Goal: Task Accomplishment & Management: Complete application form

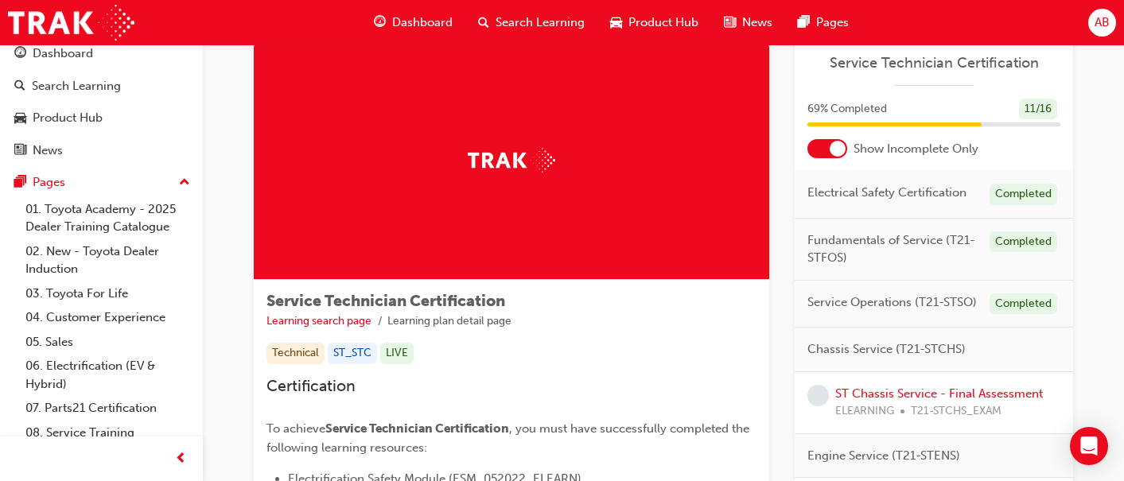
scroll to position [38, 0]
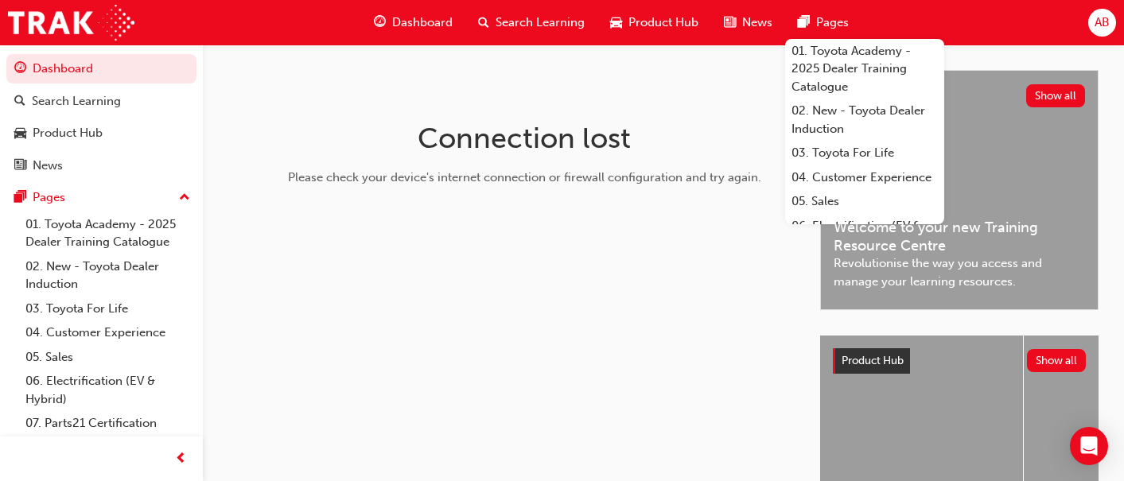
click at [732, 73] on div "Connection lost Please check your device's internet connection or firewall conf…" at bounding box center [524, 160] width 517 height 180
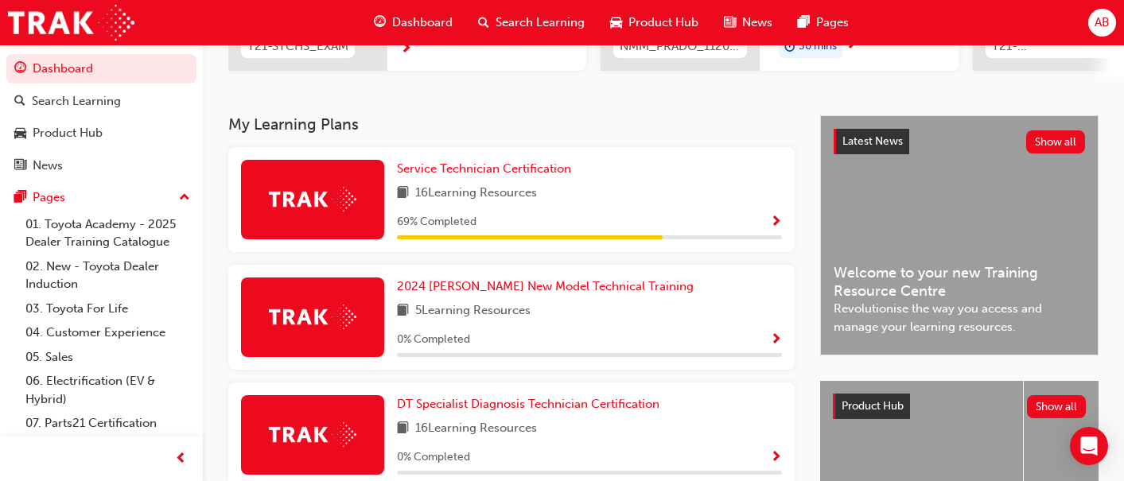
scroll to position [290, 0]
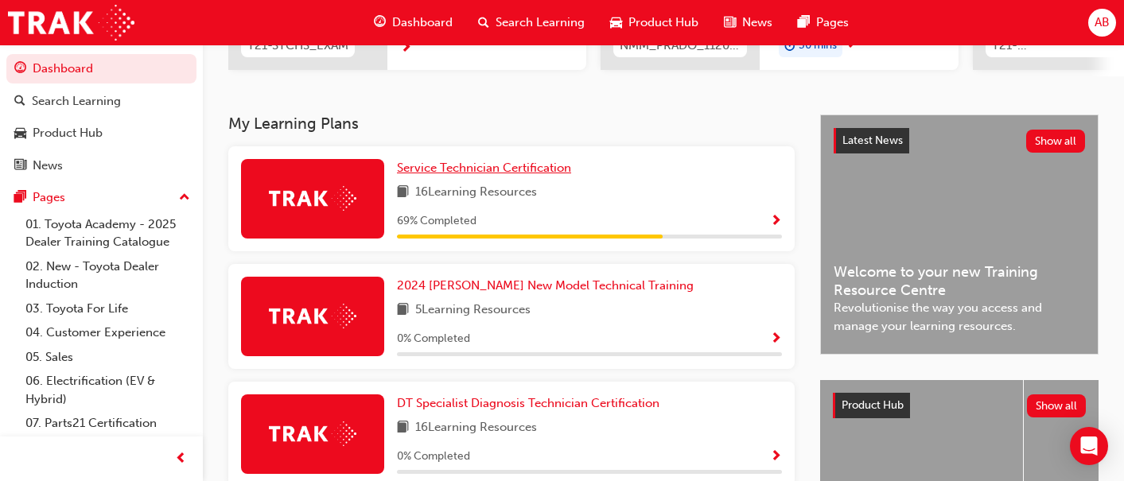
click at [457, 172] on span "Service Technician Certification" at bounding box center [484, 168] width 174 height 14
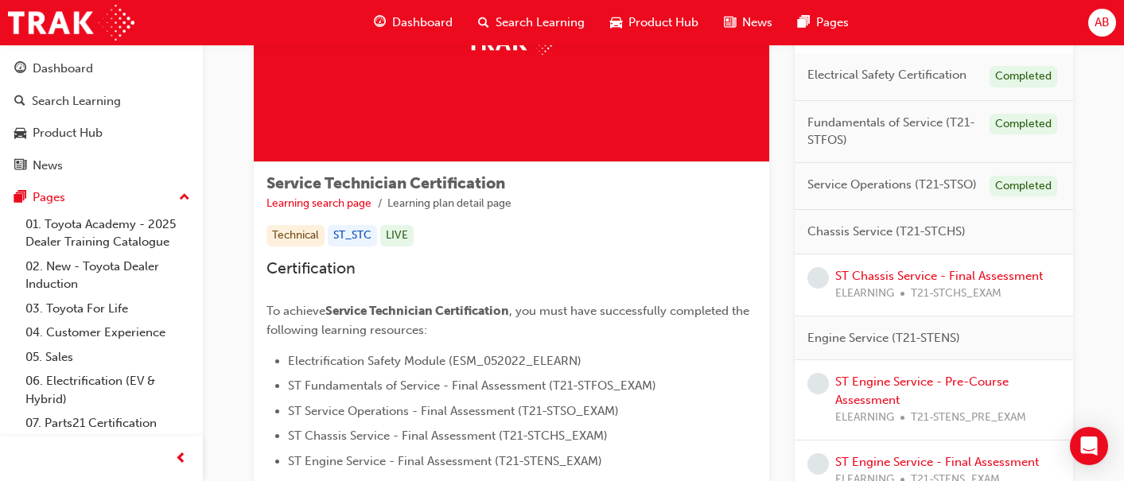
scroll to position [161, 0]
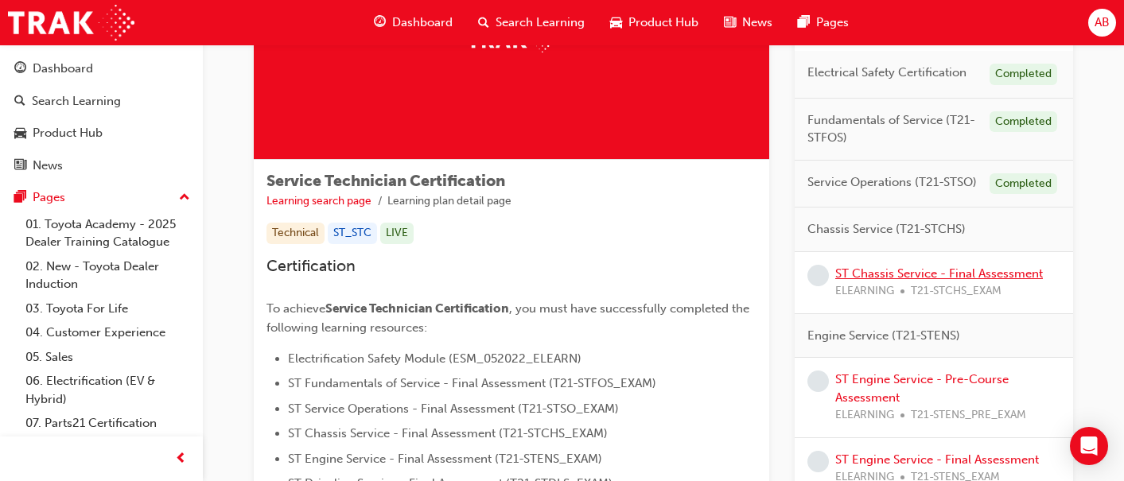
click at [931, 276] on link "ST Chassis Service - Final Assessment" at bounding box center [939, 273] width 208 height 14
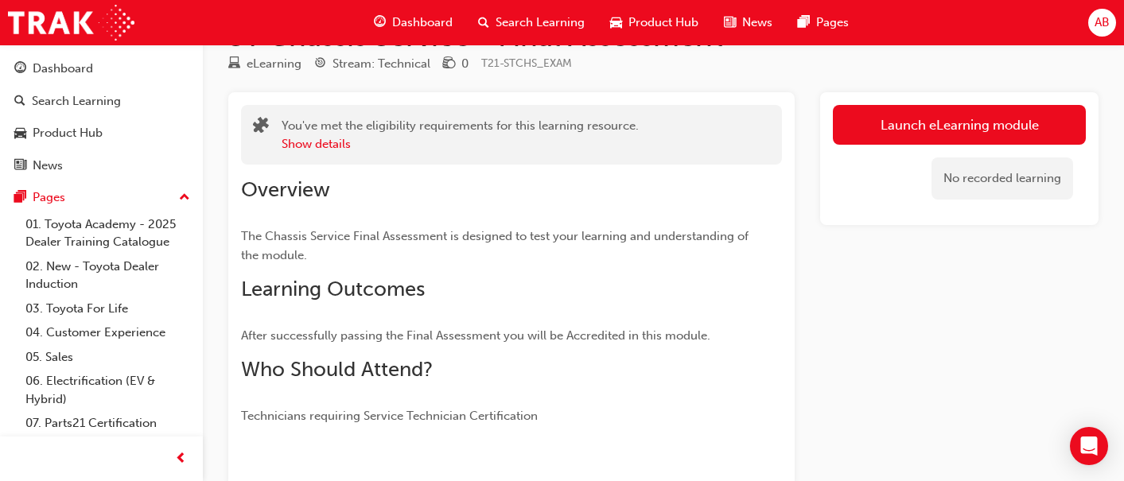
scroll to position [57, 0]
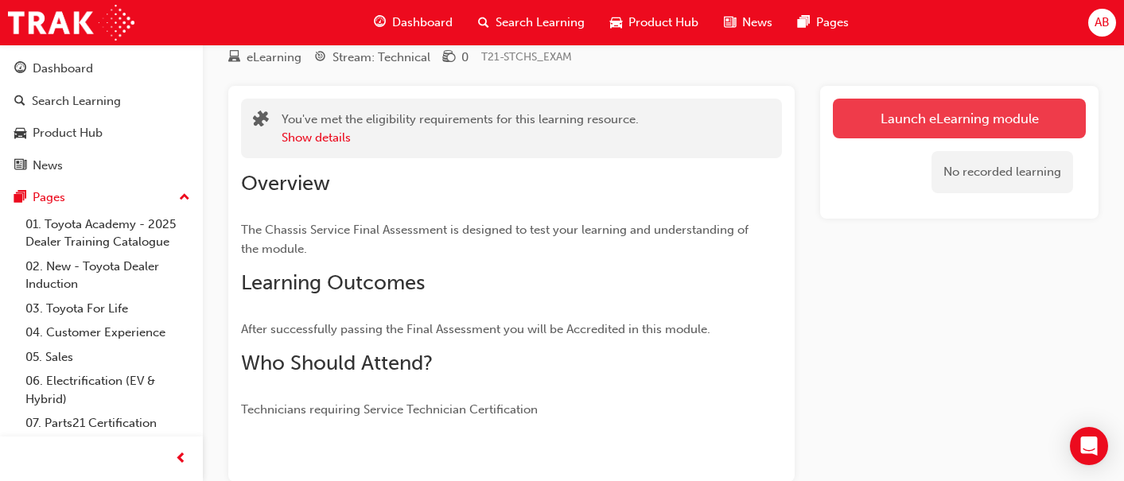
click at [923, 120] on link "Launch eLearning module" at bounding box center [959, 119] width 253 height 40
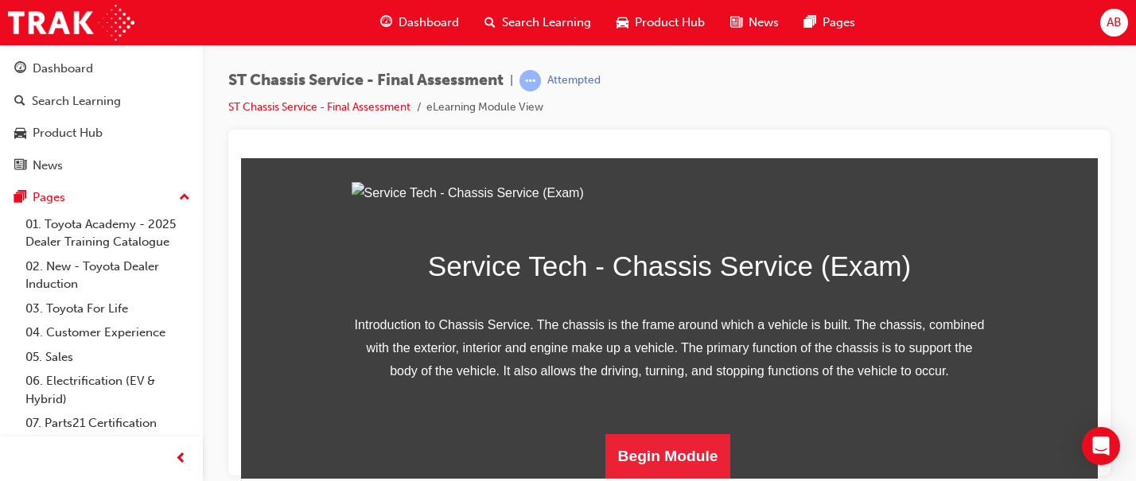
scroll to position [300, 0]
click at [639, 463] on button "Begin Module" at bounding box center [668, 455] width 126 height 45
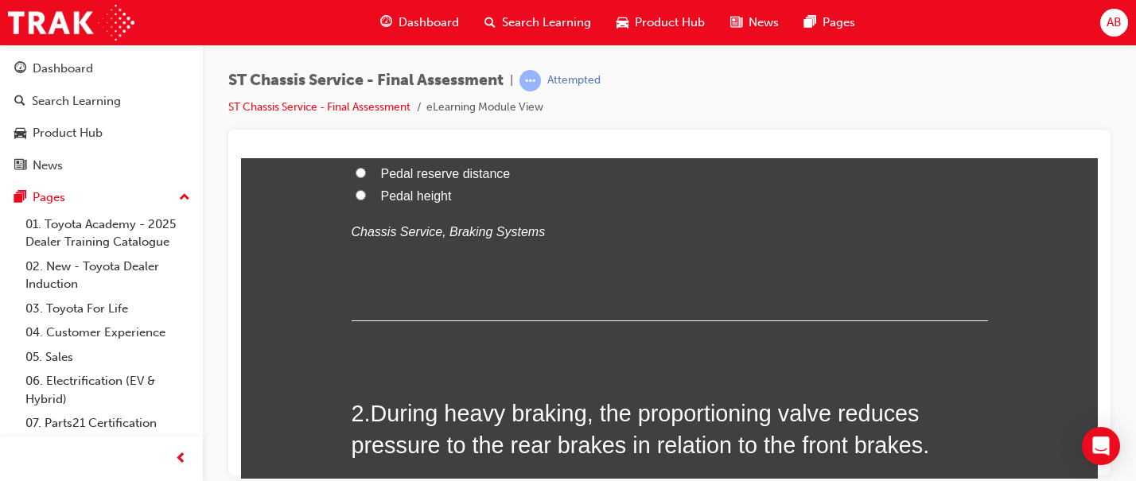
scroll to position [0, 0]
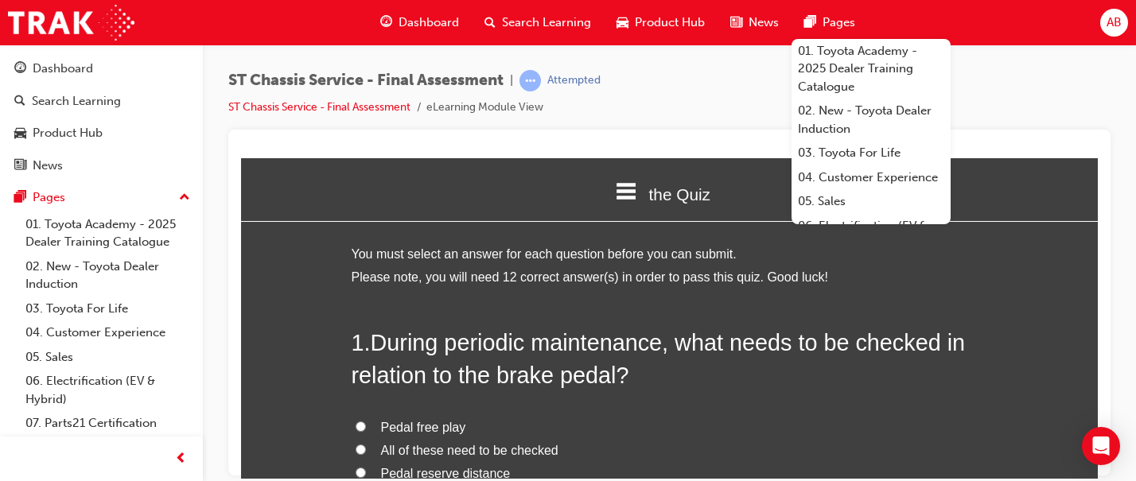
click at [503, 167] on div "the Quiz" at bounding box center [669, 193] width 856 height 54
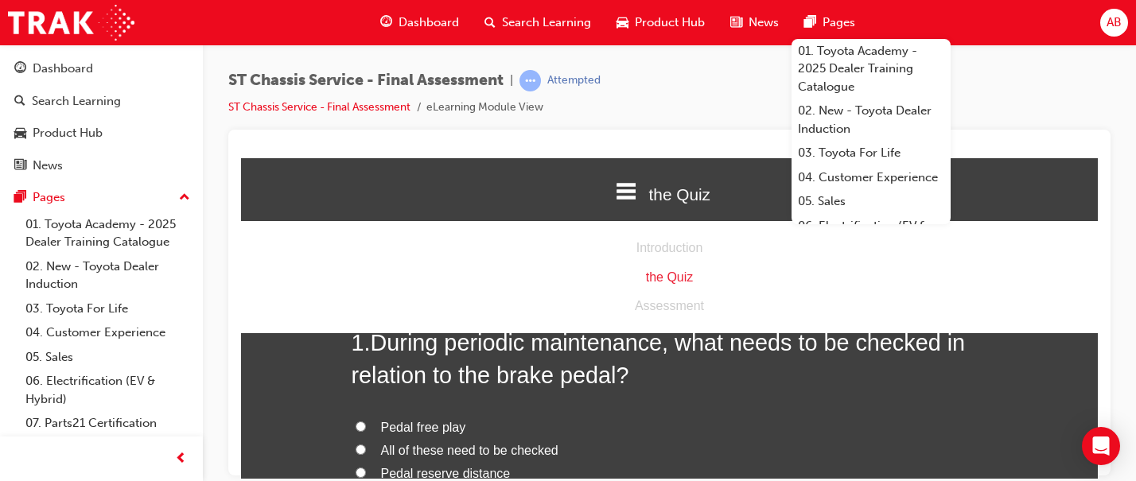
click at [663, 122] on div "ST Chassis Service - Final Assessment | Attempted ST Chassis Service - Final As…" at bounding box center [669, 100] width 882 height 60
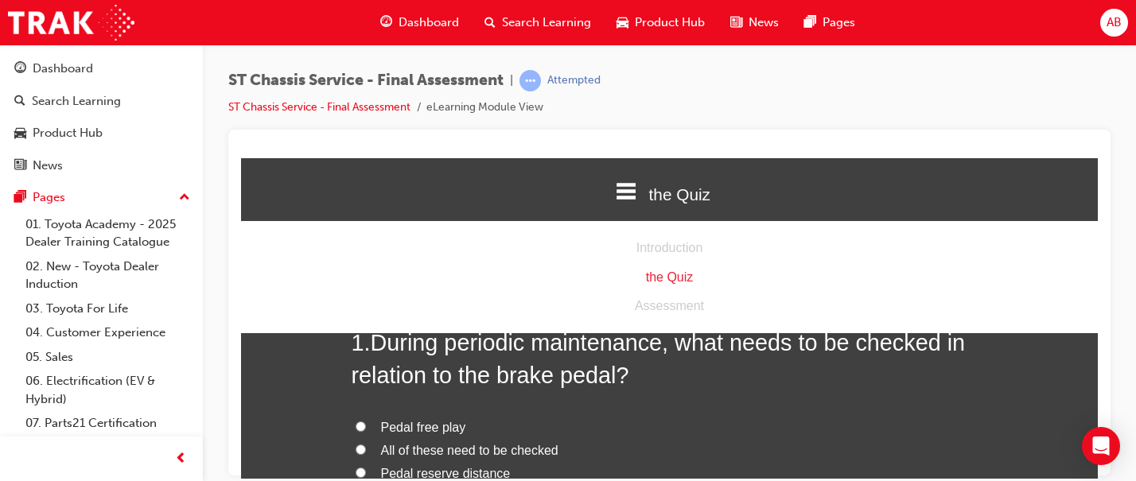
click at [708, 399] on div "1 . During periodic maintenance, what needs to be checked in relation to the br…" at bounding box center [669, 473] width 636 height 294
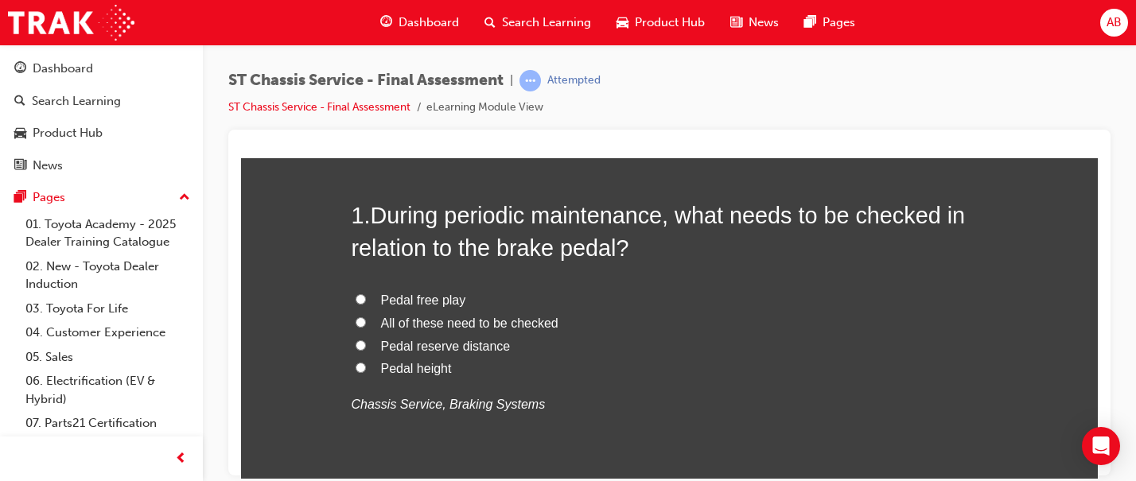
scroll to position [130, 0]
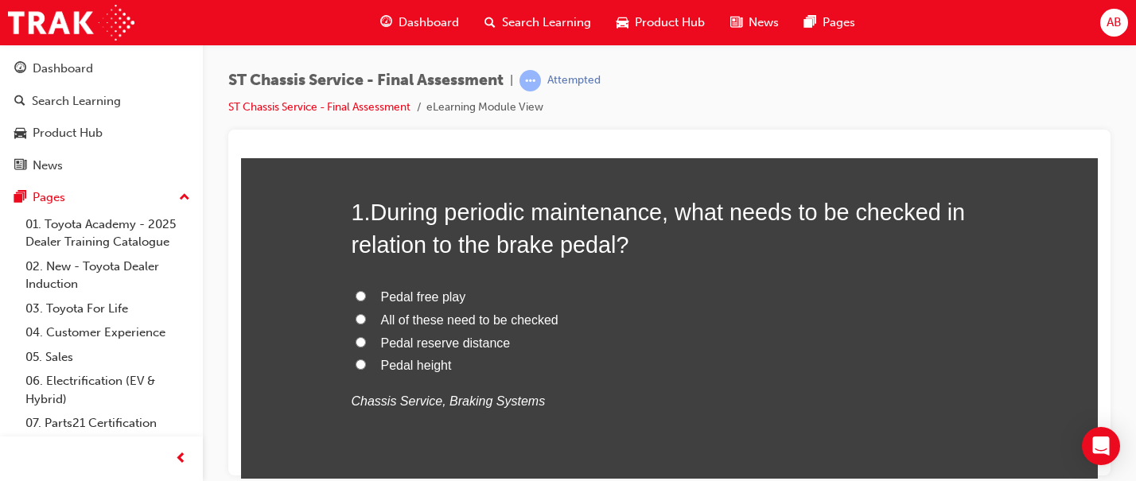
click at [425, 322] on span "All of these need to be checked" at bounding box center [469, 320] width 177 height 14
click at [366, 322] on input "All of these need to be checked" at bounding box center [360, 318] width 10 height 10
radio input "true"
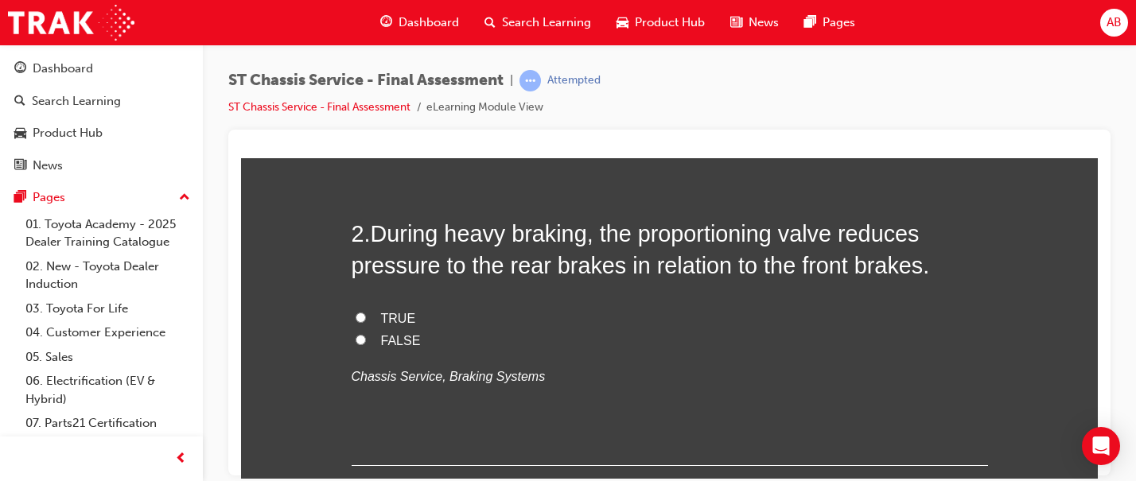
scroll to position [486, 0]
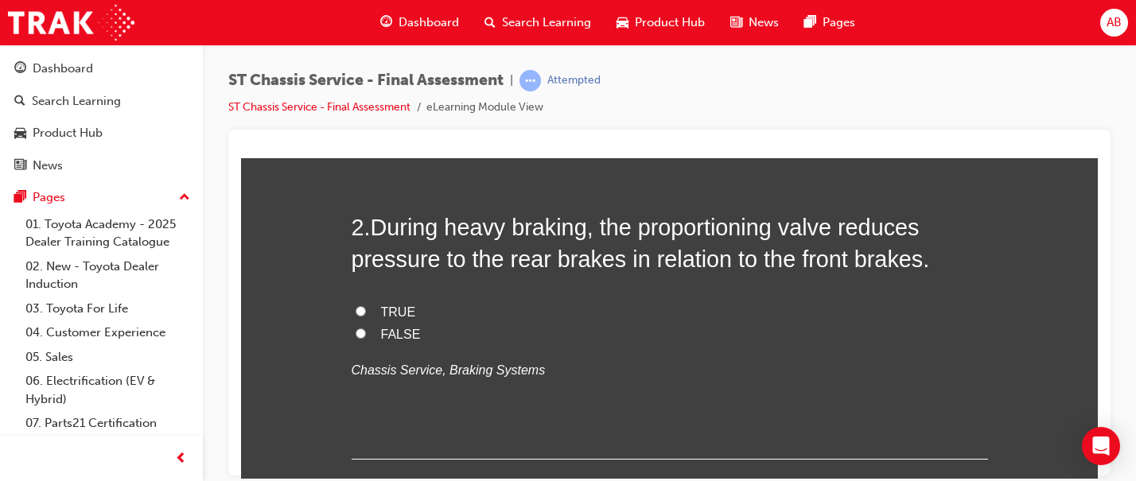
click at [363, 313] on label "TRUE" at bounding box center [669, 312] width 636 height 23
click at [363, 313] on input "TRUE" at bounding box center [360, 310] width 10 height 10
radio input "true"
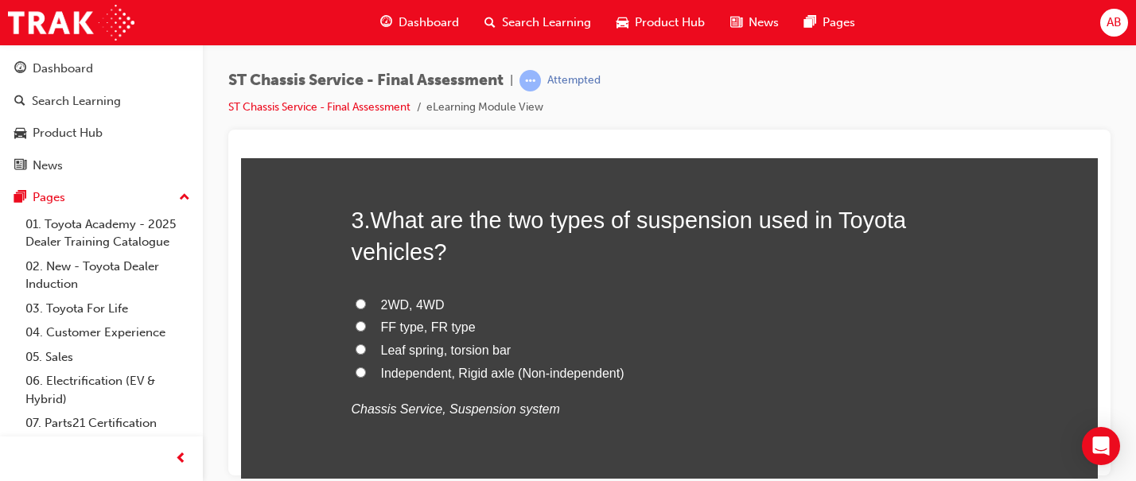
scroll to position [817, 0]
click at [421, 355] on span "Leaf spring, torsion bar" at bounding box center [446, 351] width 130 height 14
click at [366, 355] on input "Leaf spring, torsion bar" at bounding box center [360, 349] width 10 height 10
radio input "true"
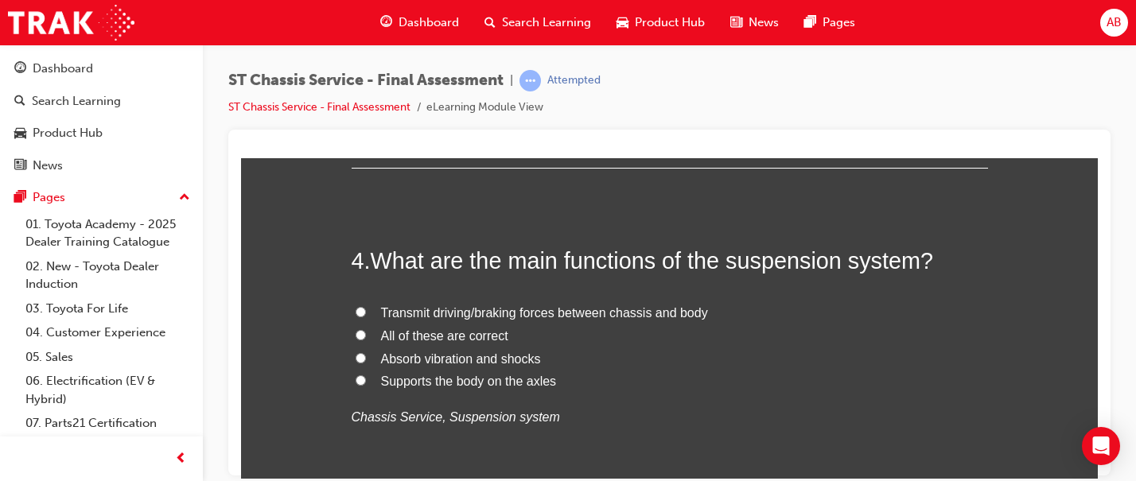
scroll to position [1175, 0]
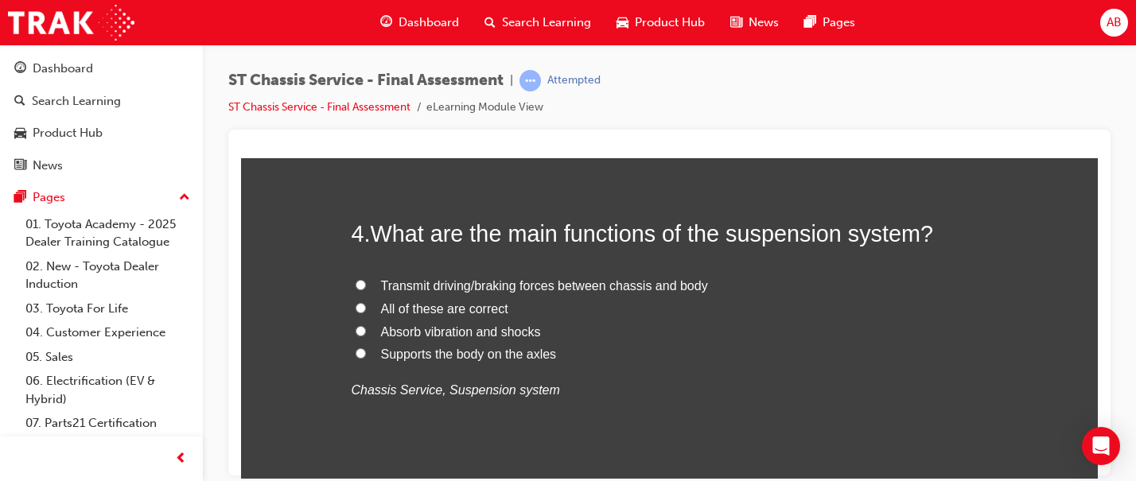
click at [425, 337] on span "Absorb vibration and shocks" at bounding box center [461, 331] width 160 height 14
click at [366, 336] on input "Absorb vibration and shocks" at bounding box center [360, 330] width 10 height 10
radio input "true"
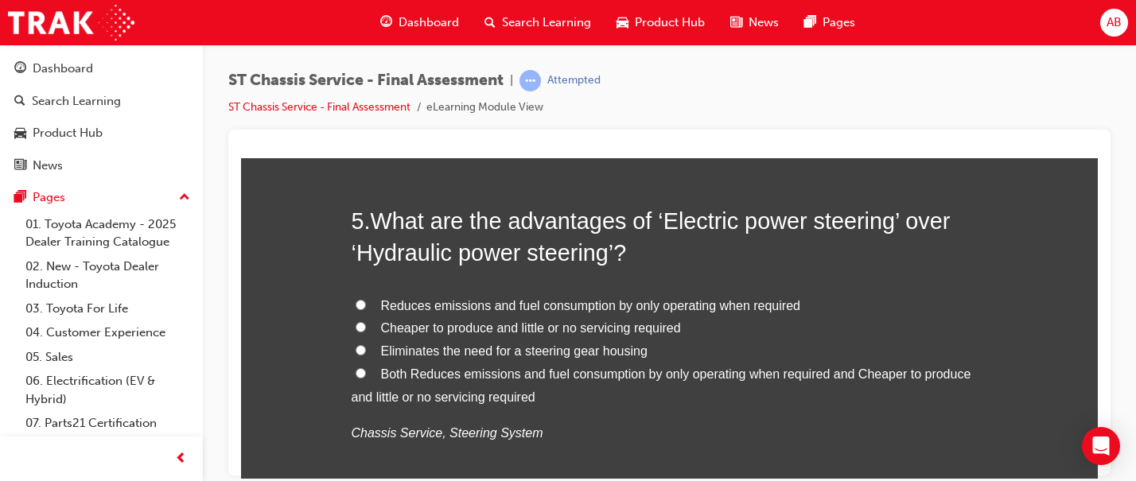
scroll to position [1532, 0]
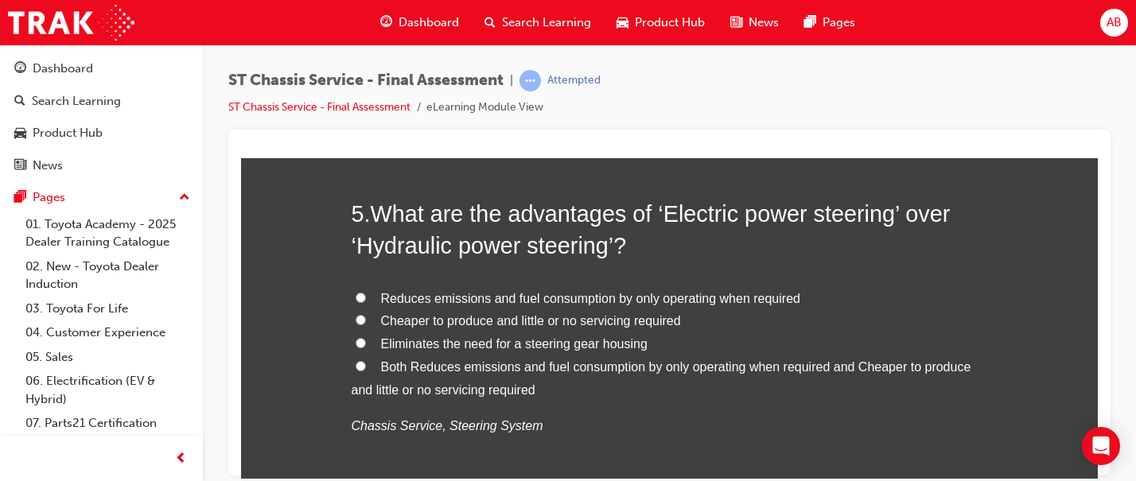
click at [513, 349] on span "Eliminates the need for a steering gear housing" at bounding box center [514, 343] width 266 height 14
click at [366, 348] on input "Eliminates the need for a steering gear housing" at bounding box center [360, 342] width 10 height 10
radio input "true"
click at [513, 349] on span "Eliminates the need for a steering gear housing" at bounding box center [514, 343] width 266 height 14
click at [366, 348] on input "Eliminates the need for a steering gear housing" at bounding box center [360, 342] width 10 height 10
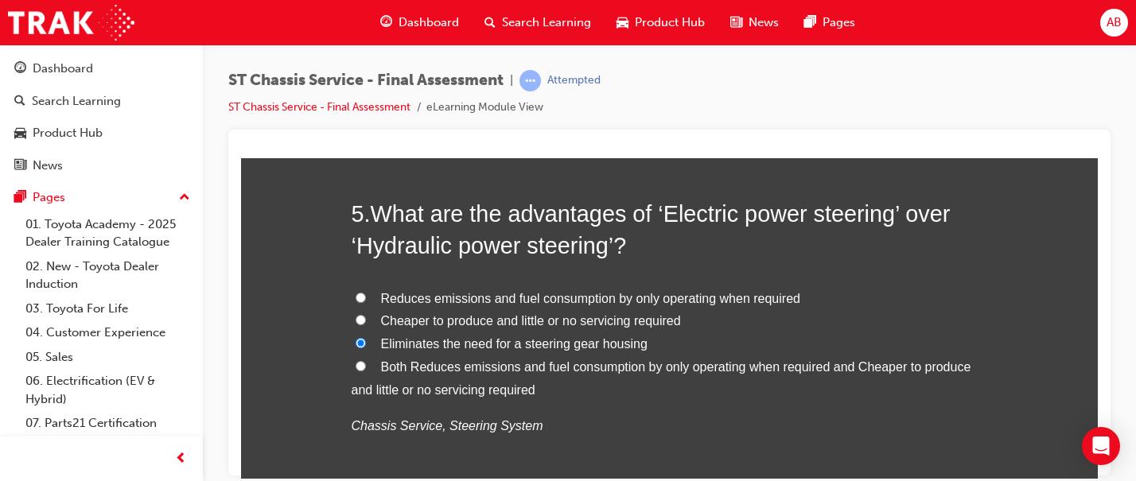
click at [548, 371] on span "Both Reduces emissions and fuel consumption by only operating when required and…" at bounding box center [660, 377] width 619 height 37
click at [366, 371] on input "Both Reduces emissions and fuel consumption by only operating when required and…" at bounding box center [360, 365] width 10 height 10
radio input "true"
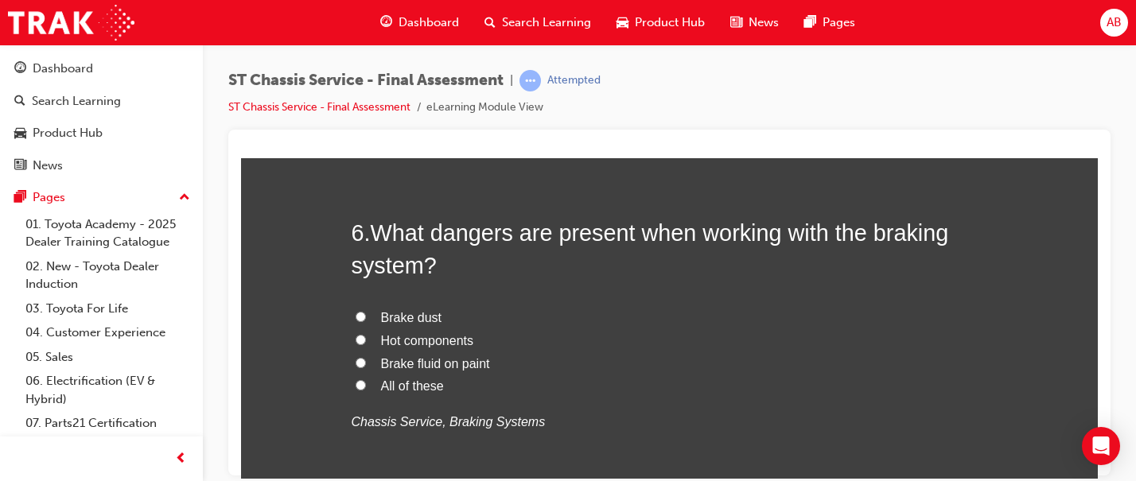
scroll to position [1905, 0]
click at [392, 388] on span "All of these" at bounding box center [412, 386] width 63 height 14
click at [366, 388] on input "All of these" at bounding box center [360, 385] width 10 height 10
radio input "true"
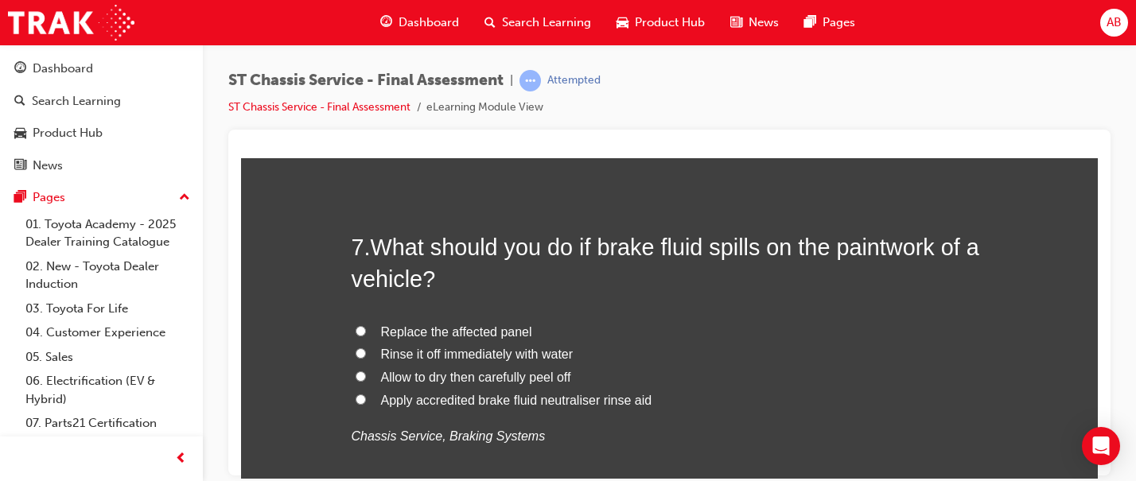
scroll to position [2261, 0]
click at [413, 358] on span "Rinse it off immediately with water" at bounding box center [477, 355] width 192 height 14
click at [366, 358] on input "Rinse it off immediately with water" at bounding box center [360, 354] width 10 height 10
radio input "true"
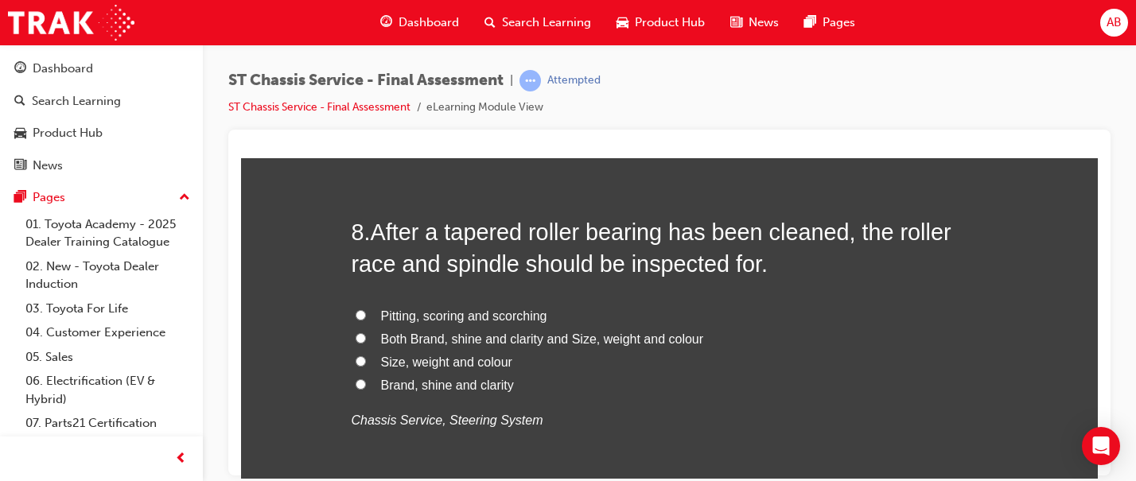
scroll to position [2649, 0]
click at [475, 319] on span "Pitting, scoring and scorching" at bounding box center [464, 315] width 166 height 14
click at [366, 319] on input "Pitting, scoring and scorching" at bounding box center [360, 314] width 10 height 10
radio input "true"
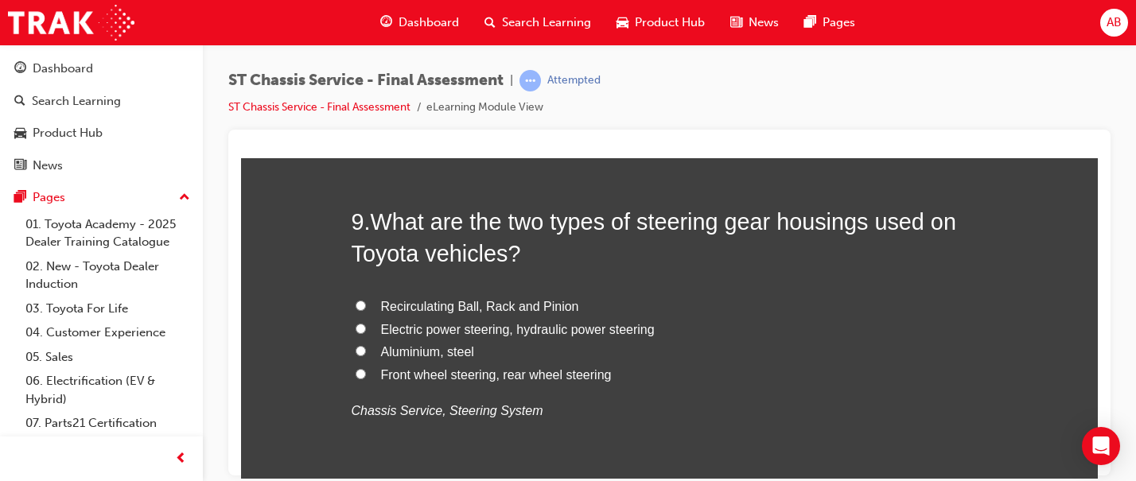
scroll to position [3031, 0]
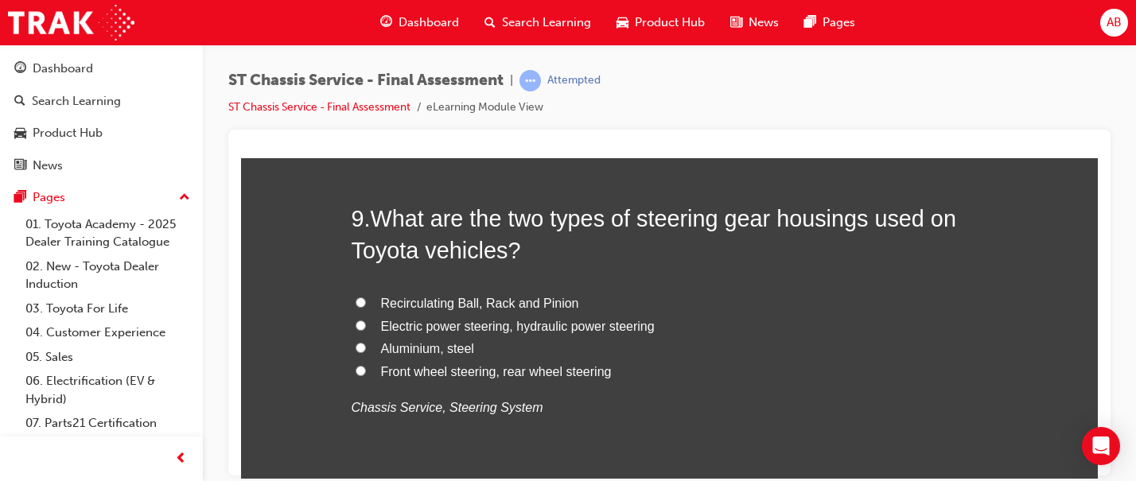
click at [468, 324] on span "Electric power steering, hydraulic power steering" at bounding box center [518, 326] width 274 height 14
click at [366, 324] on input "Electric power steering, hydraulic power steering" at bounding box center [360, 325] width 10 height 10
radio input "true"
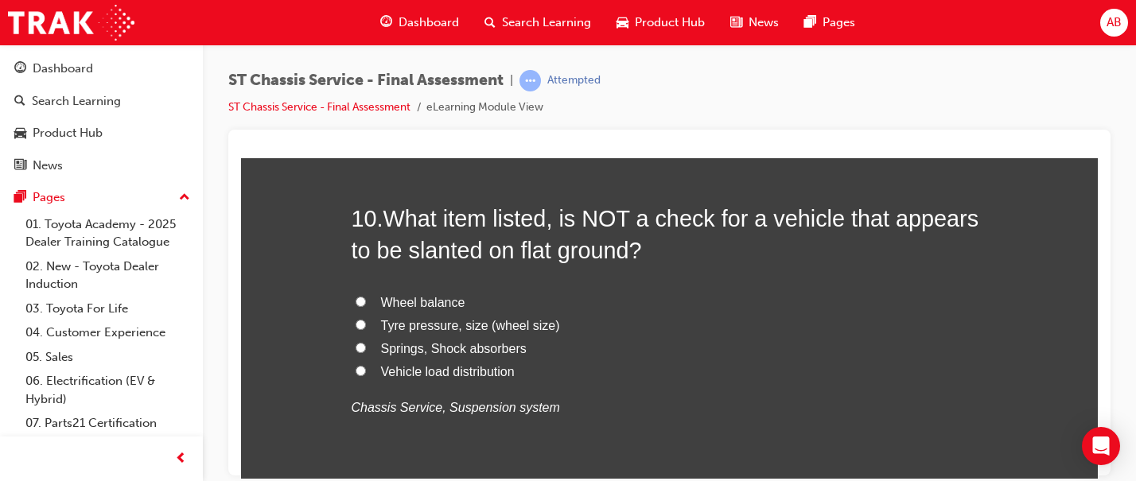
scroll to position [3385, 0]
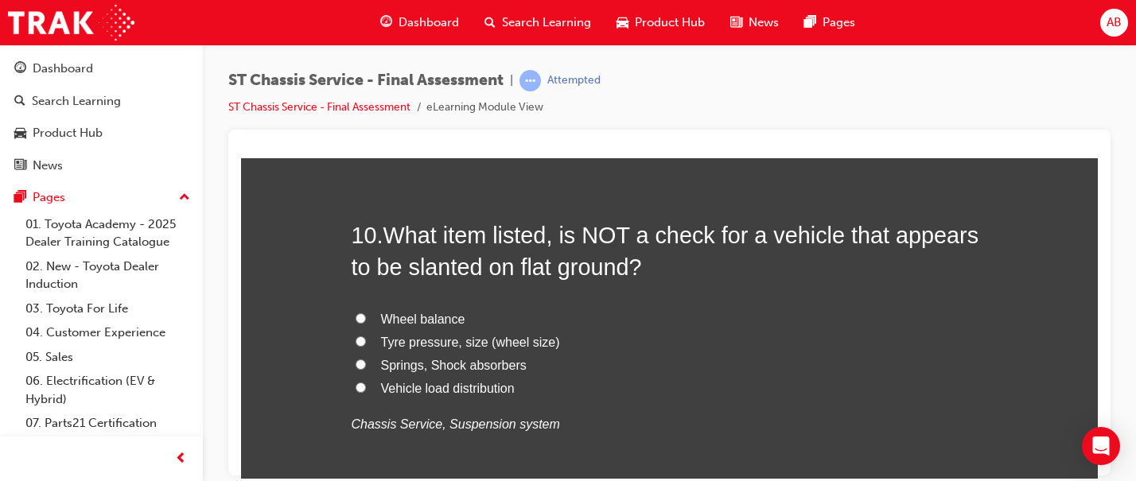
click at [432, 321] on span "Wheel balance" at bounding box center [423, 319] width 84 height 14
click at [366, 321] on input "Wheel balance" at bounding box center [360, 318] width 10 height 10
radio input "true"
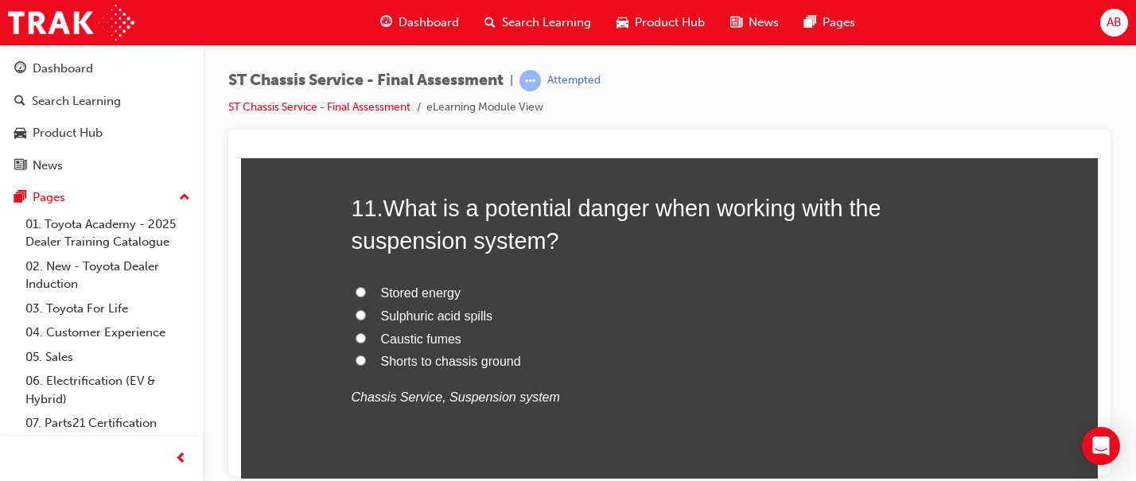
scroll to position [3770, 0]
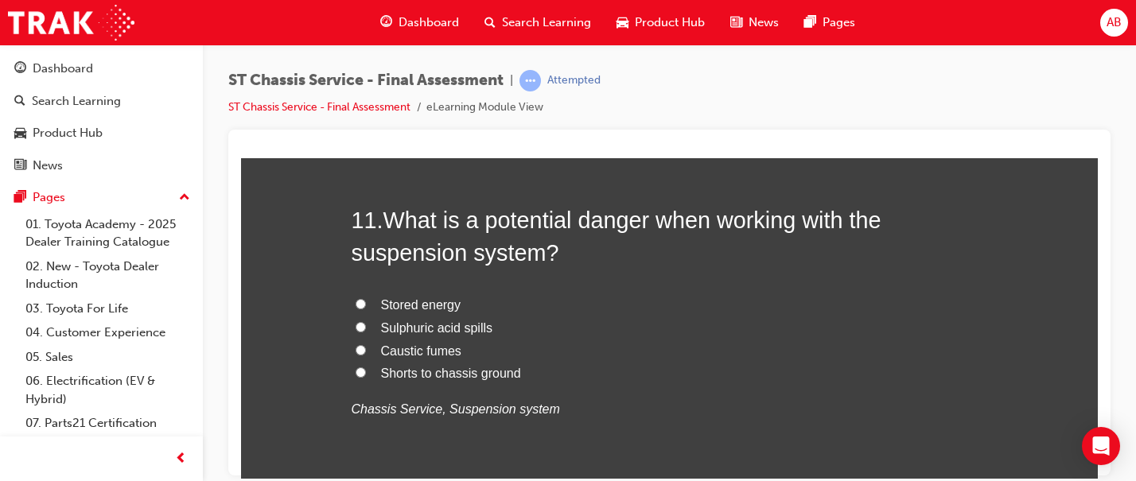
click at [428, 307] on span "Stored energy" at bounding box center [421, 304] width 80 height 14
click at [366, 307] on input "Stored energy" at bounding box center [360, 303] width 10 height 10
radio input "true"
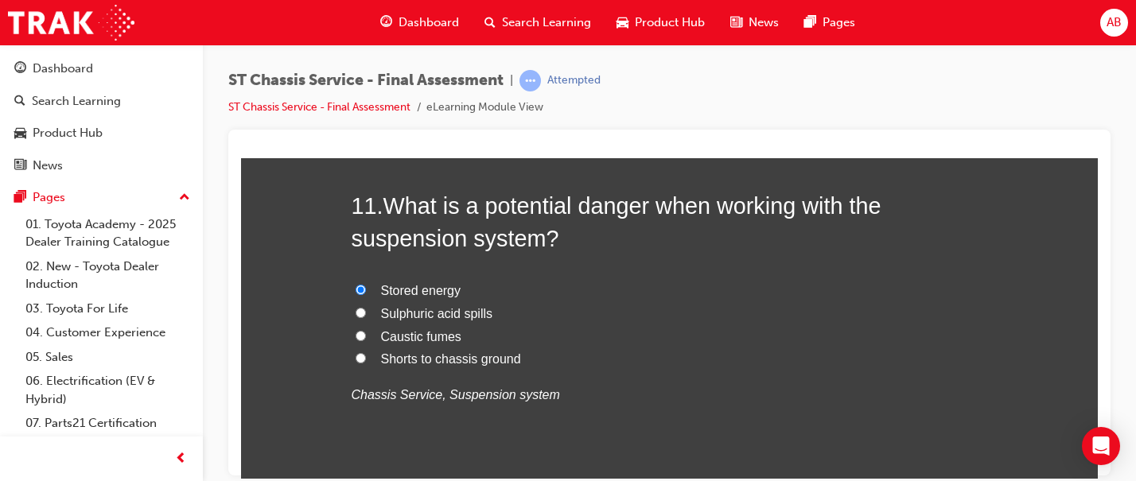
scroll to position [3769, 0]
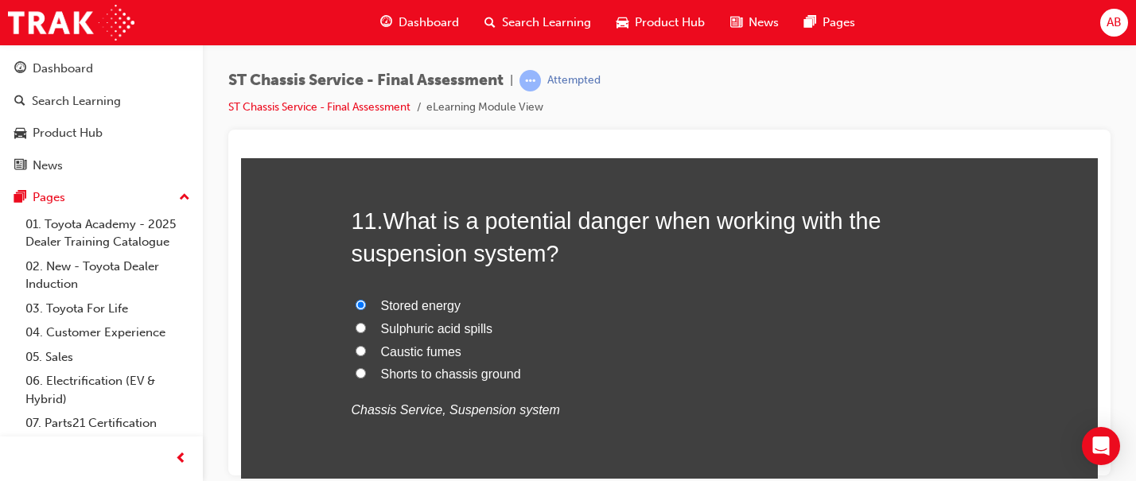
click at [417, 329] on span "Sulphuric acid spills" at bounding box center [437, 328] width 112 height 14
click at [366, 329] on input "Sulphuric acid spills" at bounding box center [360, 327] width 10 height 10
radio input "true"
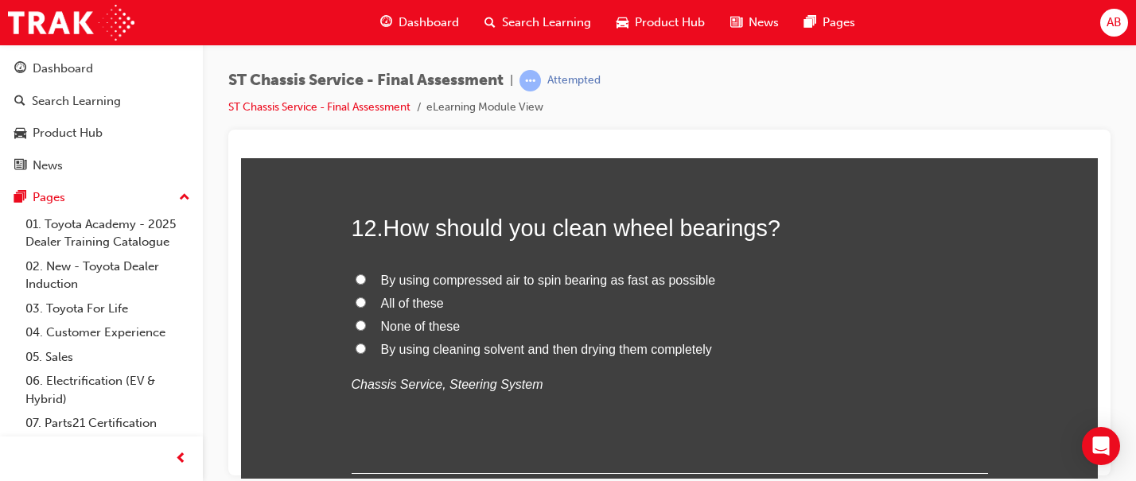
scroll to position [4138, 0]
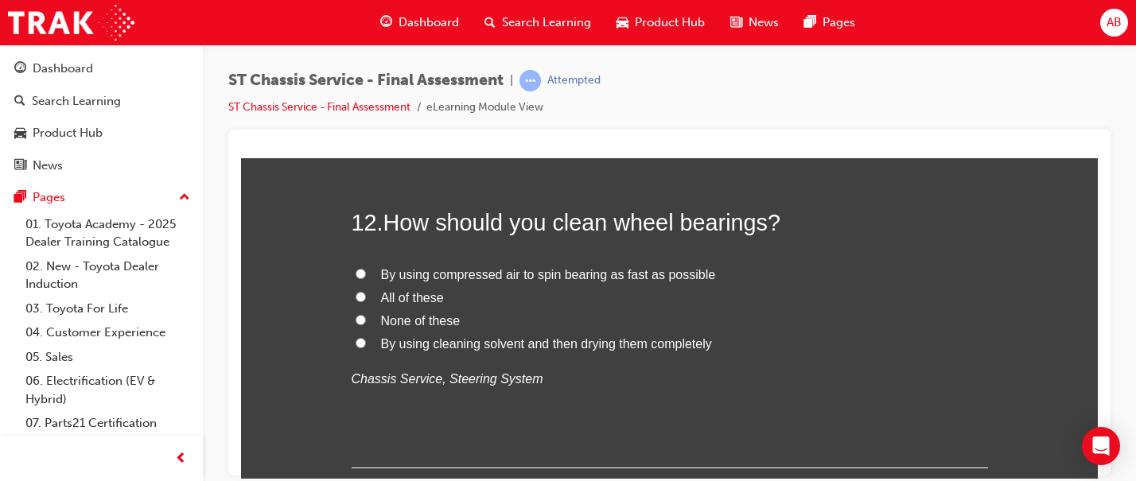
click at [470, 342] on span "By using cleaning solvent and then drying them completely" at bounding box center [546, 343] width 331 height 14
click at [366, 342] on input "By using cleaning solvent and then drying them completely" at bounding box center [360, 342] width 10 height 10
radio input "true"
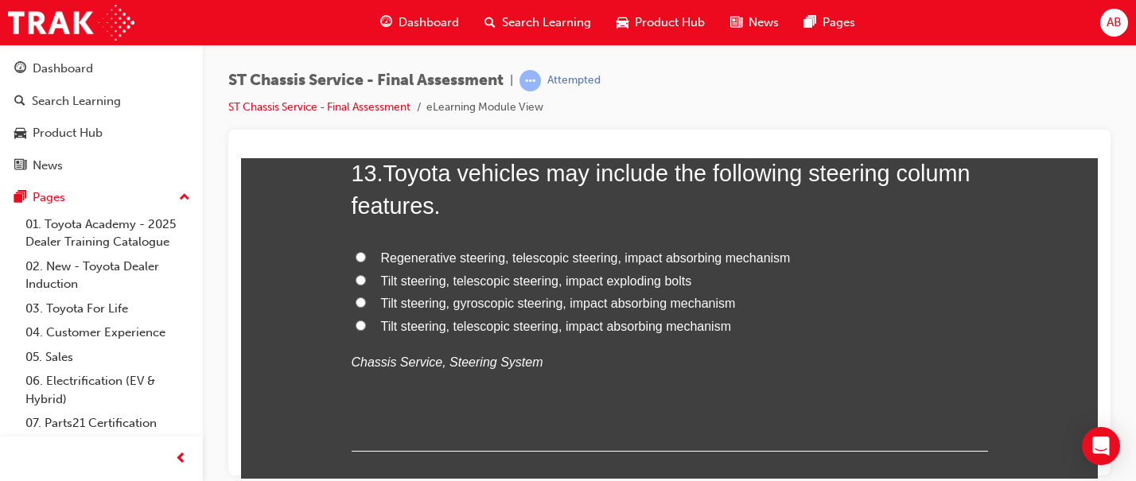
scroll to position [4524, 0]
click at [522, 262] on span "Regenerative steering, telescopic steering, impact absorbing mechanism" at bounding box center [586, 259] width 410 height 14
click at [366, 262] on input "Regenerative steering, telescopic steering, impact absorbing mechanism" at bounding box center [360, 258] width 10 height 10
radio input "true"
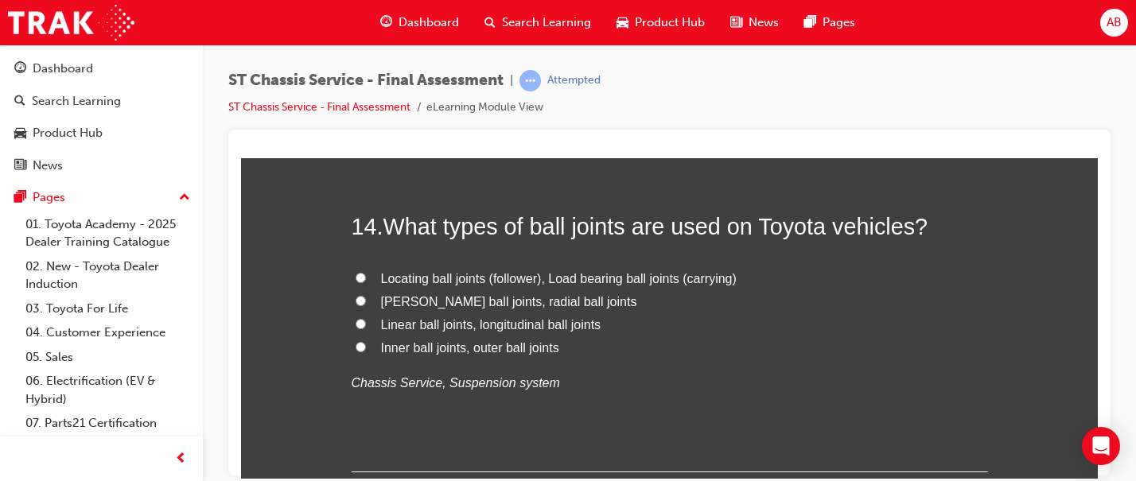
scroll to position [4839, 0]
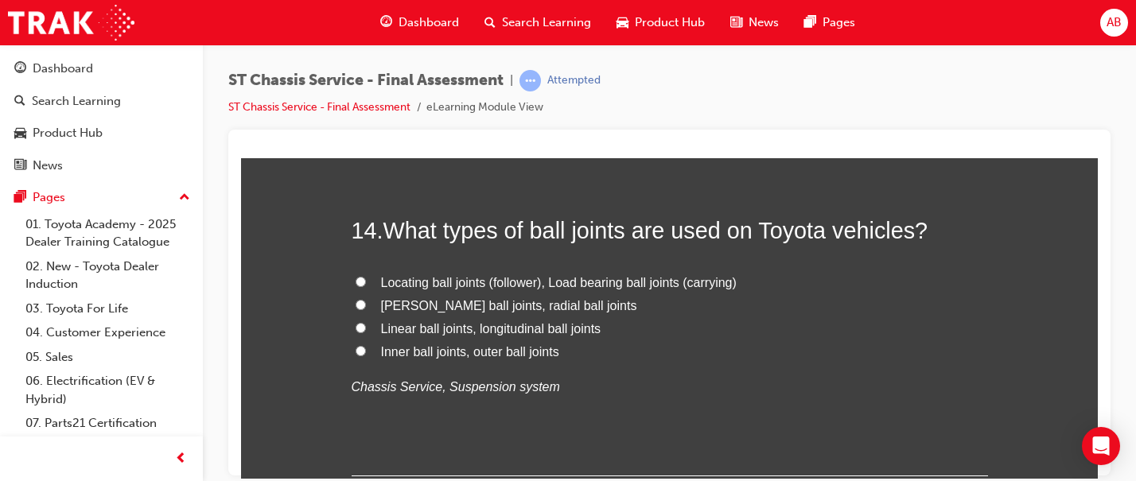
click at [501, 360] on label "Inner ball joints, outer ball joints" at bounding box center [669, 351] width 636 height 23
click at [366, 355] on input "Inner ball joints, outer ball joints" at bounding box center [360, 350] width 10 height 10
radio input "true"
click at [500, 336] on label "Linear ball joints, longitudinal ball joints" at bounding box center [669, 328] width 636 height 23
click at [366, 332] on input "Linear ball joints, longitudinal ball joints" at bounding box center [360, 327] width 10 height 10
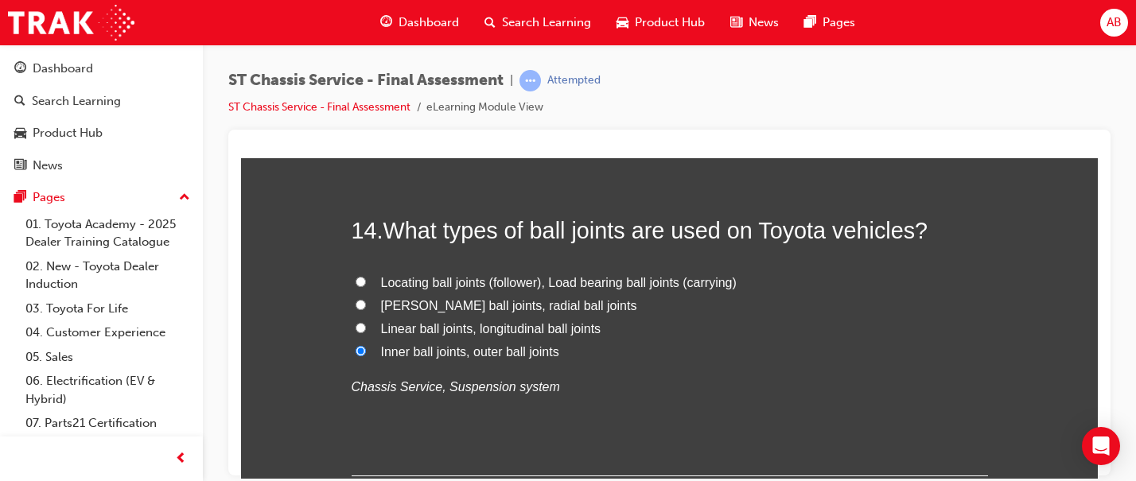
radio input "true"
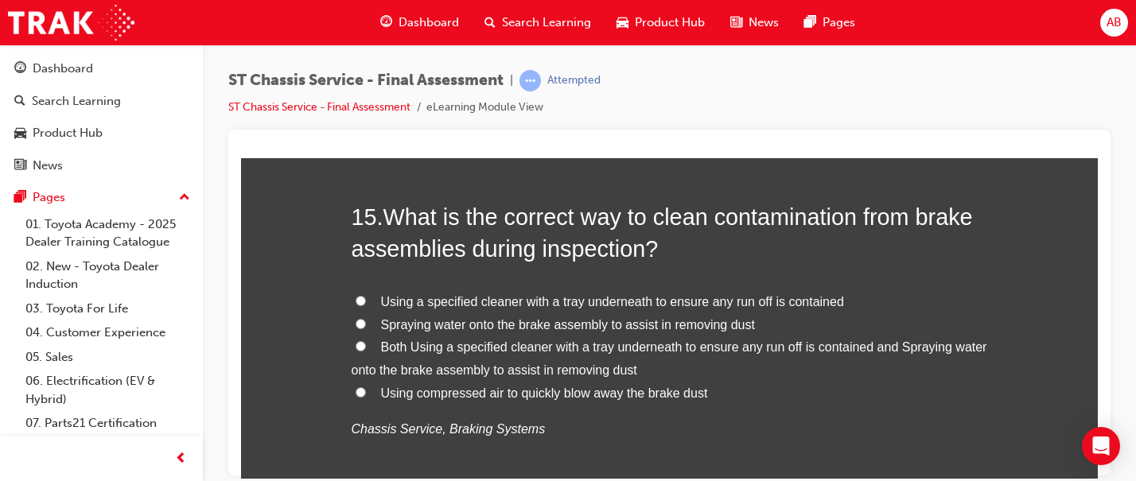
scroll to position [5180, 0]
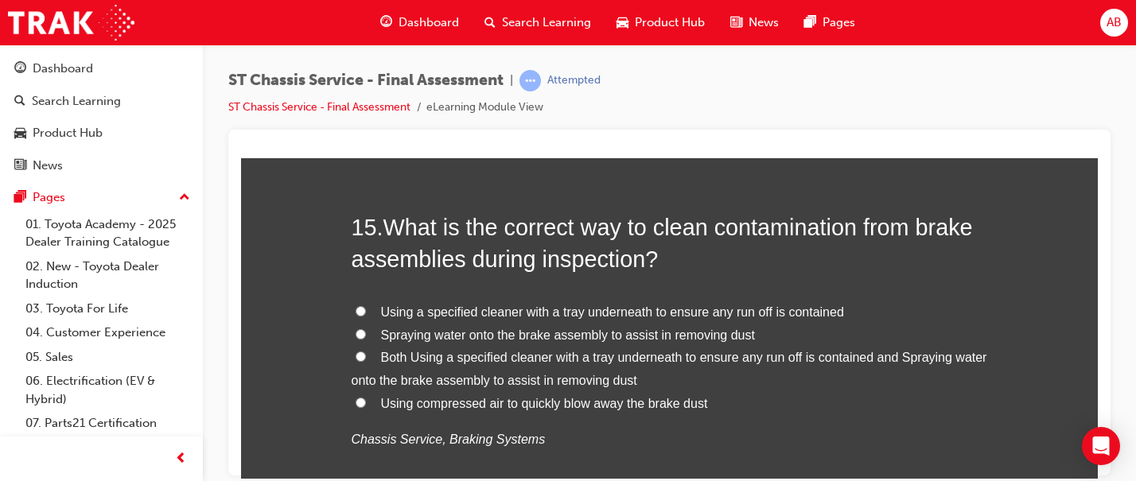
click at [449, 363] on span "Both Using a specified cleaner with a tray underneath to ensure any run off is …" at bounding box center [668, 368] width 635 height 37
click at [366, 361] on input "Both Using a specified cleaner with a tray underneath to ensure any run off is …" at bounding box center [360, 356] width 10 height 10
radio input "true"
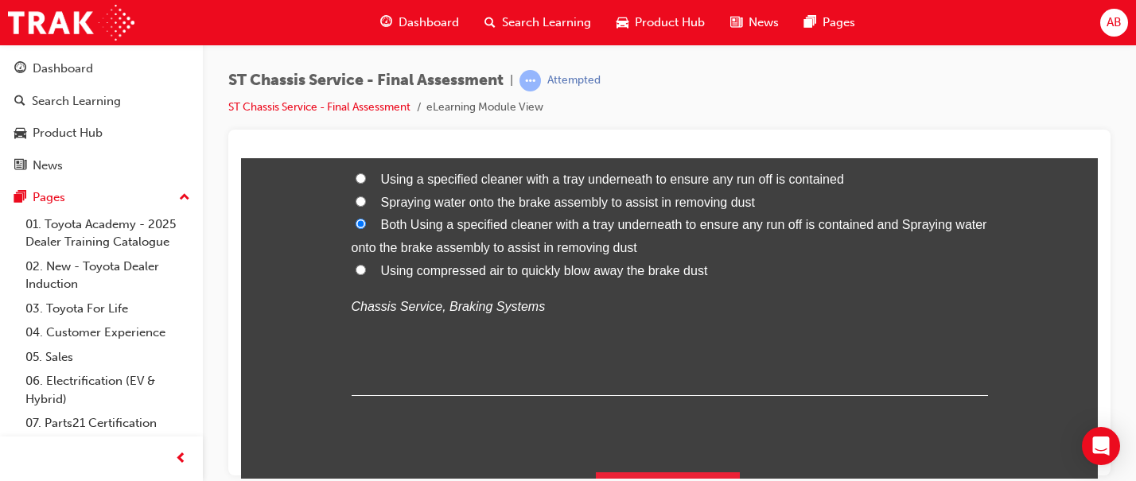
scroll to position [5350, 0]
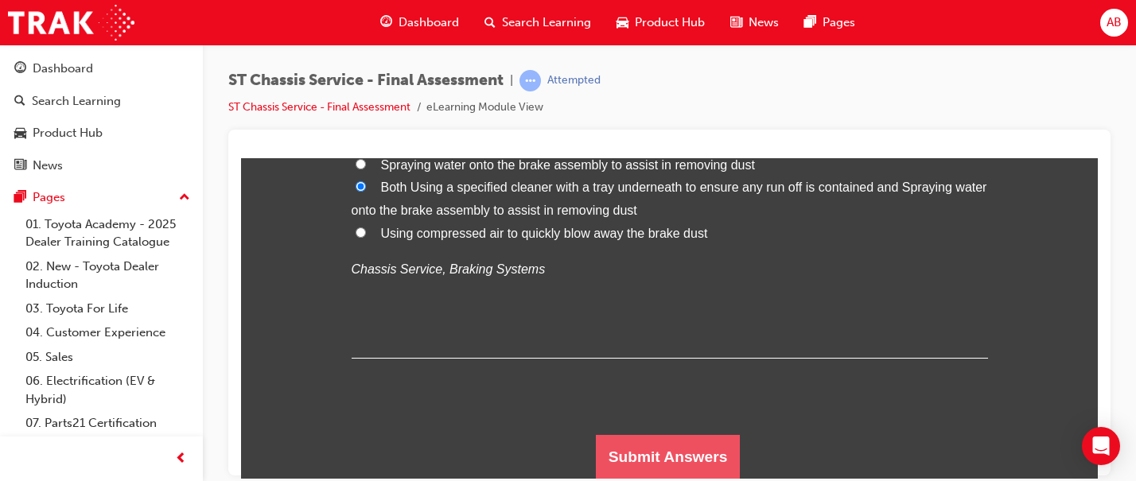
click at [665, 464] on button "Submit Answers" at bounding box center [668, 456] width 145 height 45
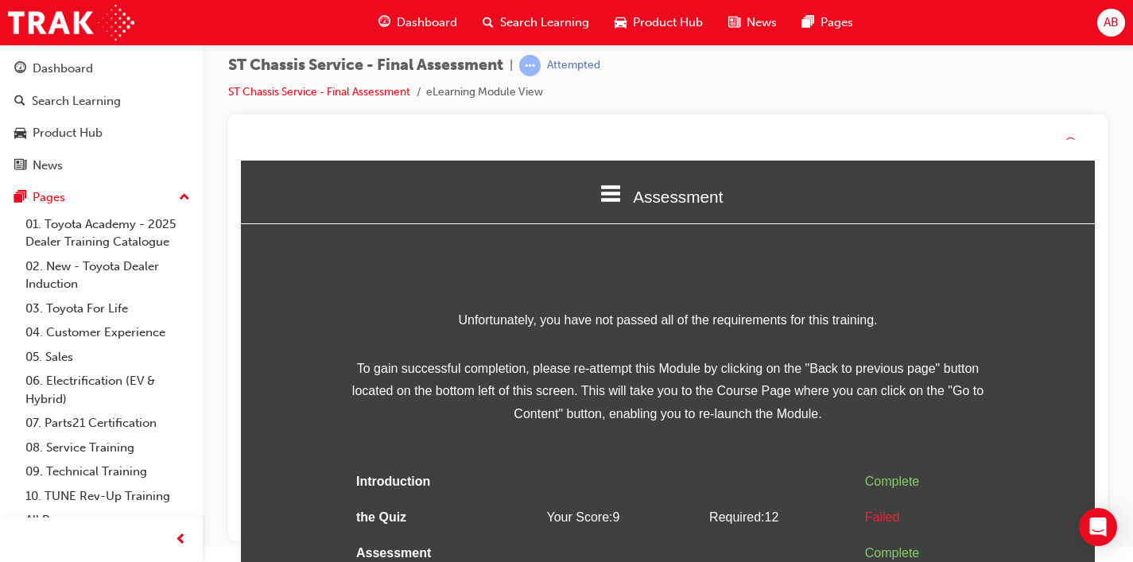
scroll to position [34, 0]
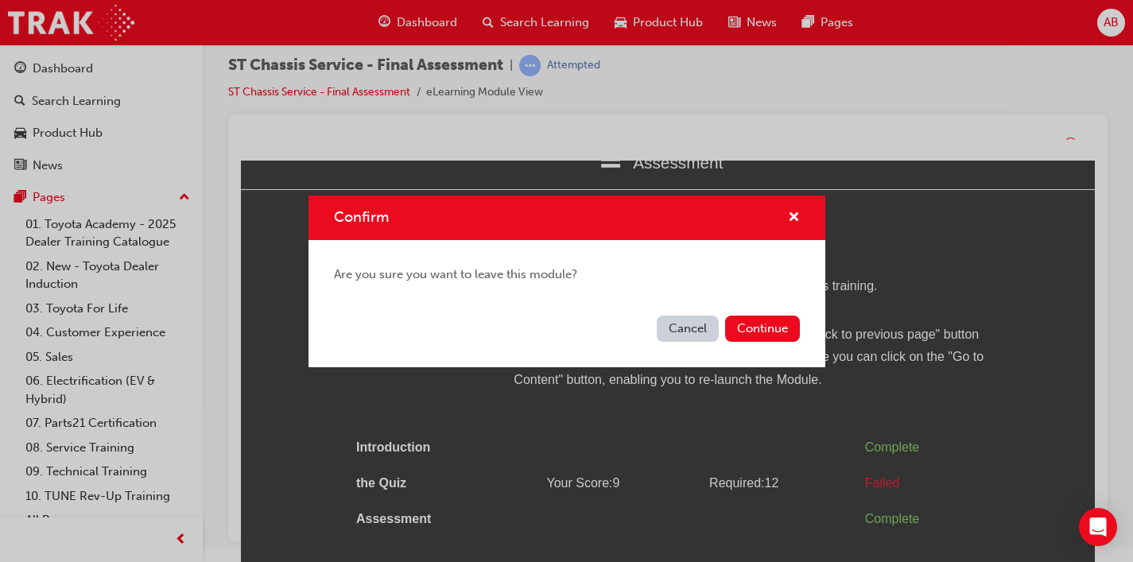
click at [678, 320] on button "Cancel" at bounding box center [688, 329] width 62 height 26
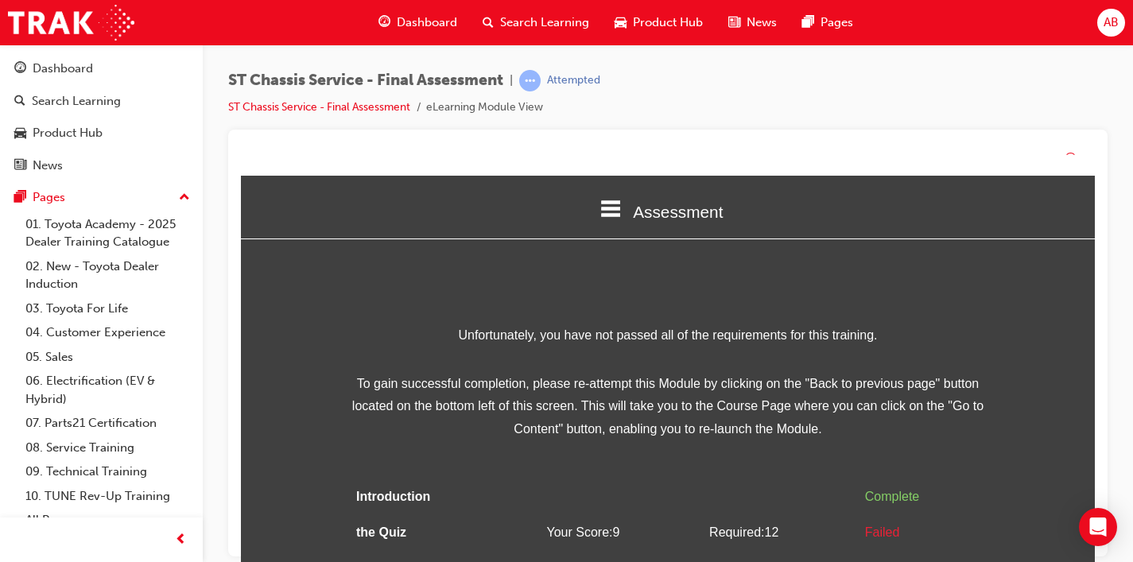
click at [607, 215] on icon at bounding box center [611, 208] width 21 height 17
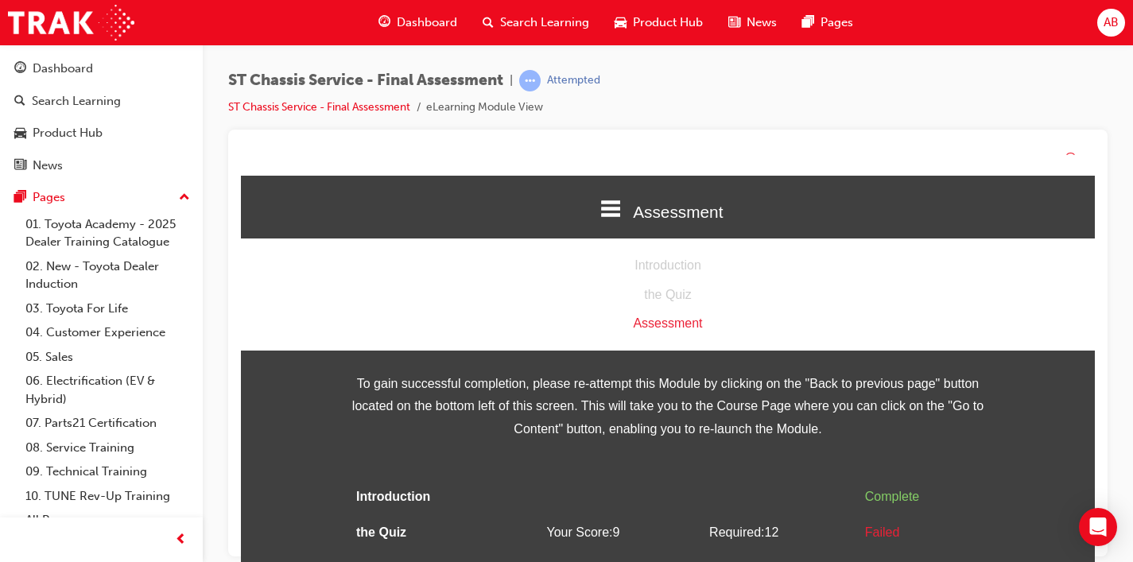
click at [607, 215] on icon at bounding box center [611, 208] width 21 height 17
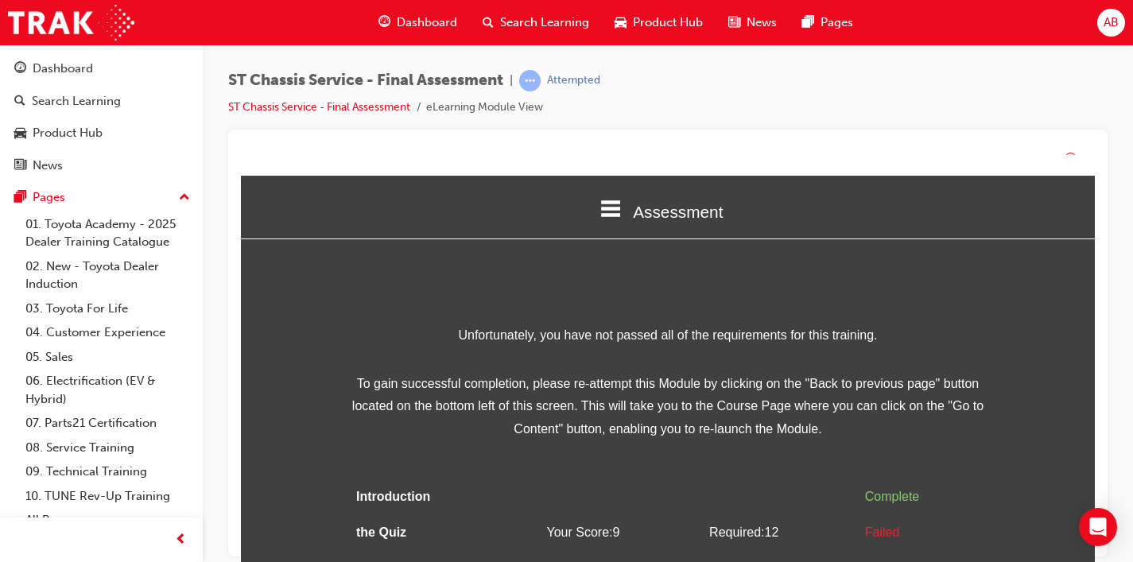
click at [413, 21] on span "Dashboard" at bounding box center [427, 23] width 60 height 18
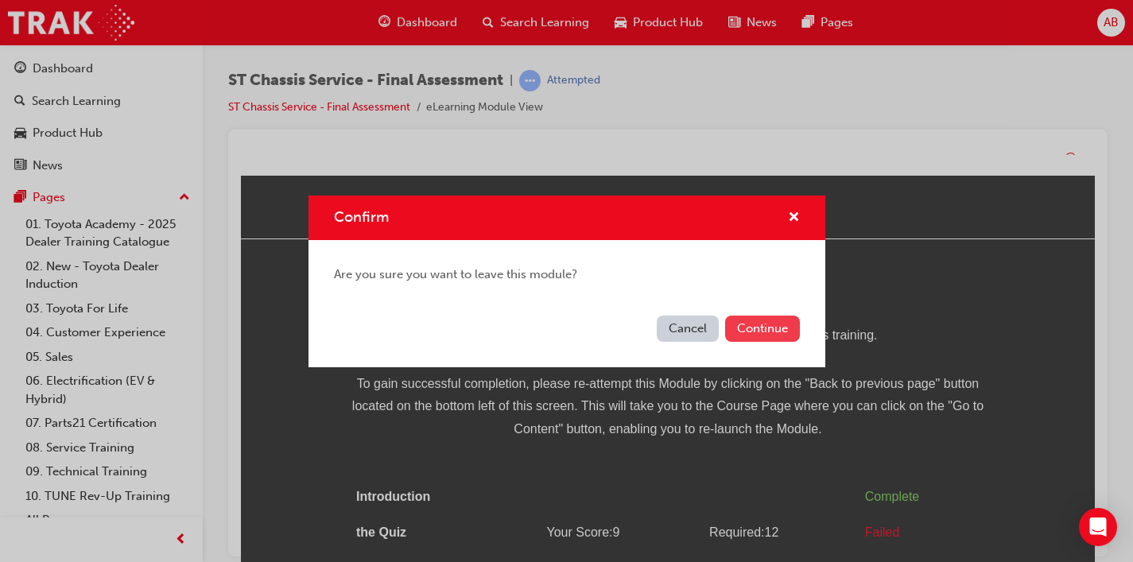
click at [748, 332] on button "Continue" at bounding box center [762, 329] width 75 height 26
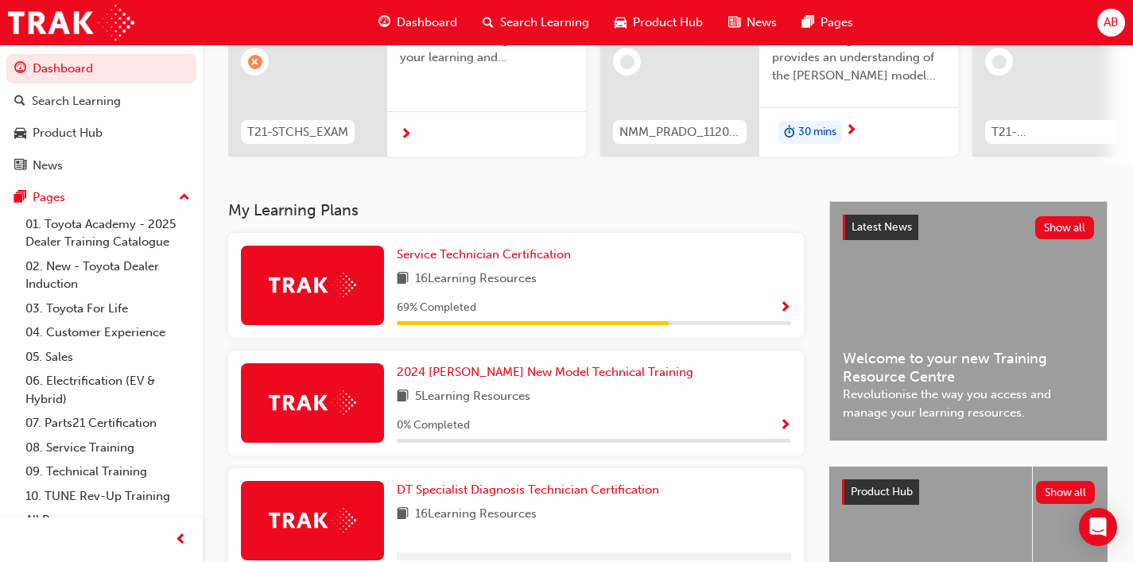
scroll to position [214, 0]
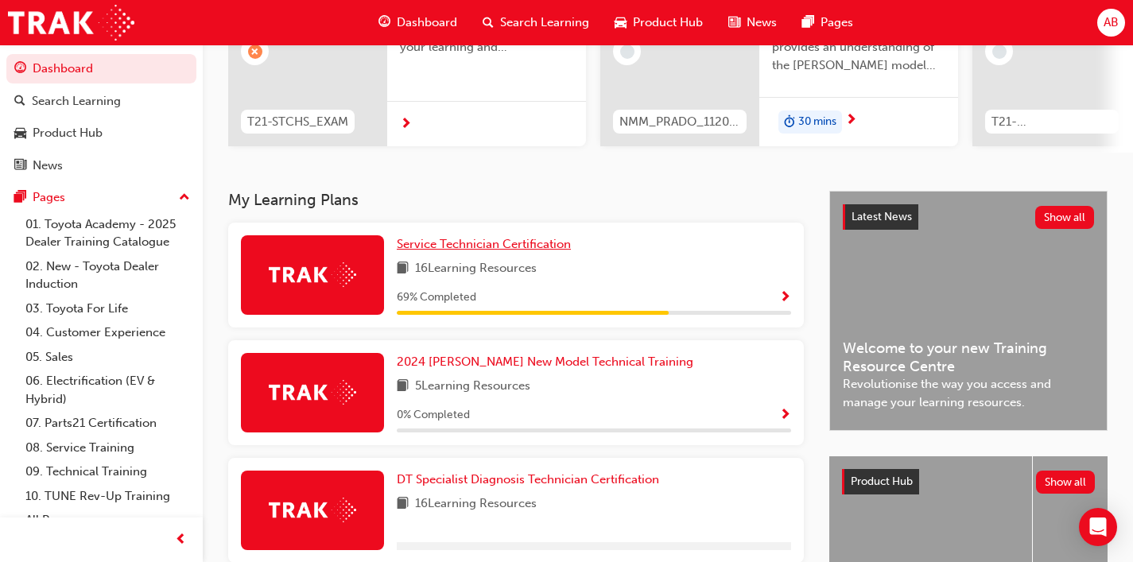
click at [495, 250] on span "Service Technician Certification" at bounding box center [484, 244] width 174 height 14
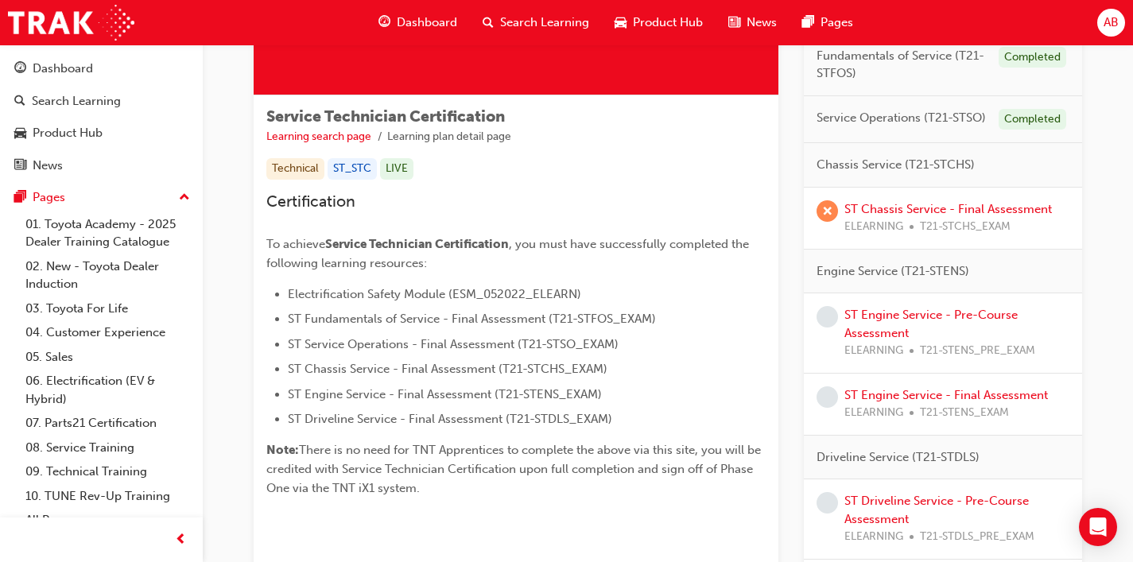
scroll to position [239, 0]
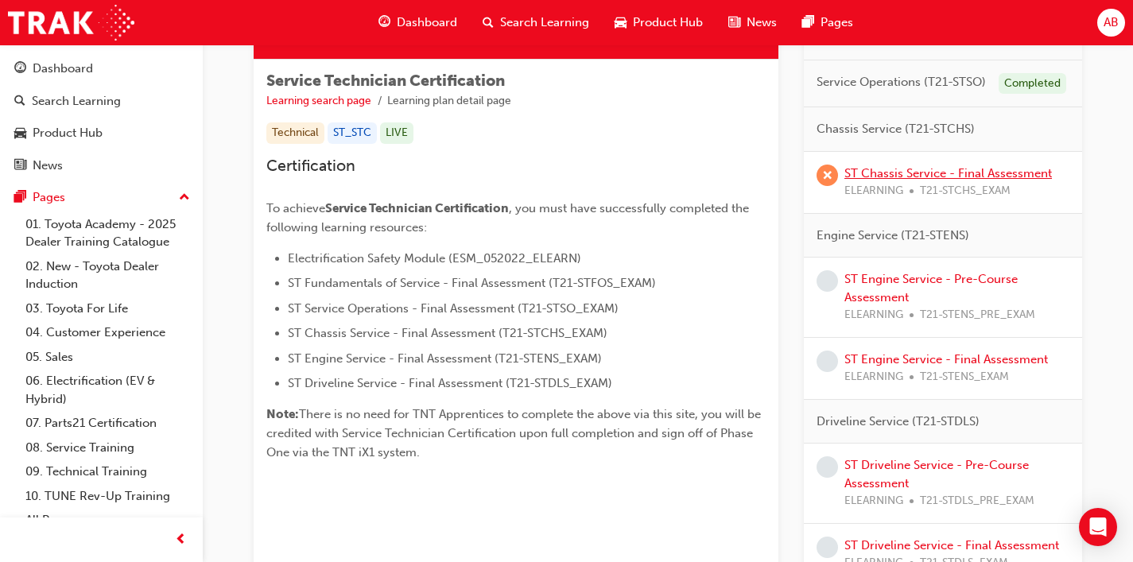
click at [934, 173] on link "ST Chassis Service - Final Assessment" at bounding box center [949, 173] width 208 height 14
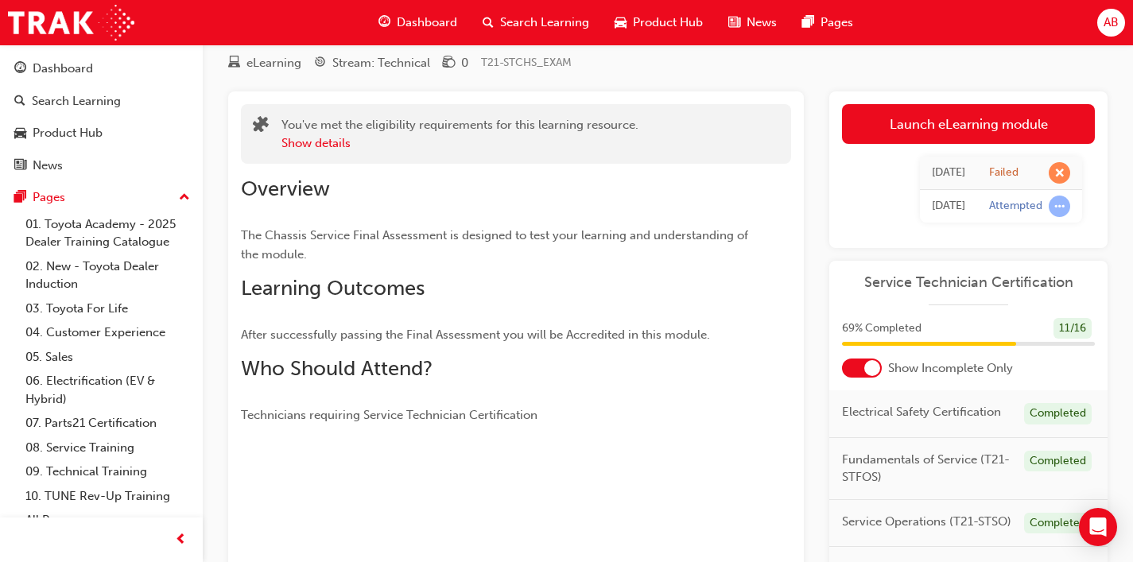
scroll to position [47, 0]
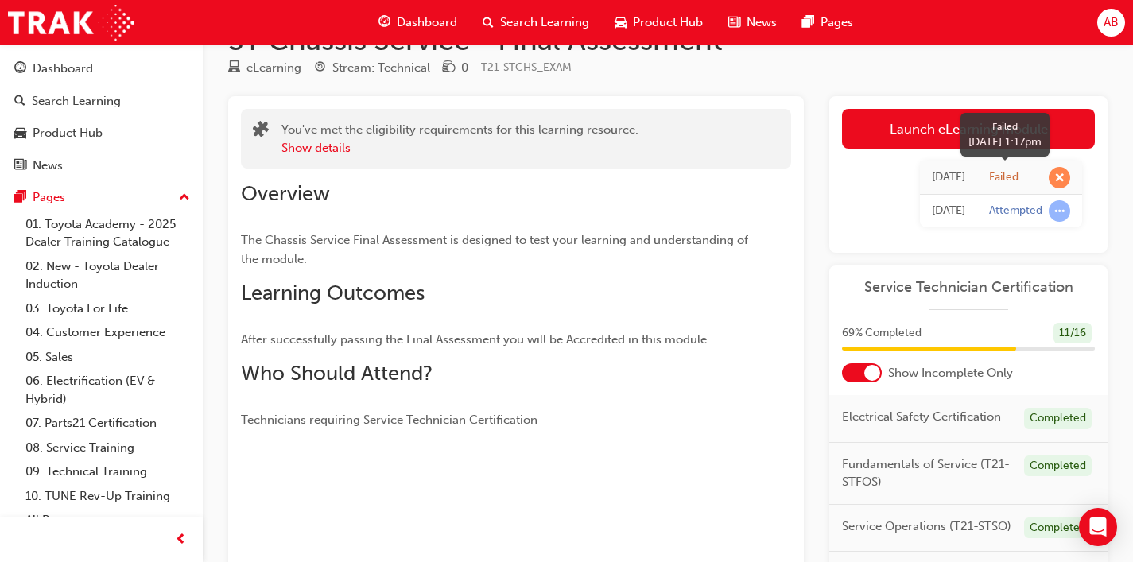
click at [1065, 175] on span "learningRecordVerb_FAIL-icon" at bounding box center [1059, 177] width 21 height 21
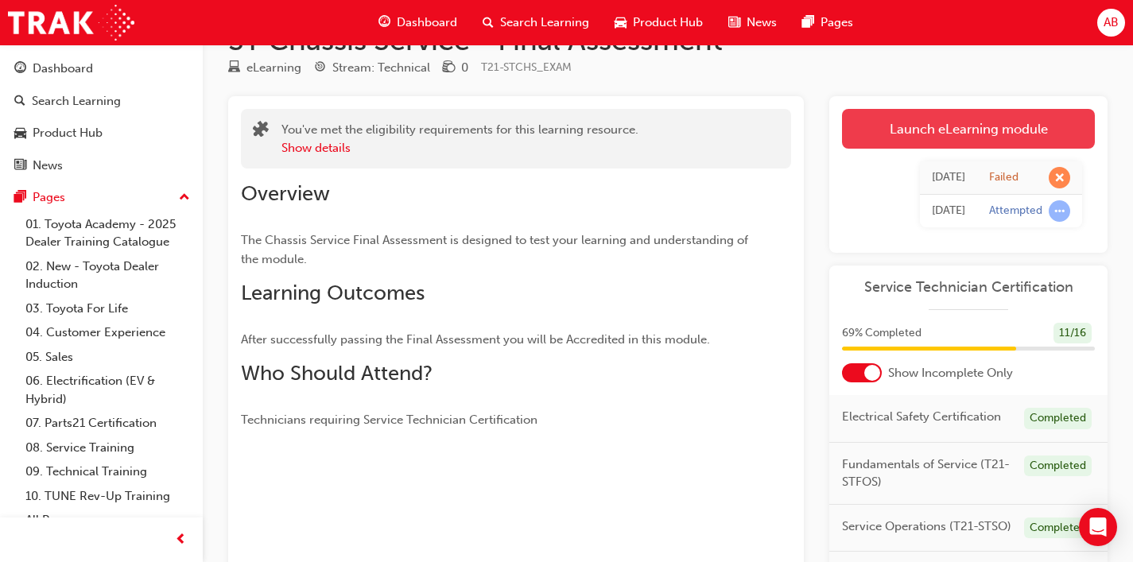
click at [929, 123] on link "Launch eLearning module" at bounding box center [968, 129] width 253 height 40
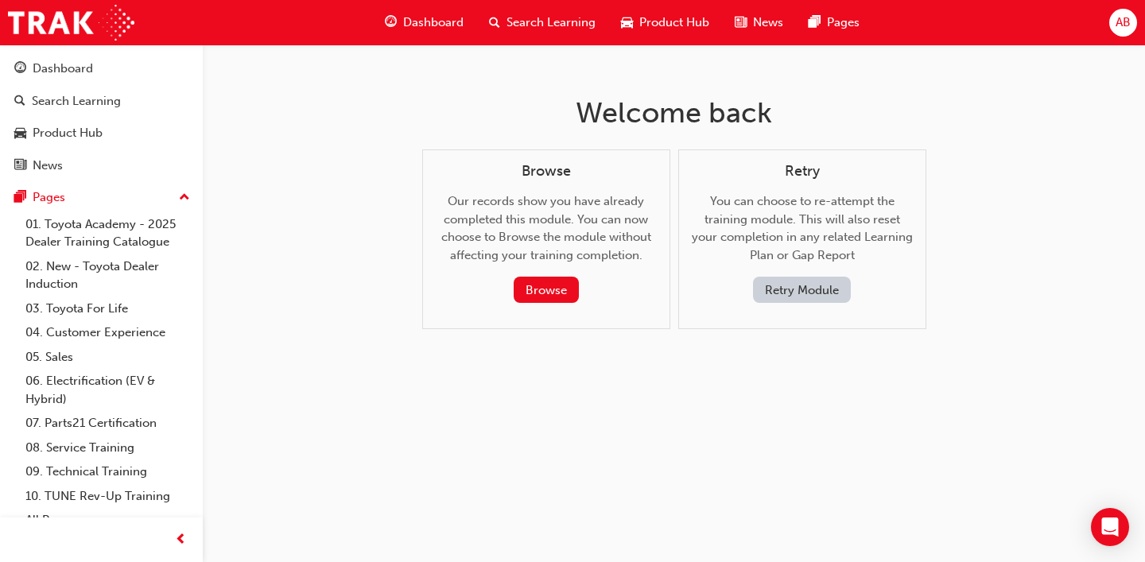
click at [792, 286] on button "Retry Module" at bounding box center [802, 290] width 98 height 26
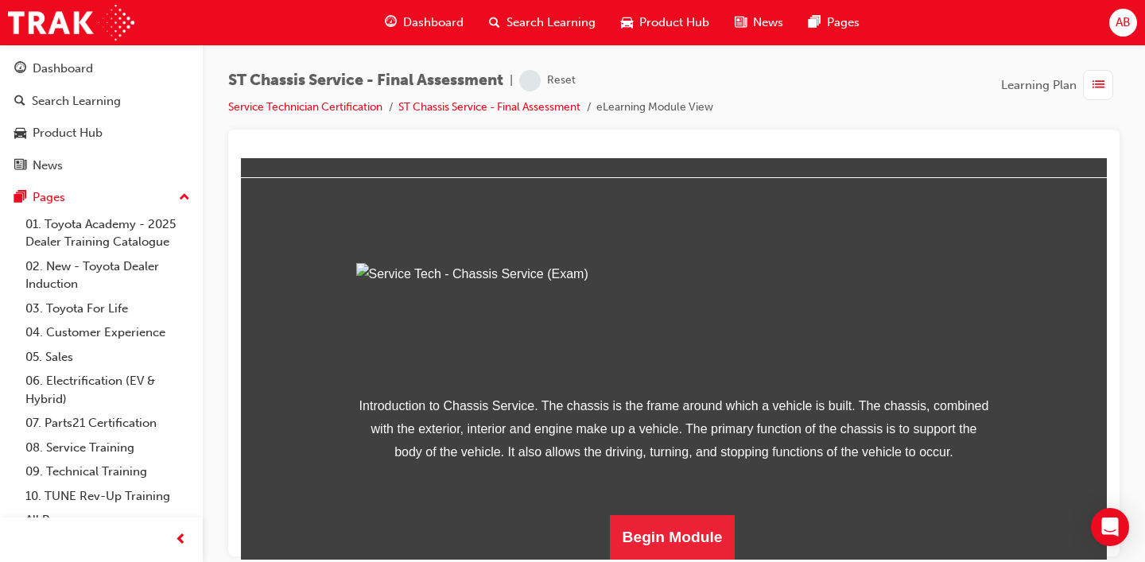
scroll to position [219, 0]
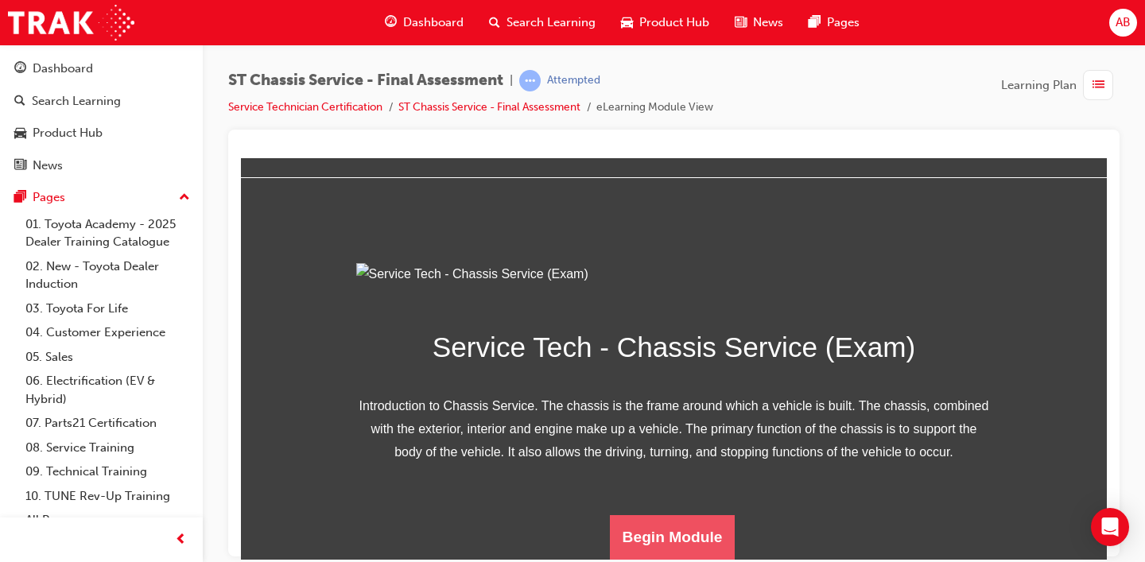
click at [649, 480] on button "Begin Module" at bounding box center [673, 537] width 126 height 45
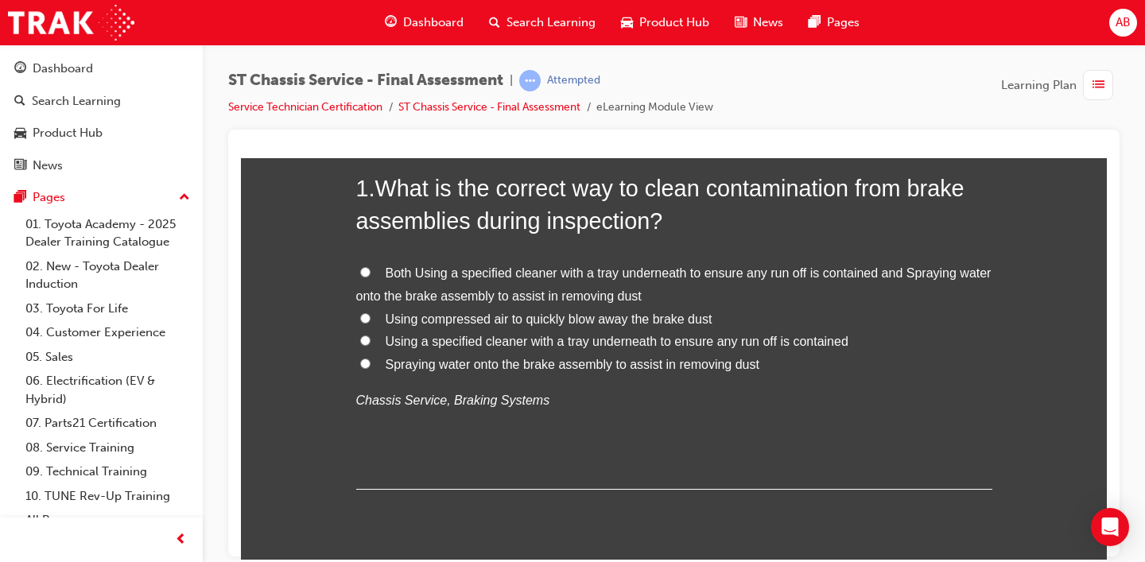
scroll to position [153, 0]
click at [425, 270] on span "Both Using a specified cleaner with a tray underneath to ensure any run off is …" at bounding box center [673, 285] width 635 height 37
click at [371, 270] on input "Both Using a specified cleaner with a tray underneath to ensure any run off is …" at bounding box center [365, 273] width 10 height 10
radio input "true"
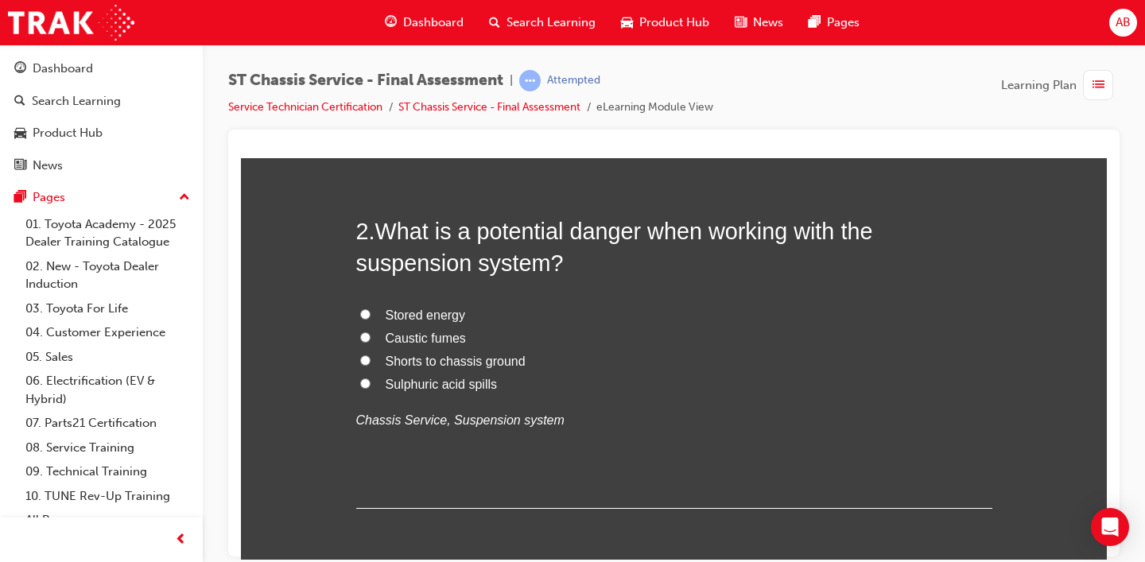
scroll to position [499, 0]
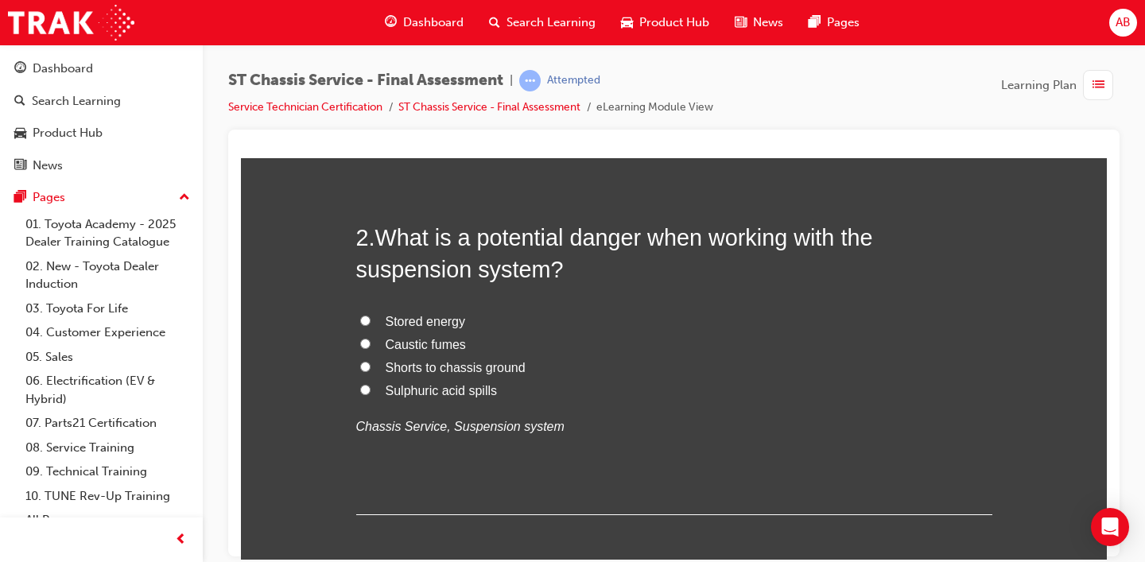
click at [399, 391] on span "Sulphuric acid spills" at bounding box center [442, 390] width 112 height 14
click at [371, 391] on input "Sulphuric acid spills" at bounding box center [365, 389] width 10 height 10
radio input "true"
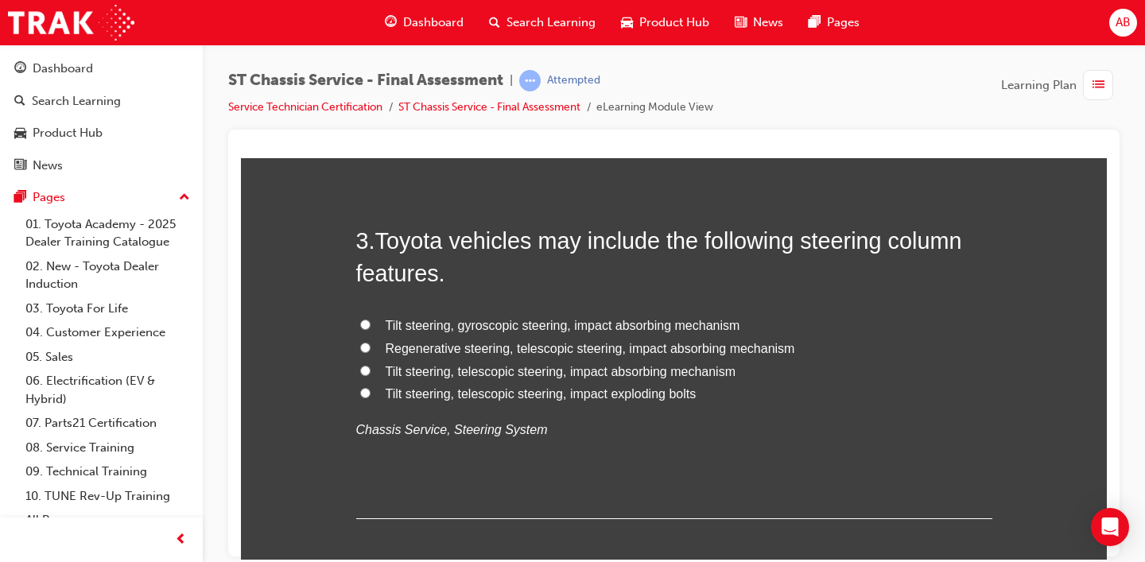
scroll to position [868, 0]
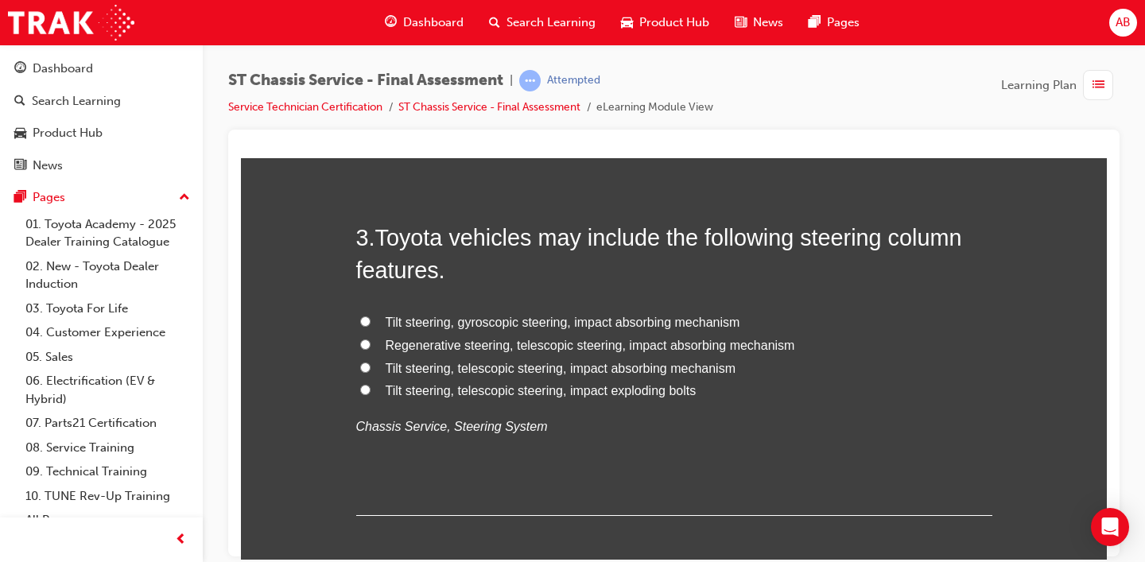
click at [447, 327] on span "Tilt steering, gyroscopic steering, impact absorbing mechanism" at bounding box center [563, 322] width 355 height 14
click at [371, 326] on input "Tilt steering, gyroscopic steering, impact absorbing mechanism" at bounding box center [365, 321] width 10 height 10
radio input "true"
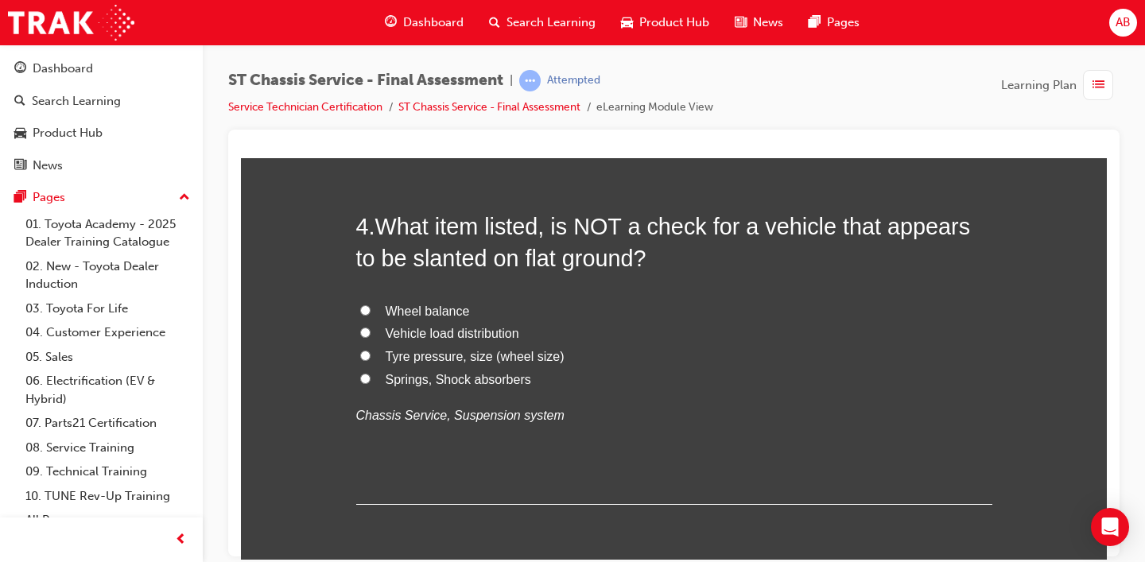
scroll to position [1251, 0]
click at [429, 310] on span "Wheel balance" at bounding box center [428, 310] width 84 height 14
click at [371, 310] on input "Wheel balance" at bounding box center [365, 309] width 10 height 10
radio input "true"
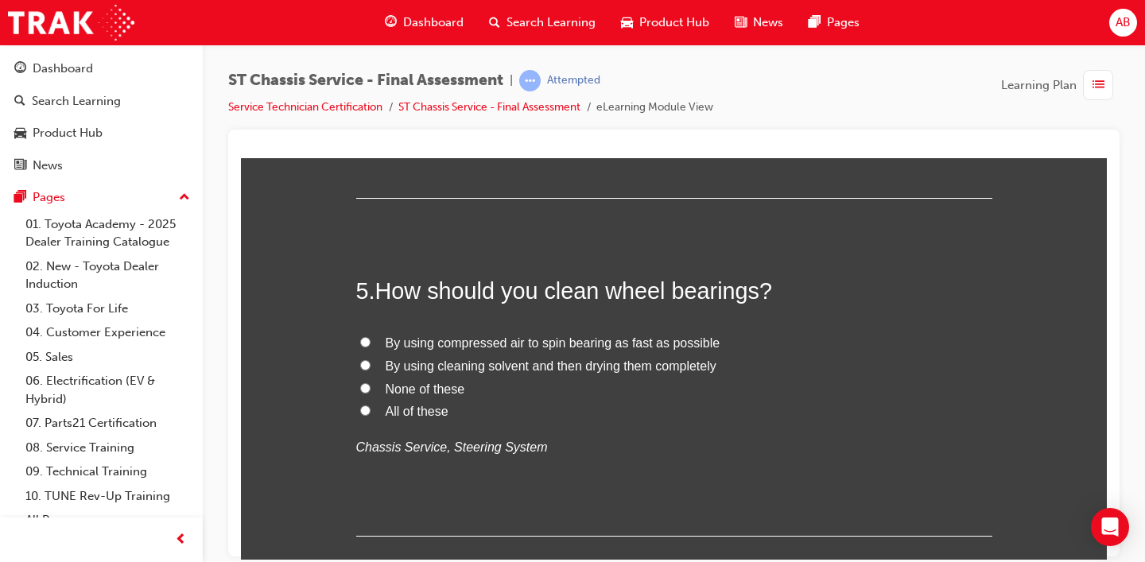
scroll to position [1557, 0]
click at [441, 368] on span "By using cleaning solvent and then drying them completely" at bounding box center [551, 365] width 331 height 14
click at [371, 368] on input "By using cleaning solvent and then drying them completely" at bounding box center [365, 364] width 10 height 10
radio input "true"
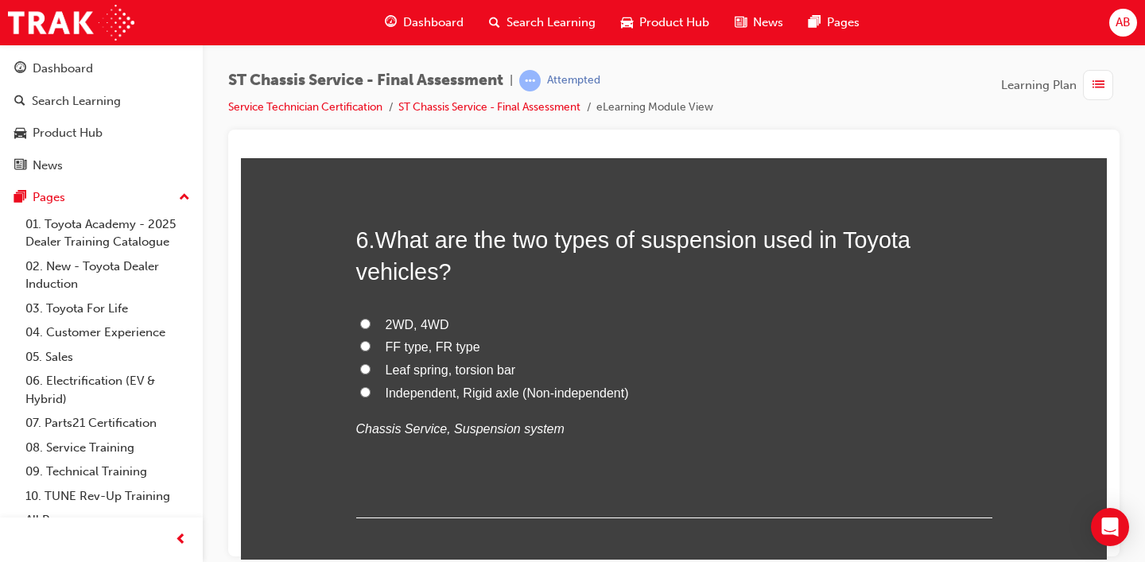
scroll to position [1951, 0]
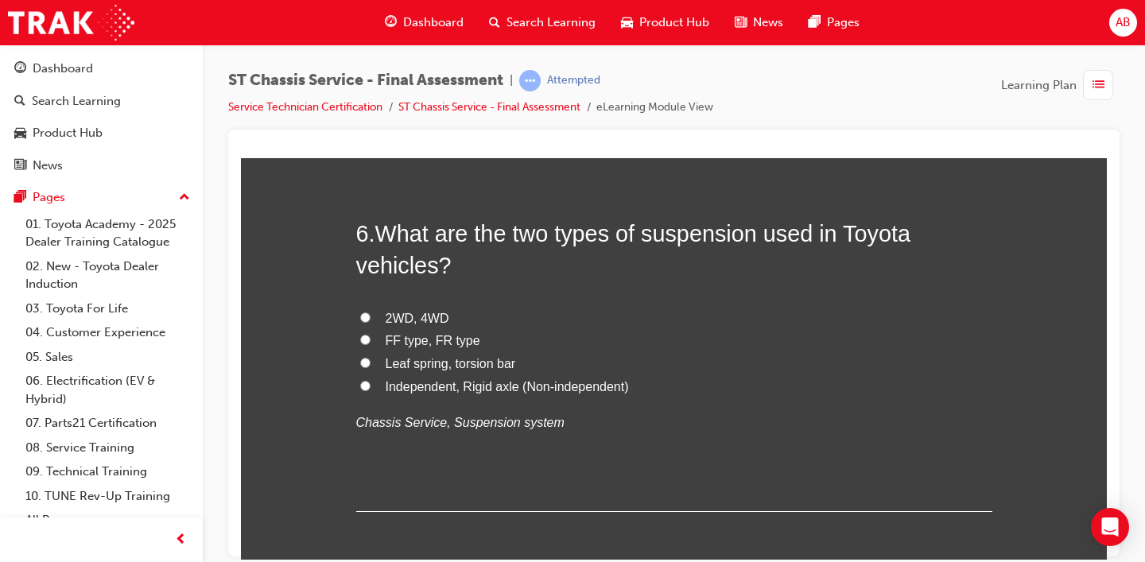
click at [428, 368] on span "Leaf spring, torsion bar" at bounding box center [451, 363] width 130 height 14
click at [371, 367] on input "Leaf spring, torsion bar" at bounding box center [365, 362] width 10 height 10
radio input "true"
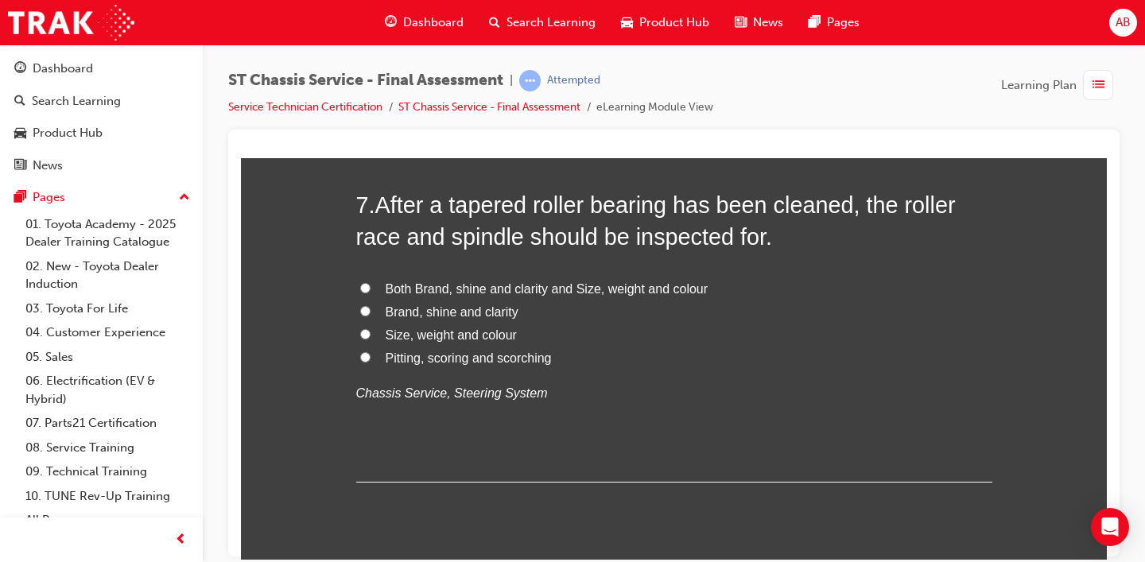
scroll to position [2350, 0]
click at [452, 359] on span "Pitting, scoring and scorching" at bounding box center [469, 358] width 166 height 14
click at [371, 359] on input "Pitting, scoring and scorching" at bounding box center [365, 357] width 10 height 10
radio input "true"
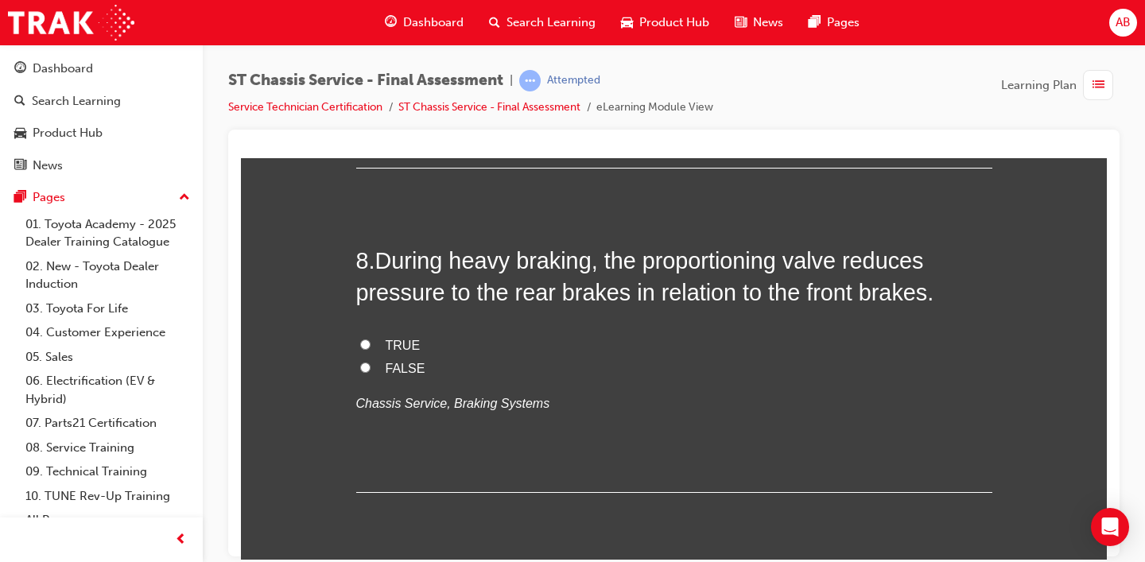
scroll to position [2666, 0]
click at [386, 351] on span "TRUE" at bounding box center [403, 344] width 35 height 14
click at [371, 348] on input "TRUE" at bounding box center [365, 343] width 10 height 10
radio input "true"
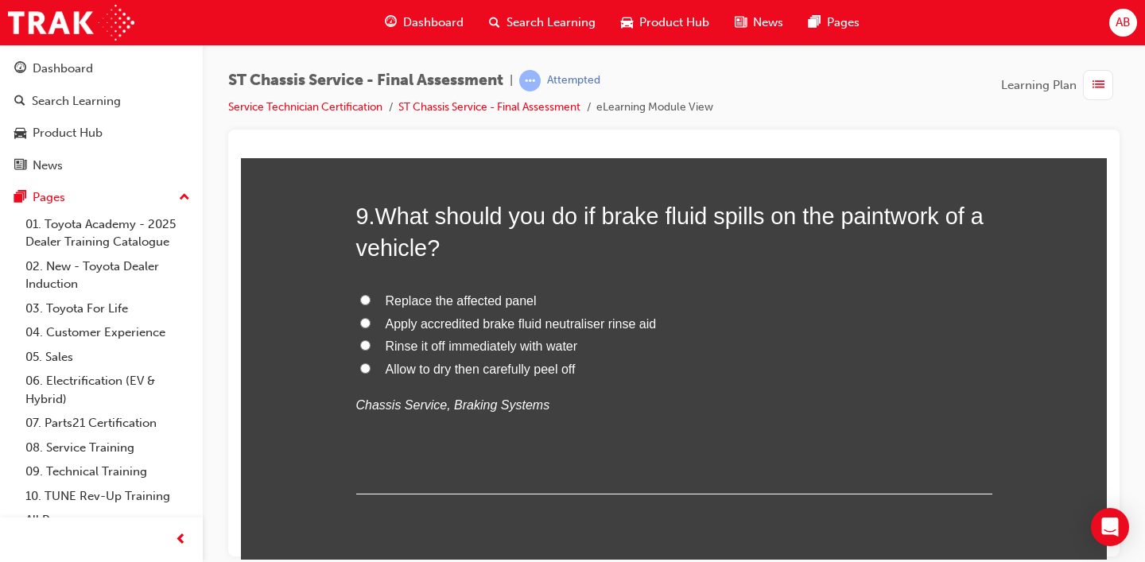
scroll to position [3033, 0]
click at [431, 354] on label "Rinse it off immediately with water" at bounding box center [674, 347] width 636 height 23
click at [371, 351] on input "Rinse it off immediately with water" at bounding box center [365, 345] width 10 height 10
radio input "true"
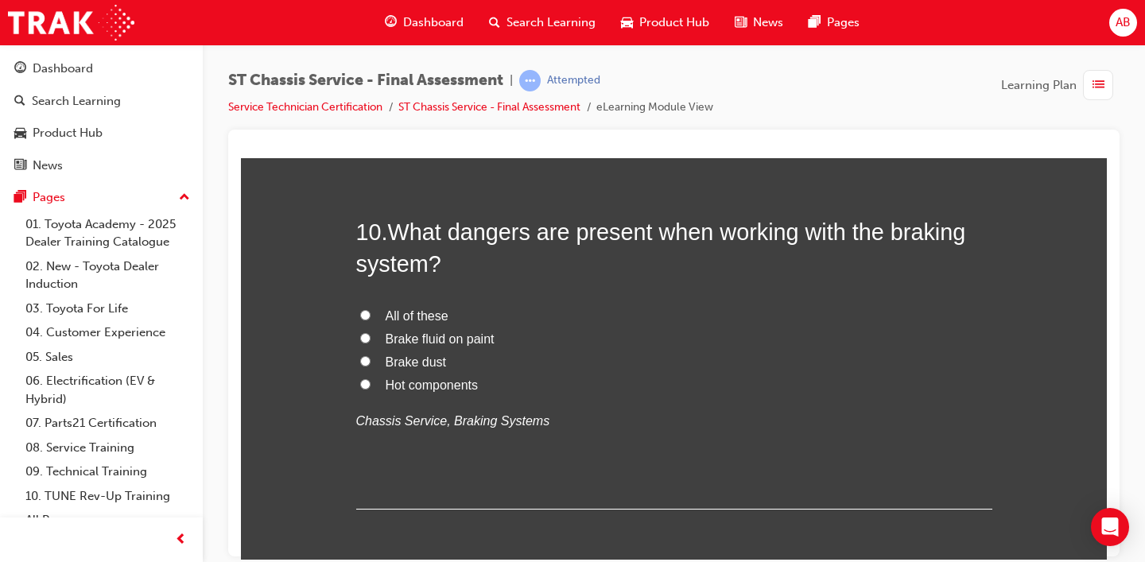
scroll to position [3382, 0]
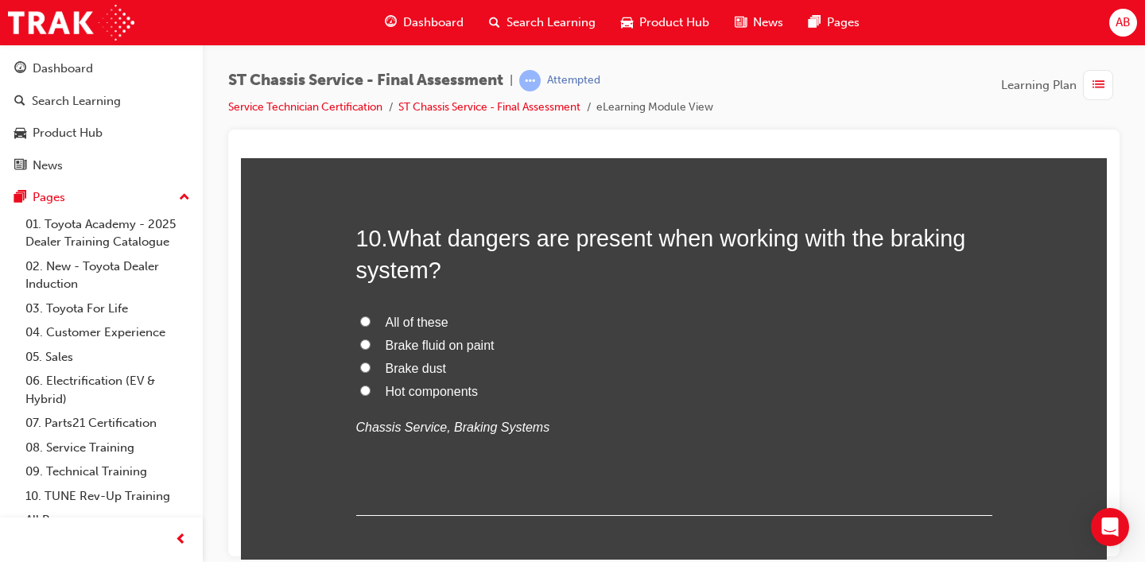
click at [407, 323] on span "All of these" at bounding box center [417, 322] width 63 height 14
click at [371, 323] on input "All of these" at bounding box center [365, 321] width 10 height 10
radio input "true"
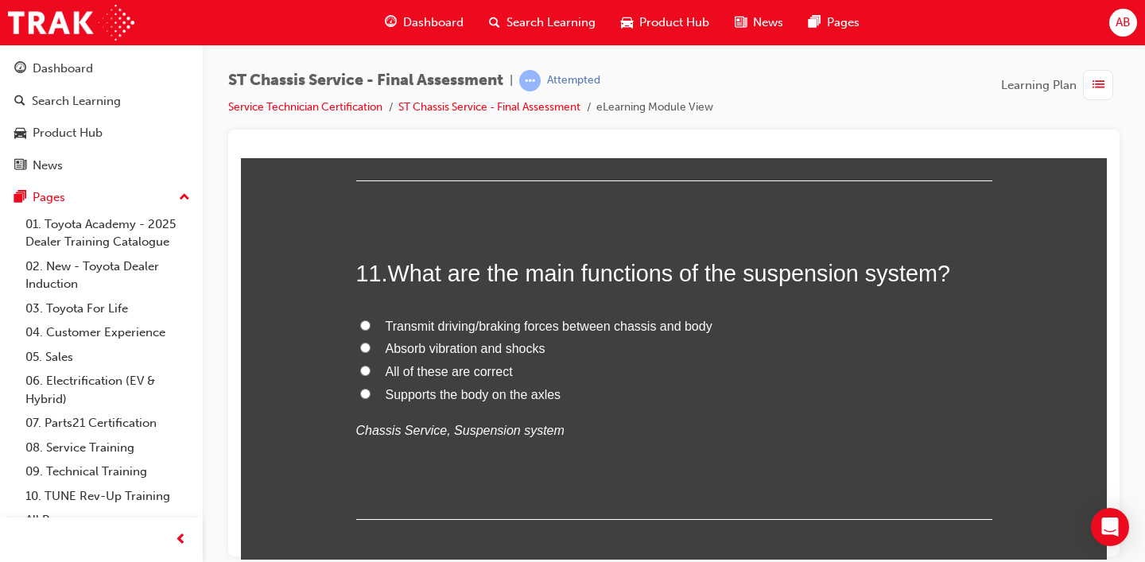
scroll to position [3718, 0]
click at [464, 371] on span "All of these are correct" at bounding box center [449, 370] width 127 height 14
click at [371, 371] on input "All of these are correct" at bounding box center [365, 369] width 10 height 10
radio input "true"
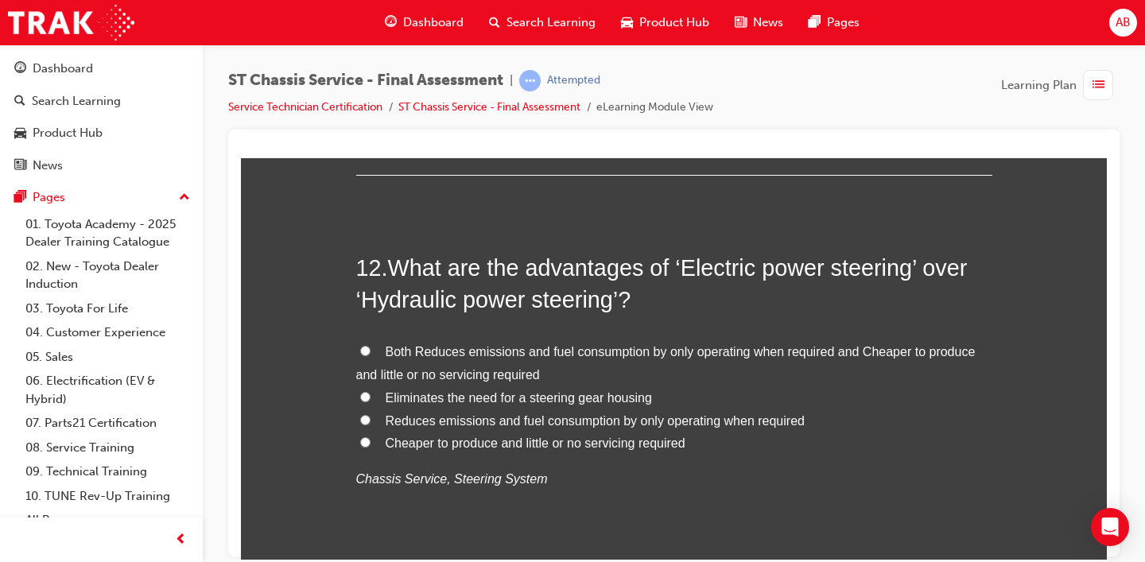
scroll to position [4062, 0]
click at [518, 352] on span "Both Reduces emissions and fuel consumption by only operating when required and…" at bounding box center [665, 362] width 619 height 37
click at [371, 352] on input "Both Reduces emissions and fuel consumption by only operating when required and…" at bounding box center [365, 349] width 10 height 10
radio input "true"
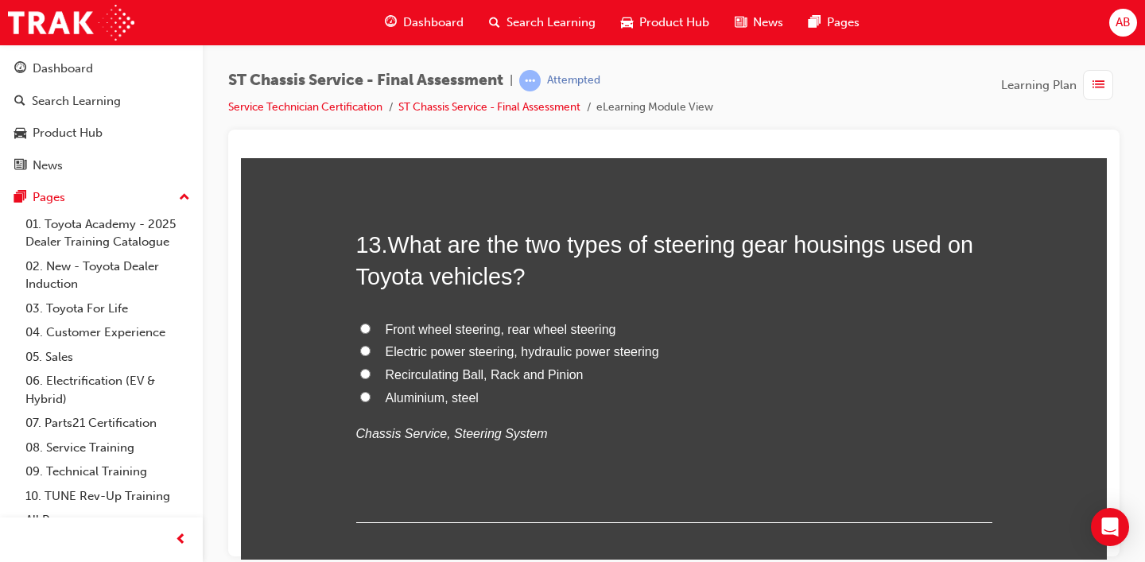
scroll to position [4483, 0]
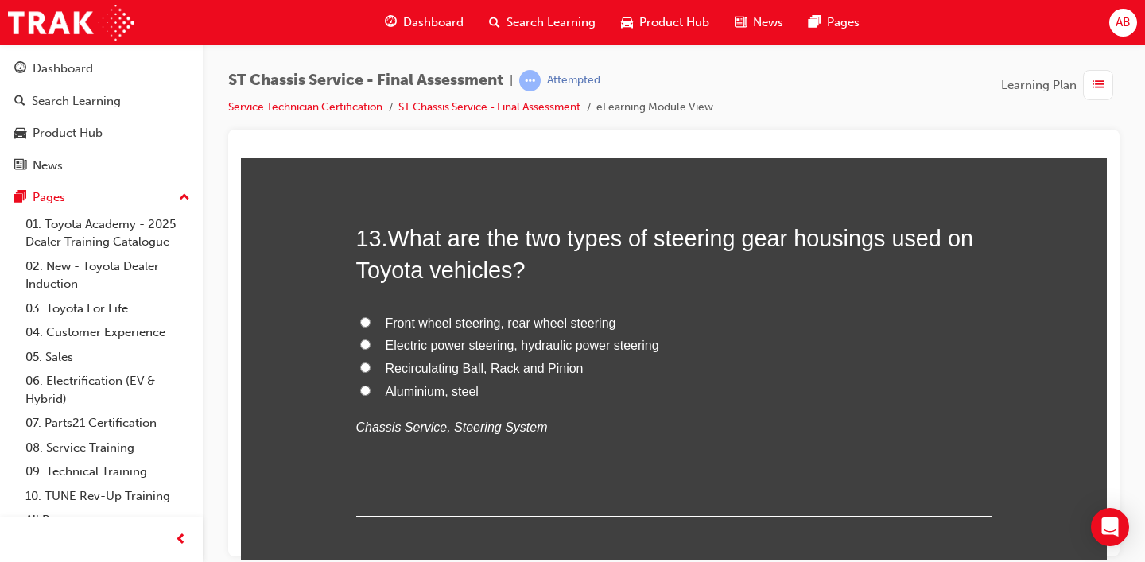
click at [449, 394] on span "Aluminium, steel" at bounding box center [432, 391] width 93 height 14
click at [371, 394] on input "Aluminium, steel" at bounding box center [365, 390] width 10 height 10
radio input "true"
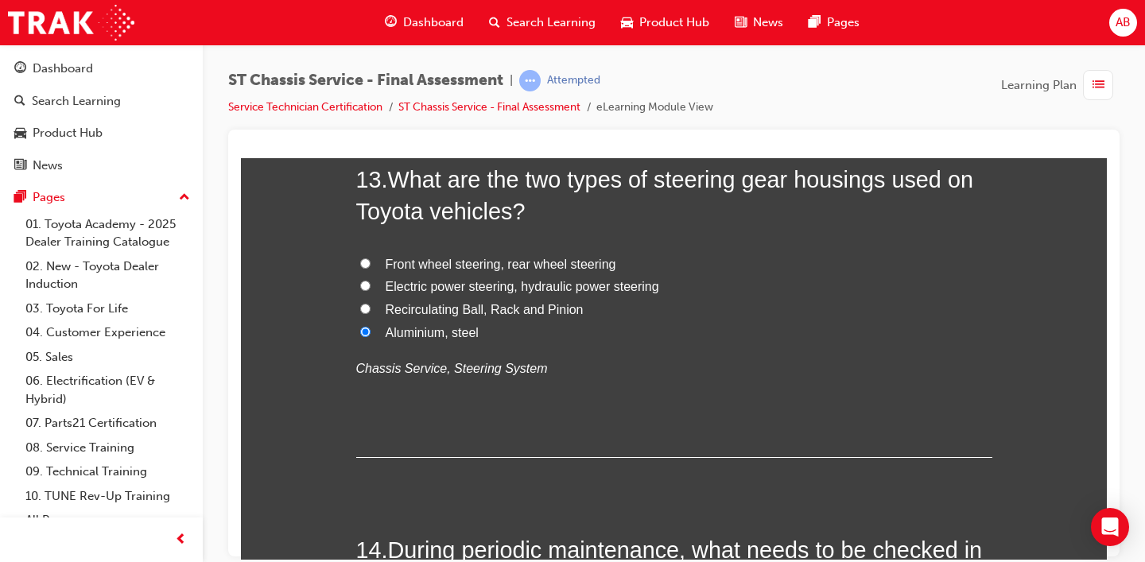
scroll to position [4547, 0]
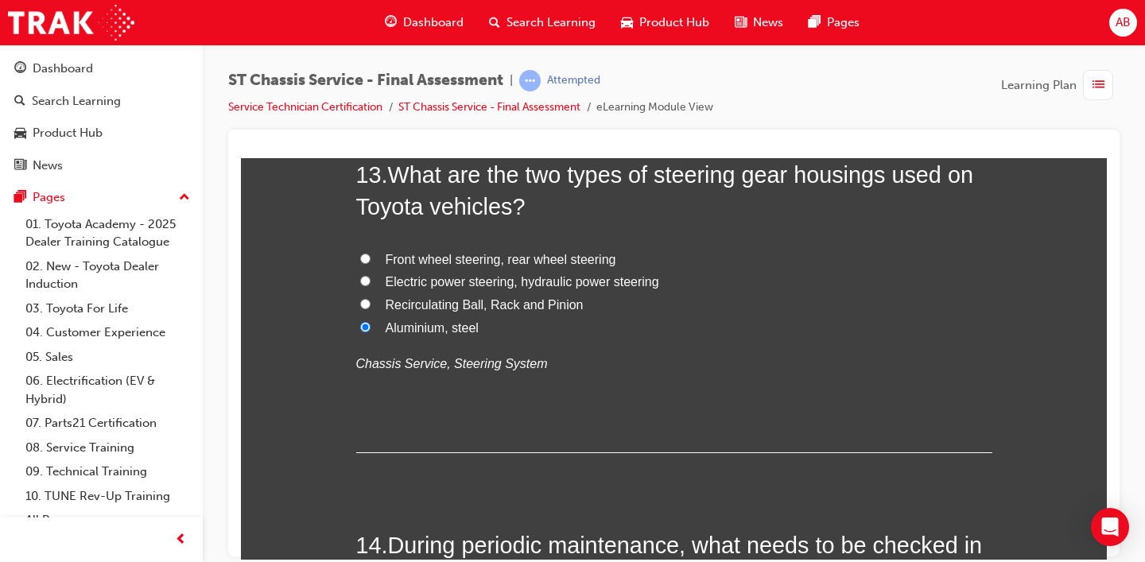
click at [495, 287] on span "Electric power steering, hydraulic power steering" at bounding box center [523, 281] width 274 height 14
click at [371, 285] on input "Electric power steering, hydraulic power steering" at bounding box center [365, 280] width 10 height 10
radio input "true"
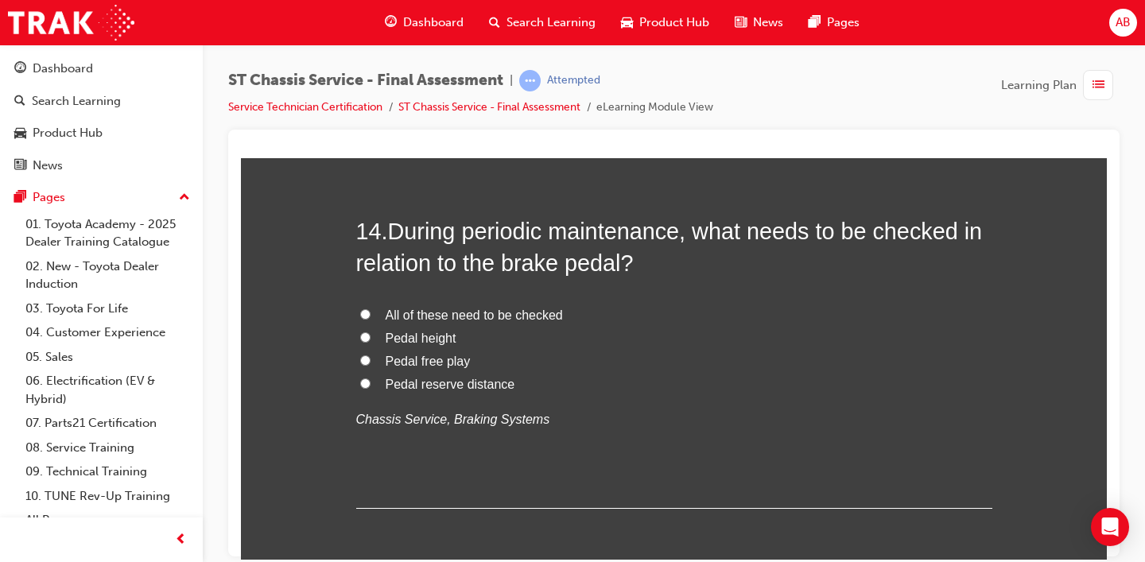
scroll to position [4862, 0]
click at [447, 319] on span "All of these need to be checked" at bounding box center [474, 314] width 177 height 14
click at [371, 318] on input "All of these need to be checked" at bounding box center [365, 313] width 10 height 10
radio input "true"
click at [447, 319] on span "All of these need to be checked" at bounding box center [474, 314] width 177 height 14
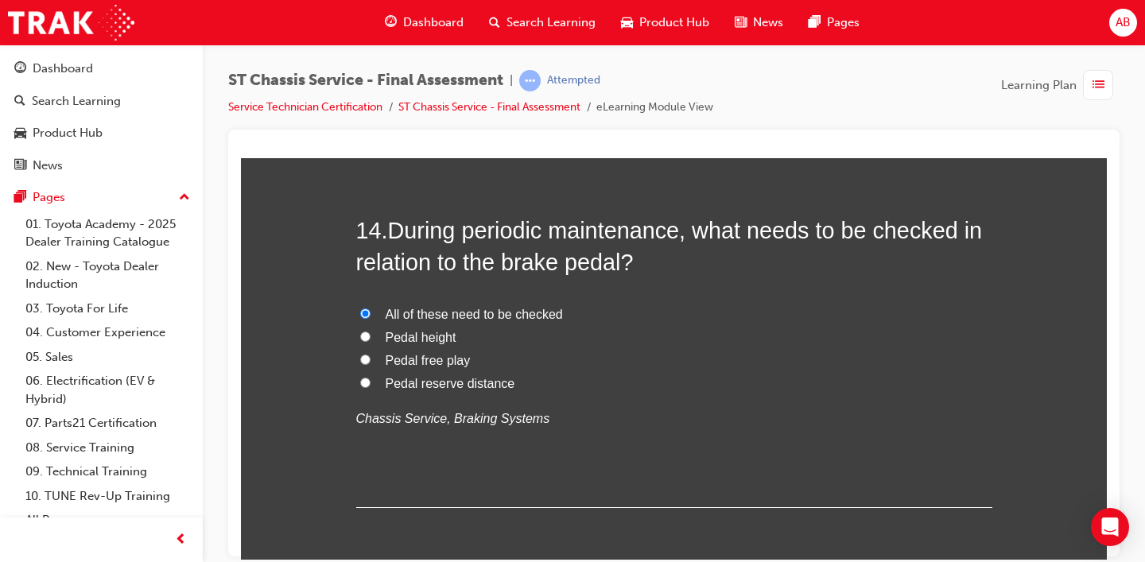
click at [371, 318] on input "All of these need to be checked" at bounding box center [365, 313] width 10 height 10
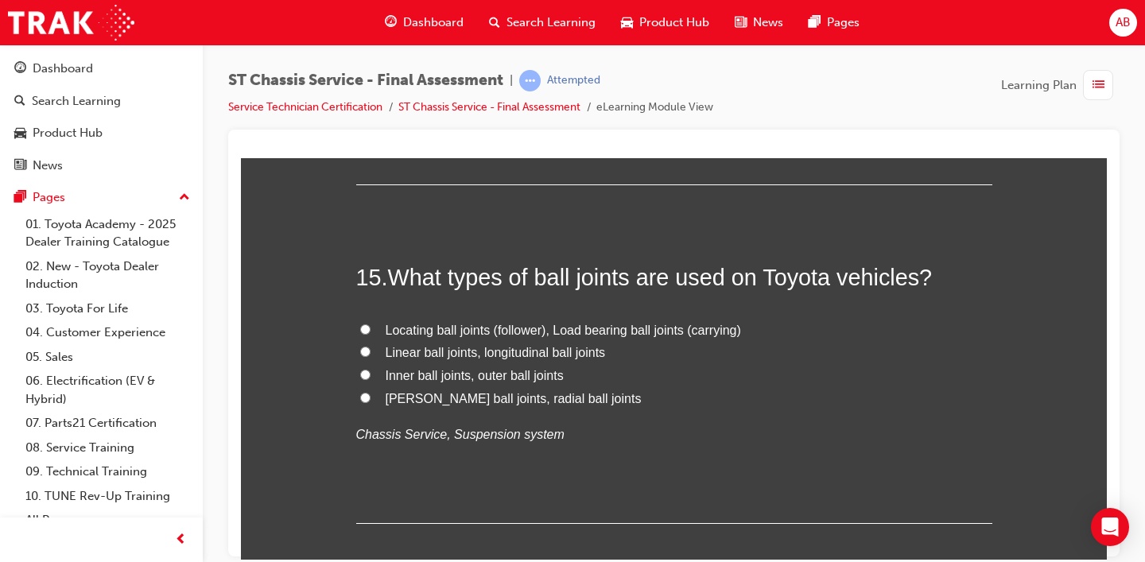
scroll to position [5186, 0]
click at [509, 336] on span "Locating ball joints (follower), Load bearing ball joints (carrying)" at bounding box center [563, 329] width 355 height 14
click at [371, 333] on input "Locating ball joints (follower), Load bearing ball joints (carrying)" at bounding box center [365, 328] width 10 height 10
radio input "true"
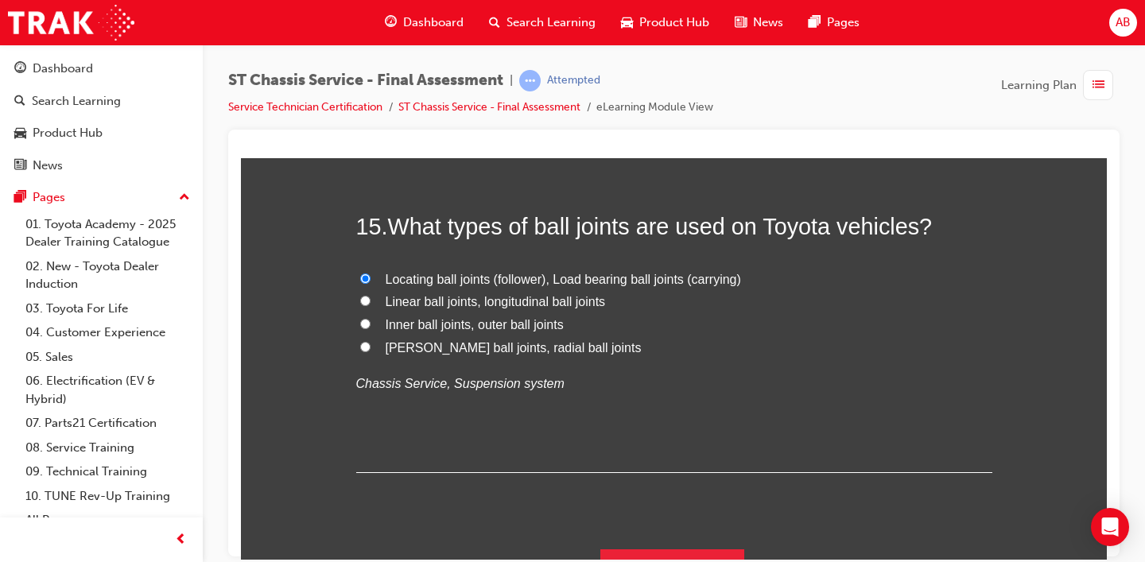
scroll to position [5269, 0]
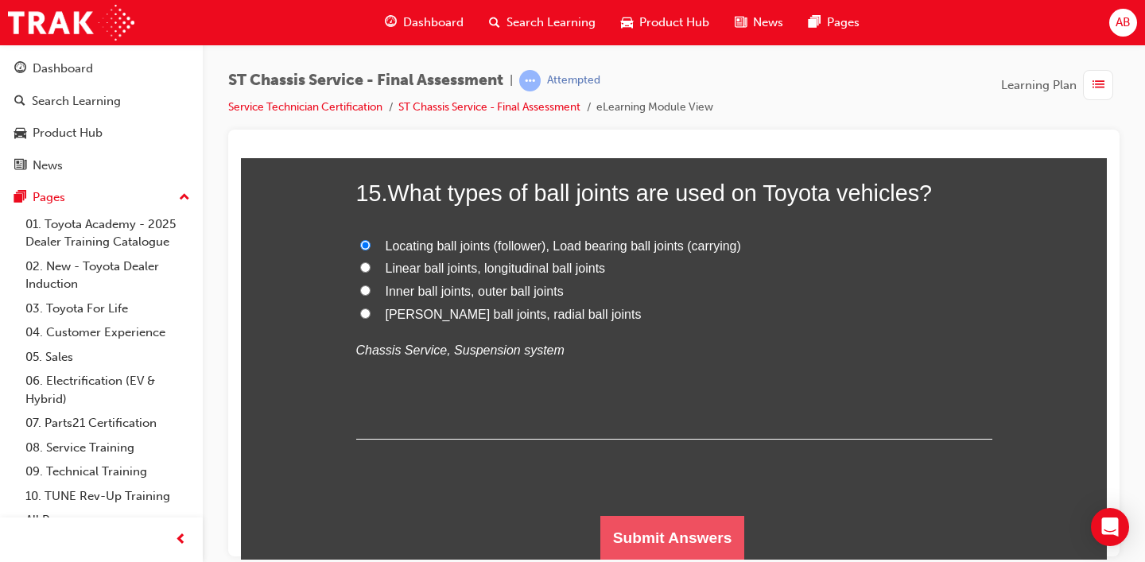
click at [654, 480] on button "Submit Answers" at bounding box center [672, 537] width 145 height 45
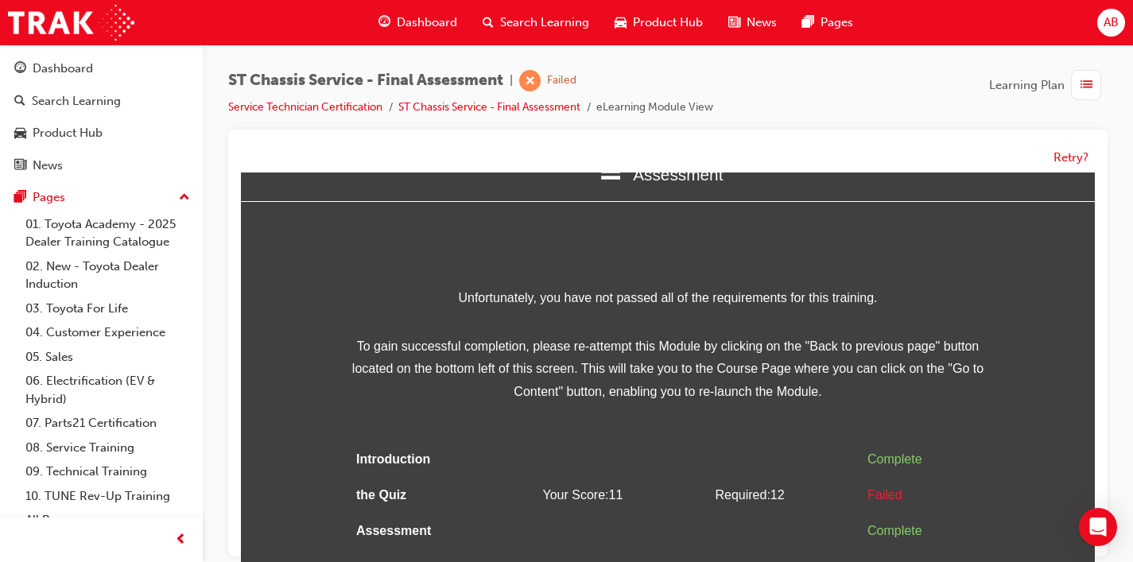
scroll to position [12, 0]
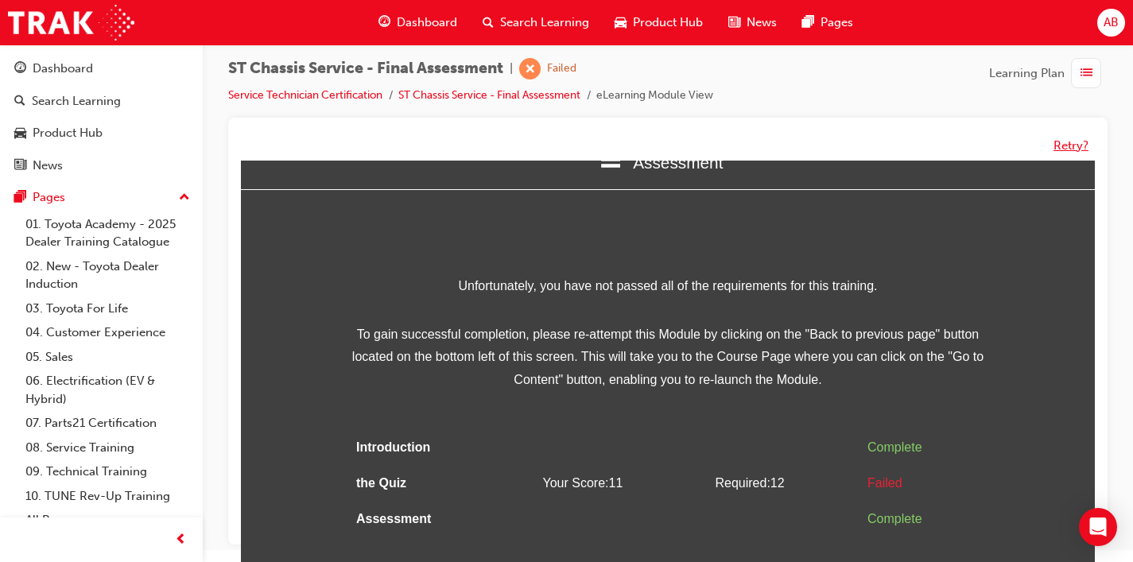
click at [1077, 146] on button "Retry?" at bounding box center [1071, 146] width 35 height 18
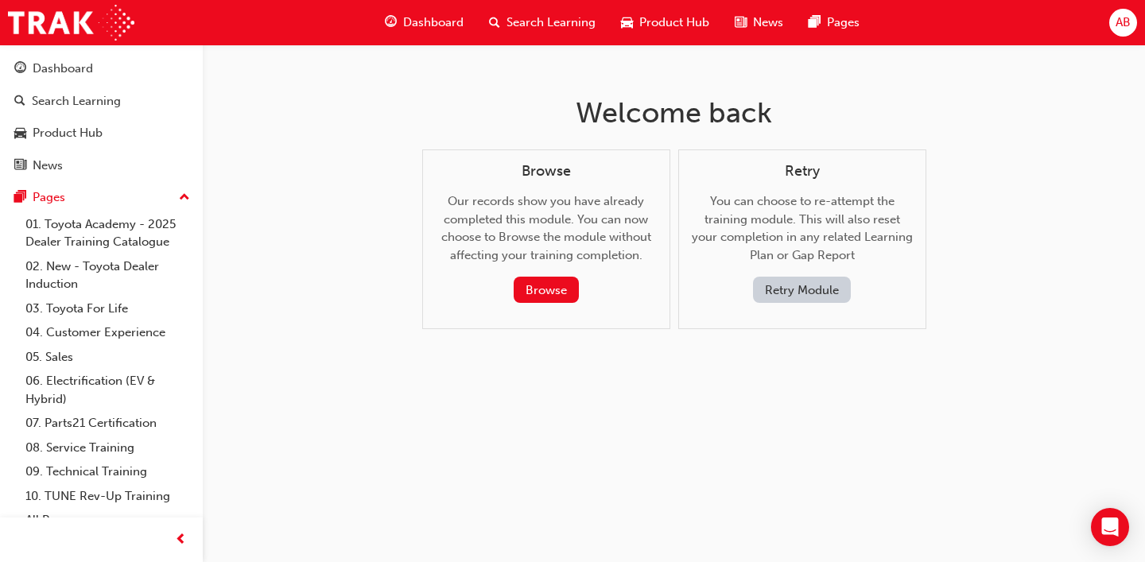
click at [780, 286] on button "Retry Module" at bounding box center [802, 290] width 98 height 26
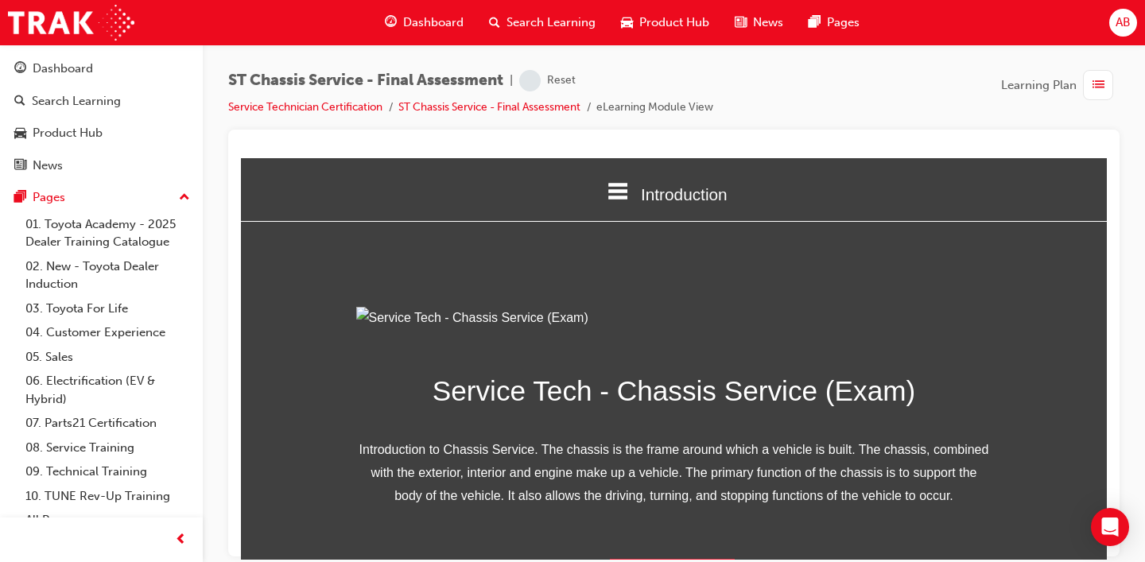
scroll to position [219, 0]
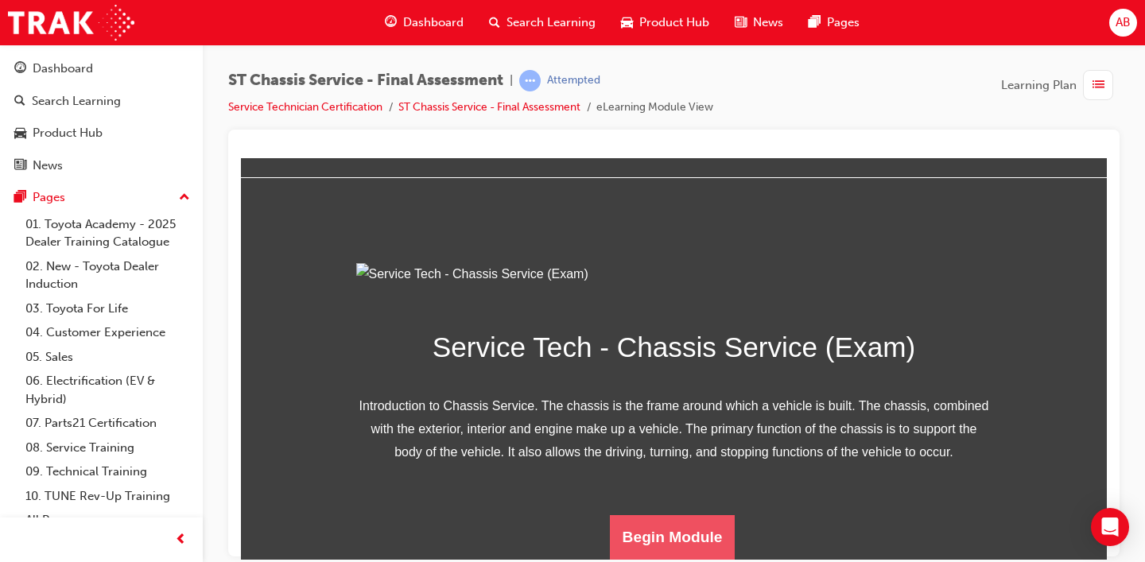
click at [676, 480] on button "Begin Module" at bounding box center [673, 537] width 126 height 45
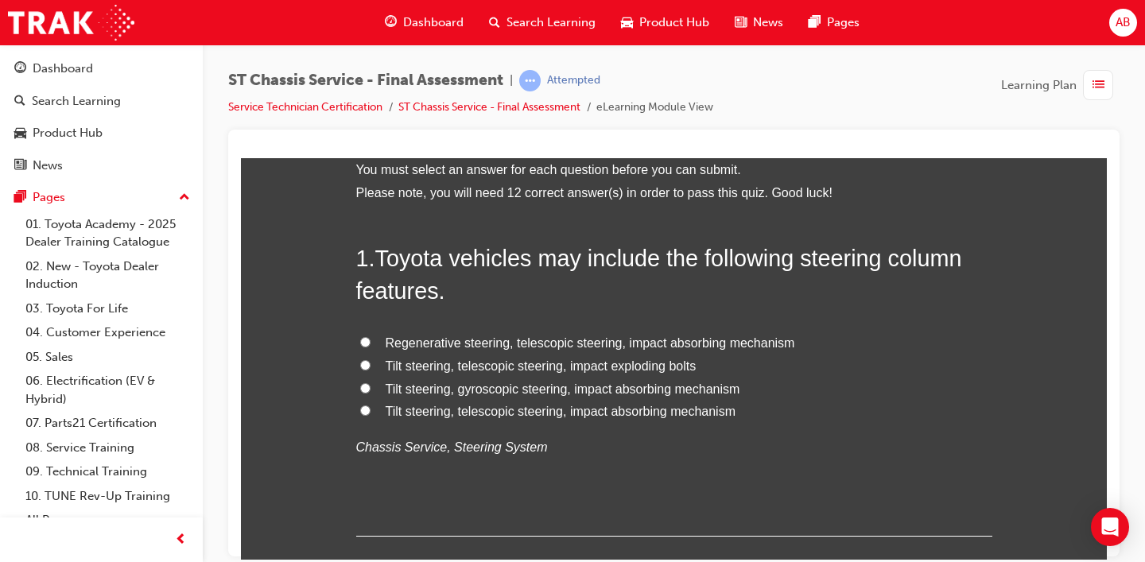
scroll to position [93, 0]
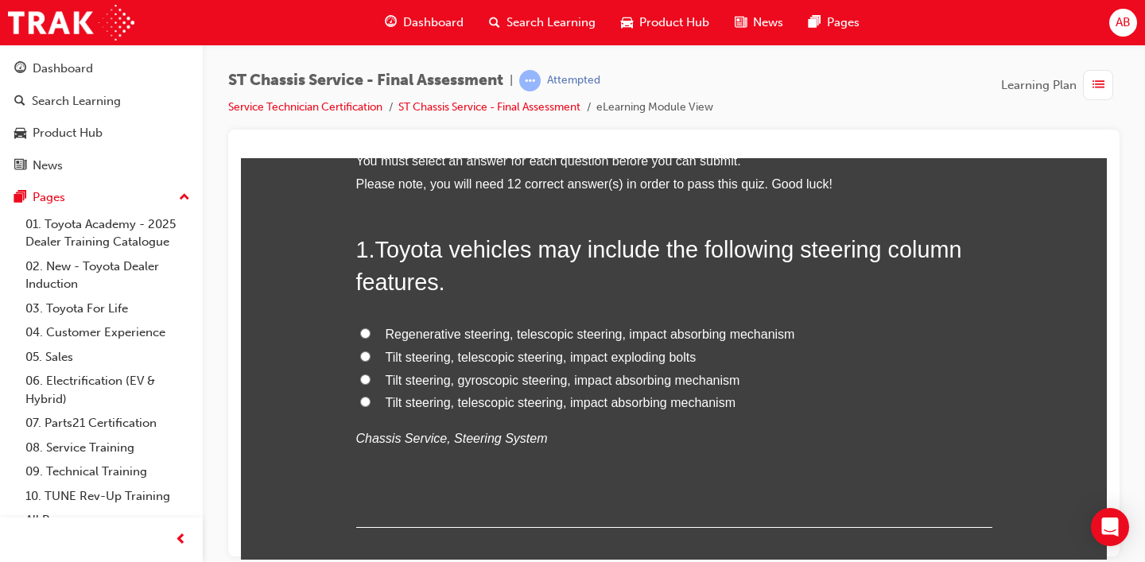
click at [567, 343] on label "Regenerative steering, telescopic steering, impact absorbing mechanism" at bounding box center [674, 334] width 636 height 23
click at [371, 338] on input "Regenerative steering, telescopic steering, impact absorbing mechanism" at bounding box center [365, 333] width 10 height 10
radio input "true"
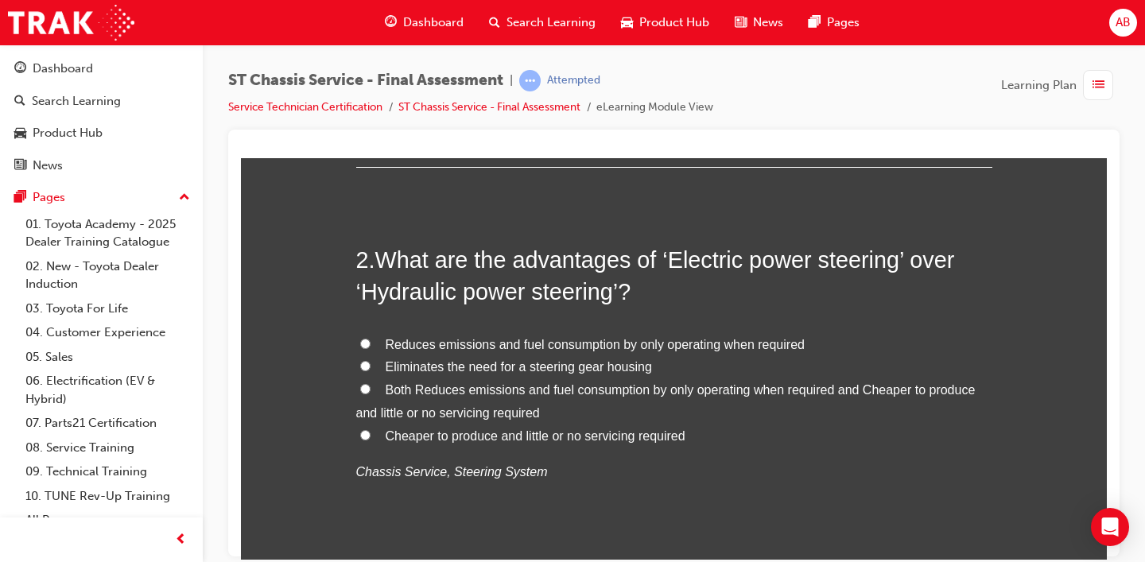
scroll to position [480, 0]
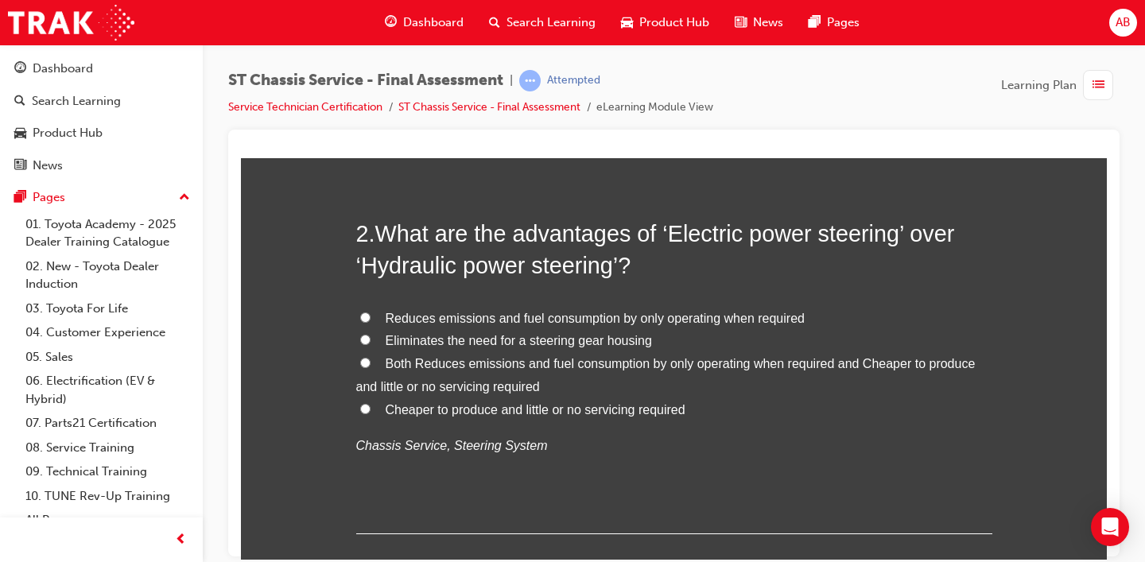
click at [442, 371] on label "Both Reduces emissions and fuel consumption by only operating when required and…" at bounding box center [674, 375] width 636 height 46
click at [371, 367] on input "Both Reduces emissions and fuel consumption by only operating when required and…" at bounding box center [365, 362] width 10 height 10
radio input "true"
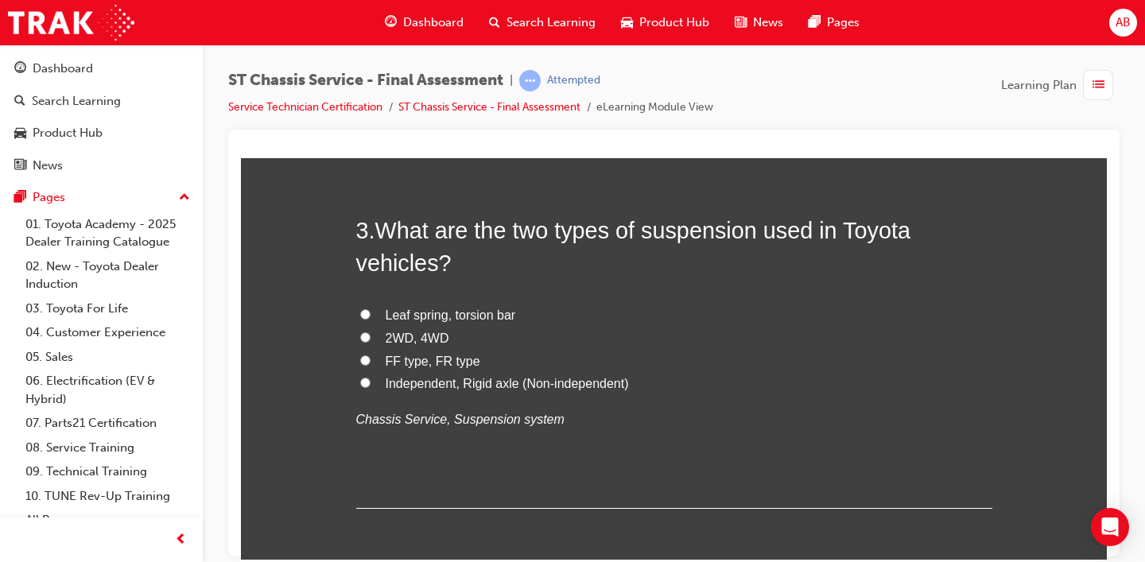
scroll to position [874, 0]
click at [421, 321] on span "Leaf spring, torsion bar" at bounding box center [451, 316] width 130 height 14
click at [371, 320] on input "Leaf spring, torsion bar" at bounding box center [365, 315] width 10 height 10
radio input "true"
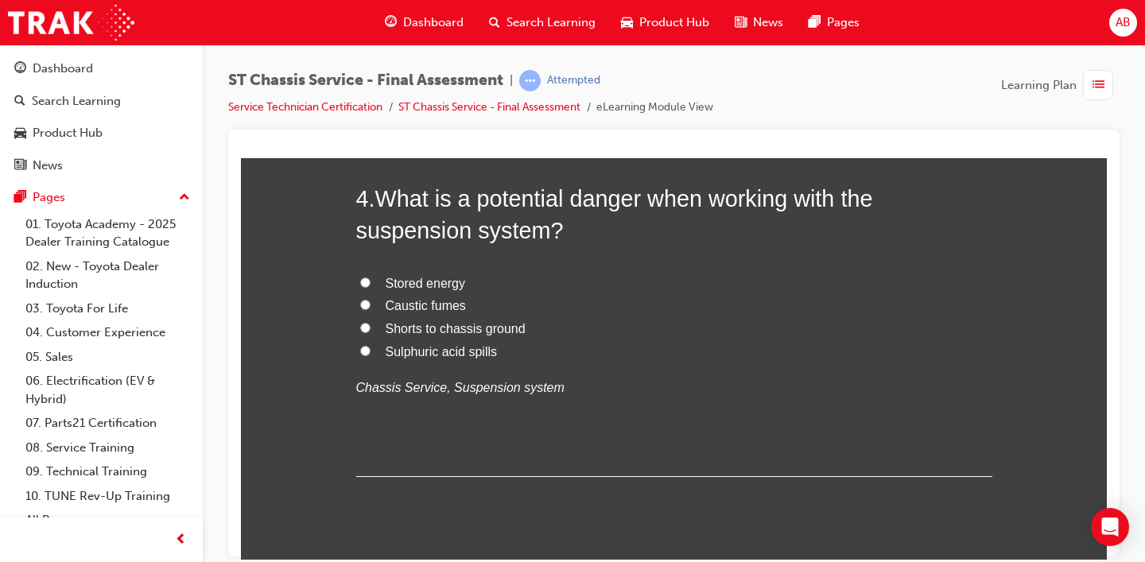
scroll to position [1276, 0]
click at [415, 288] on span "Stored energy" at bounding box center [426, 285] width 80 height 14
click at [371, 288] on input "Stored energy" at bounding box center [365, 283] width 10 height 10
radio input "true"
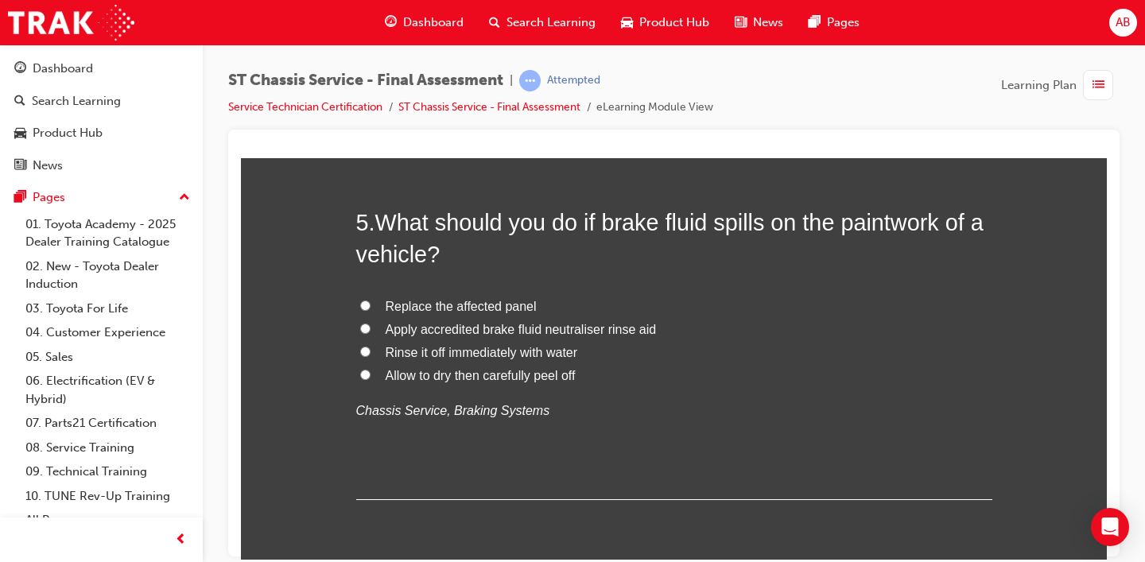
scroll to position [1639, 0]
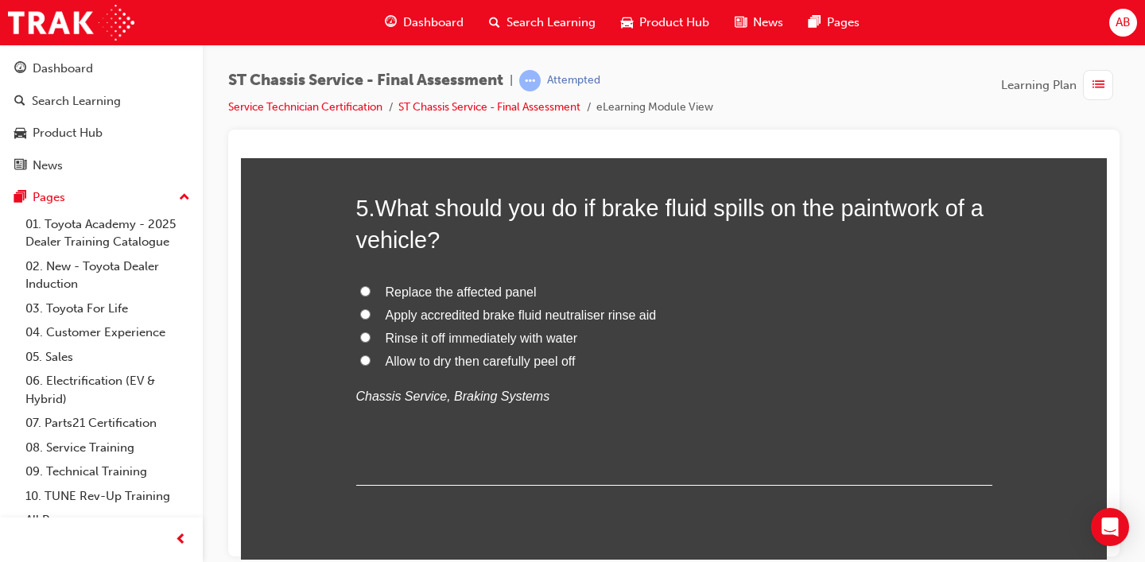
click at [386, 339] on span "Rinse it off immediately with water" at bounding box center [482, 338] width 192 height 14
click at [371, 339] on input "Rinse it off immediately with water" at bounding box center [365, 337] width 10 height 10
radio input "true"
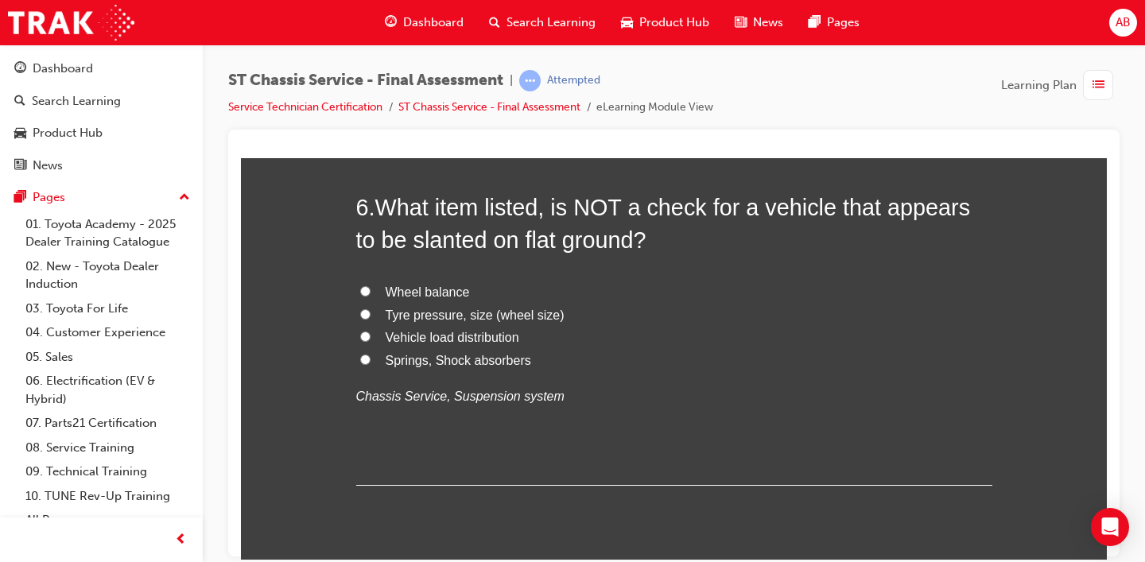
scroll to position [2013, 0]
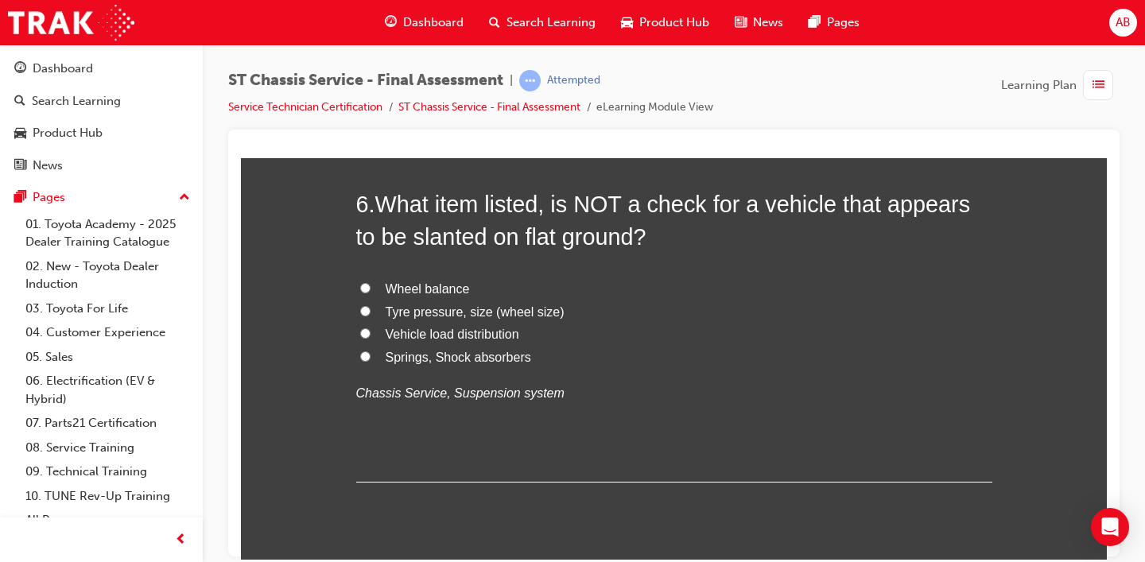
click at [407, 288] on span "Wheel balance" at bounding box center [428, 289] width 84 height 14
click at [371, 288] on input "Wheel balance" at bounding box center [365, 287] width 10 height 10
radio input "true"
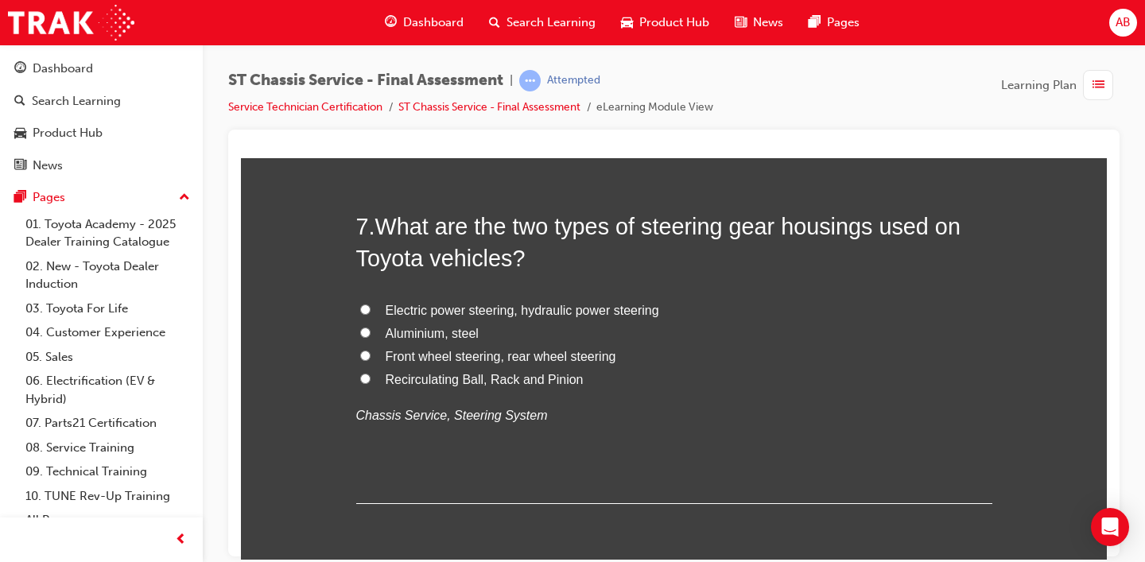
scroll to position [2360, 0]
click at [407, 314] on span "Electric power steering, hydraulic power steering" at bounding box center [523, 311] width 274 height 14
click at [371, 314] on input "Electric power steering, hydraulic power steering" at bounding box center [365, 310] width 10 height 10
radio input "true"
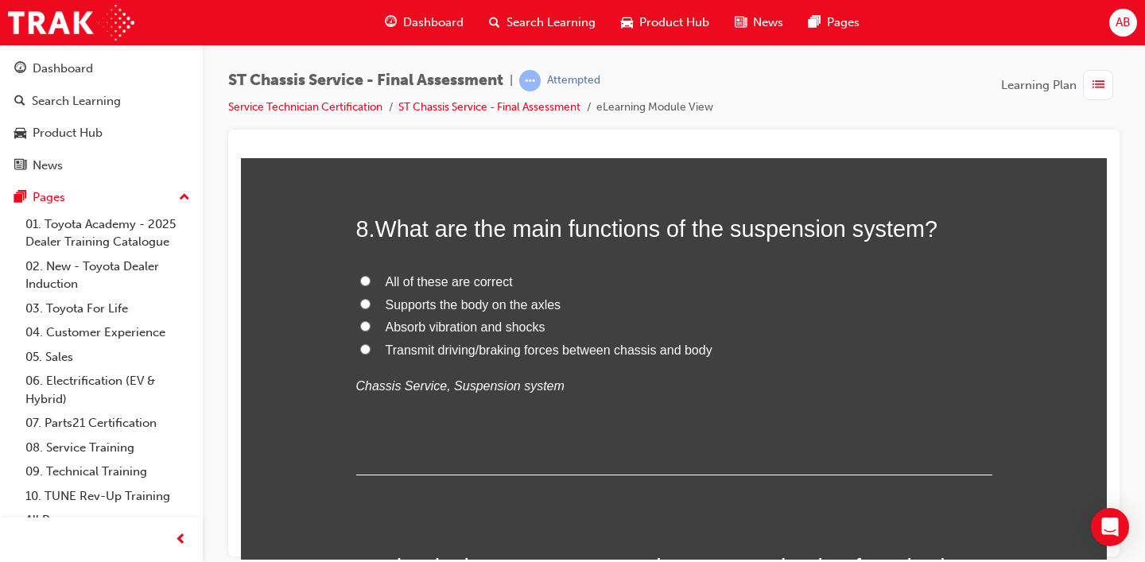
scroll to position [2726, 0]
click at [426, 283] on span "All of these are correct" at bounding box center [449, 284] width 127 height 14
click at [371, 283] on input "All of these are correct" at bounding box center [365, 283] width 10 height 10
radio input "true"
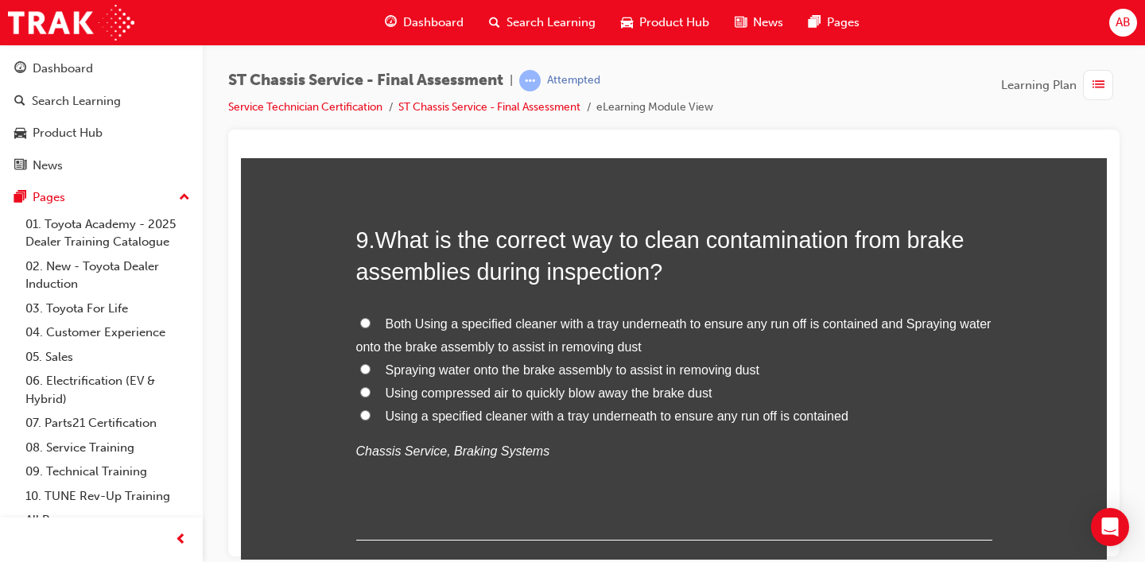
scroll to position [3072, 0]
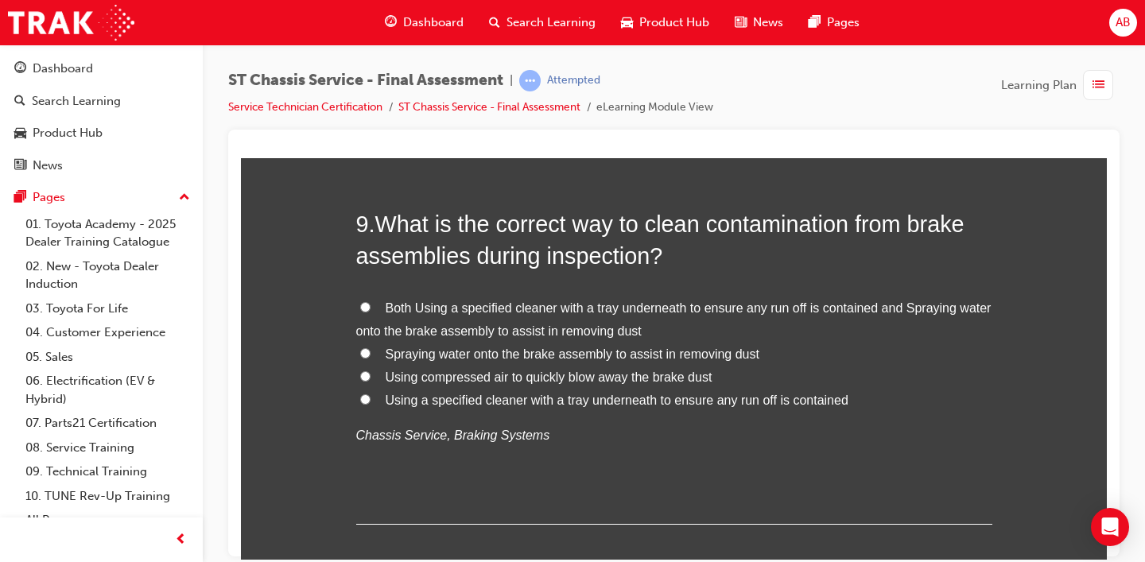
click at [409, 301] on span "Both Using a specified cleaner with a tray underneath to ensure any run off is …" at bounding box center [673, 319] width 635 height 37
click at [371, 301] on input "Both Using a specified cleaner with a tray underneath to ensure any run off is …" at bounding box center [365, 306] width 10 height 10
radio input "true"
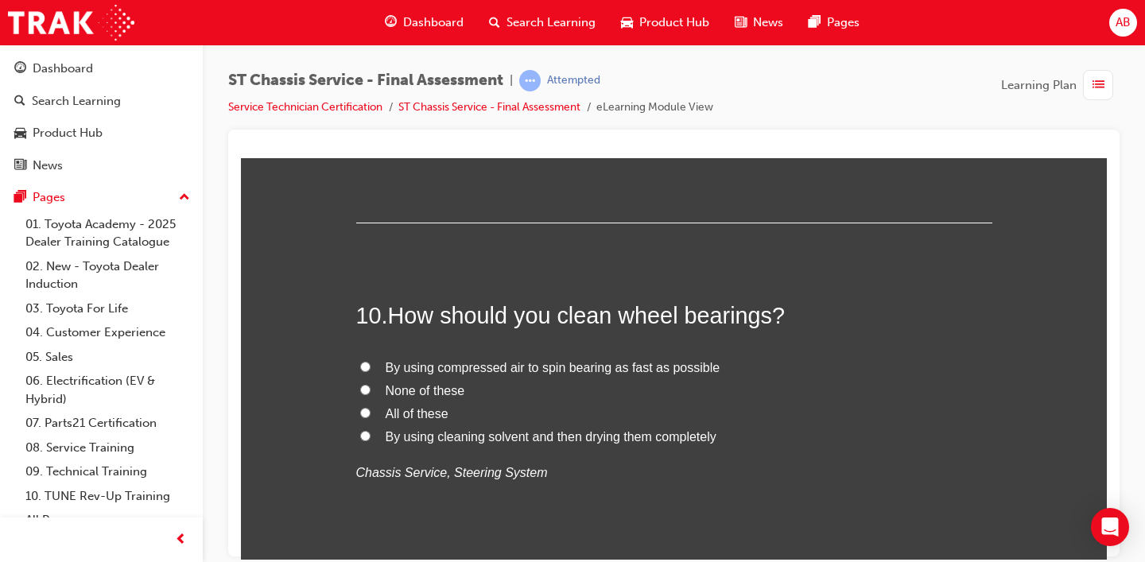
scroll to position [3378, 0]
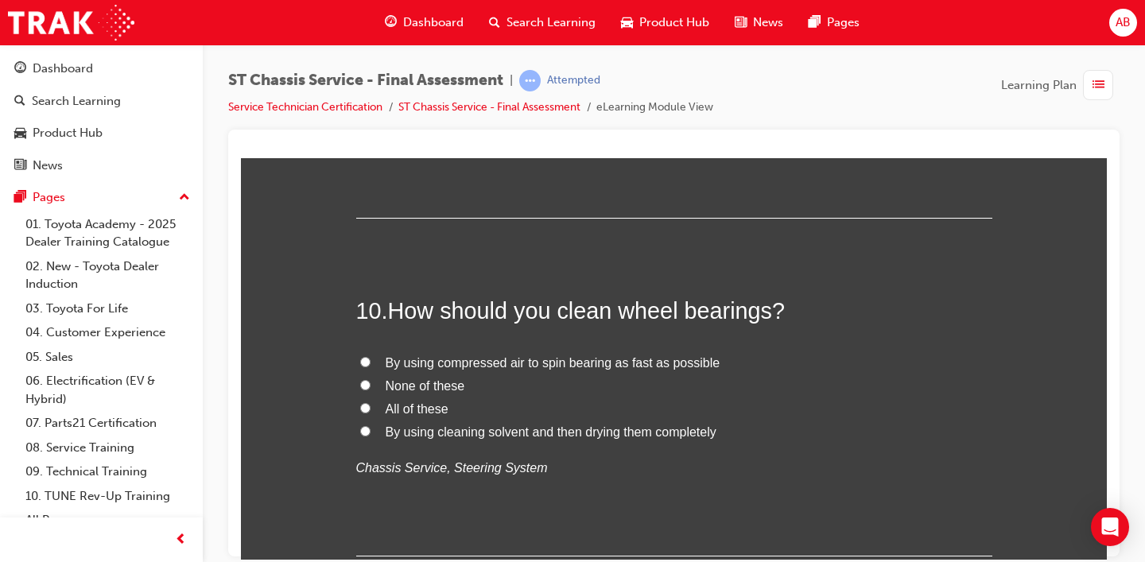
click at [408, 437] on span "By using cleaning solvent and then drying them completely" at bounding box center [551, 432] width 331 height 14
click at [371, 436] on input "By using cleaning solvent and then drying them completely" at bounding box center [365, 430] width 10 height 10
radio input "true"
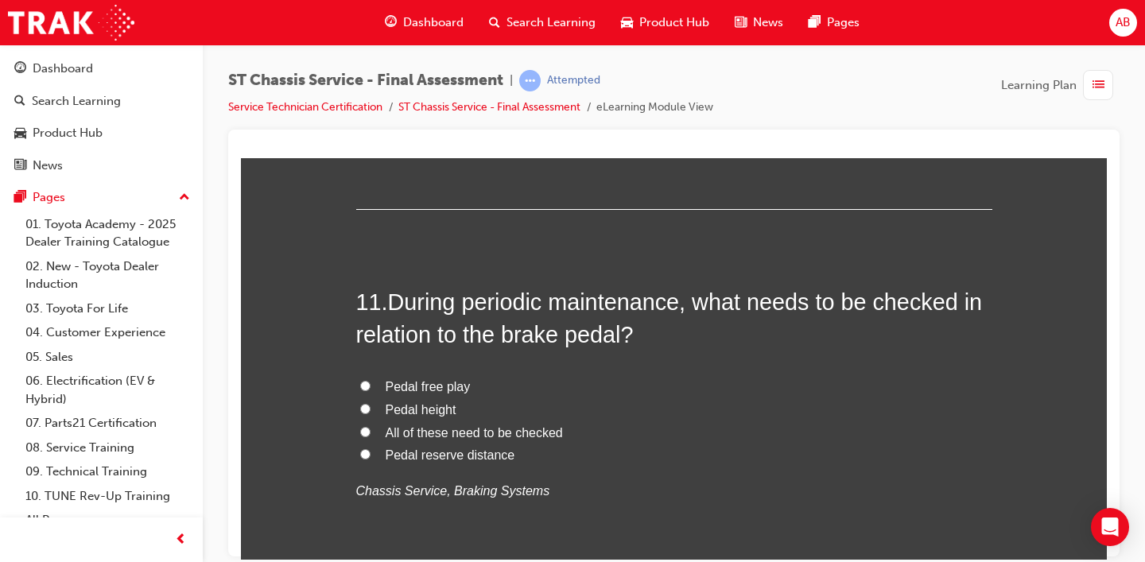
scroll to position [3738, 0]
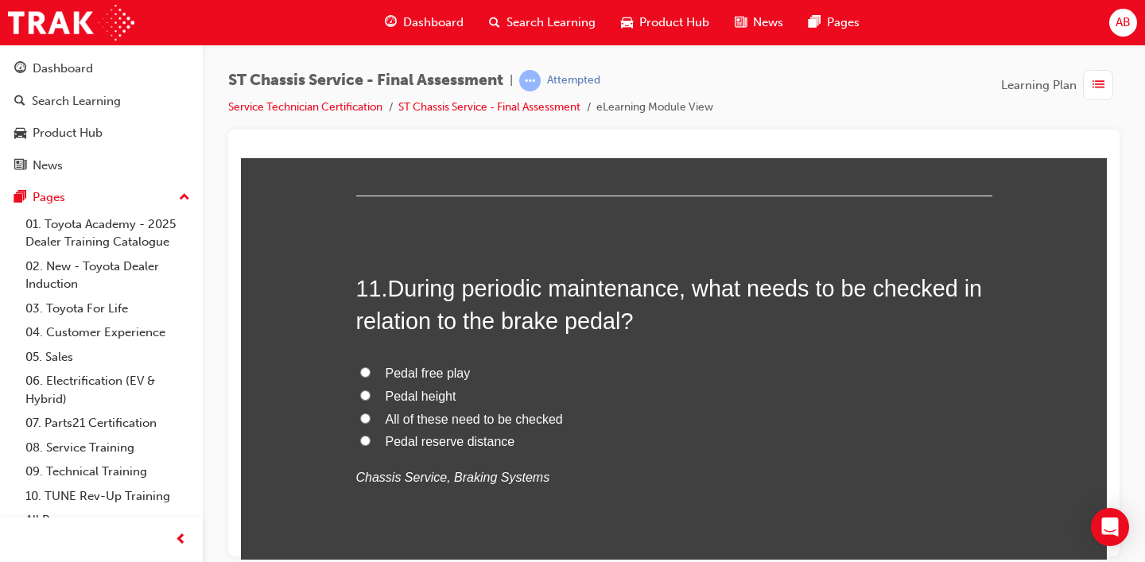
click at [392, 421] on span "All of these need to be checked" at bounding box center [474, 419] width 177 height 14
click at [371, 421] on input "All of these need to be checked" at bounding box center [365, 418] width 10 height 10
radio input "true"
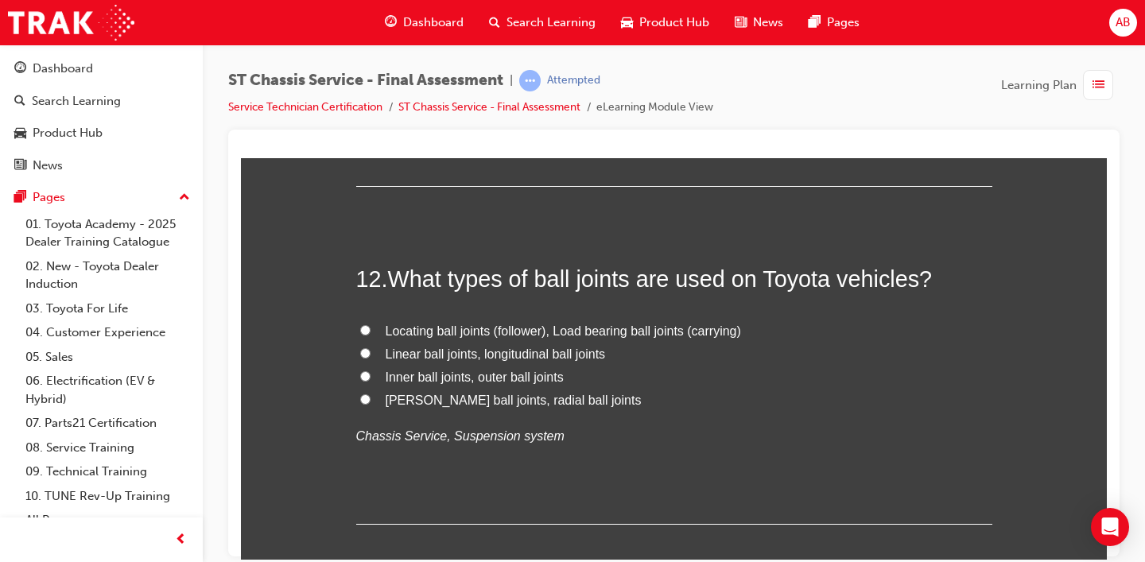
scroll to position [4118, 0]
click at [484, 378] on span "Inner ball joints, outer ball joints" at bounding box center [475, 378] width 178 height 14
click at [371, 378] on input "Inner ball joints, outer ball joints" at bounding box center [365, 376] width 10 height 10
radio input "true"
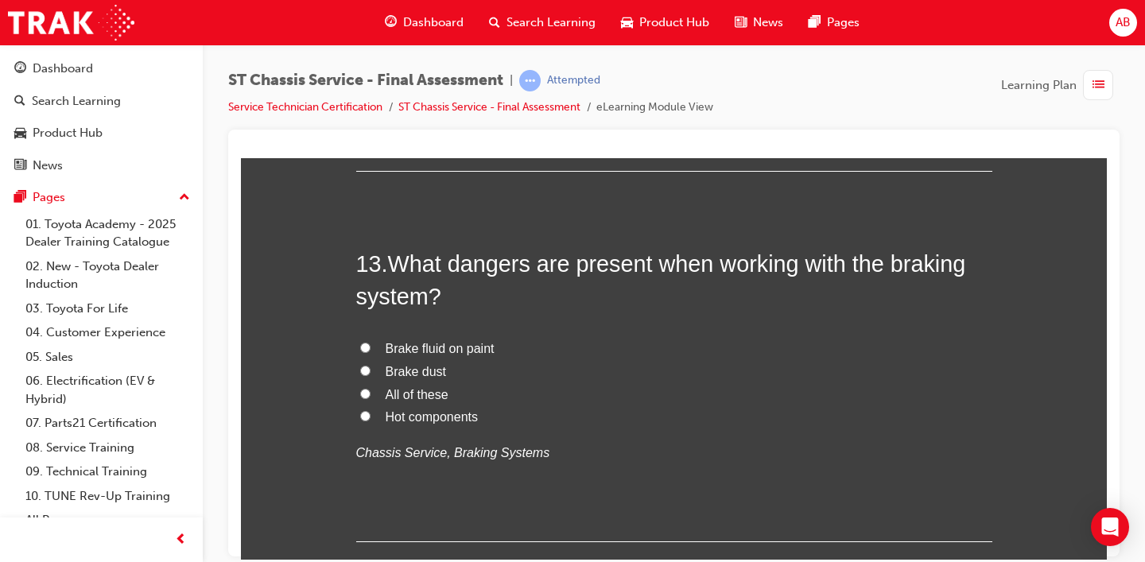
scroll to position [4471, 0]
click at [394, 400] on span "All of these" at bounding box center [417, 395] width 63 height 14
click at [371, 399] on input "All of these" at bounding box center [365, 394] width 10 height 10
radio input "true"
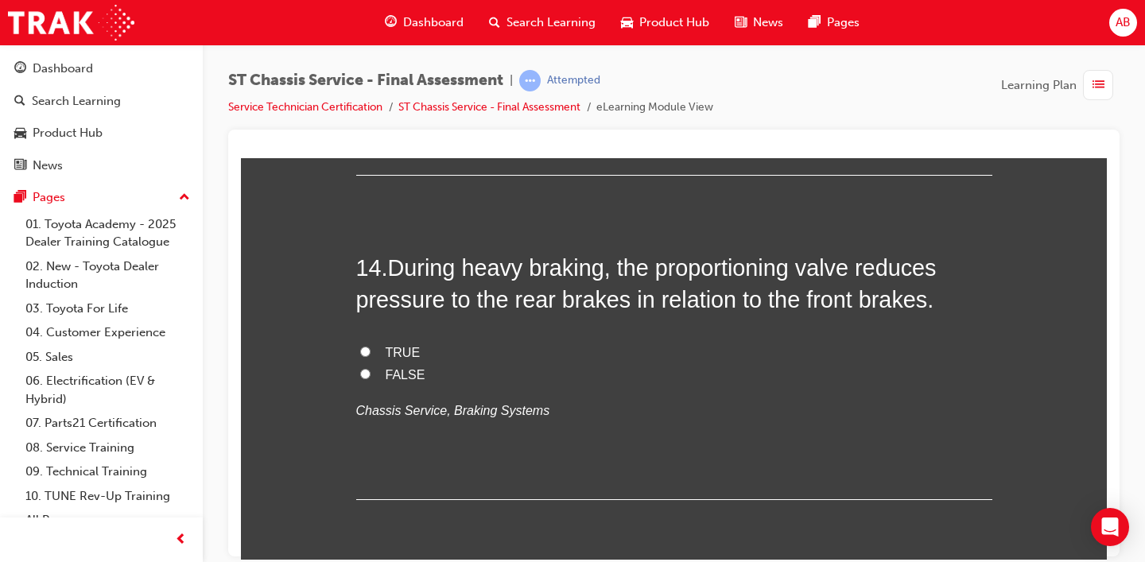
scroll to position [4837, 0]
click at [386, 371] on span "FALSE" at bounding box center [406, 376] width 40 height 14
click at [371, 371] on input "FALSE" at bounding box center [365, 375] width 10 height 10
radio input "true"
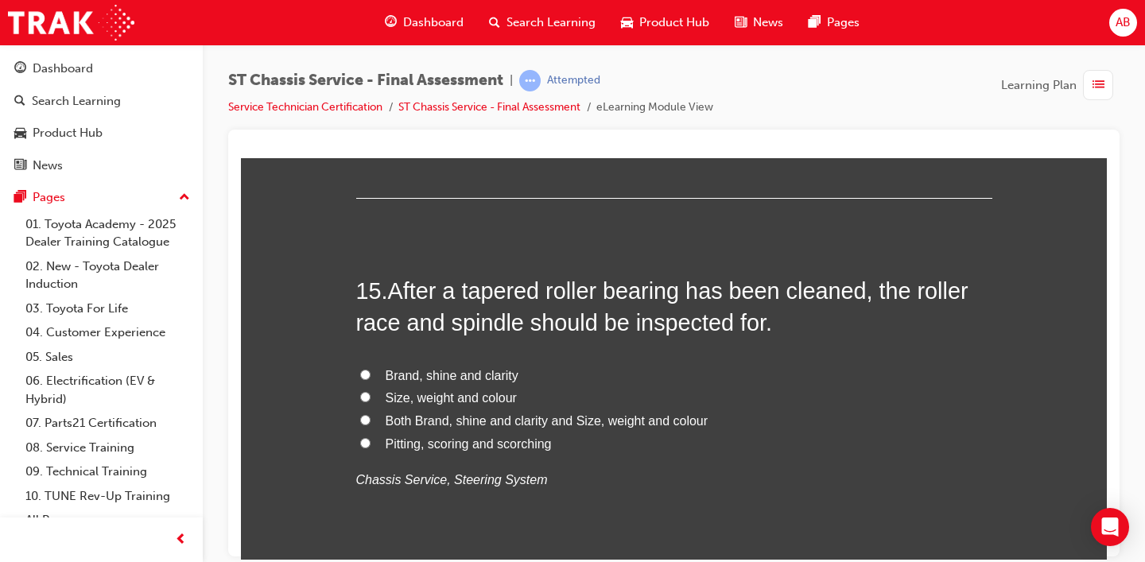
scroll to position [5136, 0]
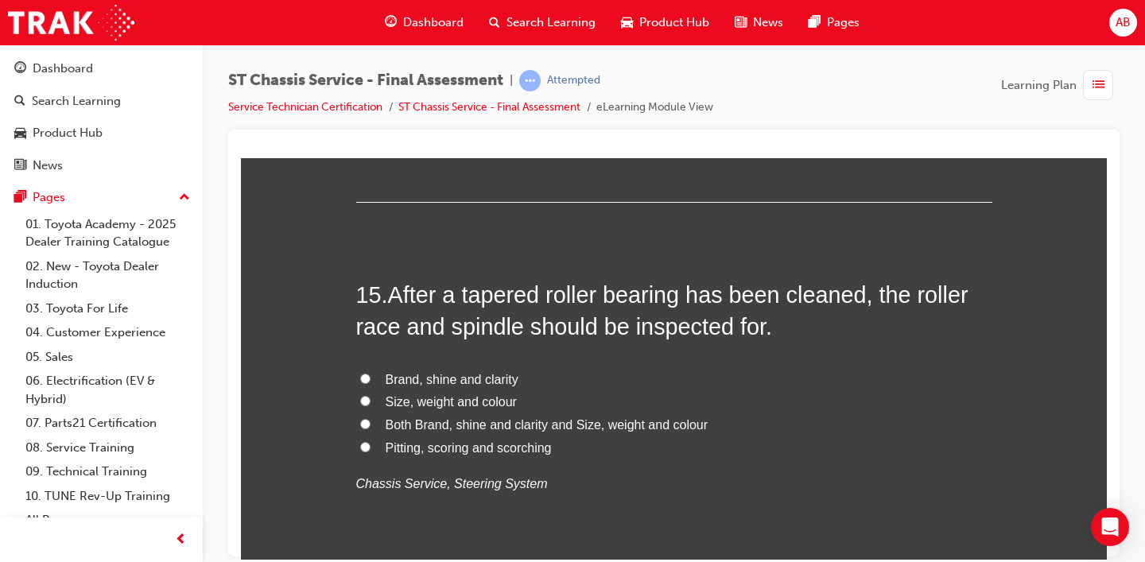
click at [497, 447] on span "Pitting, scoring and scorching" at bounding box center [469, 448] width 166 height 14
click at [371, 447] on input "Pitting, scoring and scorching" at bounding box center [365, 446] width 10 height 10
radio input "true"
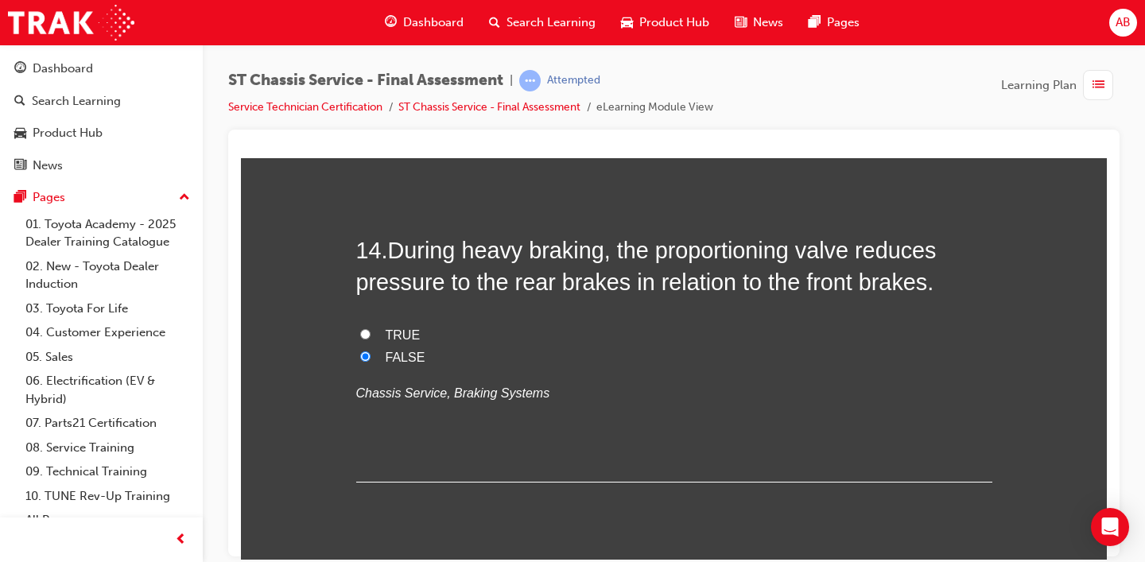
scroll to position [4851, 0]
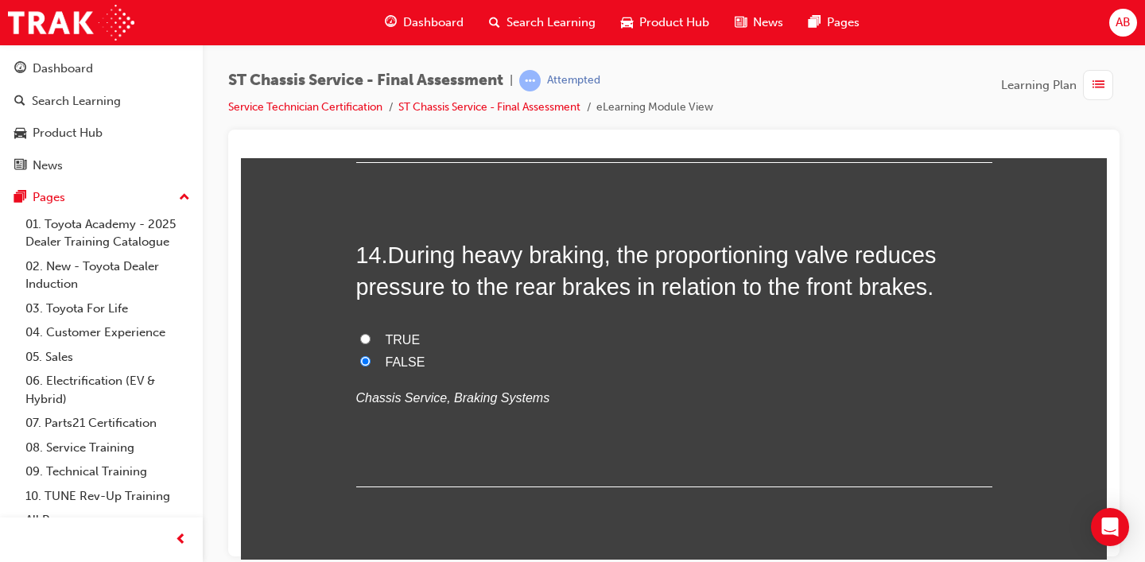
click at [395, 336] on span "TRUE" at bounding box center [403, 339] width 35 height 14
click at [371, 336] on input "TRUE" at bounding box center [365, 338] width 10 height 10
radio input "true"
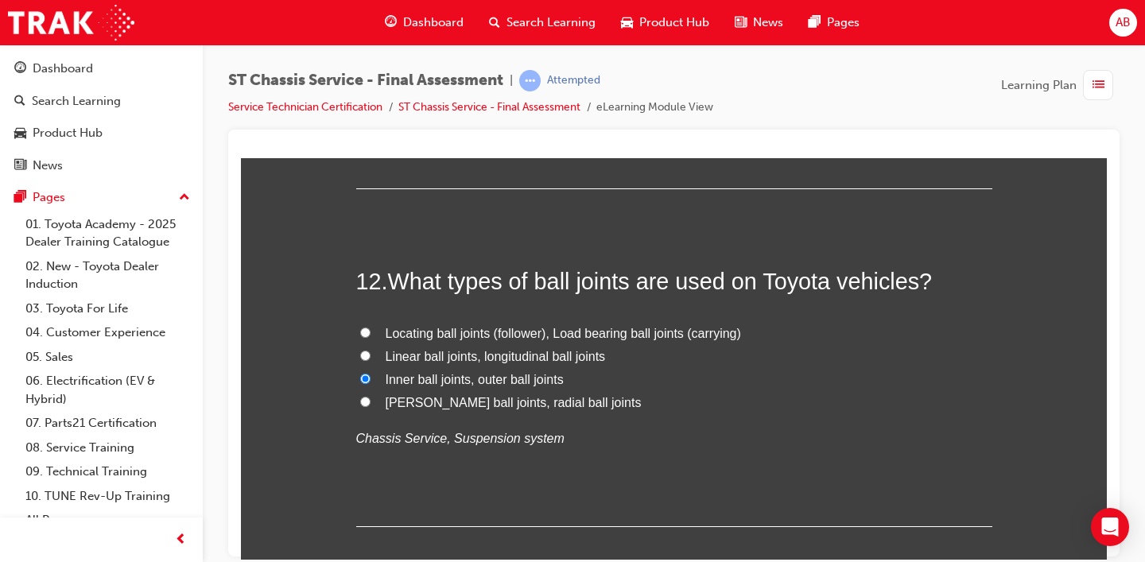
scroll to position [4117, 0]
click at [583, 333] on span "Locating ball joints (follower), Load bearing ball joints (carrying)" at bounding box center [563, 332] width 355 height 14
click at [371, 333] on input "Locating ball joints (follower), Load bearing ball joints (carrying)" at bounding box center [365, 331] width 10 height 10
radio input "true"
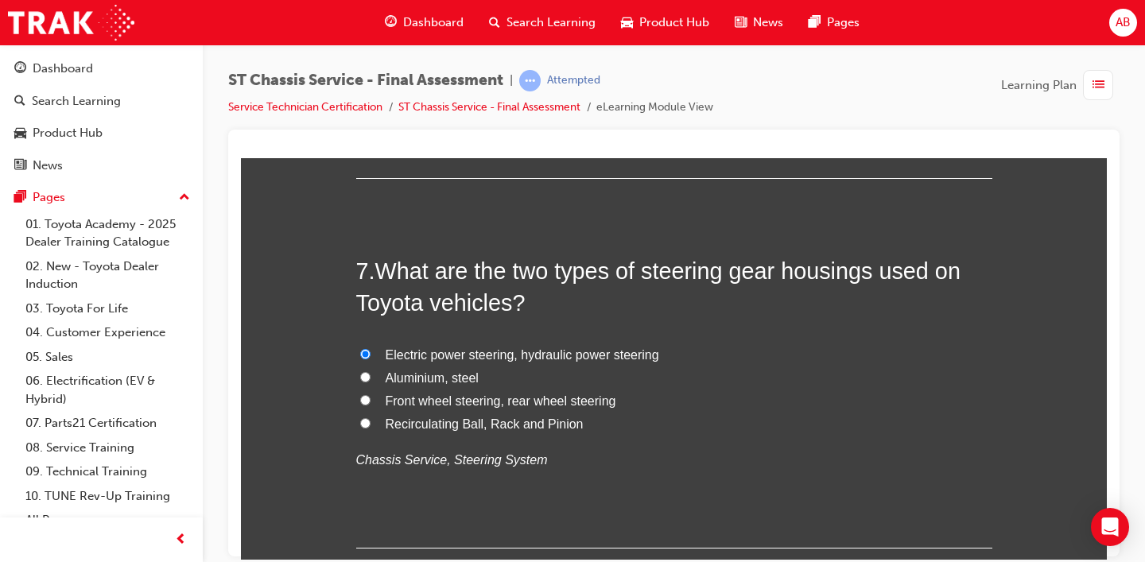
scroll to position [2318, 0]
click at [435, 422] on span "Recirculating Ball, Rack and Pinion" at bounding box center [485, 422] width 198 height 14
click at [371, 422] on input "Recirculating Ball, Rack and Pinion" at bounding box center [365, 421] width 10 height 10
radio input "true"
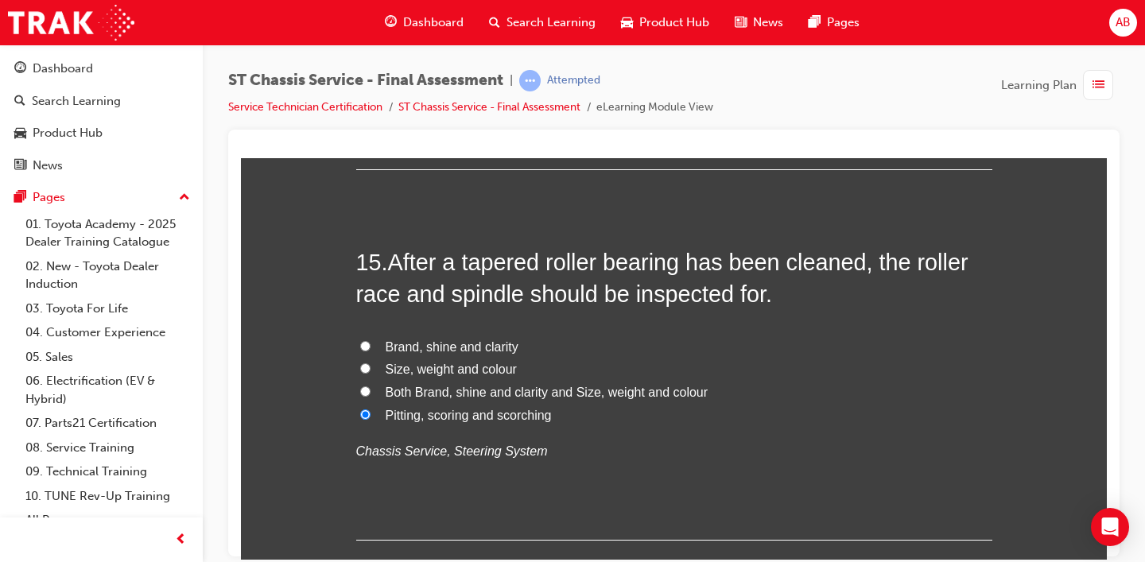
scroll to position [5269, 0]
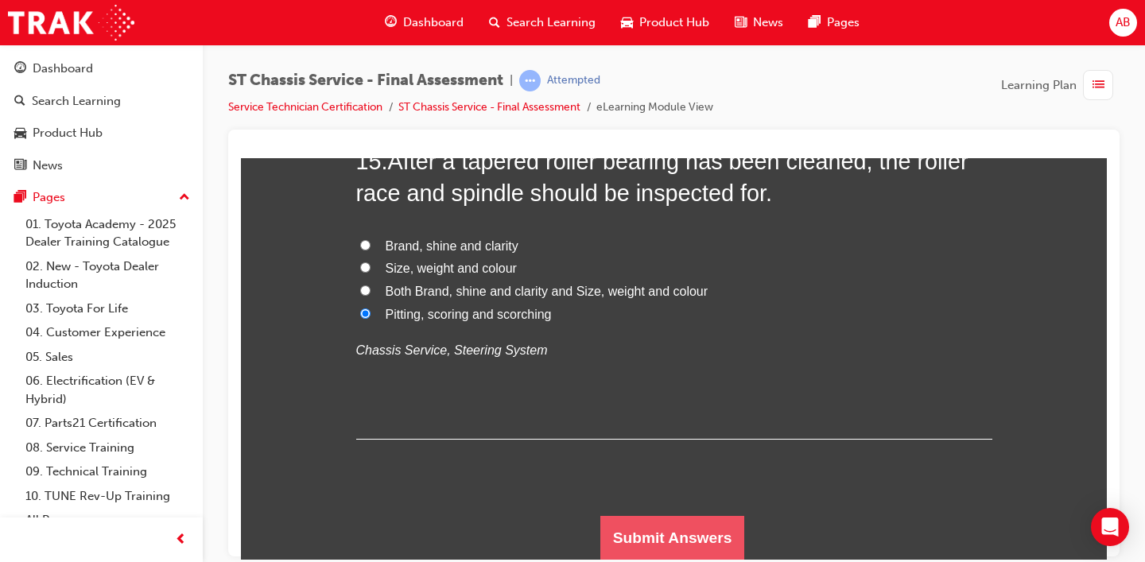
click at [649, 480] on button "Submit Answers" at bounding box center [672, 537] width 145 height 45
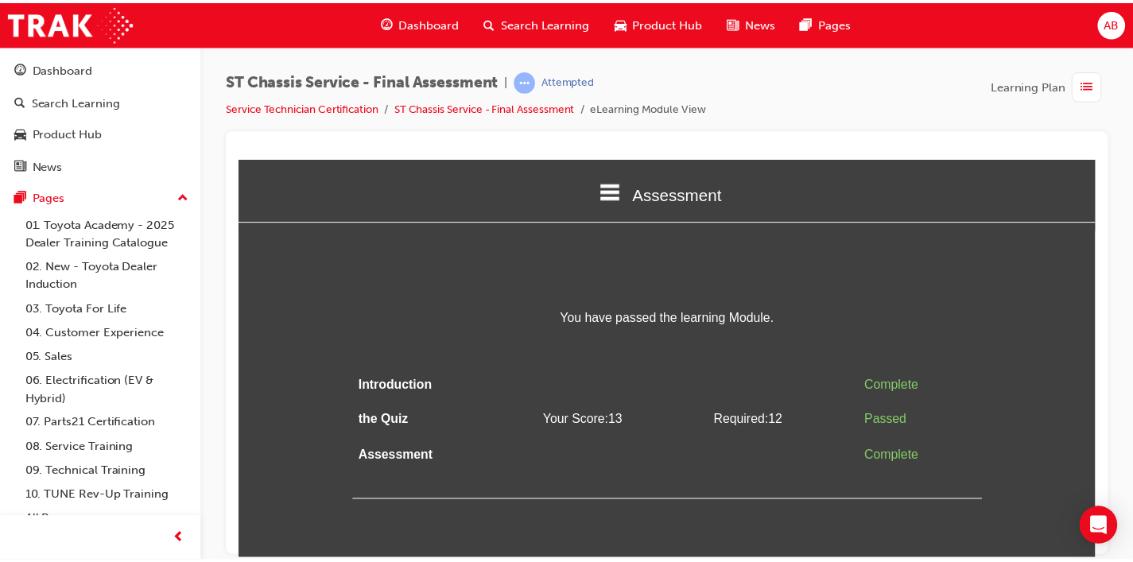
scroll to position [0, 0]
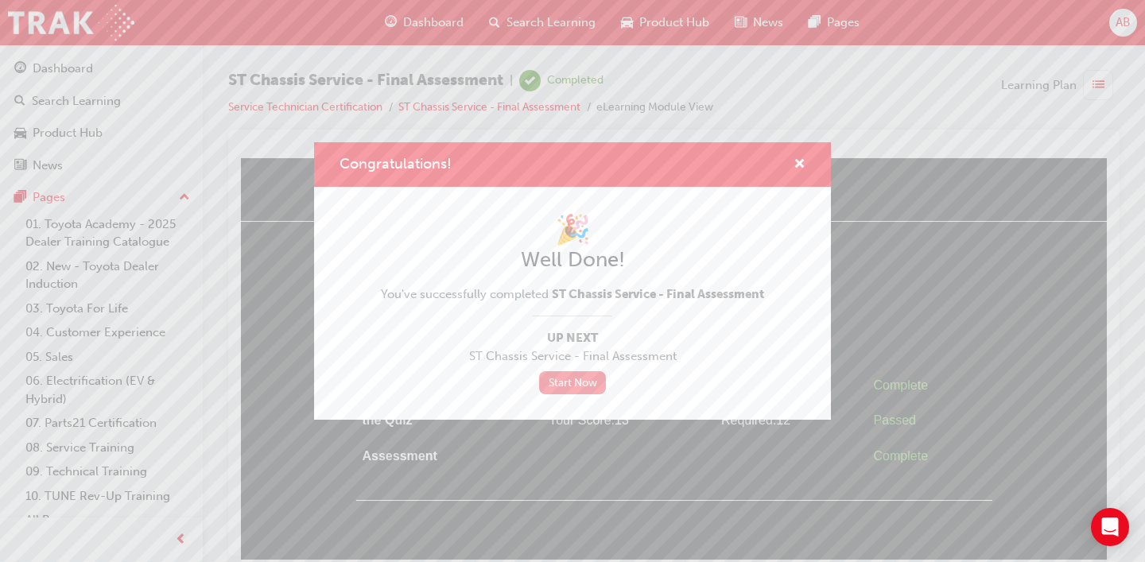
click at [584, 387] on link "Start Now" at bounding box center [572, 382] width 67 height 23
click at [584, 386] on link "Start Now" at bounding box center [572, 382] width 67 height 23
click at [577, 340] on span "Up Next" at bounding box center [572, 338] width 383 height 18
click at [571, 387] on link "Start Now" at bounding box center [572, 382] width 67 height 23
click at [802, 169] on span "cross-icon" at bounding box center [800, 165] width 12 height 14
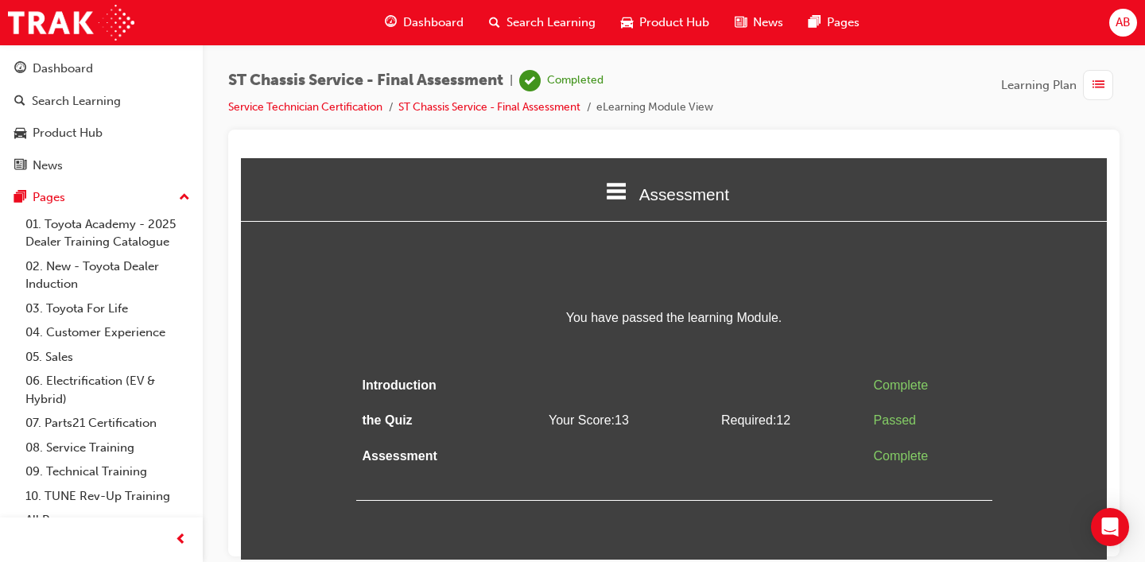
click at [448, 23] on span "Dashboard" at bounding box center [433, 23] width 60 height 18
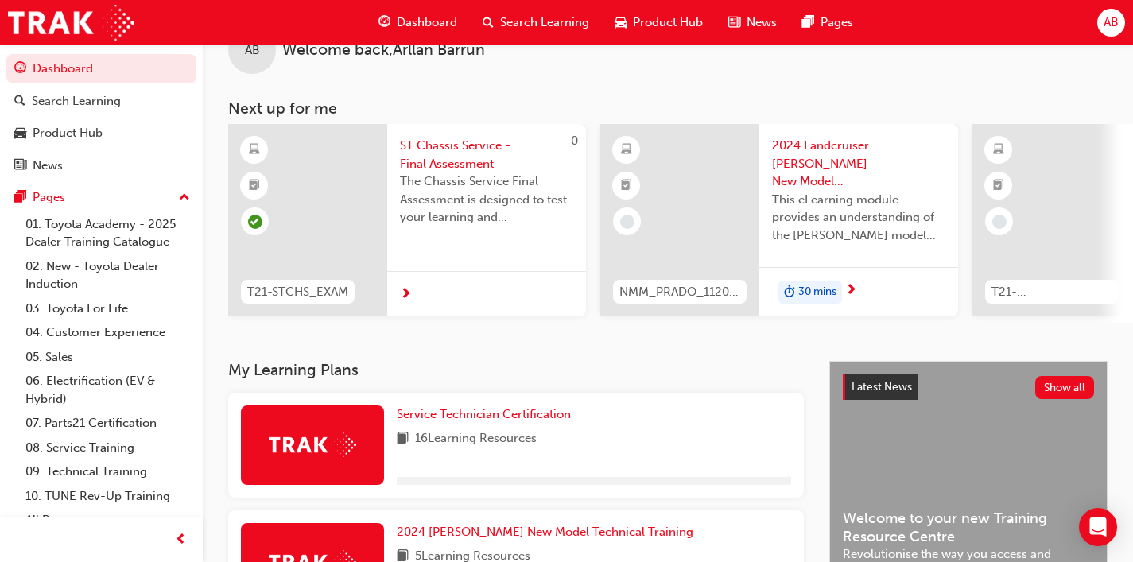
scroll to position [42, 0]
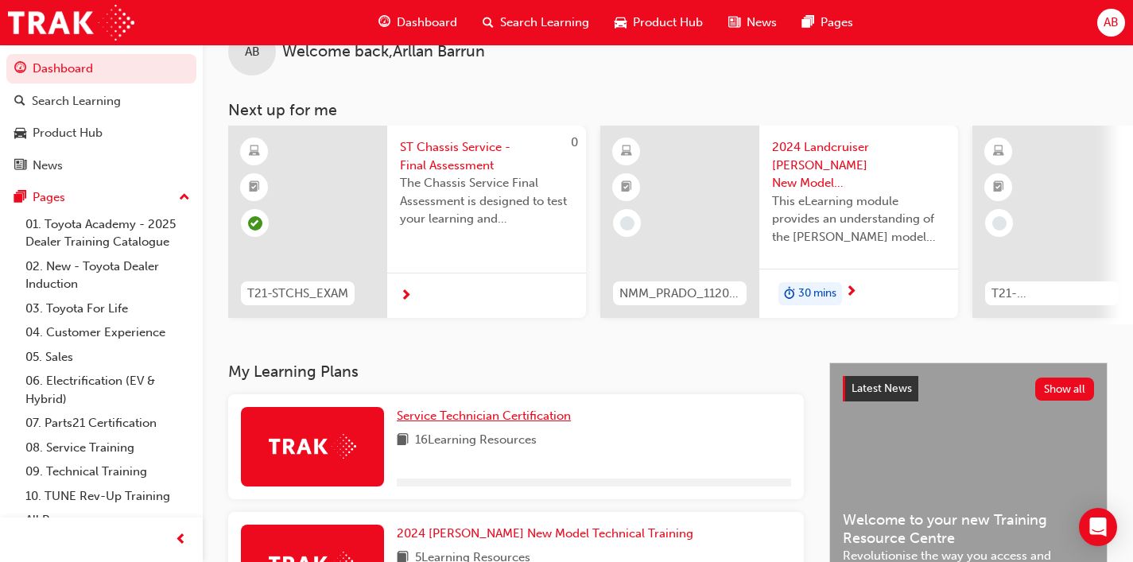
click at [486, 425] on link "Service Technician Certification" at bounding box center [487, 416] width 181 height 18
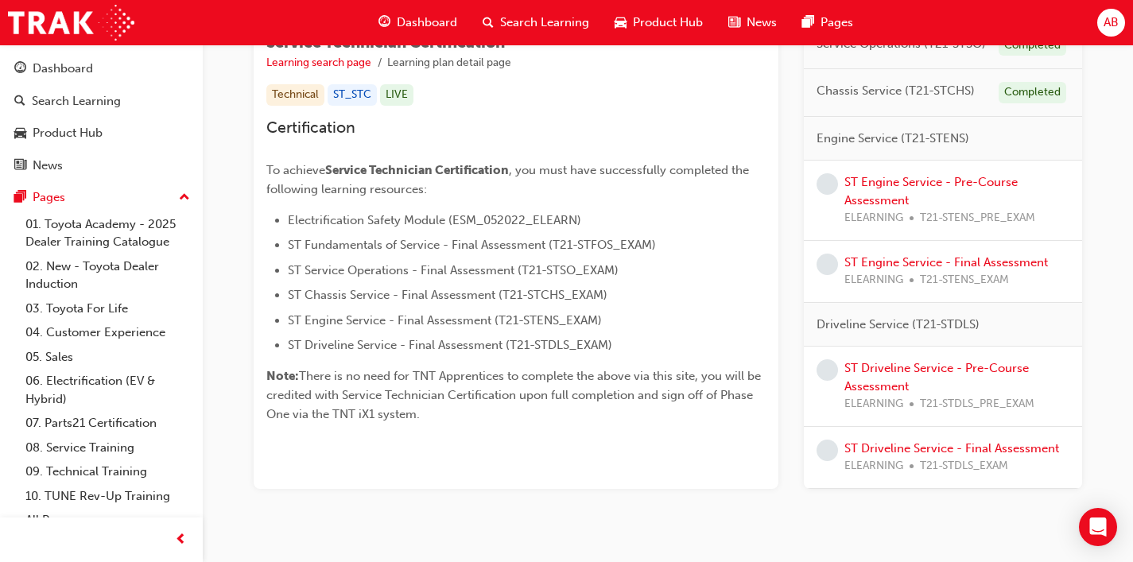
scroll to position [343, 0]
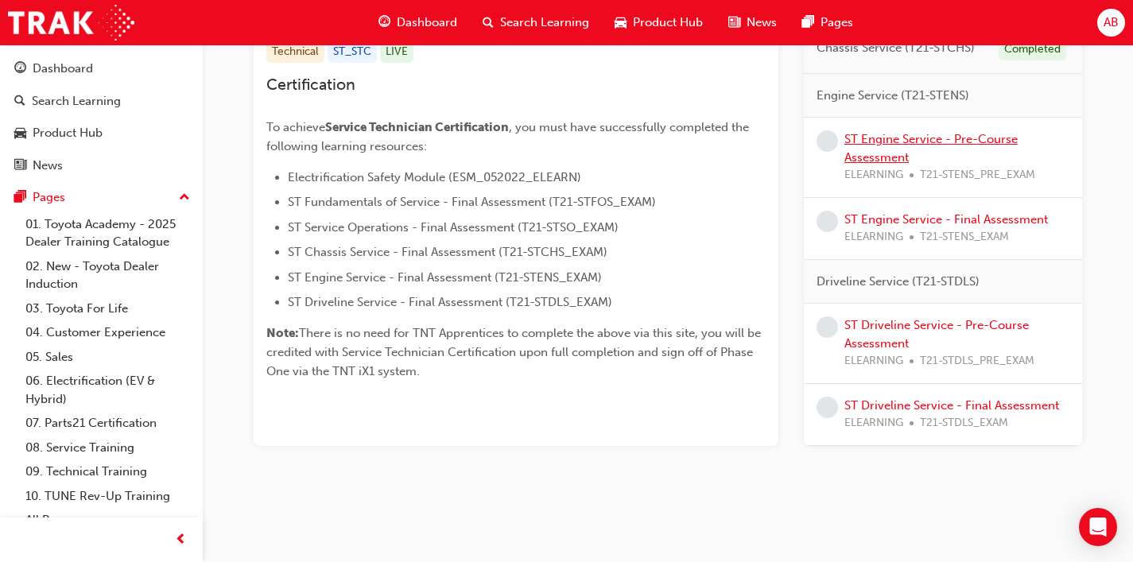
click at [881, 140] on link "ST Engine Service - Pre-Course Assessment" at bounding box center [931, 148] width 173 height 33
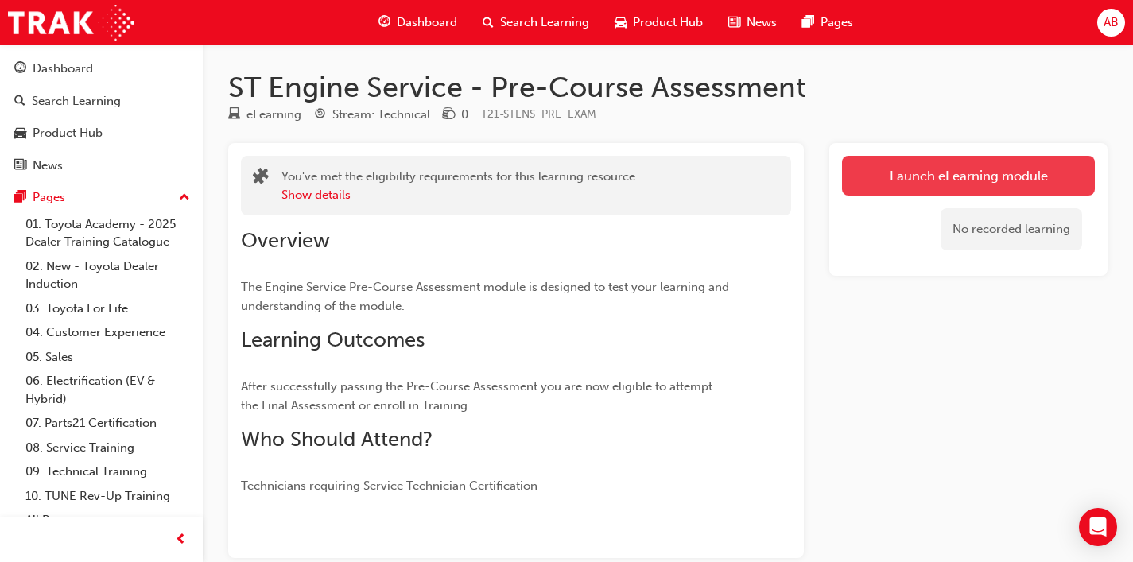
click at [883, 177] on link "Launch eLearning module" at bounding box center [968, 176] width 253 height 40
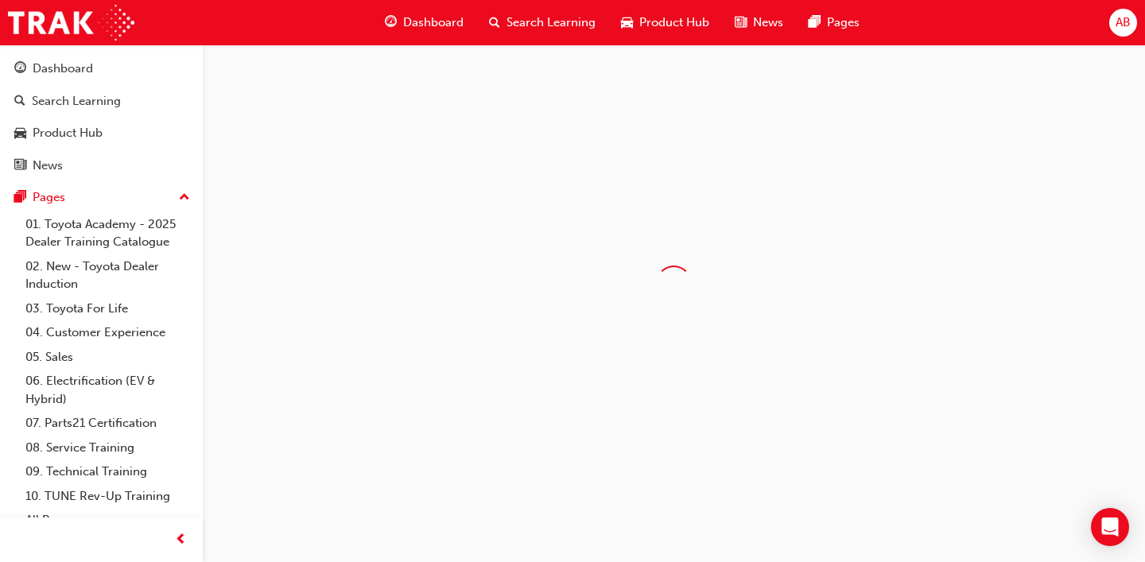
click at [820, 181] on div at bounding box center [674, 284] width 942 height 478
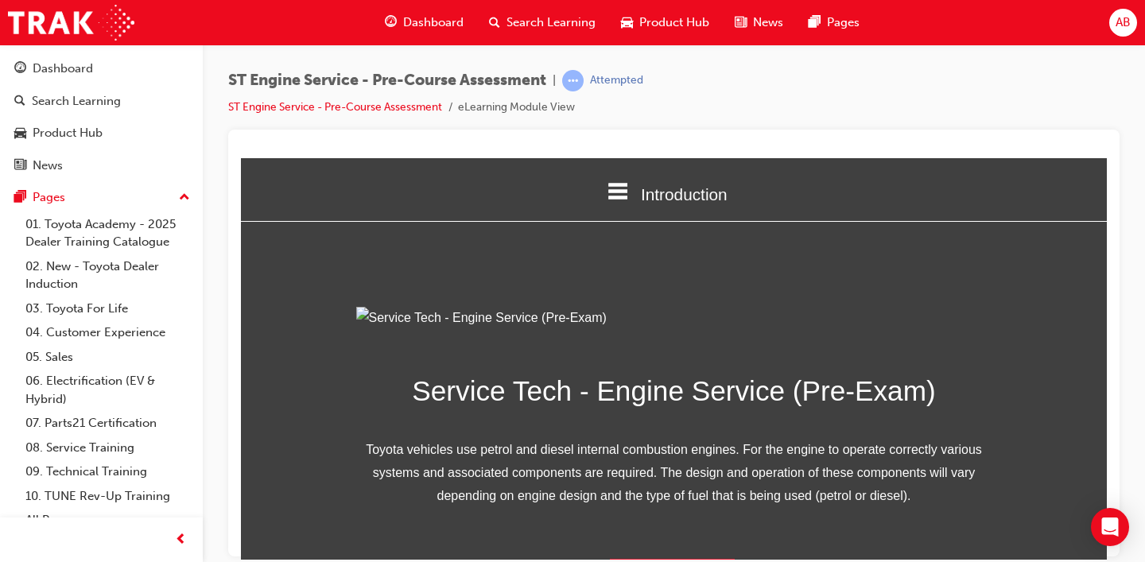
scroll to position [219, 0]
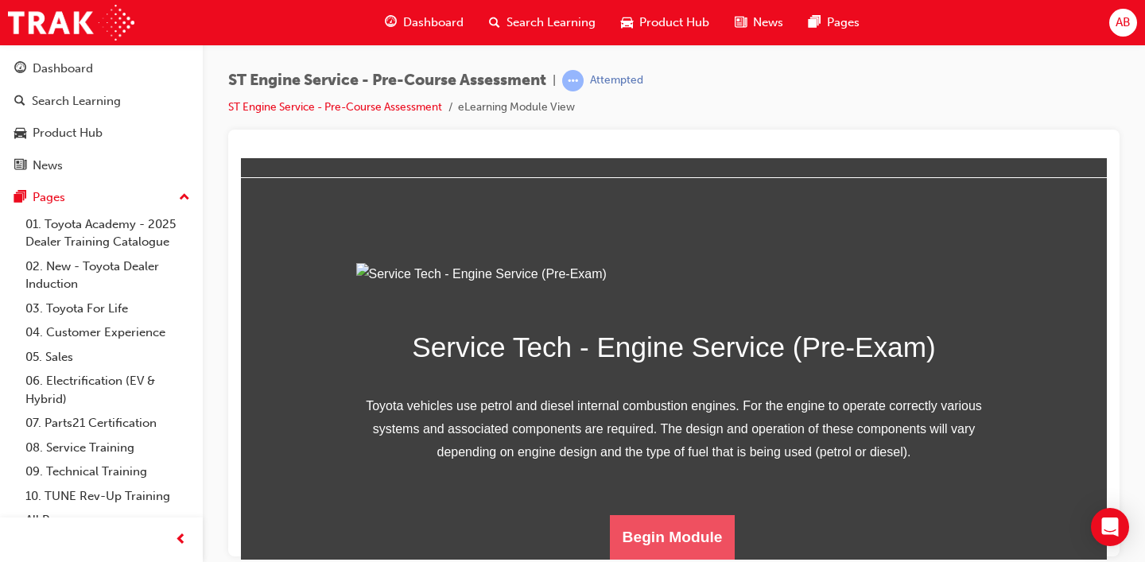
click at [678, 535] on button "Begin Module" at bounding box center [673, 537] width 126 height 45
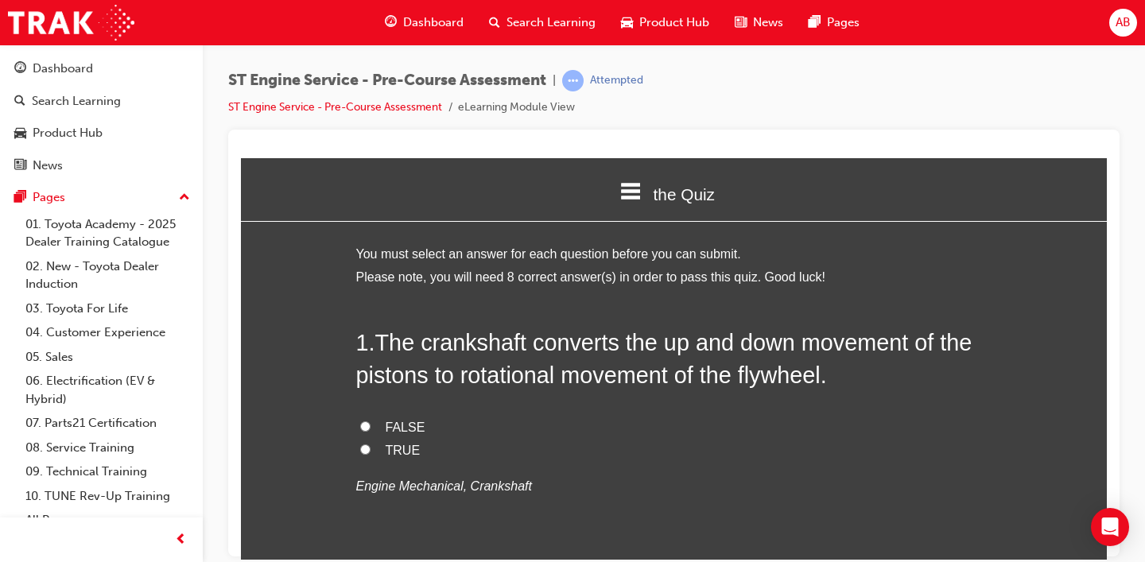
click at [386, 445] on span "TRUE" at bounding box center [403, 450] width 35 height 14
click at [371, 445] on input "TRUE" at bounding box center [365, 449] width 10 height 10
radio input "true"
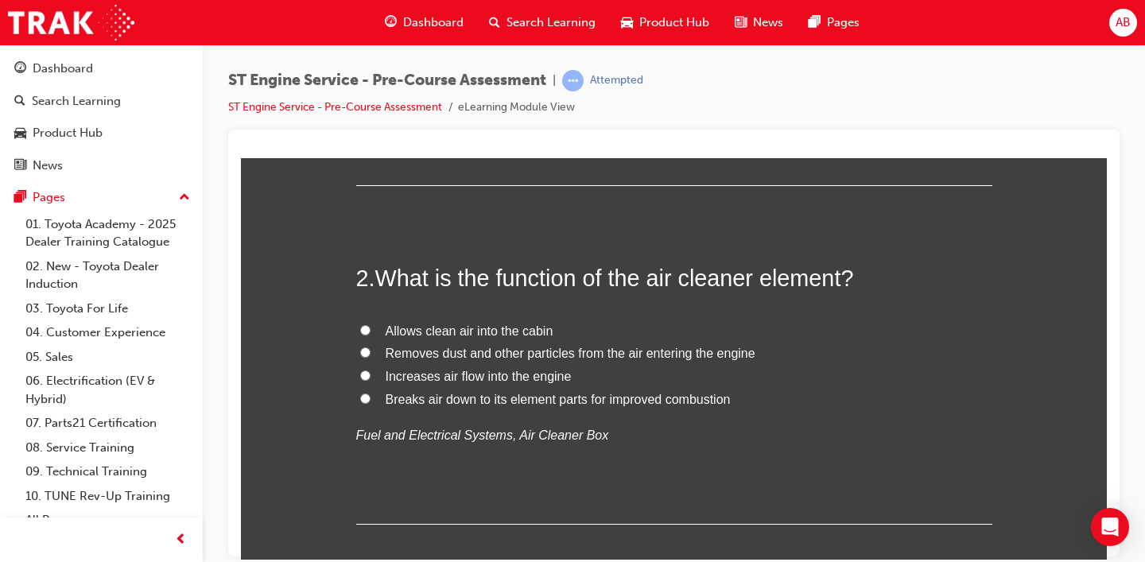
scroll to position [387, 0]
click at [623, 362] on label "Removes dust and other particles from the air entering the engine" at bounding box center [674, 355] width 636 height 23
click at [371, 359] on input "Removes dust and other particles from the air entering the engine" at bounding box center [365, 353] width 10 height 10
radio input "true"
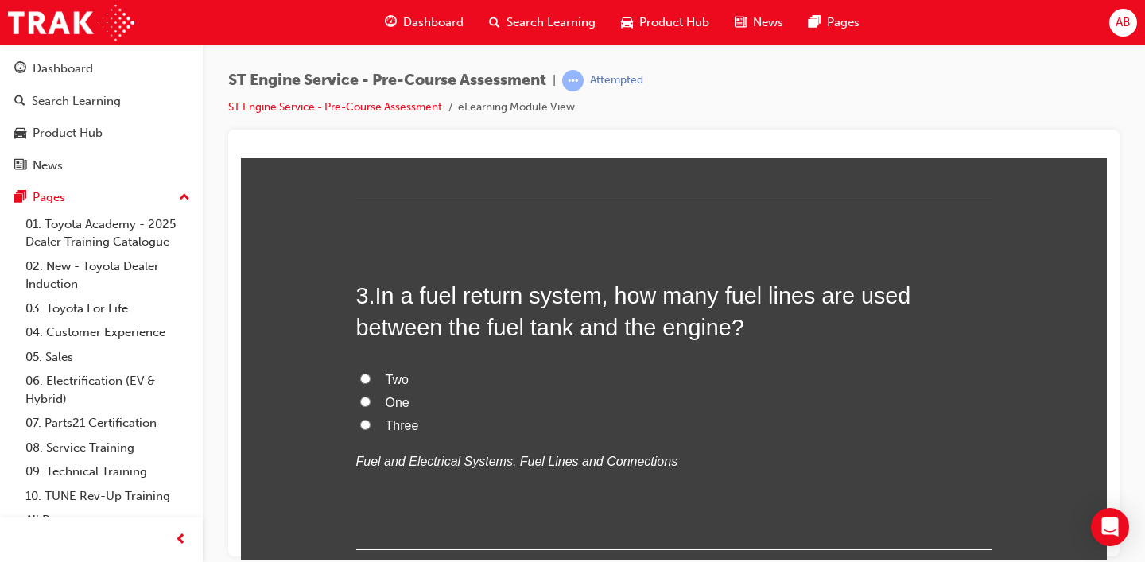
scroll to position [720, 0]
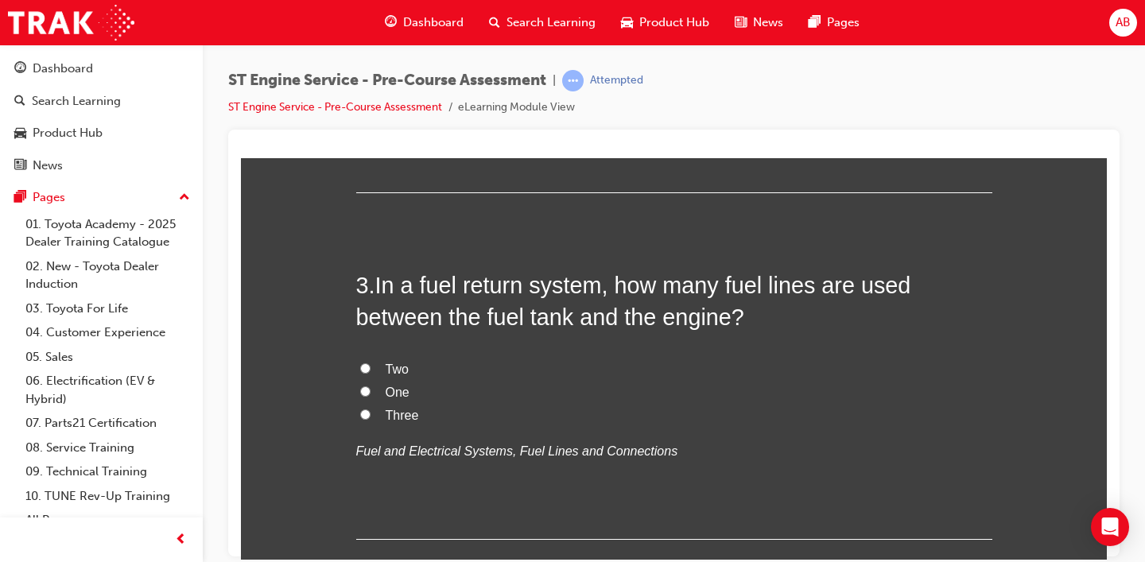
click at [386, 393] on span "One" at bounding box center [398, 392] width 24 height 14
click at [371, 393] on input "One" at bounding box center [365, 391] width 10 height 10
radio input "true"
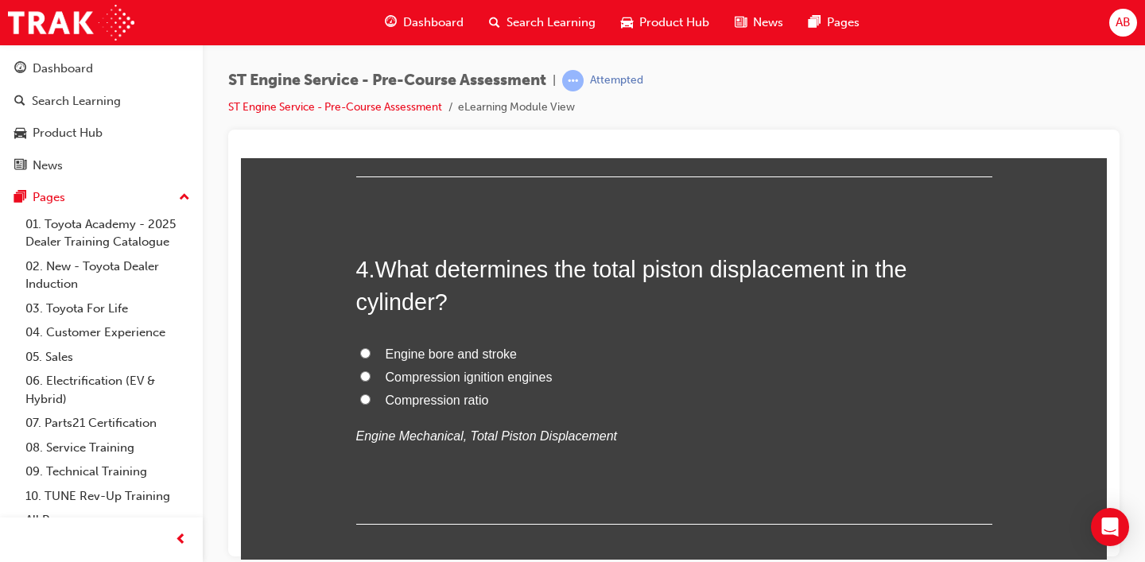
scroll to position [1082, 0]
click at [408, 353] on span "Engine bore and stroke" at bounding box center [451, 355] width 131 height 14
click at [371, 353] on input "Engine bore and stroke" at bounding box center [365, 353] width 10 height 10
radio input "true"
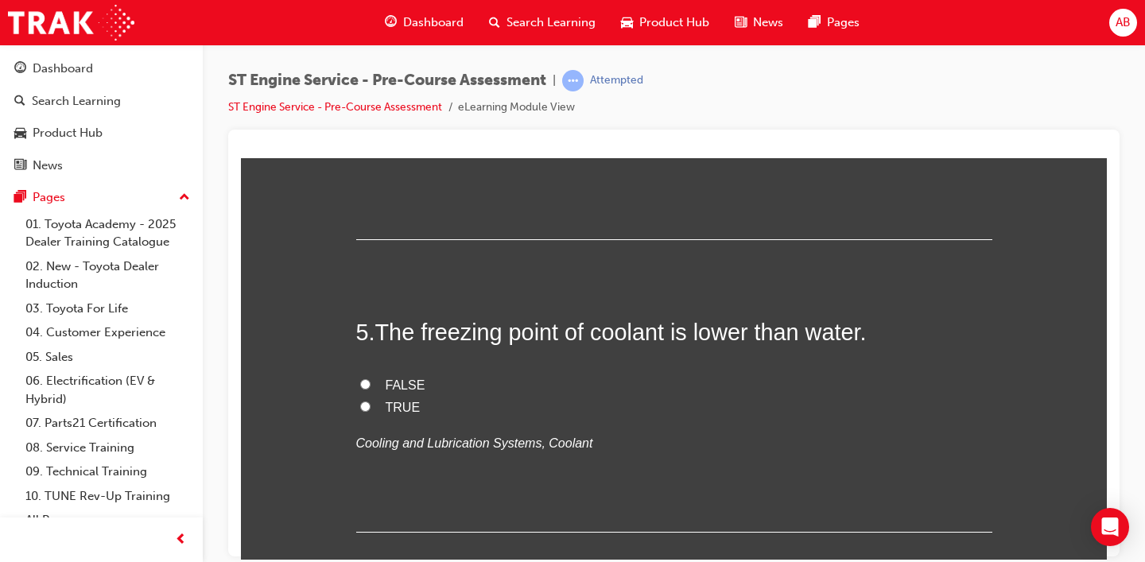
scroll to position [1375, 0]
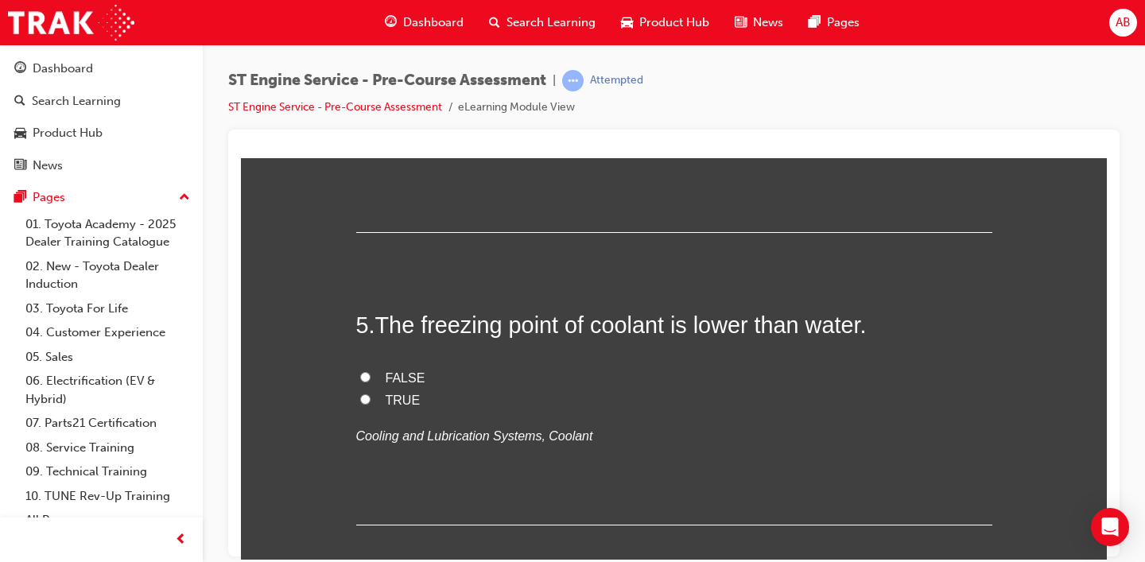
click at [369, 399] on label "TRUE" at bounding box center [674, 400] width 636 height 23
click at [369, 399] on input "TRUE" at bounding box center [365, 399] width 10 height 10
radio input "true"
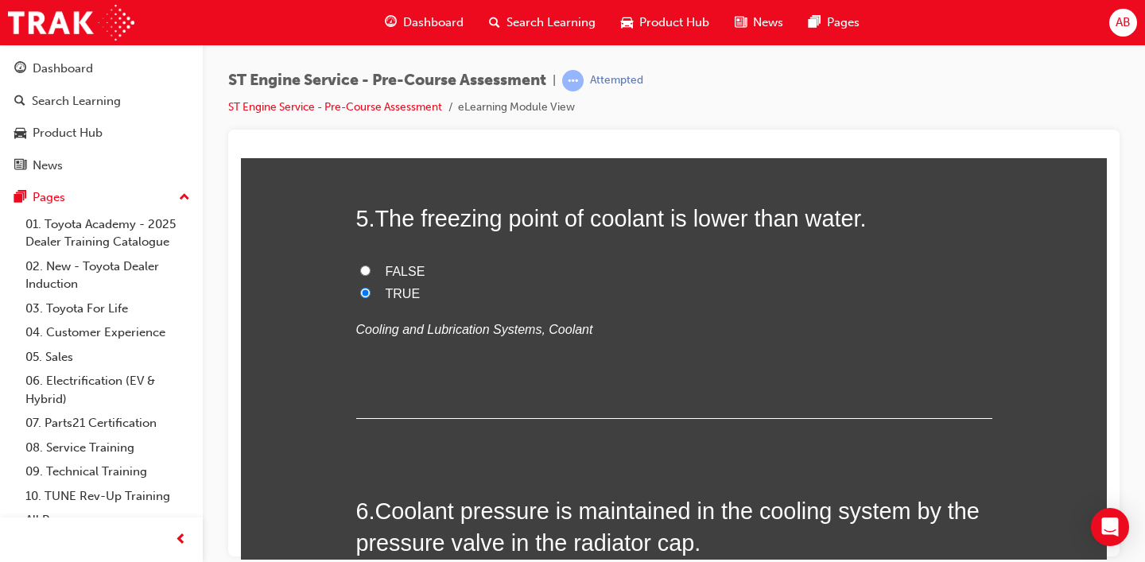
scroll to position [1470, 0]
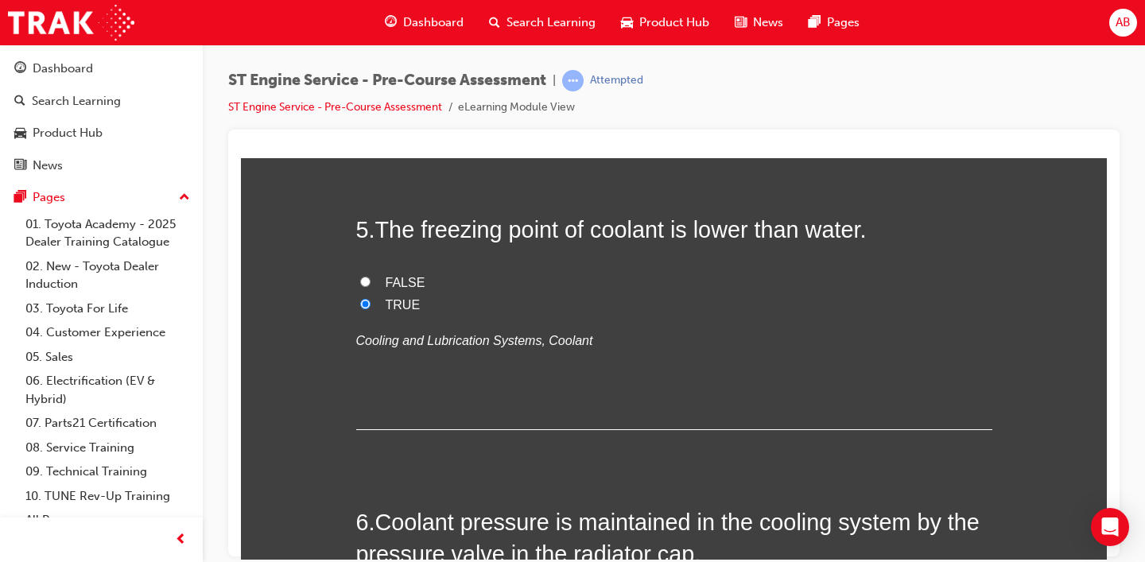
click at [386, 285] on span "FALSE" at bounding box center [406, 282] width 40 height 14
click at [371, 285] on input "FALSE" at bounding box center [365, 281] width 10 height 10
radio input "true"
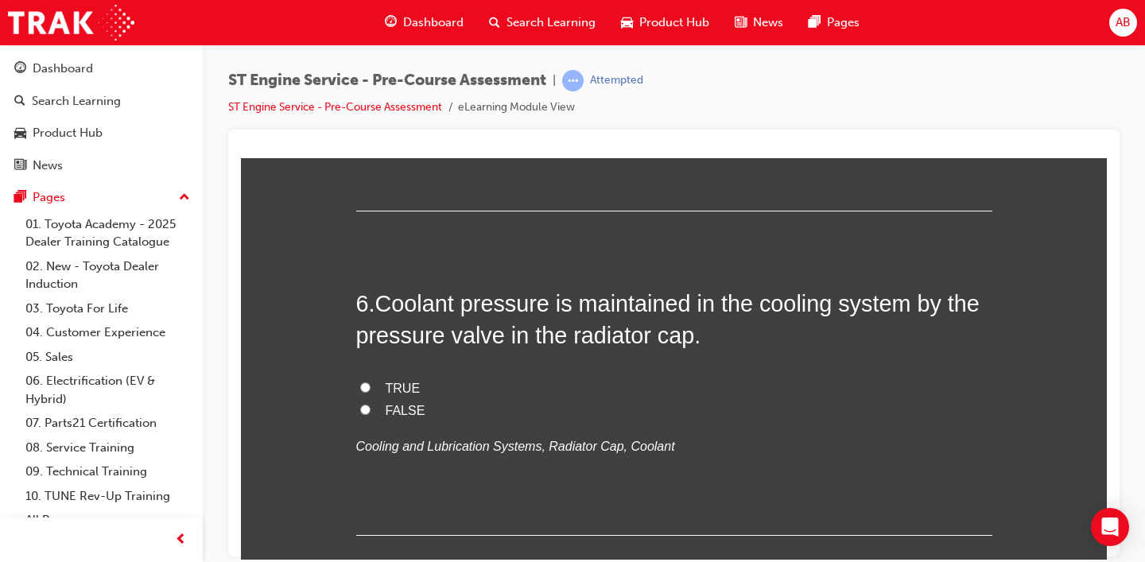
scroll to position [1695, 0]
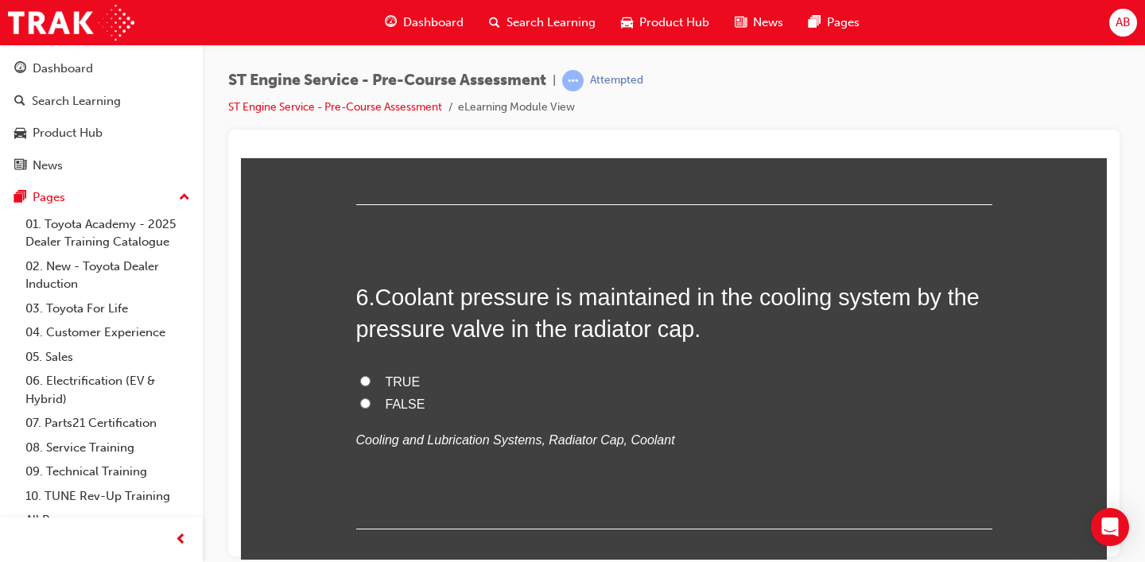
click at [375, 380] on label "TRUE" at bounding box center [674, 382] width 636 height 23
click at [371, 380] on input "TRUE" at bounding box center [365, 380] width 10 height 10
radio input "true"
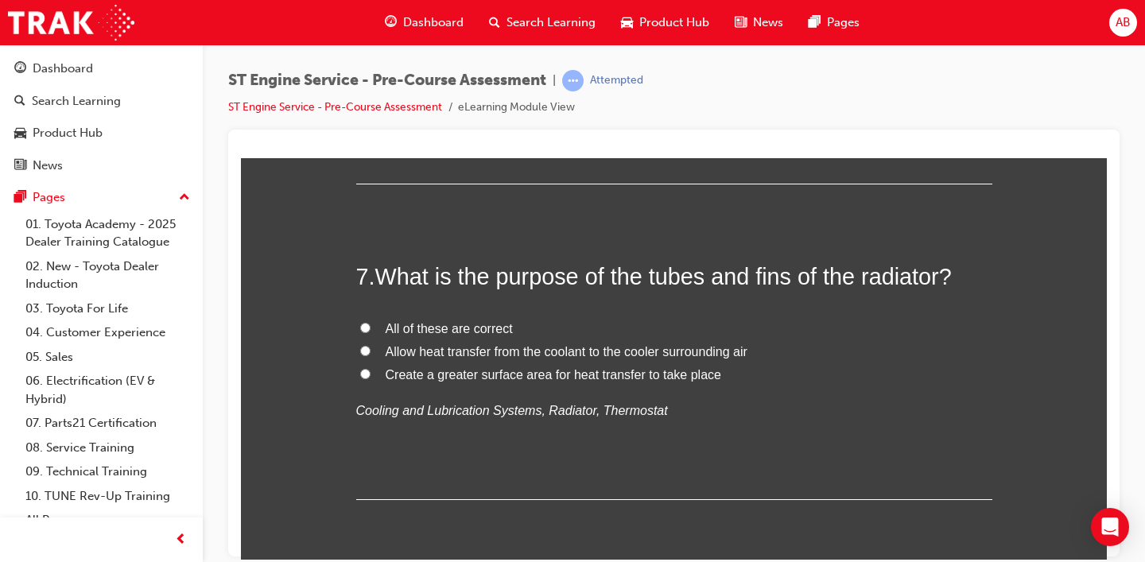
scroll to position [2039, 0]
click at [643, 355] on span "Allow heat transfer from the coolant to the cooler surrounding air" at bounding box center [567, 353] width 362 height 14
click at [371, 355] on input "Allow heat transfer from the coolant to the cooler surrounding air" at bounding box center [365, 352] width 10 height 10
radio input "true"
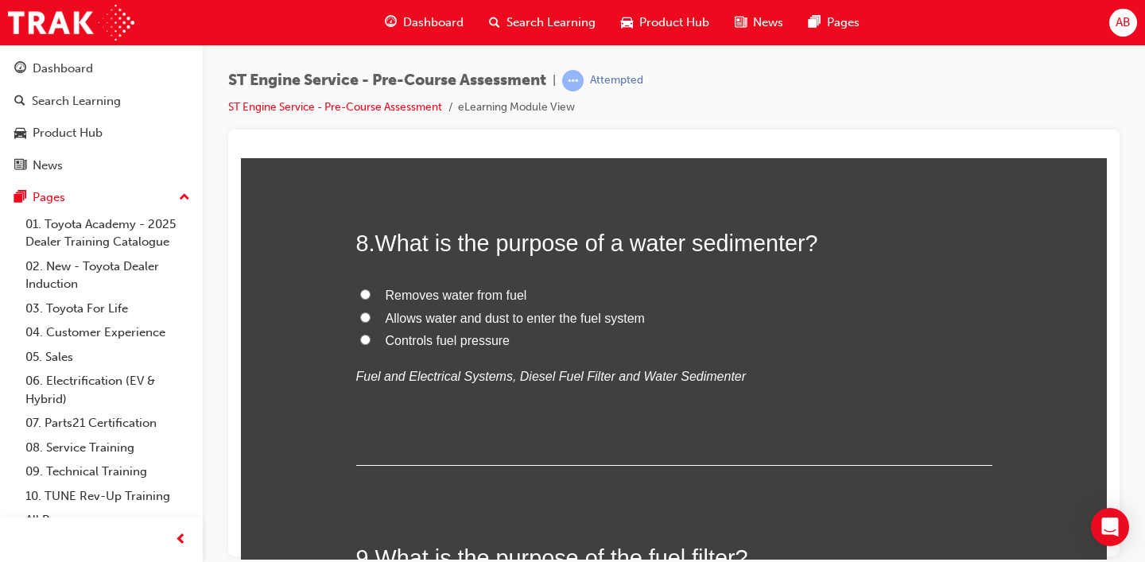
scroll to position [2393, 0]
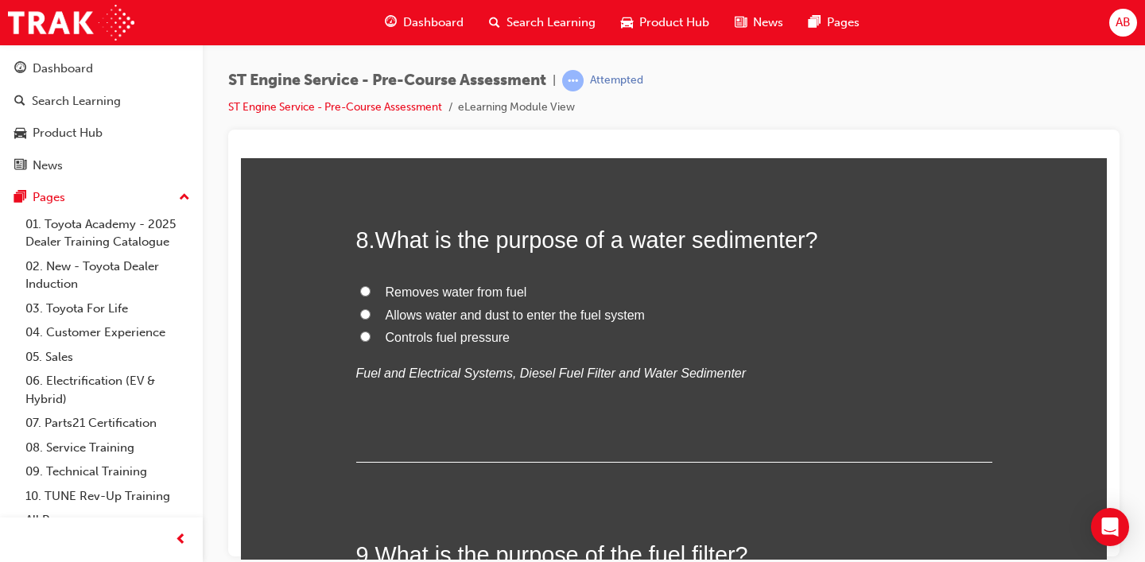
click at [409, 293] on span "Removes water from fuel" at bounding box center [457, 292] width 142 height 14
click at [371, 293] on input "Removes water from fuel" at bounding box center [365, 290] width 10 height 10
radio input "true"
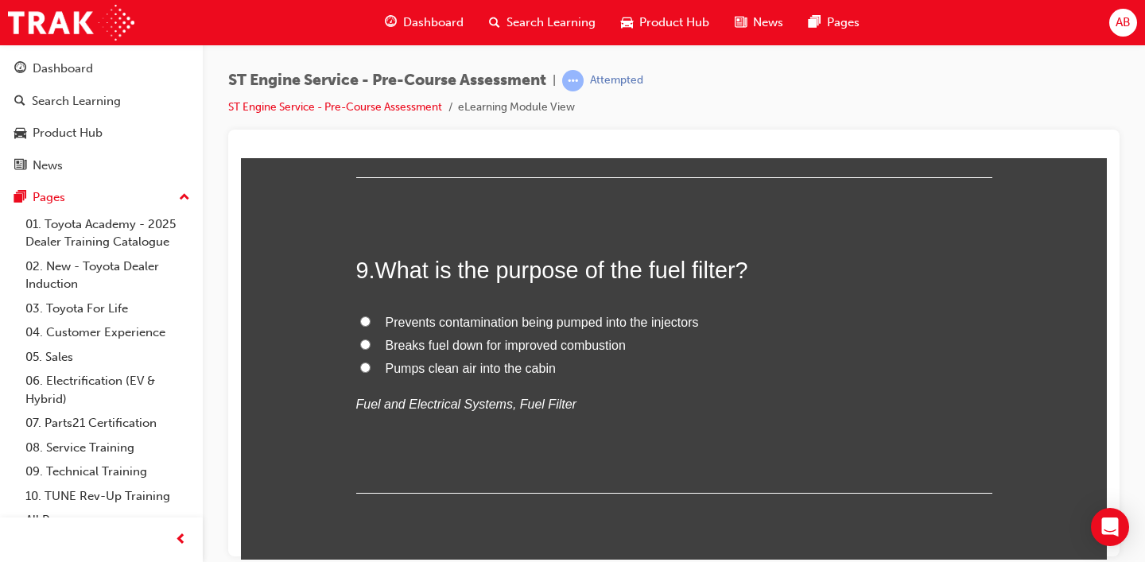
scroll to position [2686, 0]
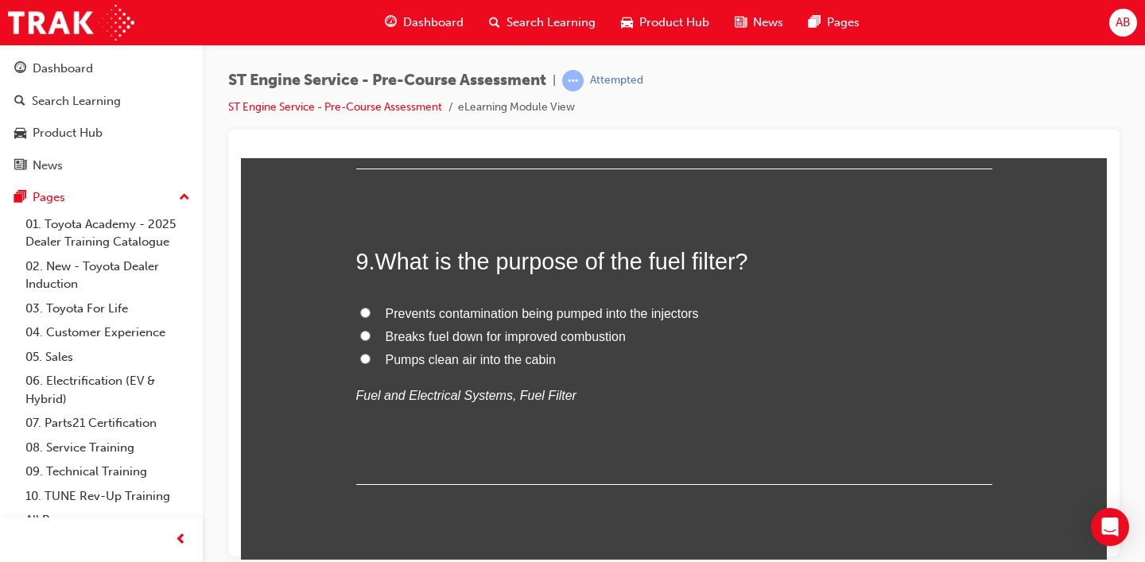
click at [438, 316] on span "Prevents contamination being pumped into the injectors" at bounding box center [542, 313] width 313 height 14
click at [371, 316] on input "Prevents contamination being pumped into the injectors" at bounding box center [365, 312] width 10 height 10
radio input "true"
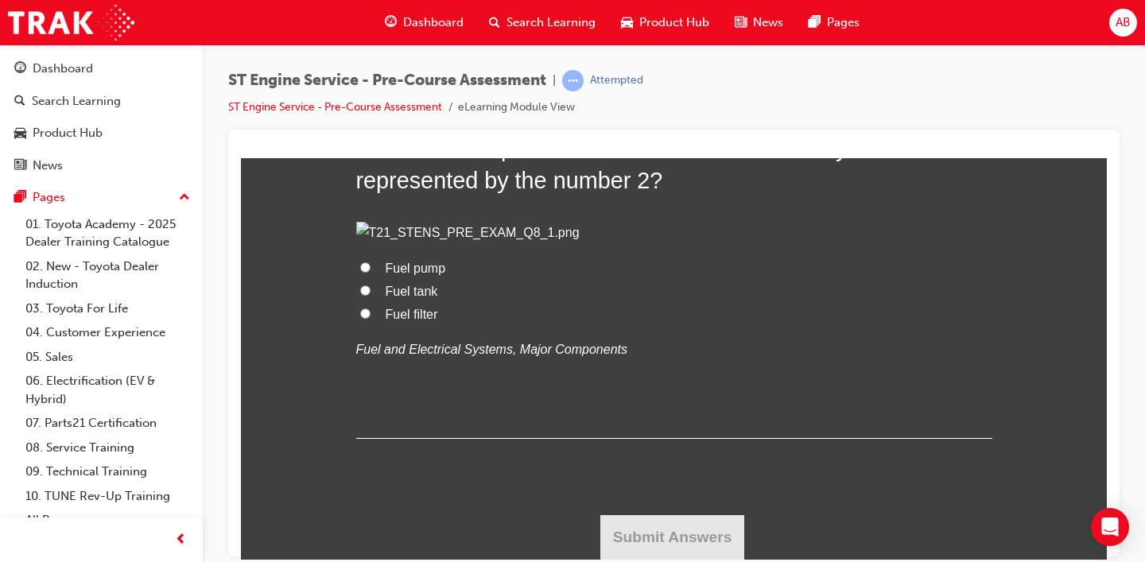
scroll to position [3489, 0]
click at [386, 274] on span "Fuel pump" at bounding box center [416, 268] width 60 height 14
click at [371, 272] on input "Fuel pump" at bounding box center [365, 267] width 10 height 10
radio input "true"
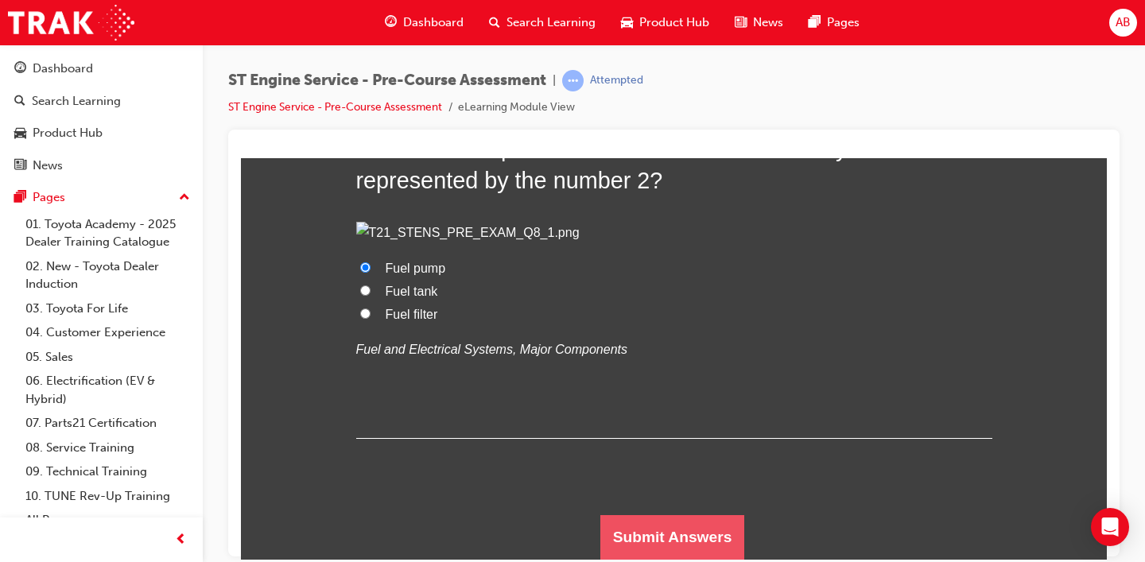
click at [647, 540] on button "Submit Answers" at bounding box center [672, 537] width 145 height 45
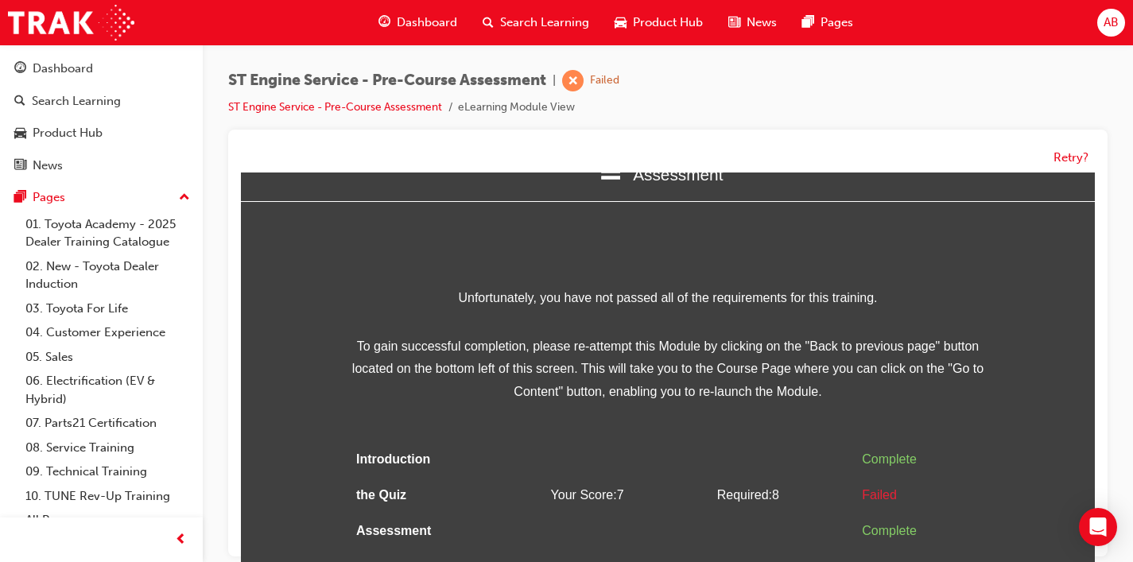
scroll to position [34, 0]
click at [1066, 163] on button "Retry?" at bounding box center [1071, 158] width 35 height 18
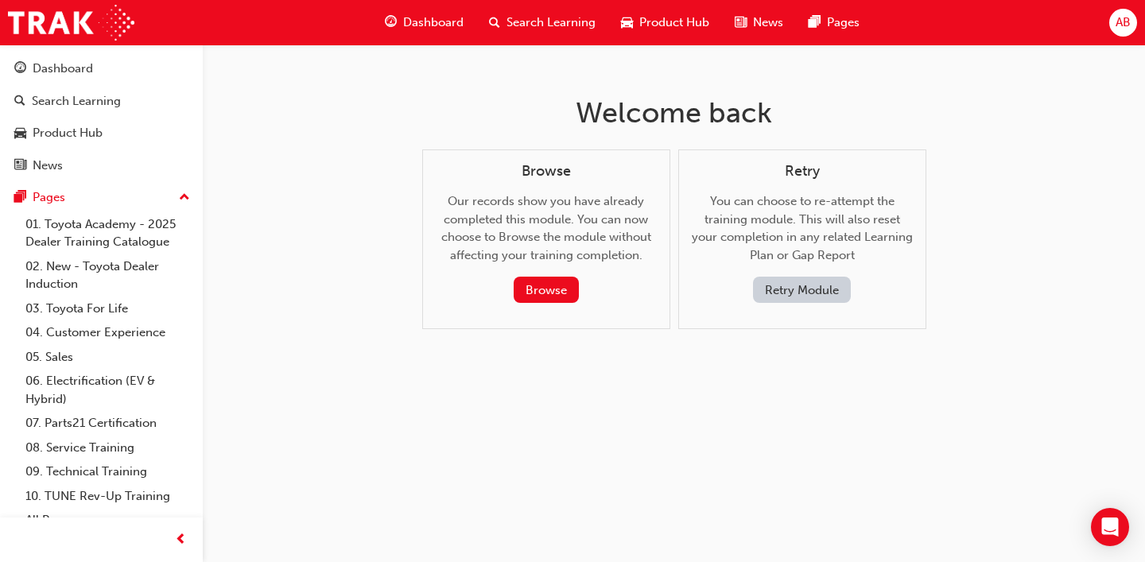
click at [825, 289] on button "Retry Module" at bounding box center [802, 290] width 98 height 26
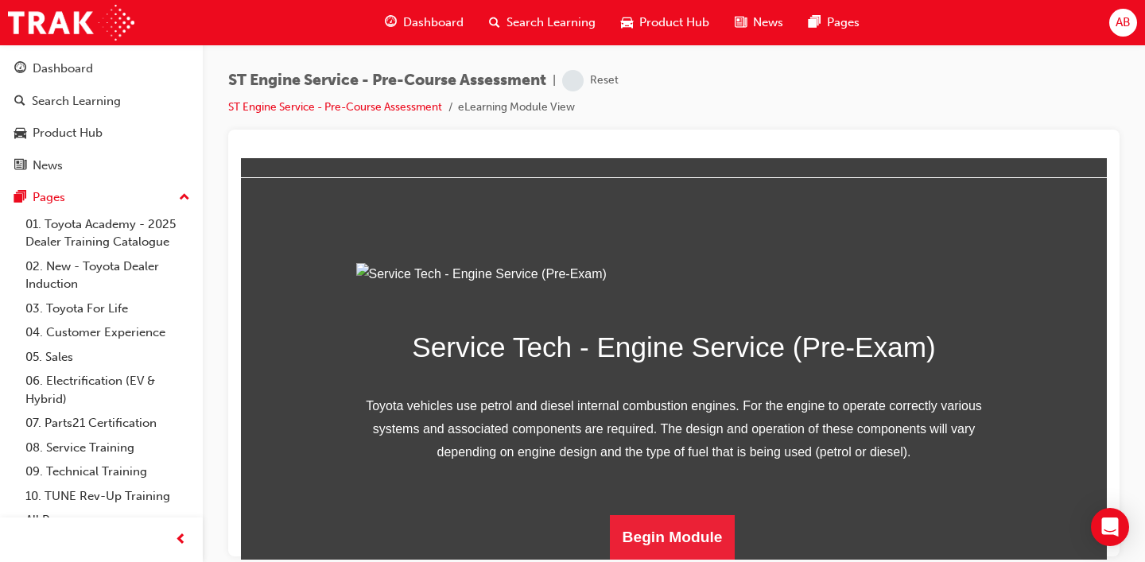
scroll to position [219, 0]
click at [668, 530] on button "Begin Module" at bounding box center [673, 537] width 126 height 45
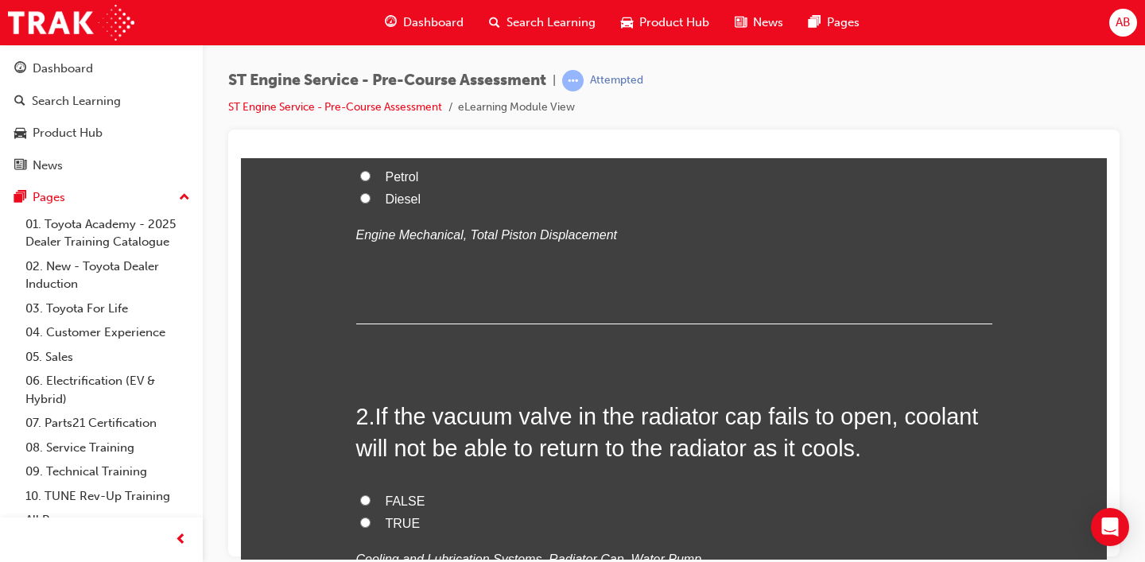
scroll to position [0, 0]
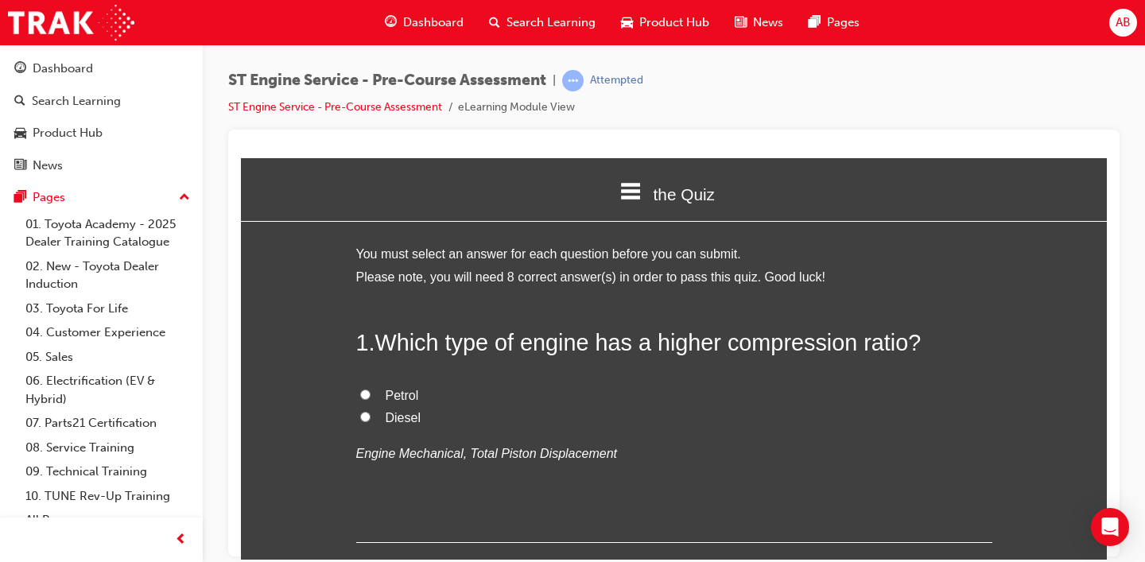
click at [386, 421] on span "Diesel" at bounding box center [403, 417] width 35 height 14
click at [371, 421] on input "Diesel" at bounding box center [365, 416] width 10 height 10
radio input "true"
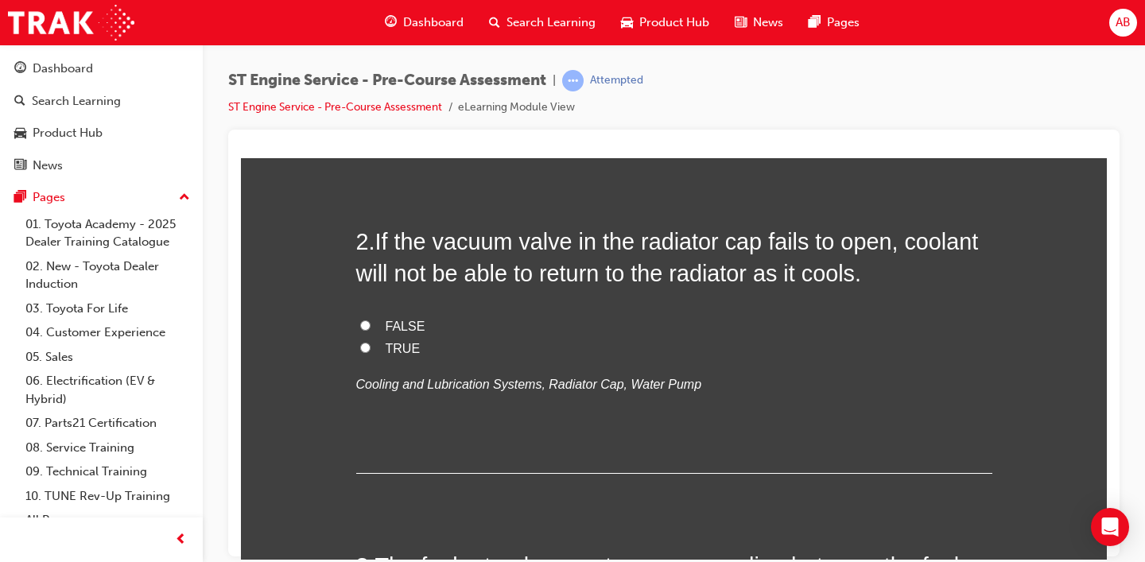
scroll to position [397, 0]
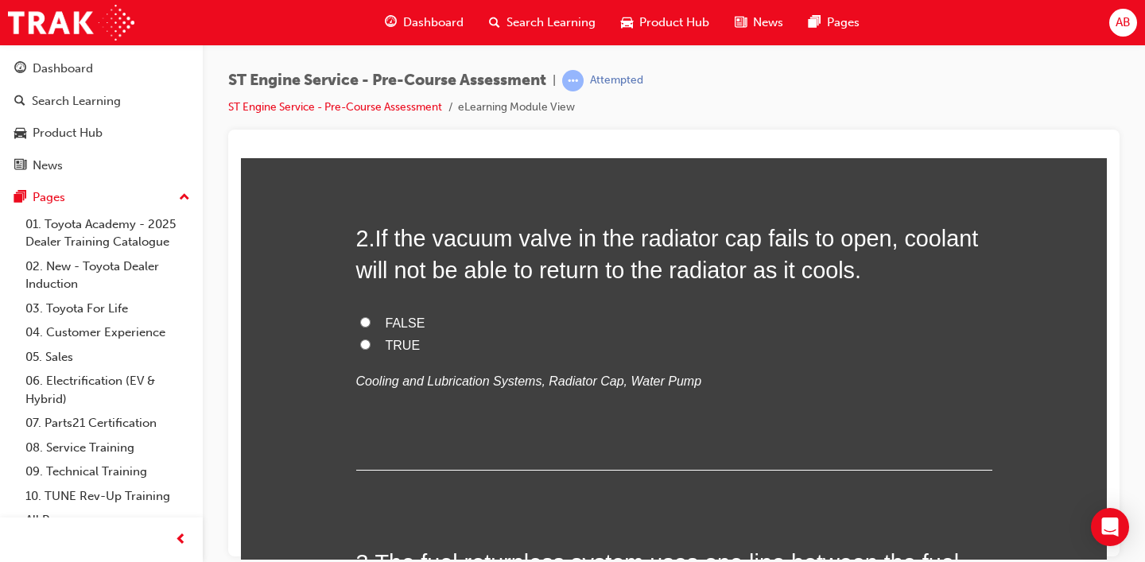
click at [399, 326] on span "FALSE" at bounding box center [406, 323] width 40 height 14
click at [371, 326] on input "FALSE" at bounding box center [365, 321] width 10 height 10
radio input "true"
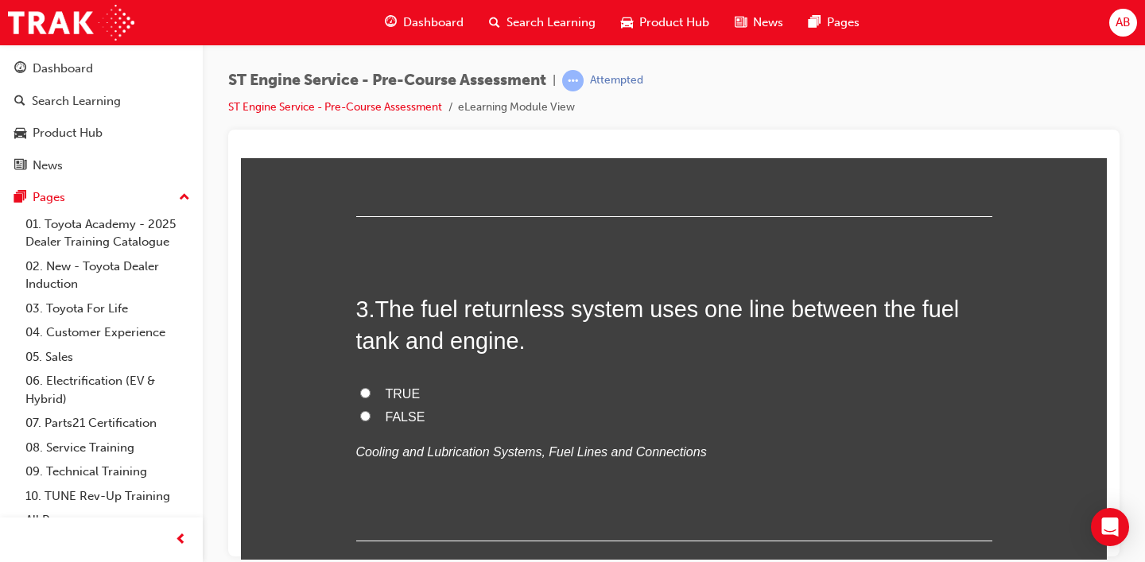
scroll to position [666, 0]
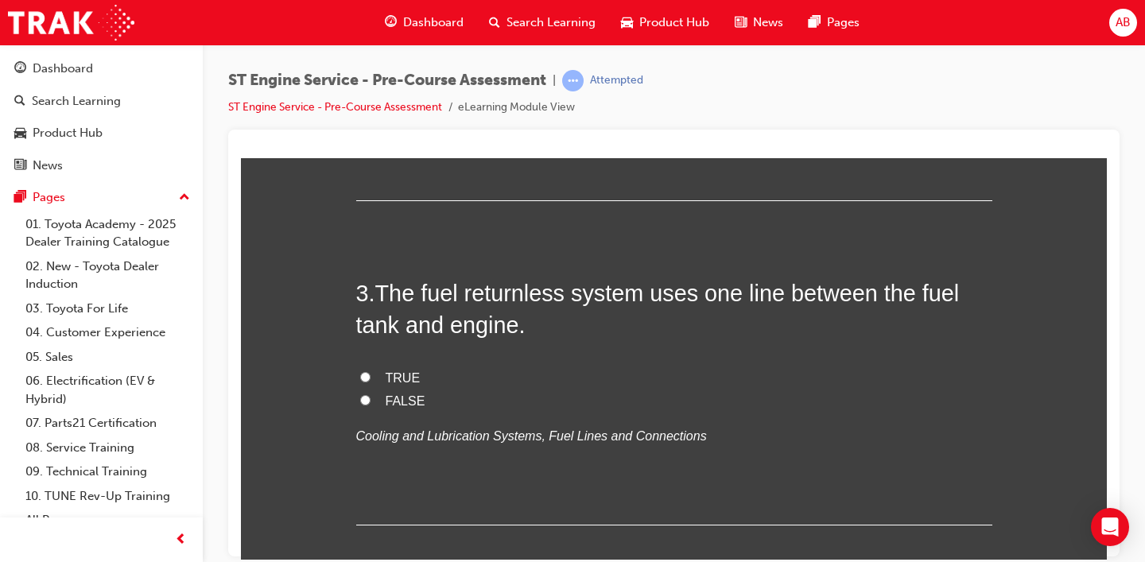
click at [395, 376] on span "TRUE" at bounding box center [403, 378] width 35 height 14
click at [371, 376] on input "TRUE" at bounding box center [365, 376] width 10 height 10
radio input "true"
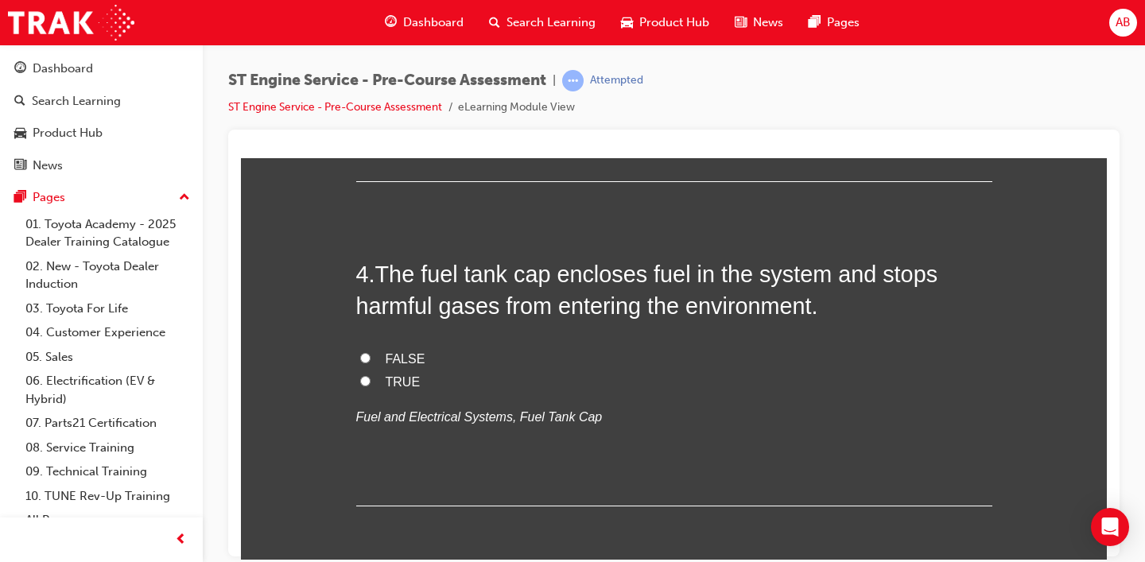
scroll to position [1013, 0]
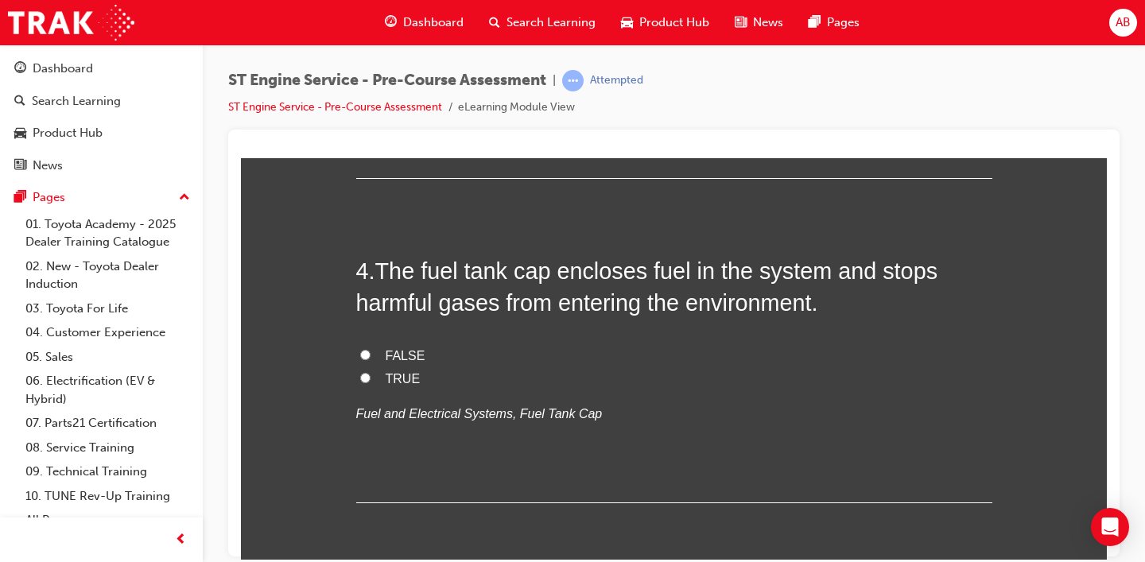
click at [376, 379] on label "TRUE" at bounding box center [674, 378] width 636 height 23
click at [371, 379] on input "TRUE" at bounding box center [365, 377] width 10 height 10
radio input "true"
click at [386, 357] on span "FALSE" at bounding box center [406, 355] width 40 height 14
click at [371, 357] on input "FALSE" at bounding box center [365, 354] width 10 height 10
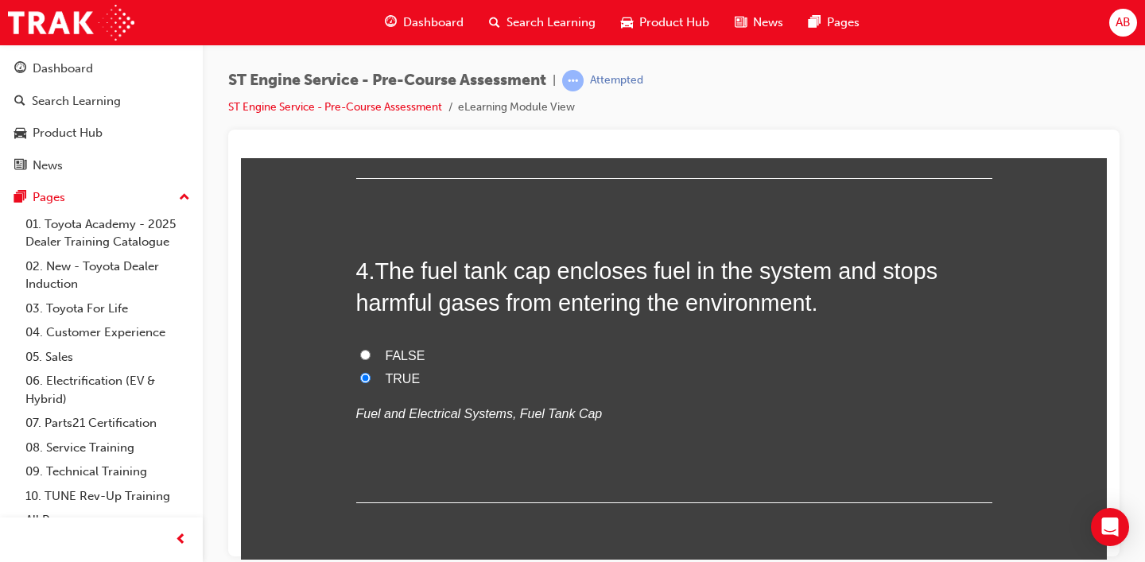
radio input "true"
click at [371, 375] on label "TRUE" at bounding box center [674, 378] width 636 height 23
click at [371, 375] on input "TRUE" at bounding box center [365, 377] width 10 height 10
radio input "true"
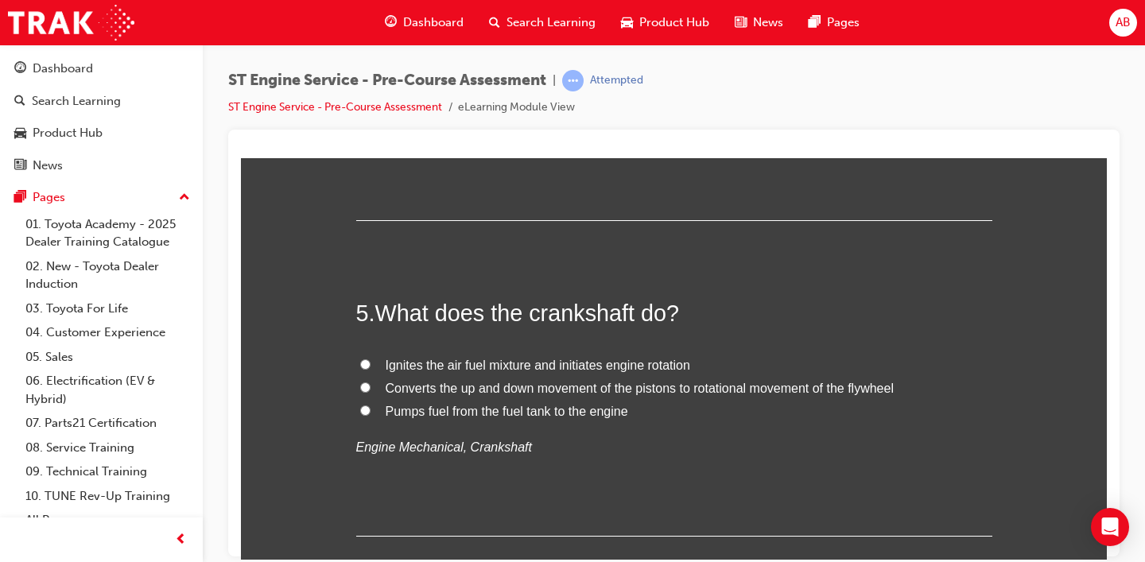
scroll to position [1310, 0]
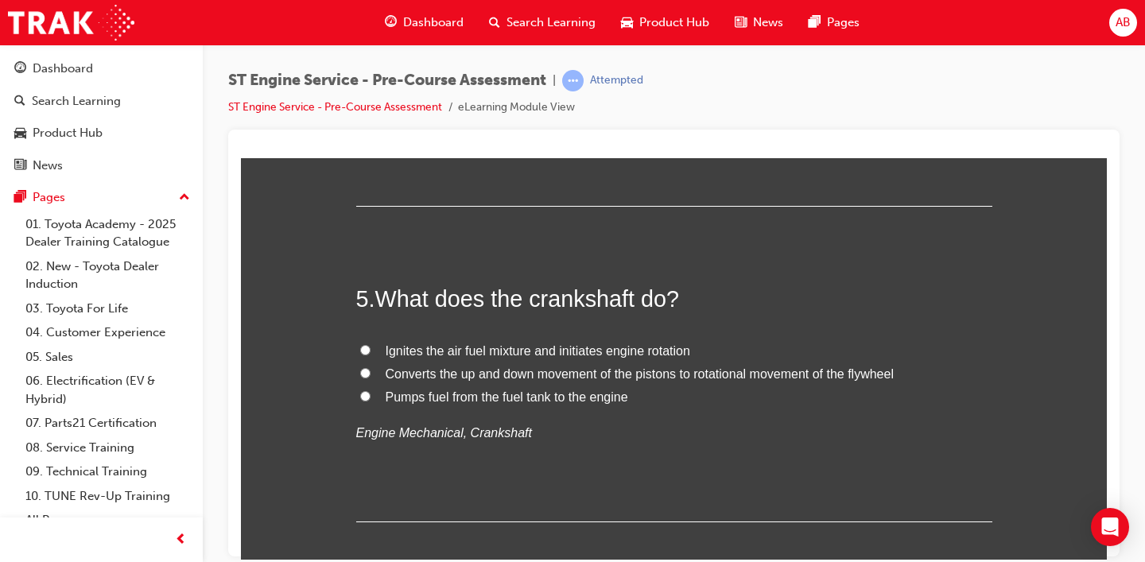
click at [495, 380] on span "Converts the up and down movement of the pistons to rotational movement of the …" at bounding box center [640, 374] width 508 height 14
click at [371, 378] on input "Converts the up and down movement of the pistons to rotational movement of the …" at bounding box center [365, 372] width 10 height 10
radio input "true"
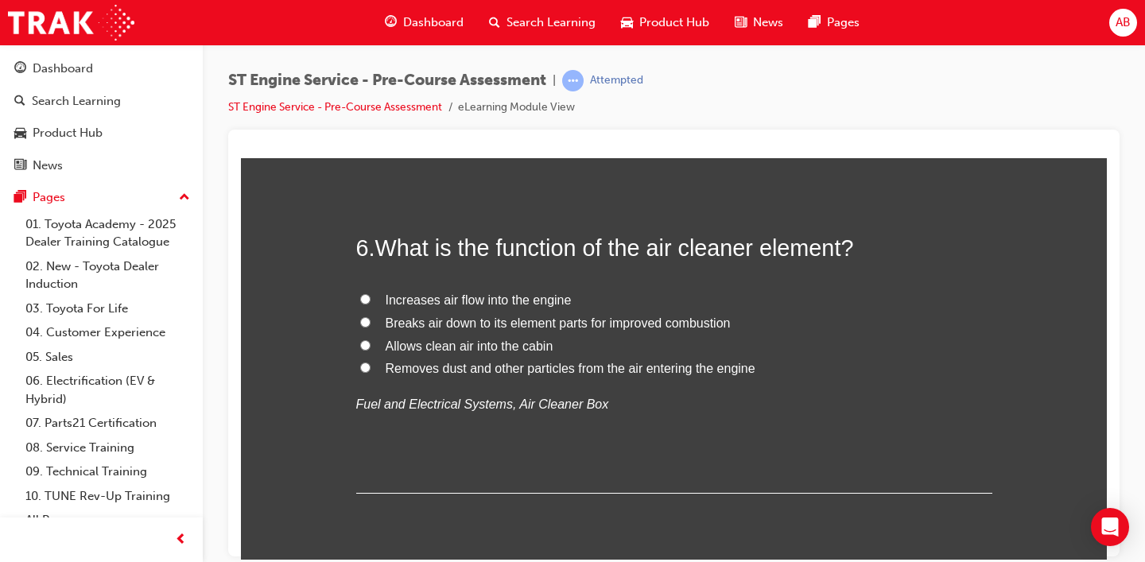
scroll to position [1677, 0]
click at [446, 371] on span "Removes dust and other particles from the air entering the engine" at bounding box center [571, 367] width 370 height 14
click at [371, 371] on input "Removes dust and other particles from the air entering the engine" at bounding box center [365, 366] width 10 height 10
radio input "true"
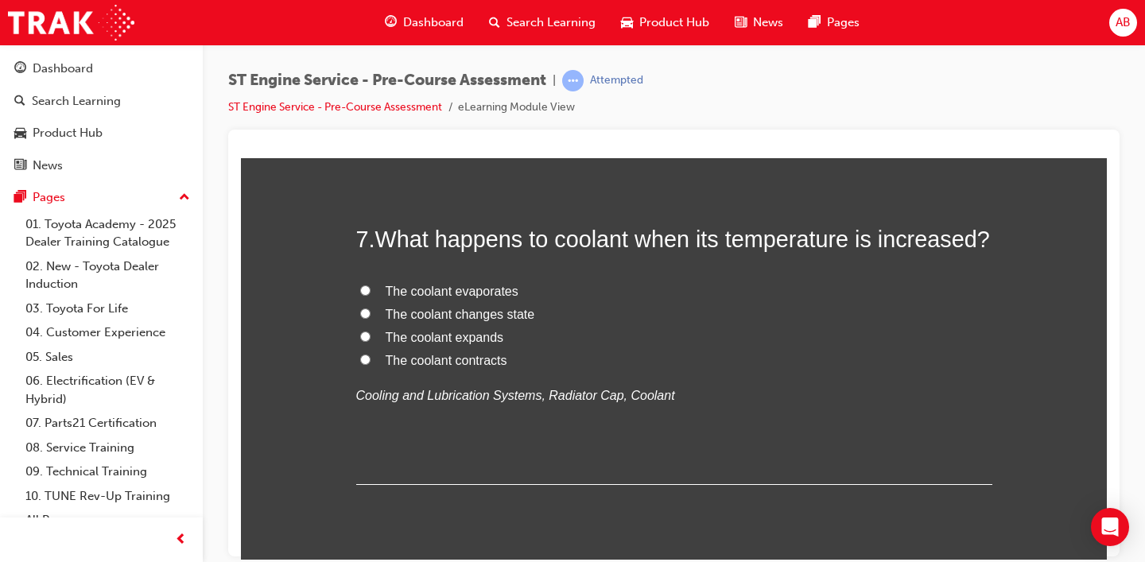
scroll to position [2024, 0]
click at [485, 290] on span "The coolant evaporates" at bounding box center [452, 290] width 133 height 14
click at [371, 290] on input "The coolant evaporates" at bounding box center [365, 289] width 10 height 10
radio input "true"
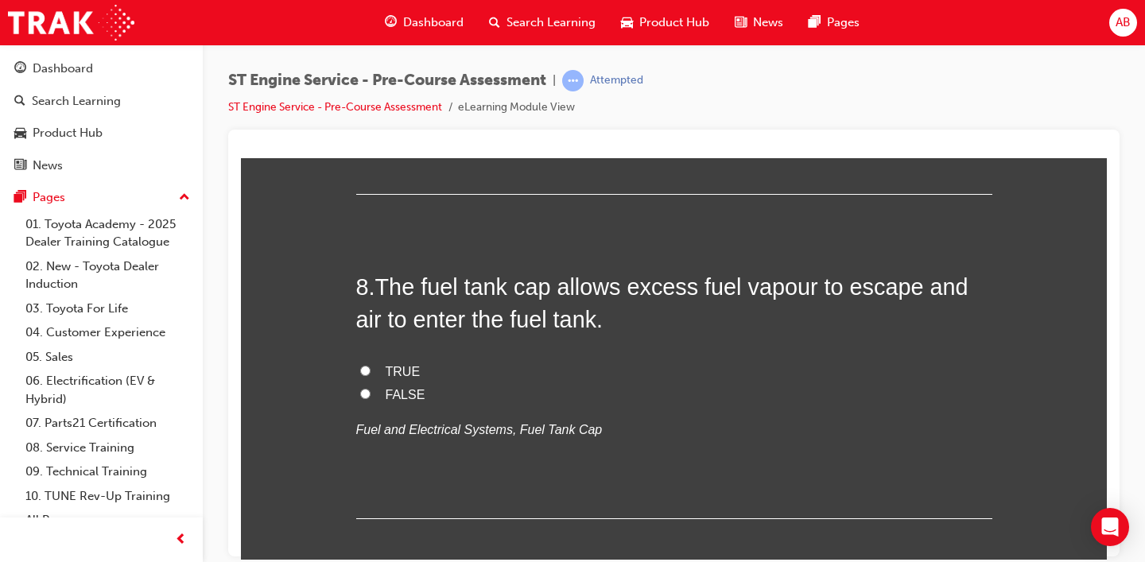
scroll to position [2316, 0]
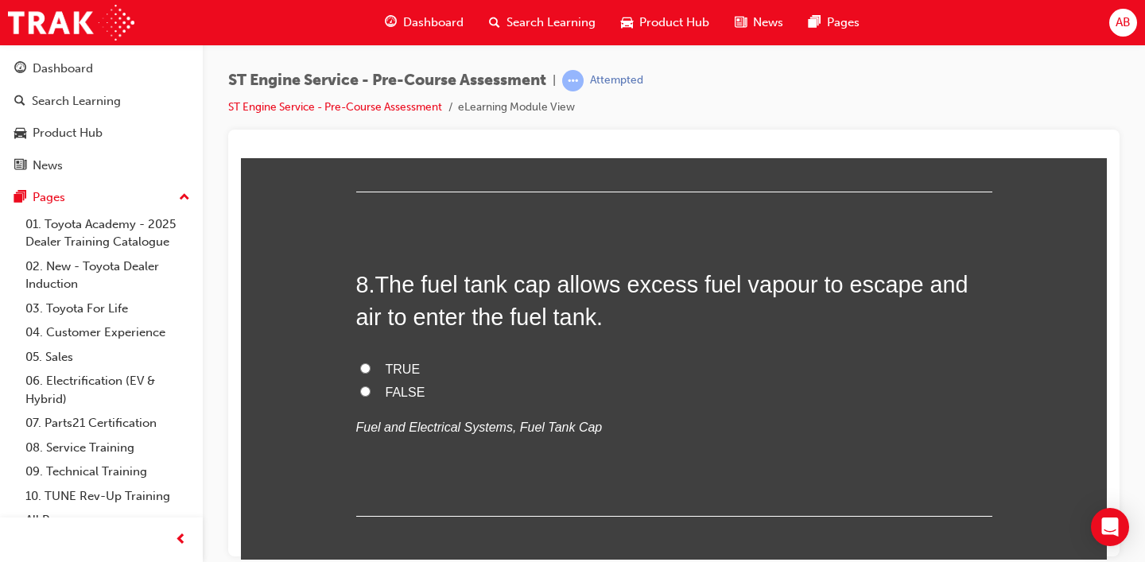
click at [409, 369] on span "TRUE" at bounding box center [403, 369] width 35 height 14
click at [371, 369] on input "TRUE" at bounding box center [365, 368] width 10 height 10
radio input "true"
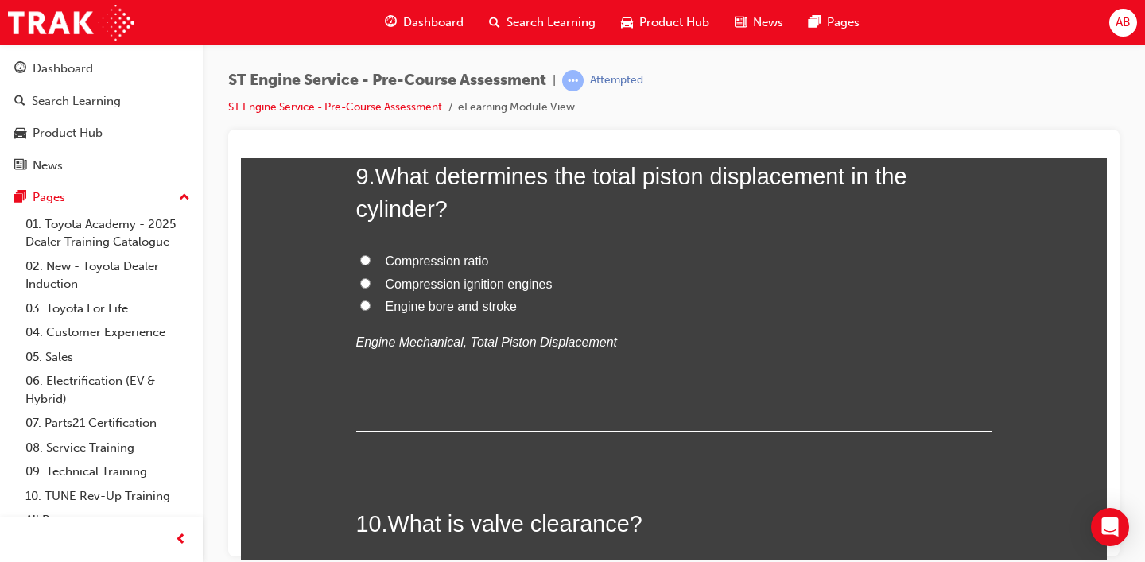
scroll to position [2747, 0]
click at [437, 309] on span "Engine bore and stroke" at bounding box center [451, 308] width 131 height 14
click at [371, 309] on input "Engine bore and stroke" at bounding box center [365, 306] width 10 height 10
radio input "true"
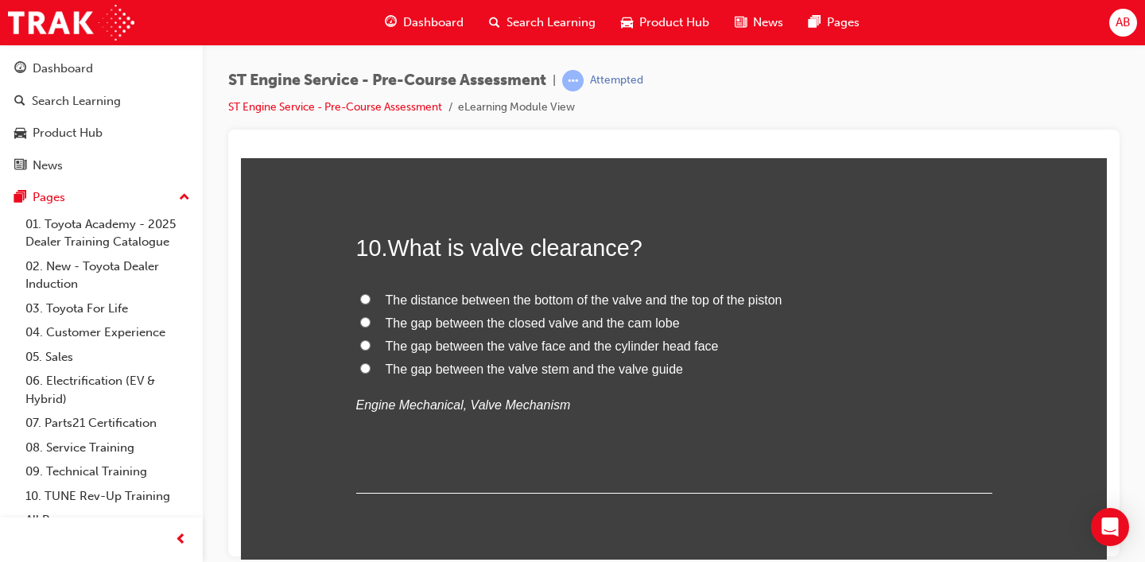
scroll to position [3027, 0]
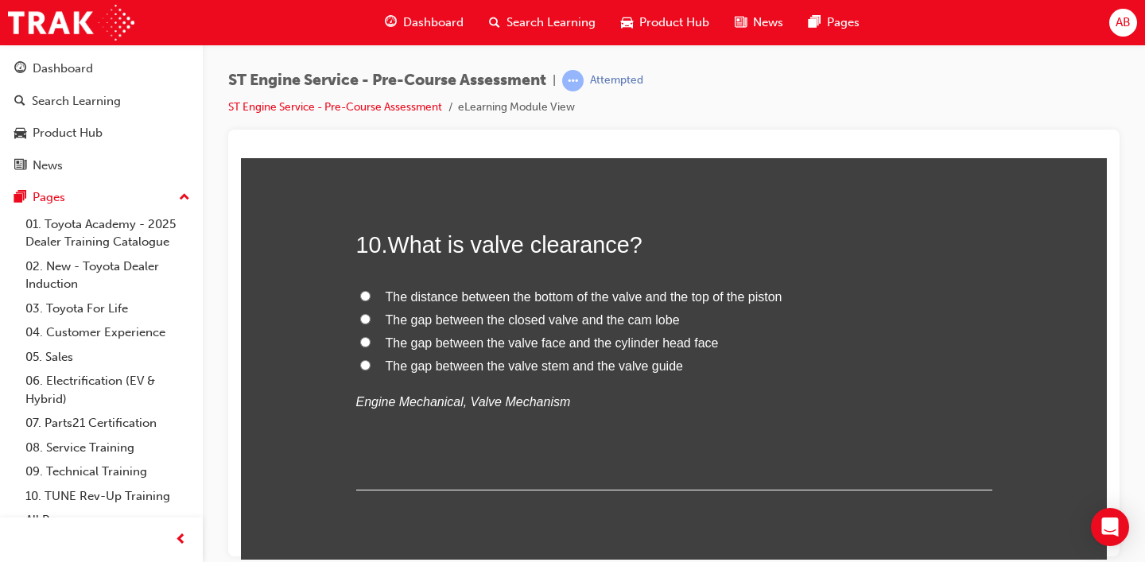
click at [594, 320] on span "The gap between the closed valve and the cam lobe" at bounding box center [533, 320] width 294 height 14
click at [371, 320] on input "The gap between the closed valve and the cam lobe" at bounding box center [365, 318] width 10 height 10
radio input "true"
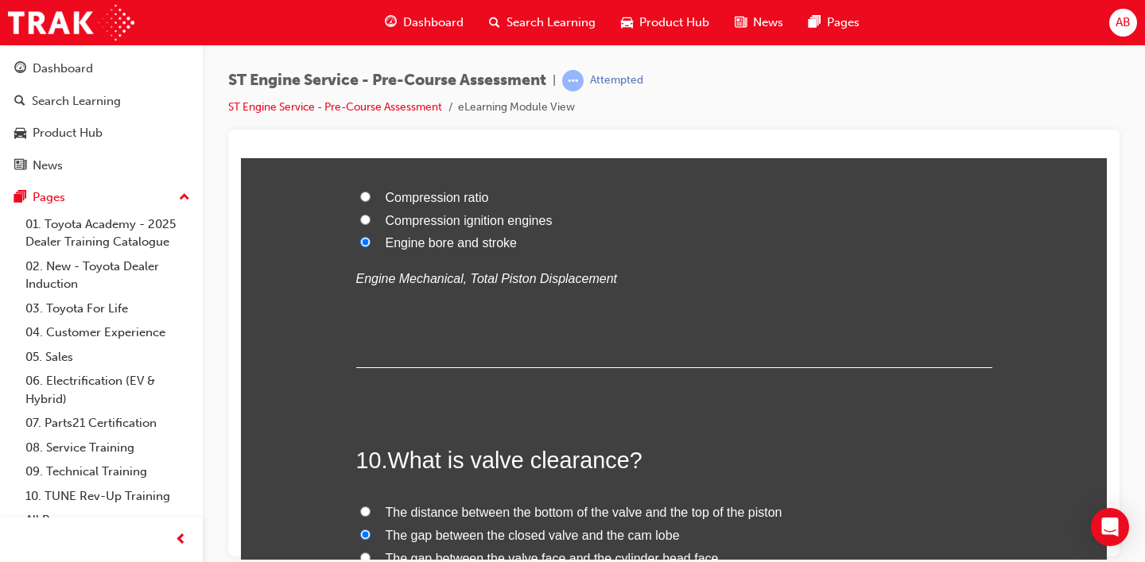
scroll to position [3078, 0]
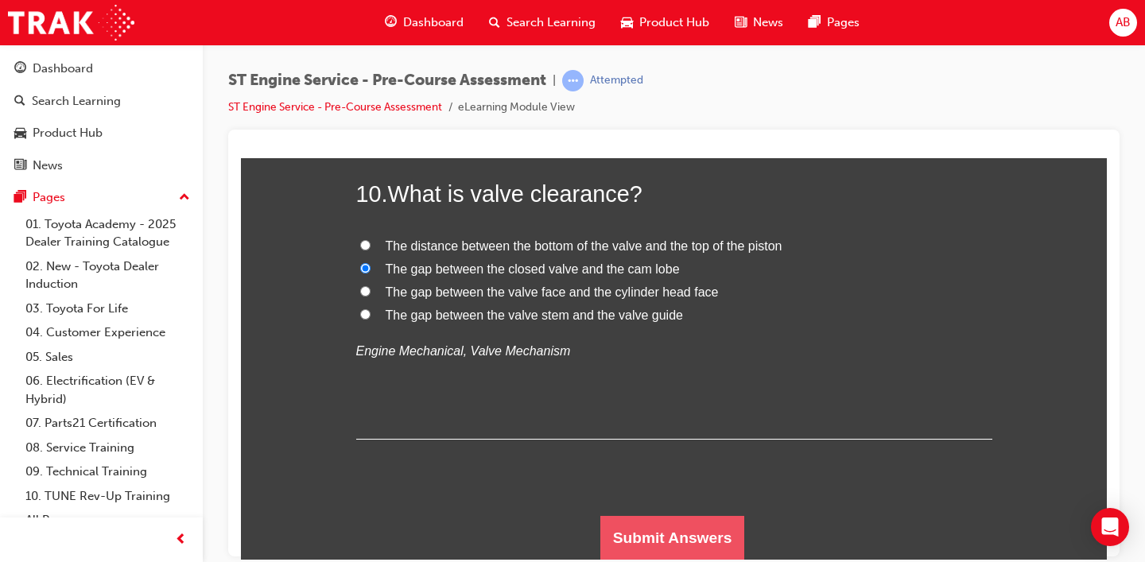
click at [640, 542] on button "Submit Answers" at bounding box center [672, 537] width 145 height 45
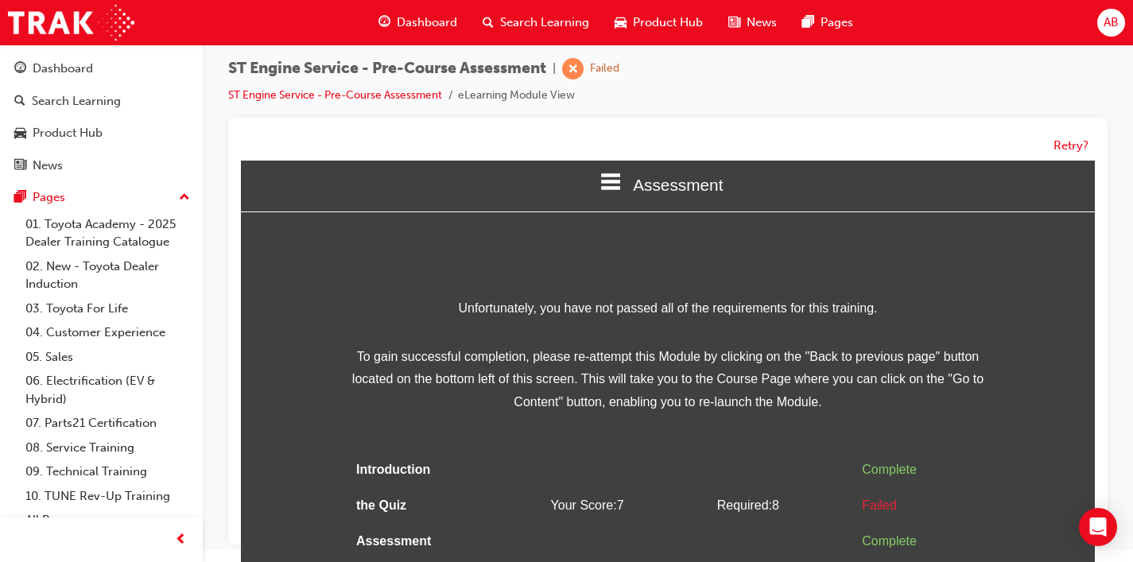
scroll to position [15, 0]
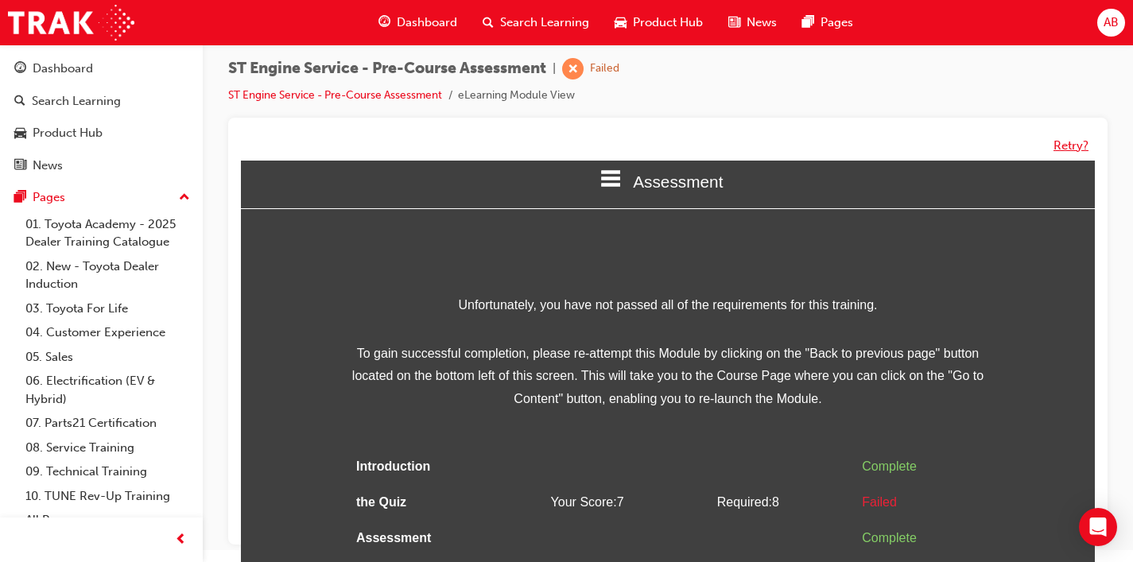
click at [1069, 142] on button "Retry?" at bounding box center [1071, 146] width 35 height 18
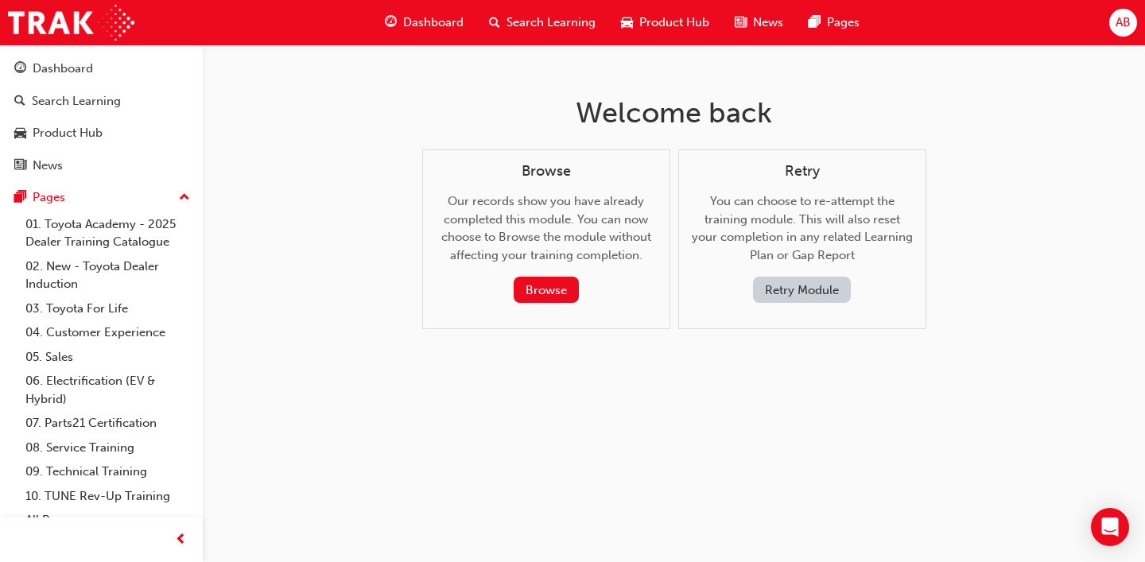
click at [806, 293] on button "Retry Module" at bounding box center [802, 290] width 98 height 26
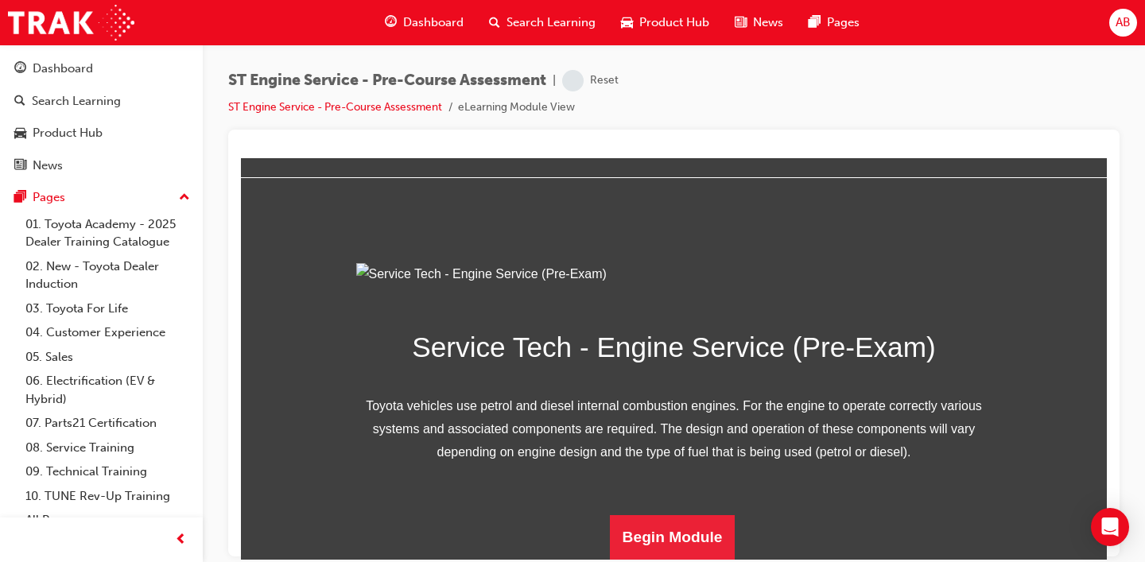
scroll to position [219, 0]
click at [693, 542] on button "Begin Module" at bounding box center [673, 537] width 126 height 45
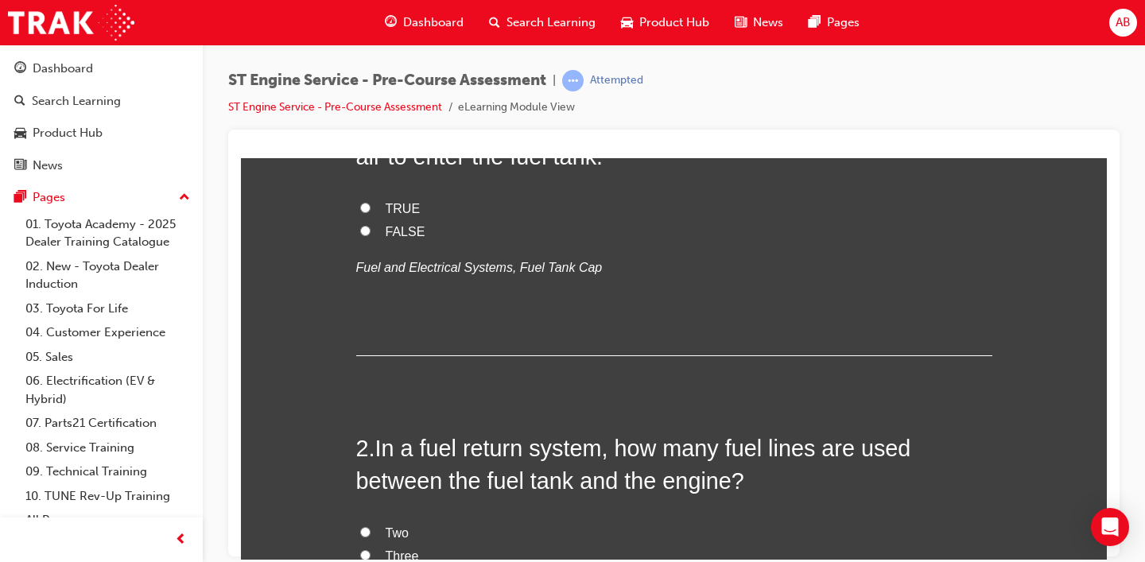
scroll to position [0, 0]
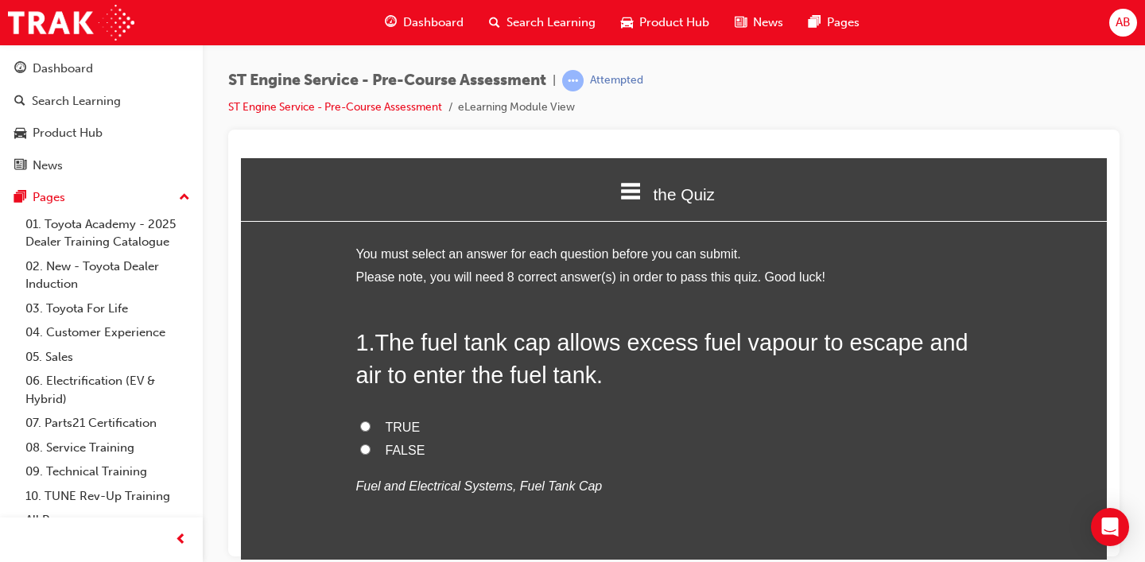
click at [386, 457] on label "FALSE" at bounding box center [674, 450] width 636 height 23
click at [371, 454] on input "FALSE" at bounding box center [365, 449] width 10 height 10
radio input "true"
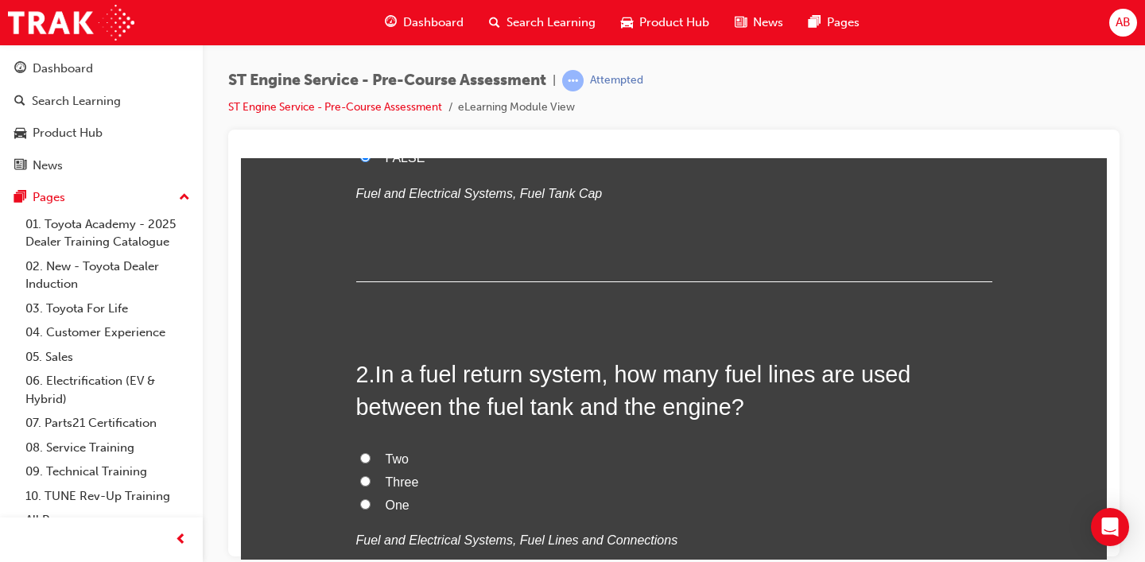
scroll to position [309, 0]
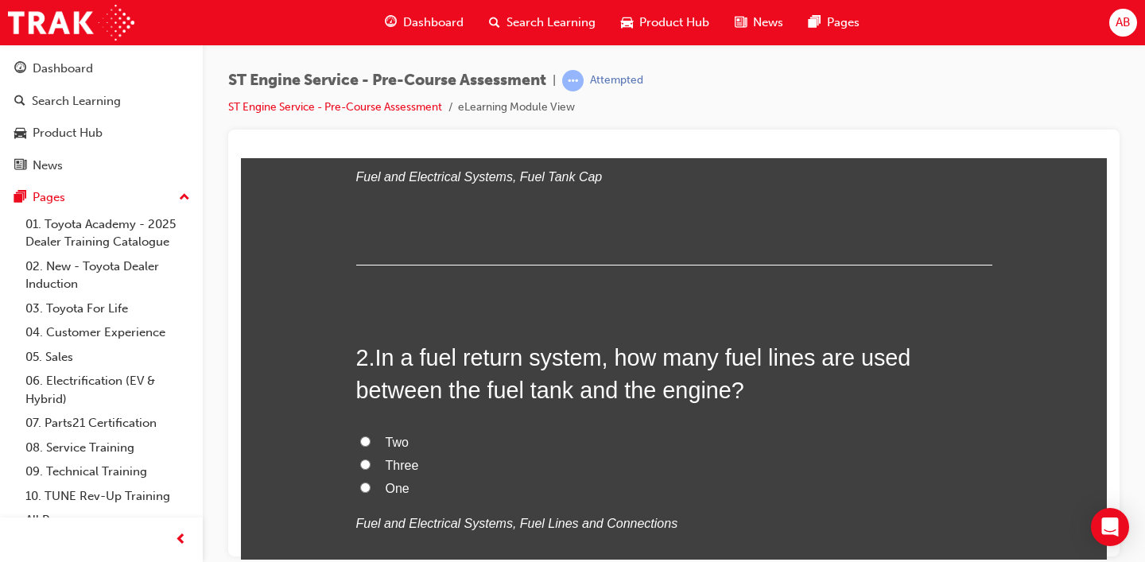
click at [386, 491] on span "One" at bounding box center [398, 488] width 24 height 14
click at [371, 491] on input "One" at bounding box center [365, 487] width 10 height 10
radio input "true"
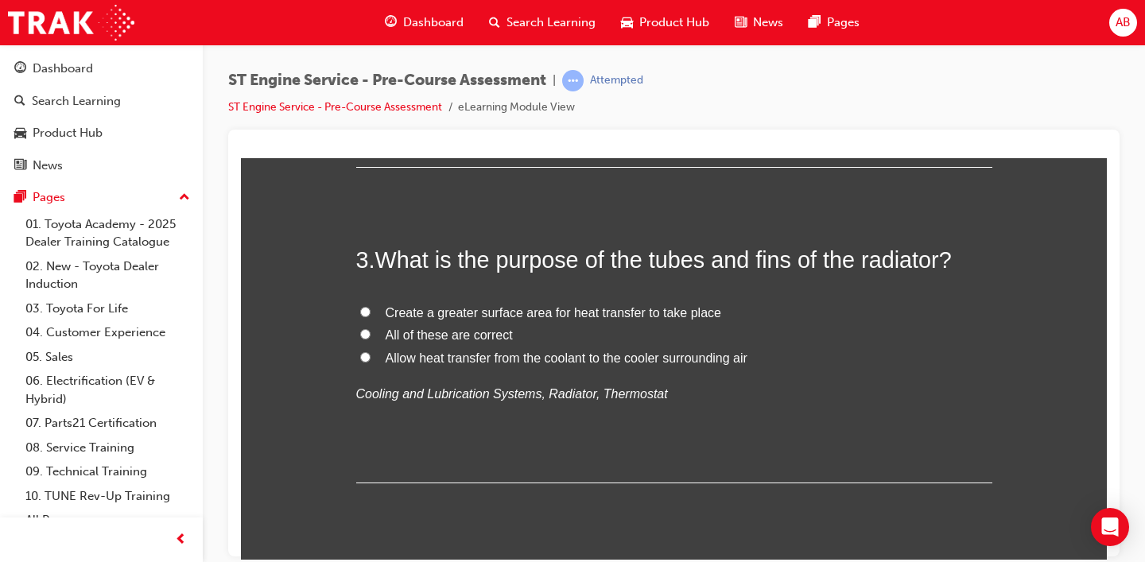
scroll to position [755, 0]
click at [475, 363] on span "Allow heat transfer from the coolant to the cooler surrounding air" at bounding box center [567, 357] width 362 height 14
click at [371, 361] on input "Allow heat transfer from the coolant to the cooler surrounding air" at bounding box center [365, 356] width 10 height 10
radio input "true"
click at [449, 337] on span "All of these are correct" at bounding box center [449, 334] width 127 height 14
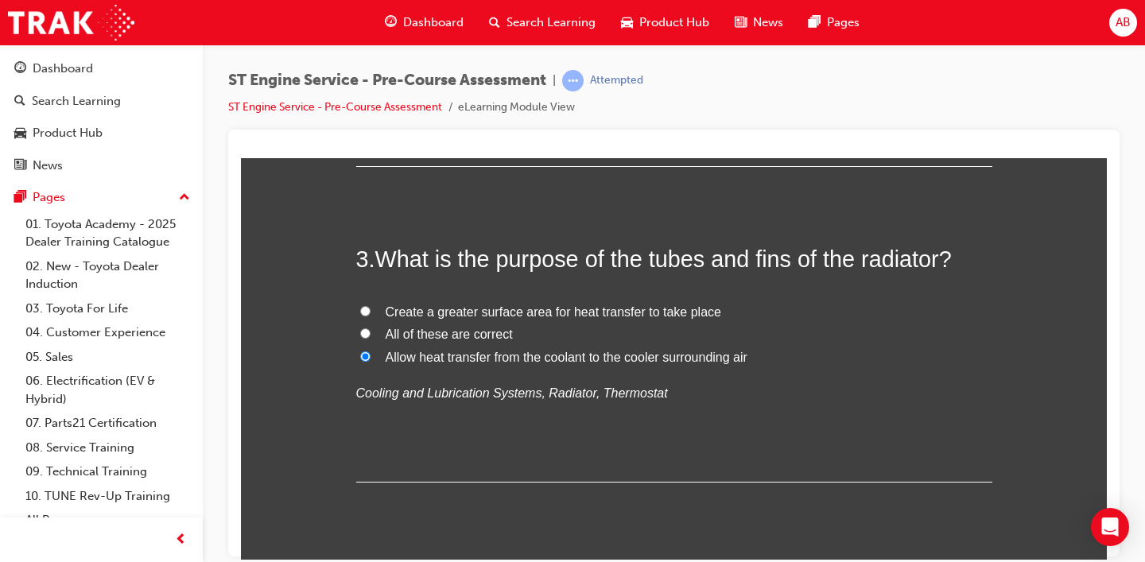
click at [371, 337] on input "All of these are correct" at bounding box center [365, 333] width 10 height 10
radio input "true"
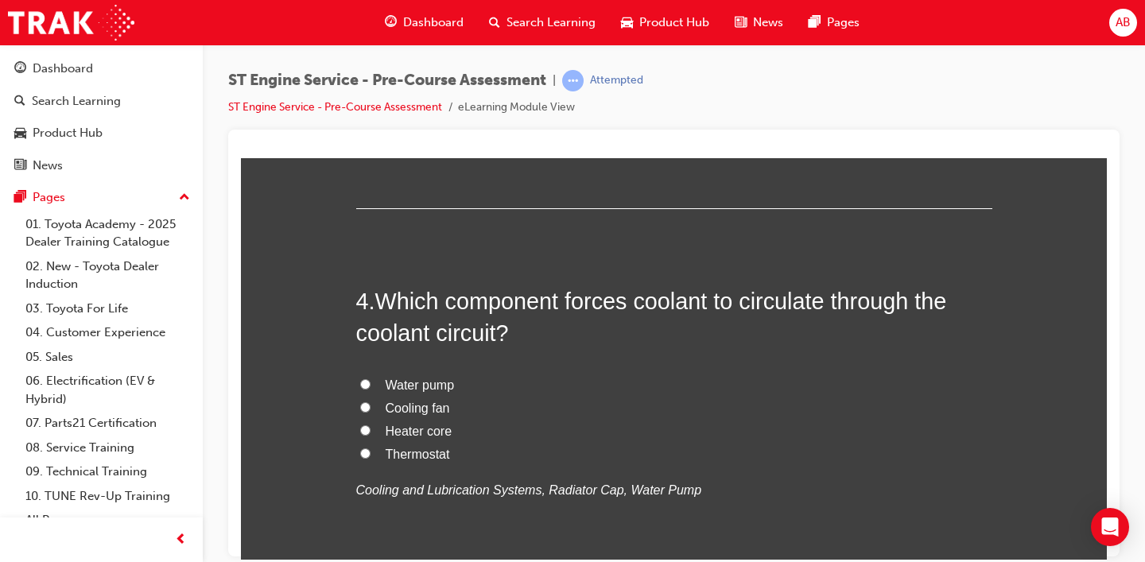
scroll to position [1050, 0]
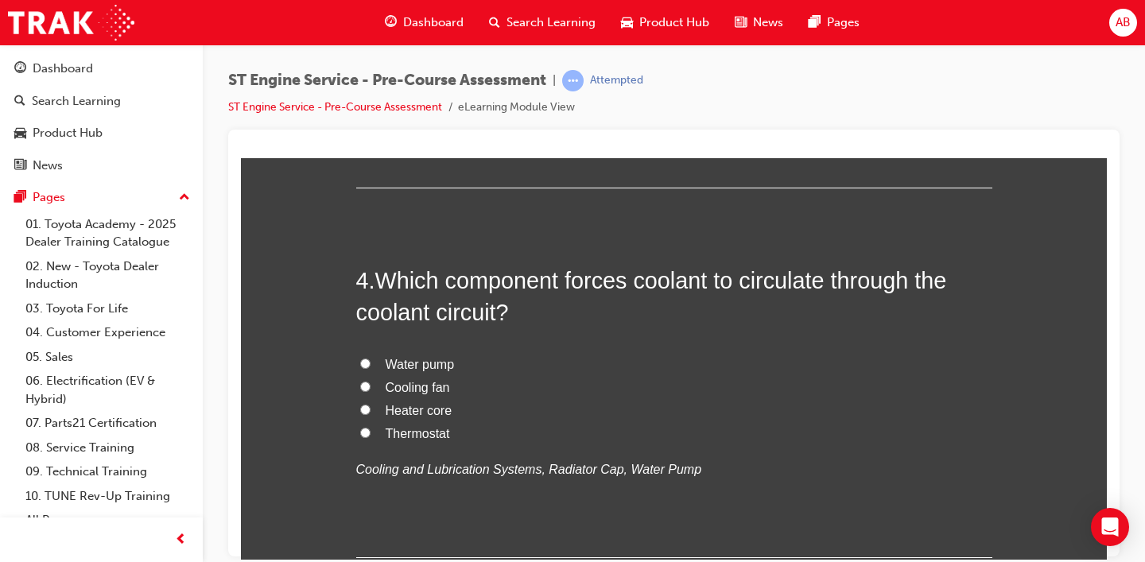
click at [420, 365] on span "Water pump" at bounding box center [420, 364] width 69 height 14
click at [371, 365] on input "Water pump" at bounding box center [365, 363] width 10 height 10
radio input "true"
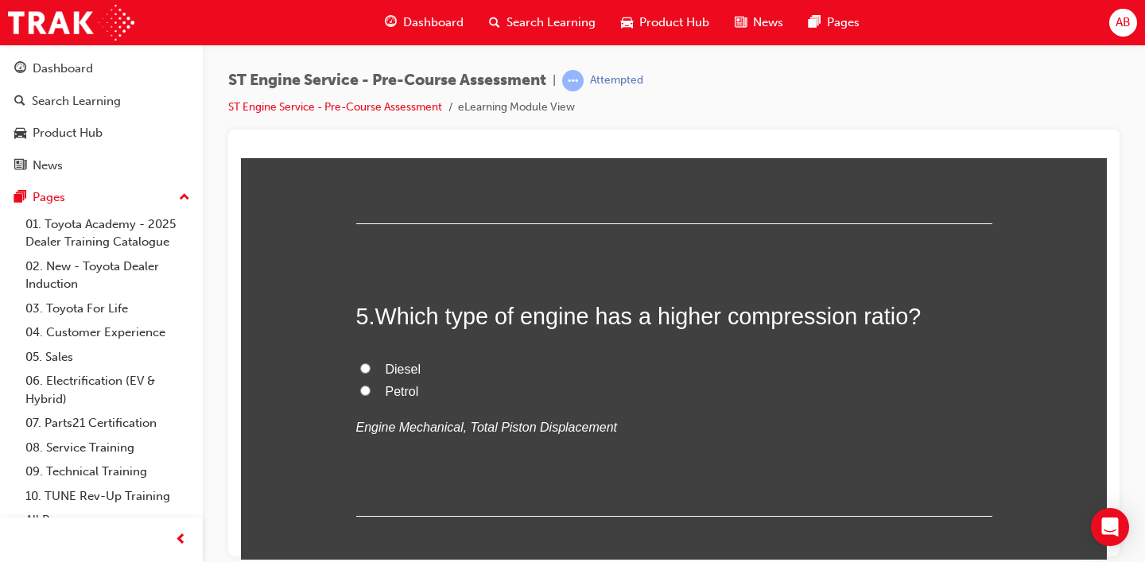
scroll to position [1428, 0]
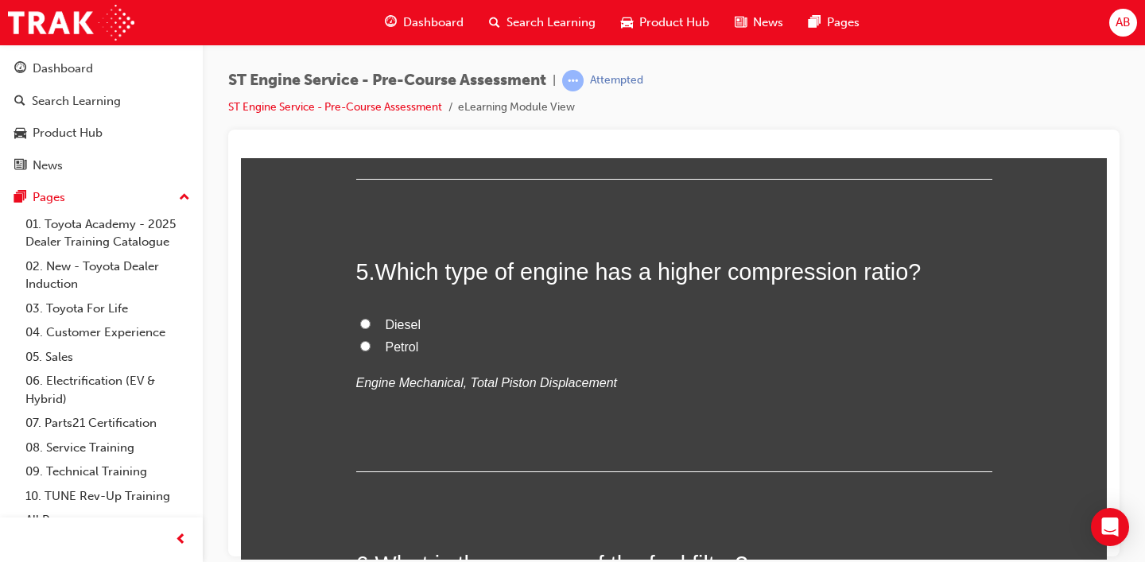
click at [386, 323] on span "Diesel" at bounding box center [403, 324] width 35 height 14
click at [371, 323] on input "Diesel" at bounding box center [365, 323] width 10 height 10
radio input "true"
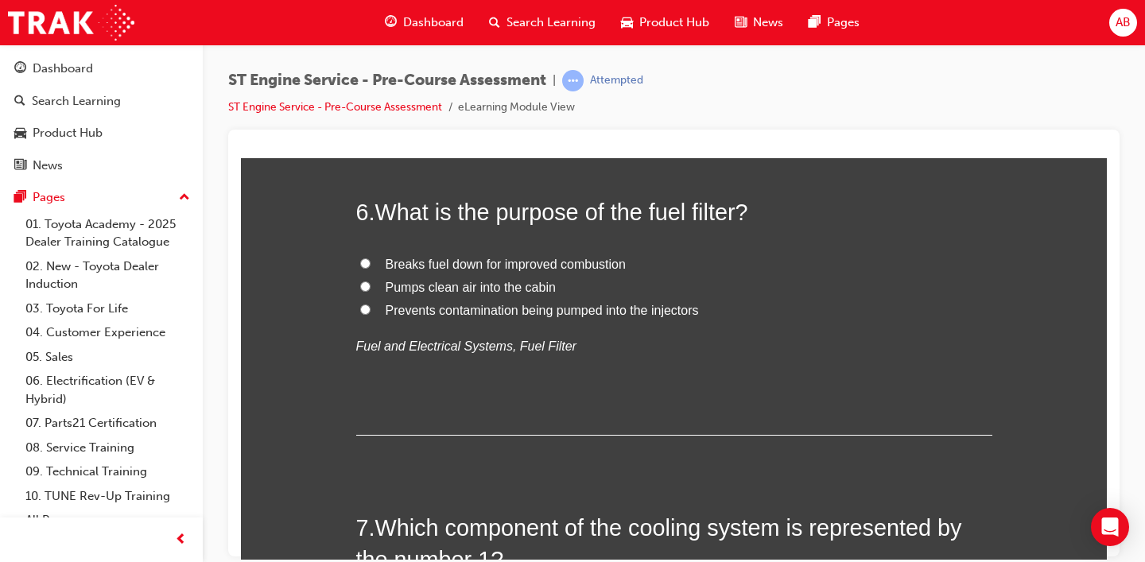
scroll to position [1781, 0]
click at [398, 313] on span "Prevents contamination being pumped into the injectors" at bounding box center [542, 309] width 313 height 14
click at [371, 313] on input "Prevents contamination being pumped into the injectors" at bounding box center [365, 308] width 10 height 10
radio input "true"
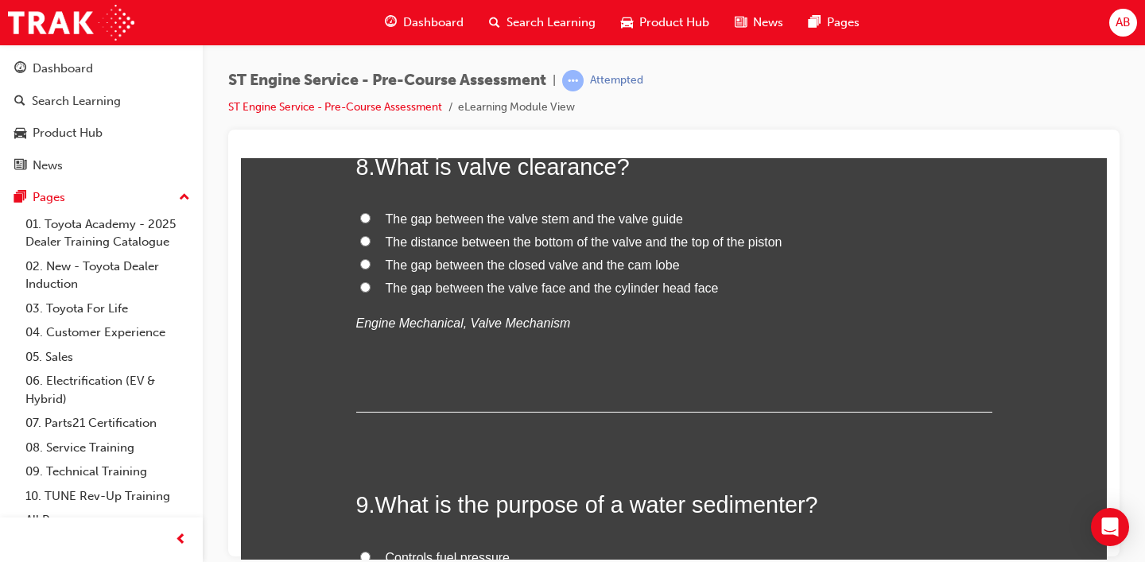
scroll to position [2579, 0]
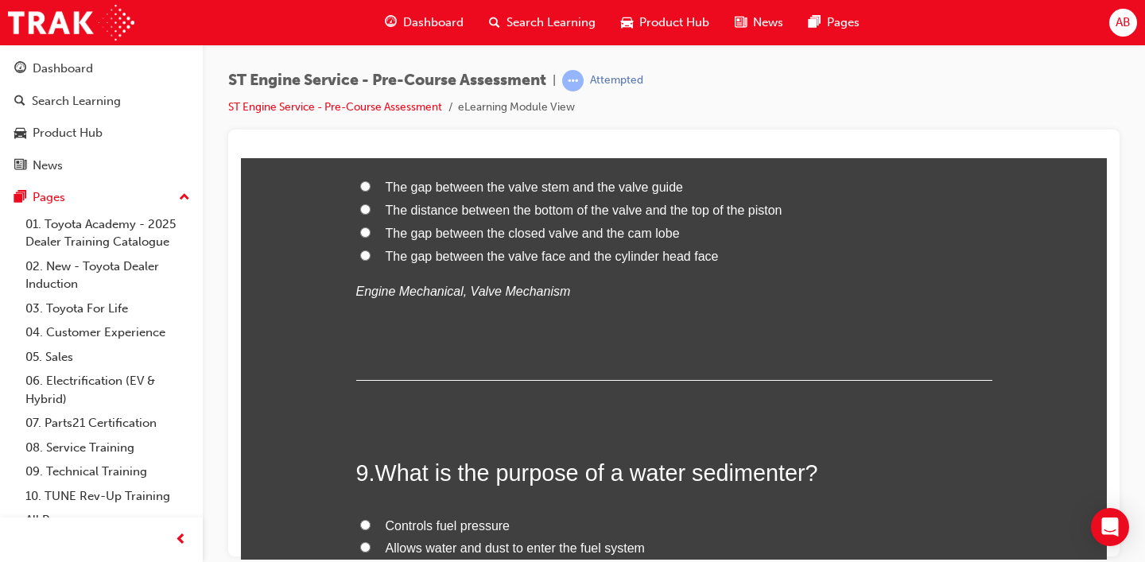
radio input "true"
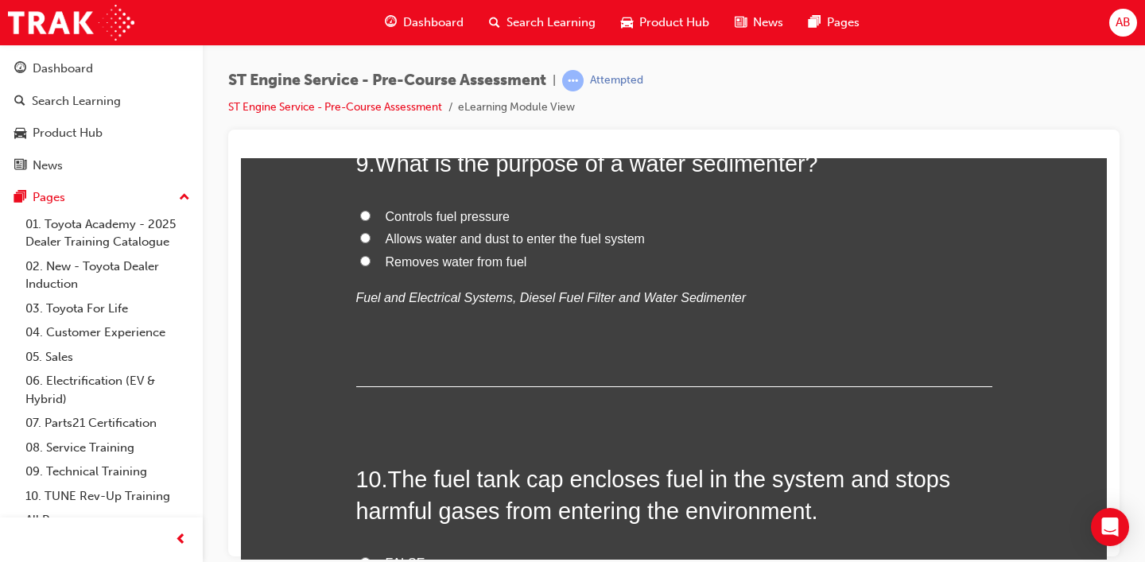
scroll to position [2887, 0]
radio input "true"
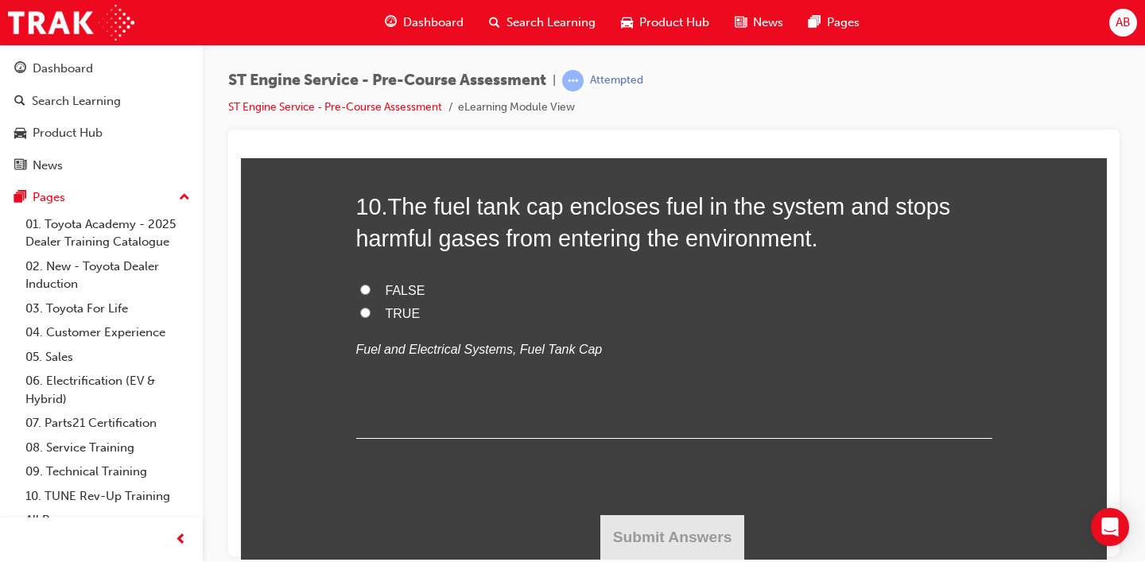
scroll to position [3166, 0]
radio input "true"
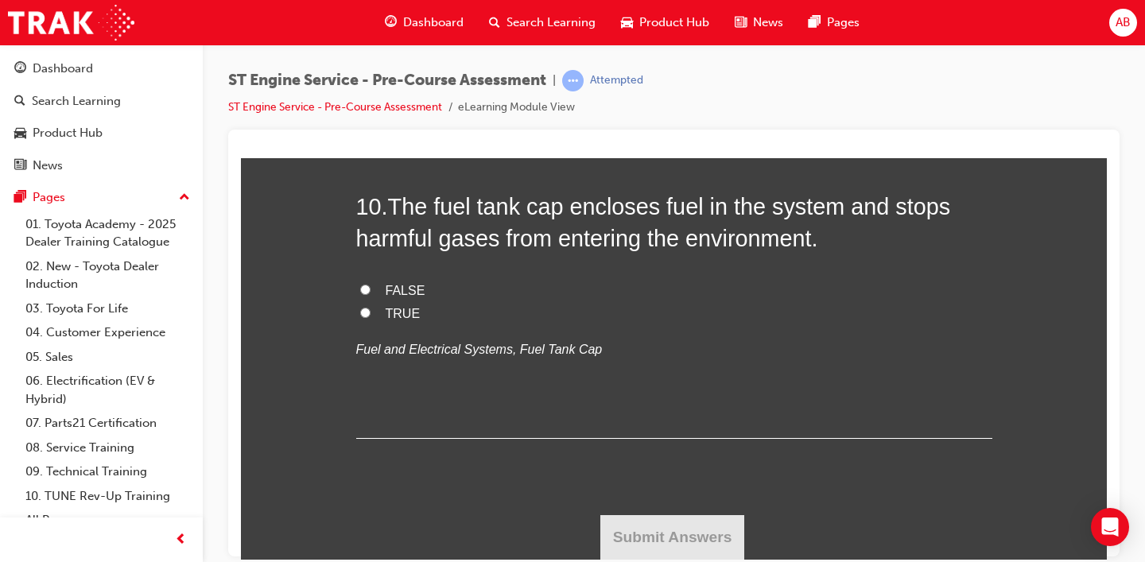
click at [390, 294] on span "FALSE" at bounding box center [406, 290] width 40 height 14
click at [371, 294] on input "FALSE" at bounding box center [365, 289] width 10 height 10
radio input "true"
click at [376, 316] on label "TRUE" at bounding box center [674, 313] width 636 height 23
click at [371, 316] on input "TRUE" at bounding box center [365, 312] width 10 height 10
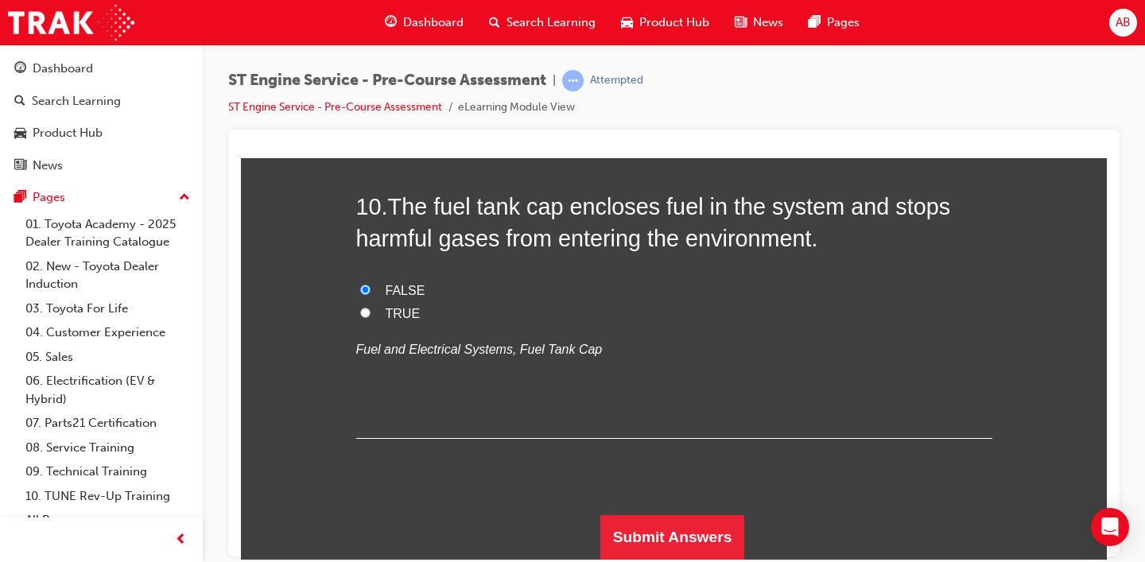
radio input "true"
click at [674, 553] on button "Submit Answers" at bounding box center [672, 537] width 145 height 45
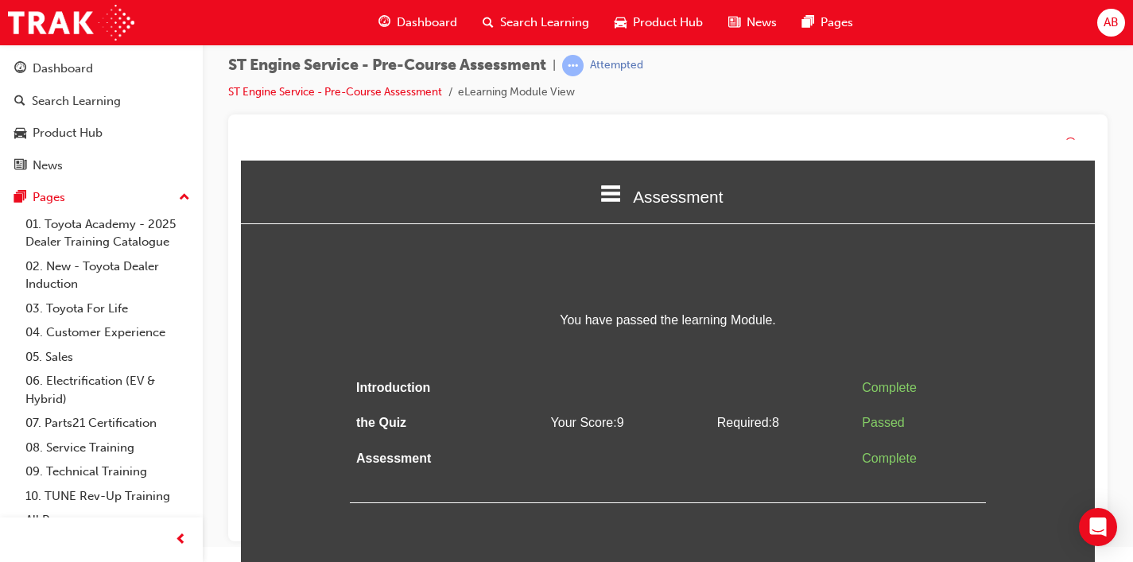
scroll to position [0, 0]
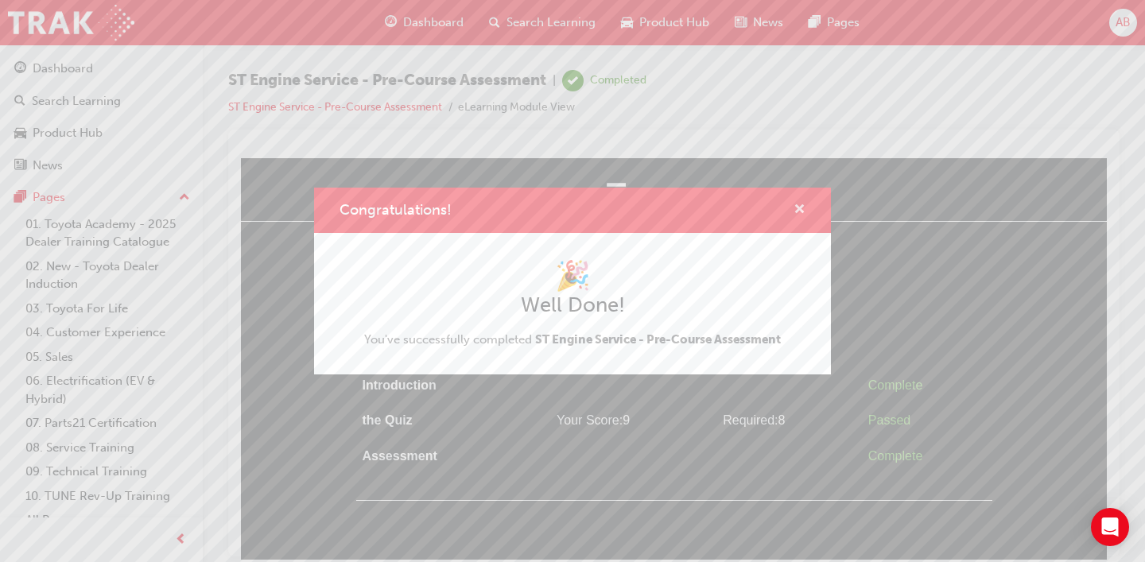
click at [799, 212] on span "cross-icon" at bounding box center [800, 211] width 12 height 14
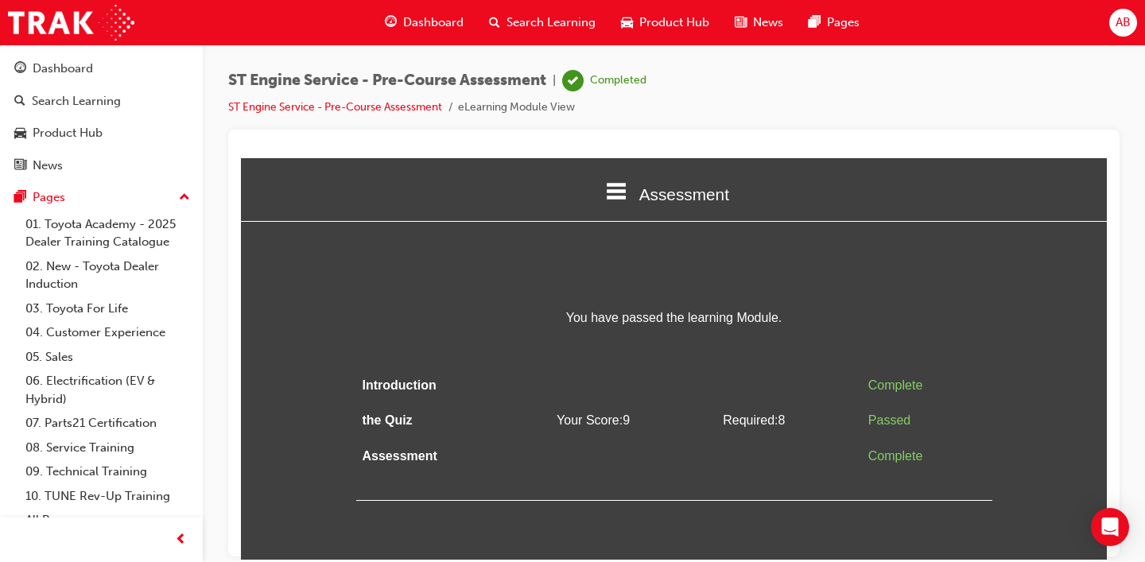
click at [429, 29] on span "Dashboard" at bounding box center [433, 23] width 60 height 18
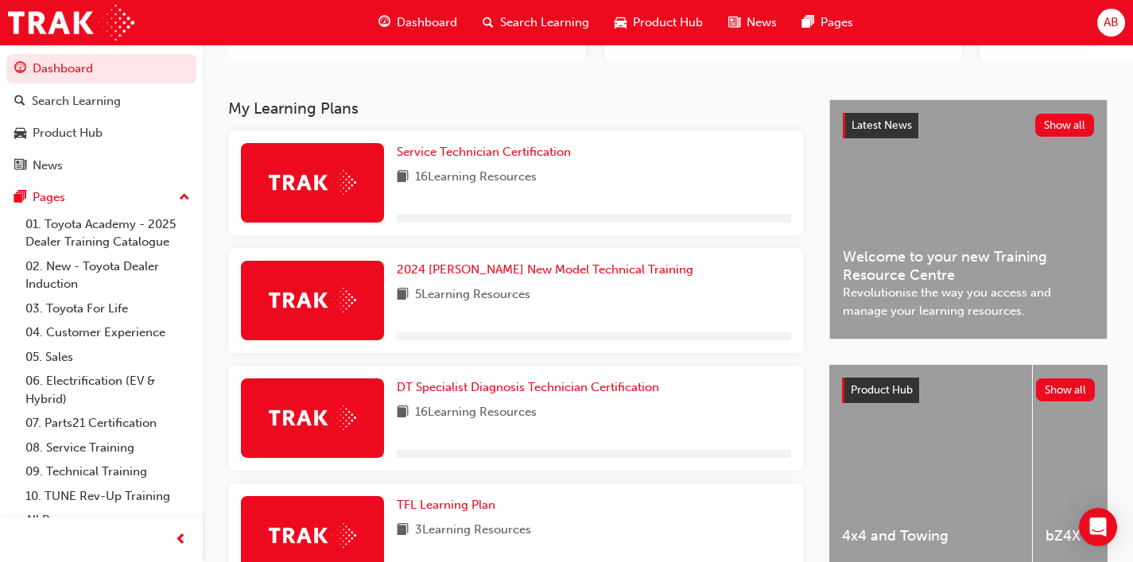
scroll to position [255, 0]
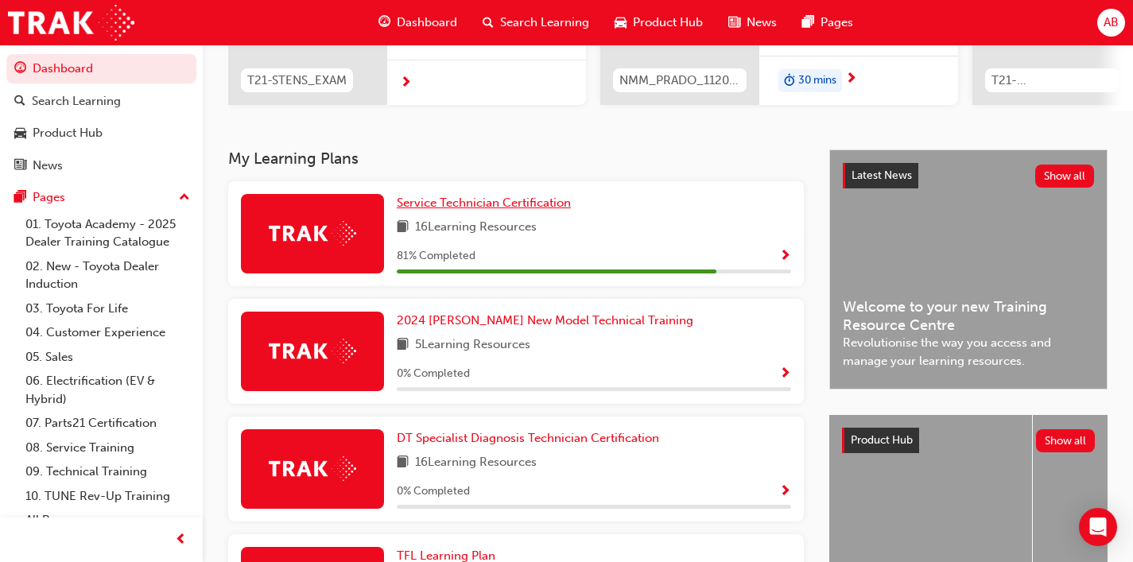
click at [482, 210] on span "Service Technician Certification" at bounding box center [484, 203] width 174 height 14
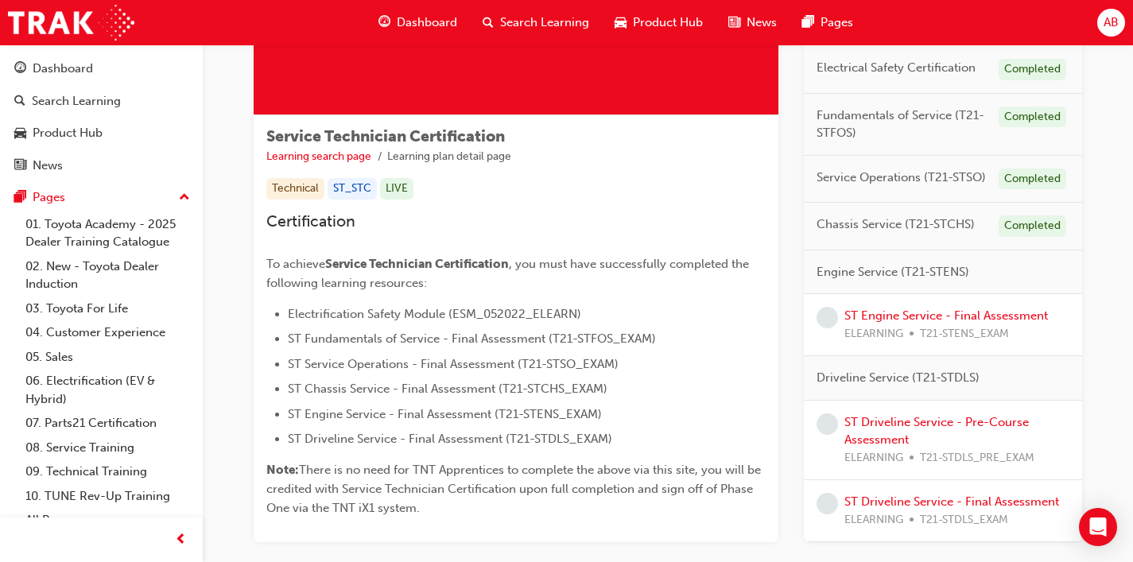
scroll to position [302, 0]
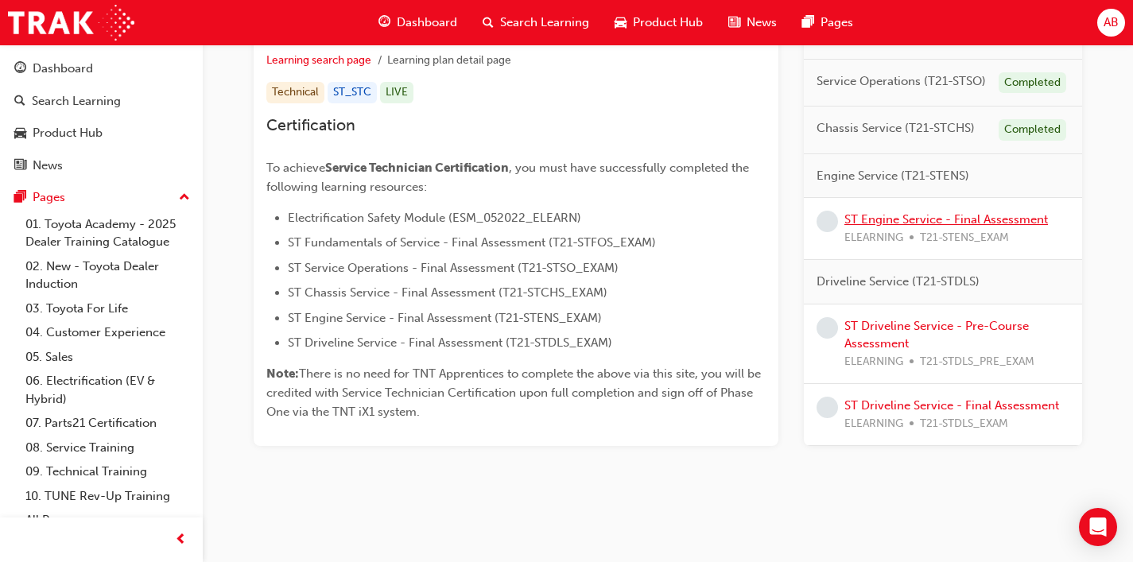
click at [919, 215] on link "ST Engine Service - Final Assessment" at bounding box center [947, 219] width 204 height 14
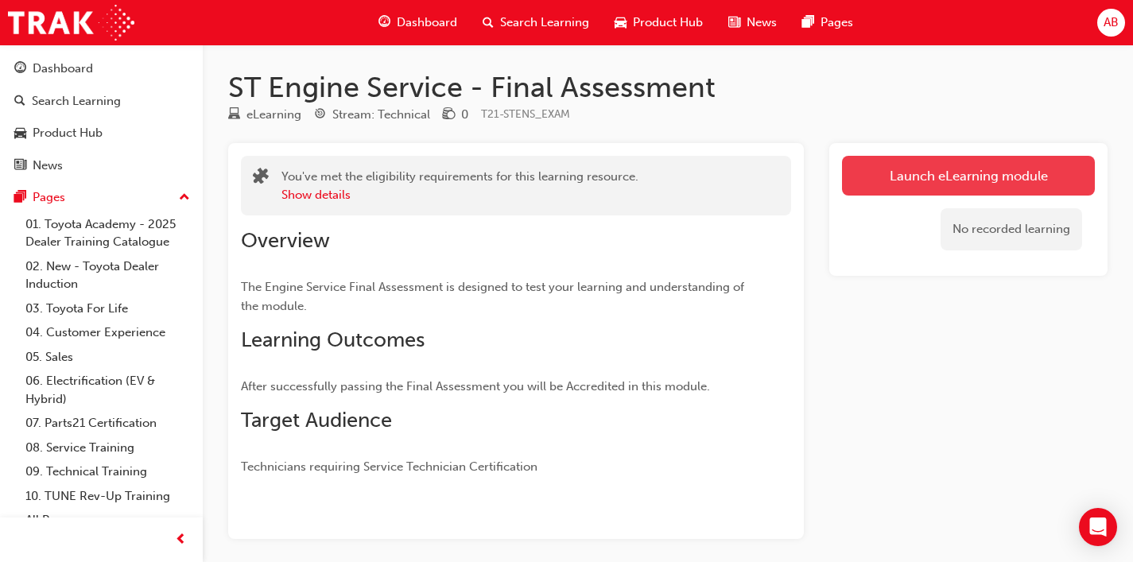
click at [887, 182] on link "Launch eLearning module" at bounding box center [968, 176] width 253 height 40
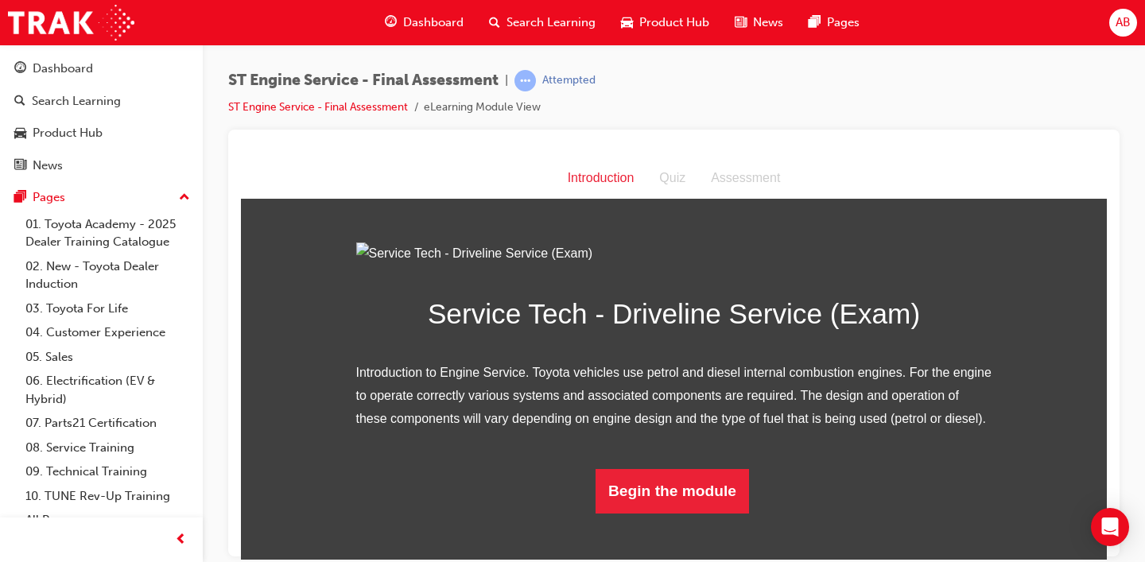
scroll to position [129, 0]
click at [703, 513] on button "Begin the module" at bounding box center [672, 490] width 153 height 45
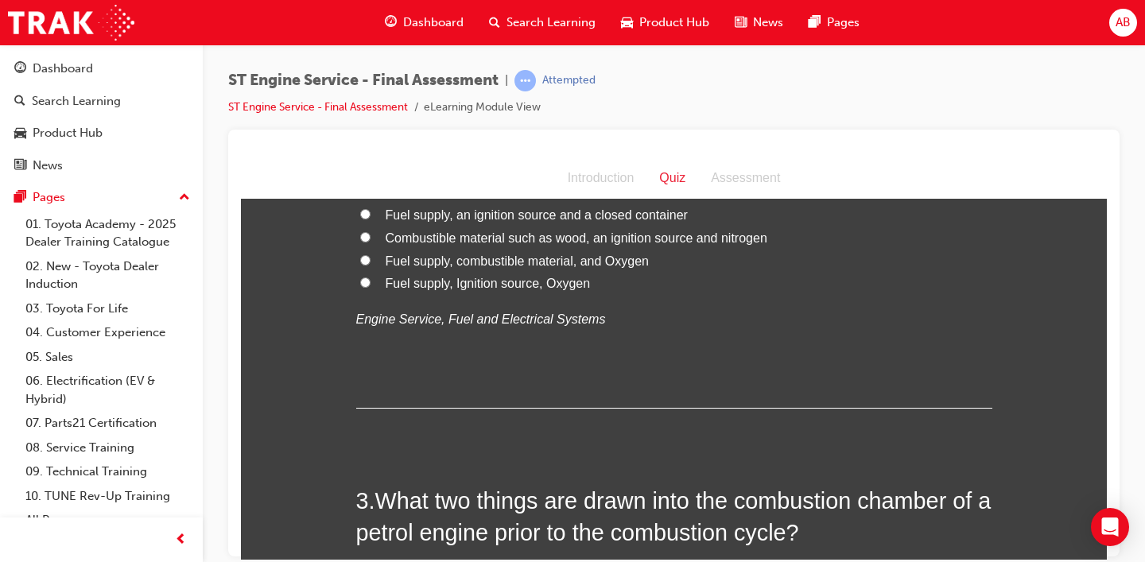
scroll to position [0, 0]
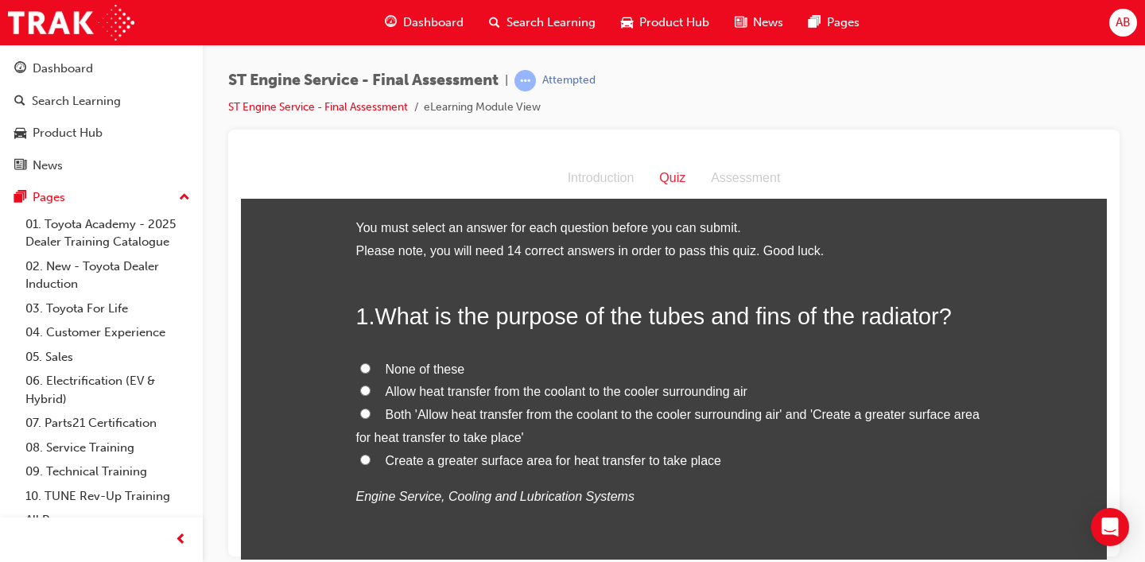
click at [480, 394] on span "Allow heat transfer from the coolant to the cooler surrounding air" at bounding box center [567, 391] width 362 height 14
click at [371, 394] on input "Allow heat transfer from the coolant to the cooler surrounding air" at bounding box center [365, 390] width 10 height 10
radio input "true"
click at [480, 394] on span "Allow heat transfer from the coolant to the cooler surrounding air" at bounding box center [567, 391] width 362 height 14
click at [371, 394] on input "Allow heat transfer from the coolant to the cooler surrounding air" at bounding box center [365, 390] width 10 height 10
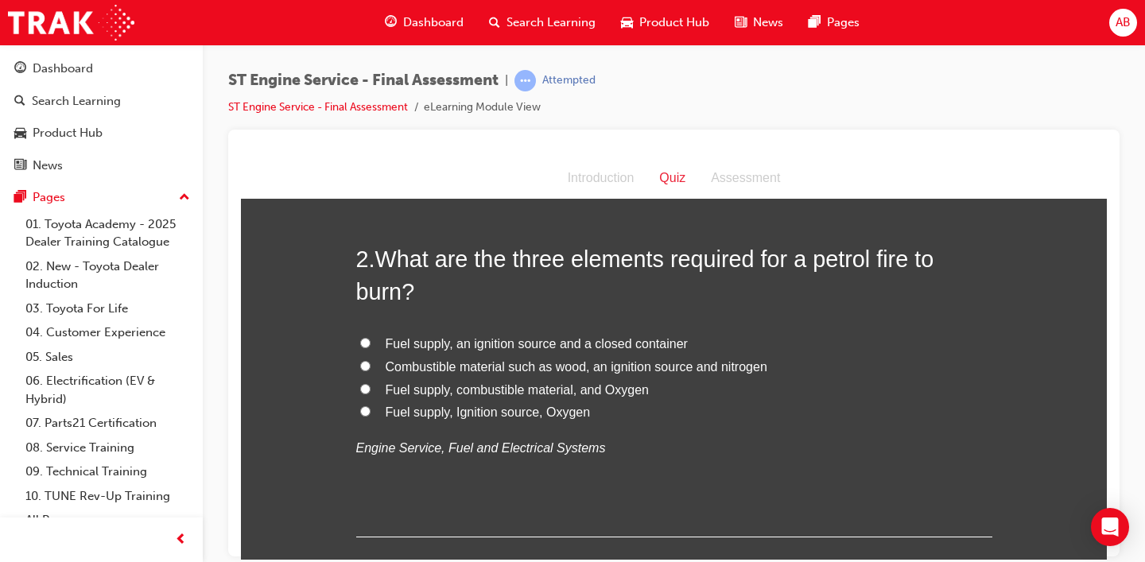
scroll to position [431, 0]
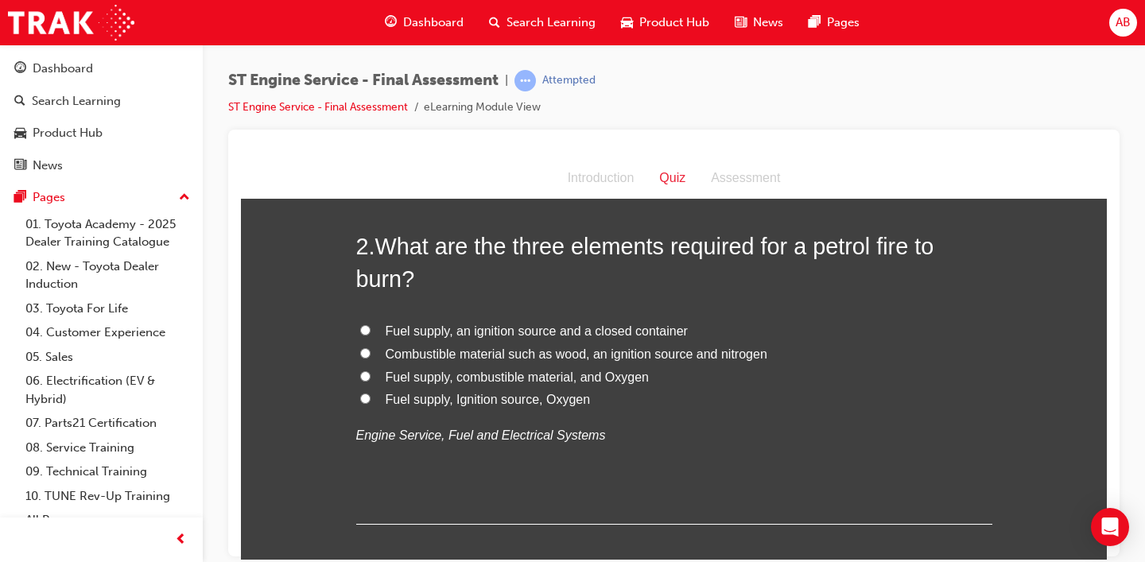
click at [522, 402] on span "Fuel supply, Ignition source, Oxygen" at bounding box center [488, 399] width 205 height 14
click at [371, 402] on input "Fuel supply, Ignition source, Oxygen" at bounding box center [365, 398] width 10 height 10
radio input "true"
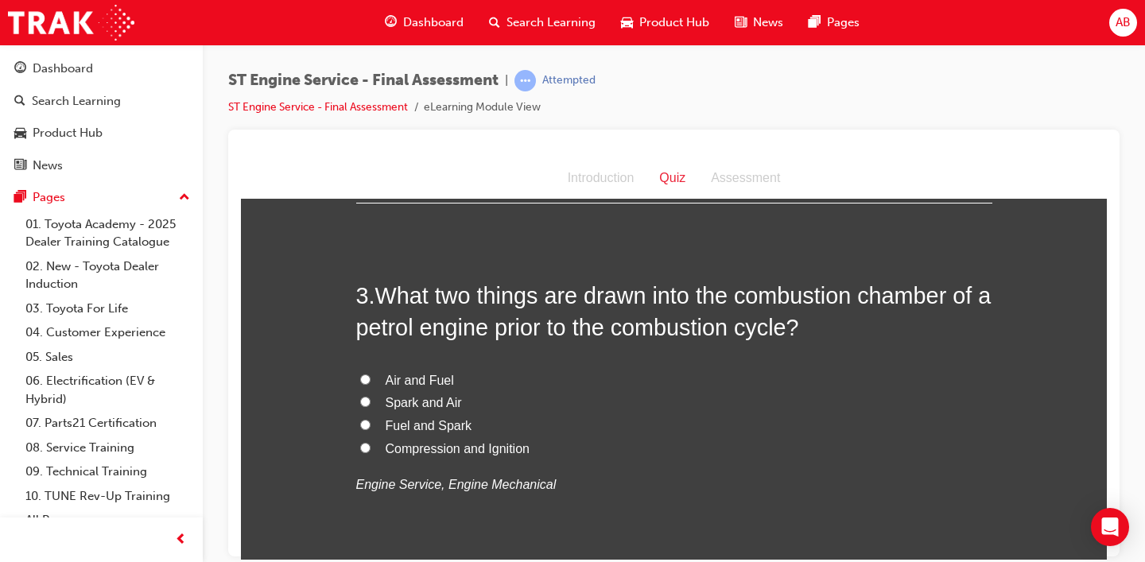
scroll to position [755, 0]
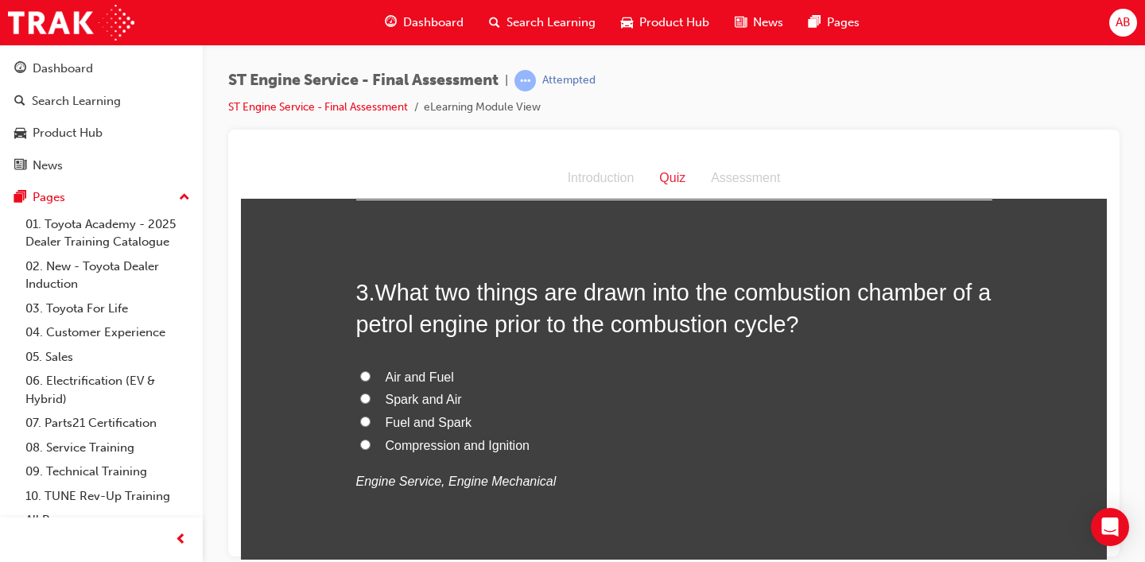
click at [449, 449] on span "Compression and Ignition" at bounding box center [458, 445] width 144 height 14
click at [371, 449] on input "Compression and Ignition" at bounding box center [365, 444] width 10 height 10
radio input "true"
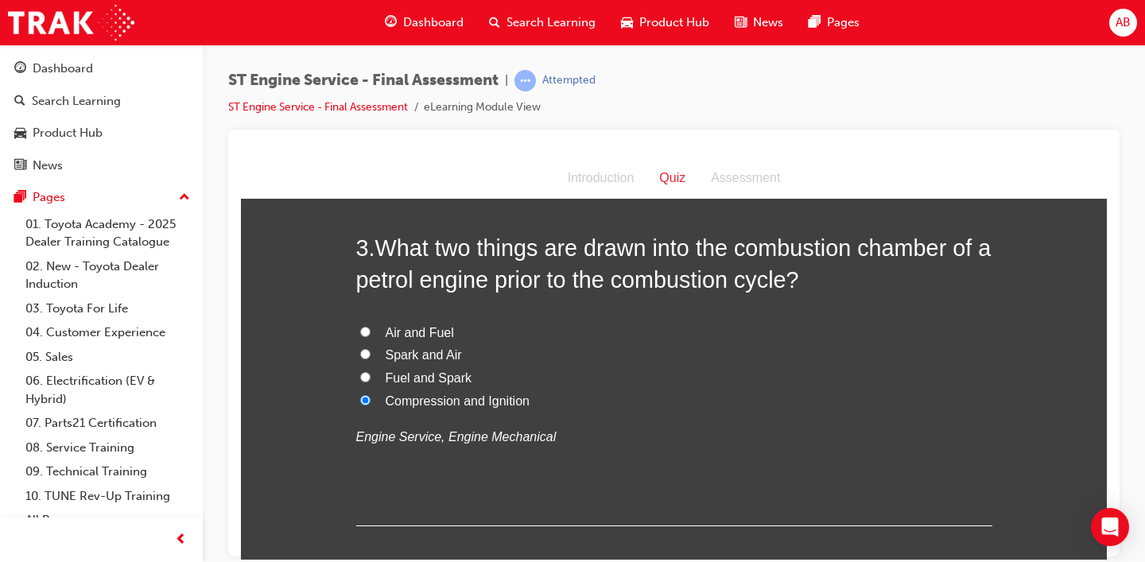
scroll to position [793, 0]
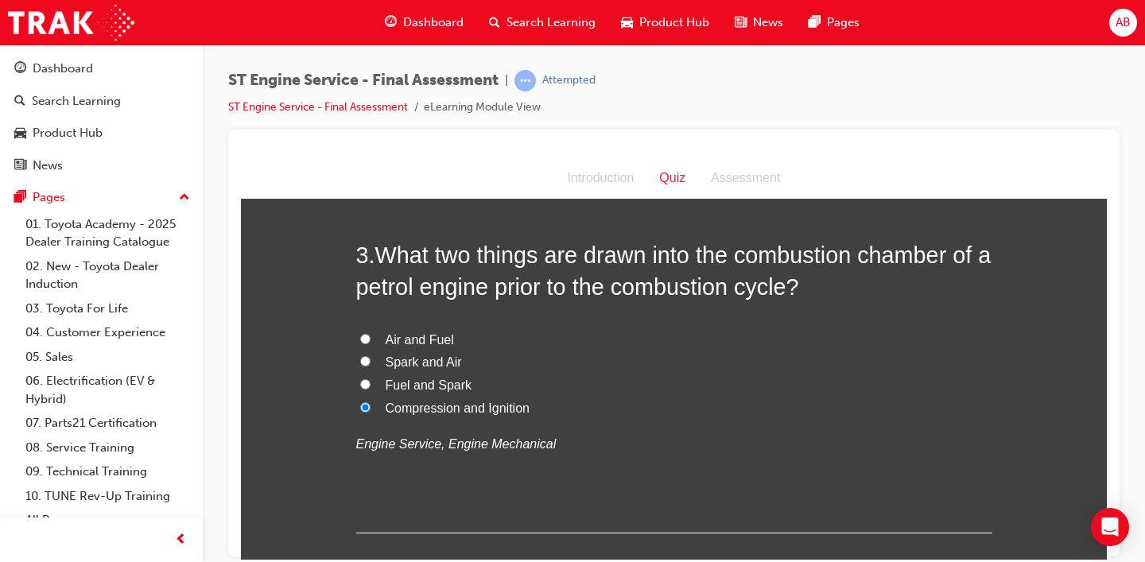
click at [417, 386] on span "Fuel and Spark" at bounding box center [429, 385] width 87 height 14
click at [371, 386] on input "Fuel and Spark" at bounding box center [365, 384] width 10 height 10
radio input "true"
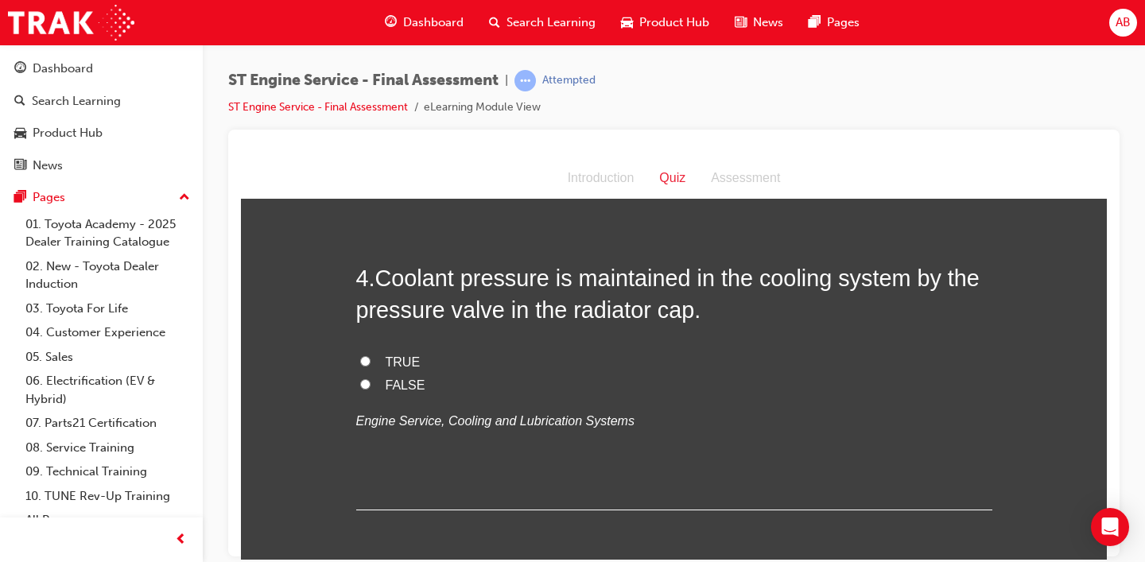
scroll to position [1132, 0]
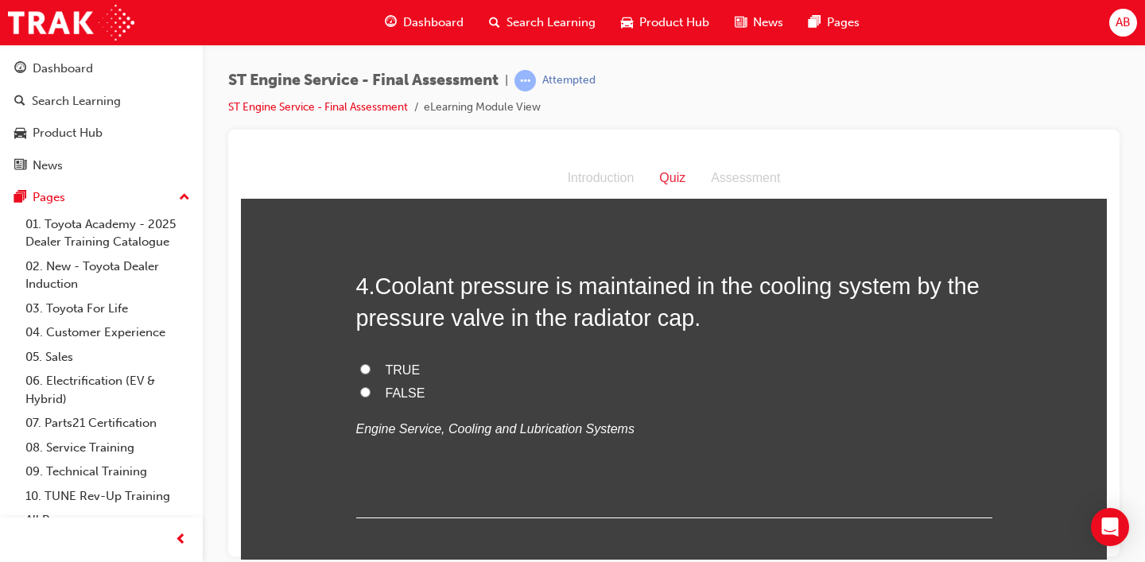
click at [390, 370] on span "TRUE" at bounding box center [403, 370] width 35 height 14
click at [371, 370] on input "TRUE" at bounding box center [365, 368] width 10 height 10
radio input "true"
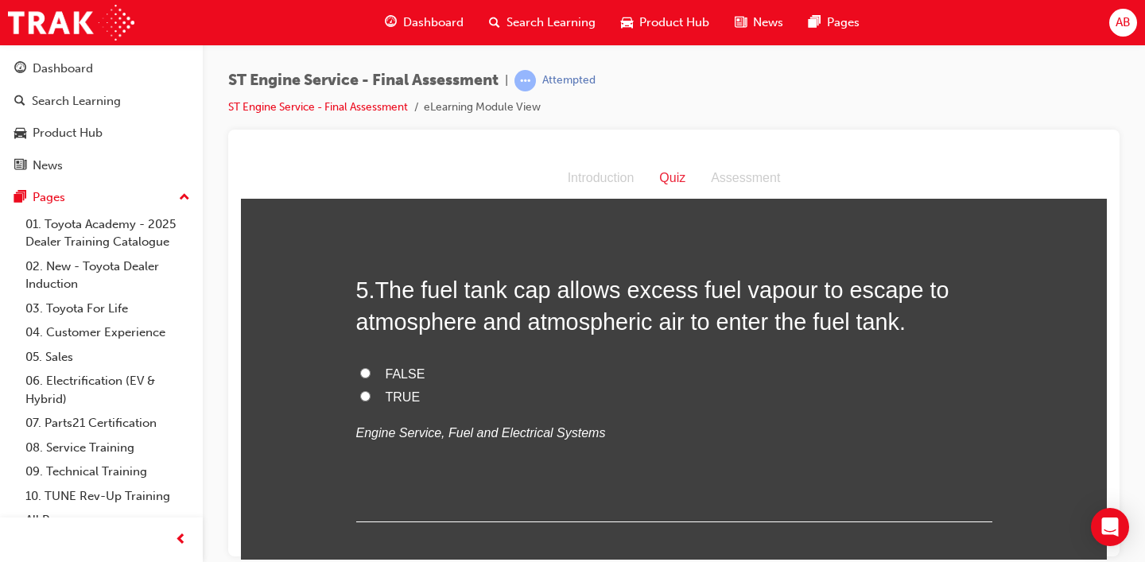
scroll to position [1466, 0]
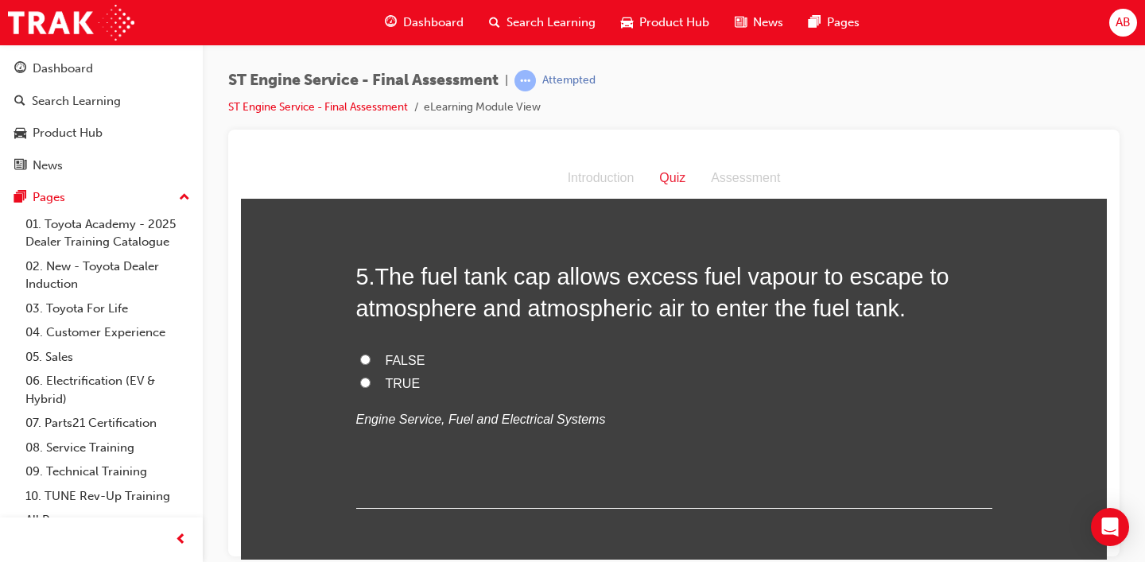
click at [398, 361] on span "FALSE" at bounding box center [406, 360] width 40 height 14
click at [371, 361] on input "FALSE" at bounding box center [365, 359] width 10 height 10
radio input "true"
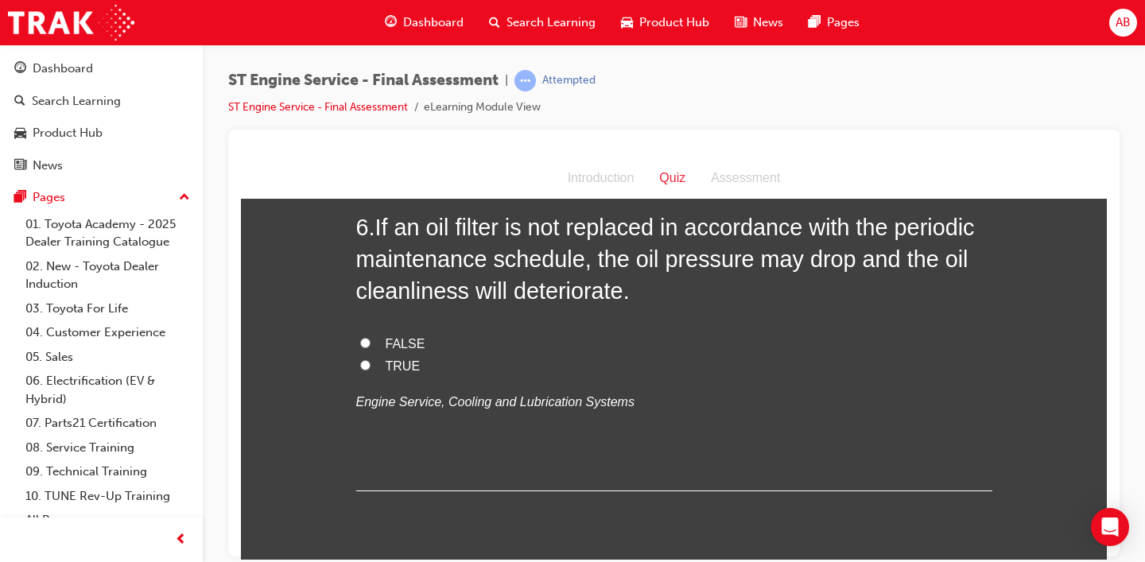
scroll to position [1843, 0]
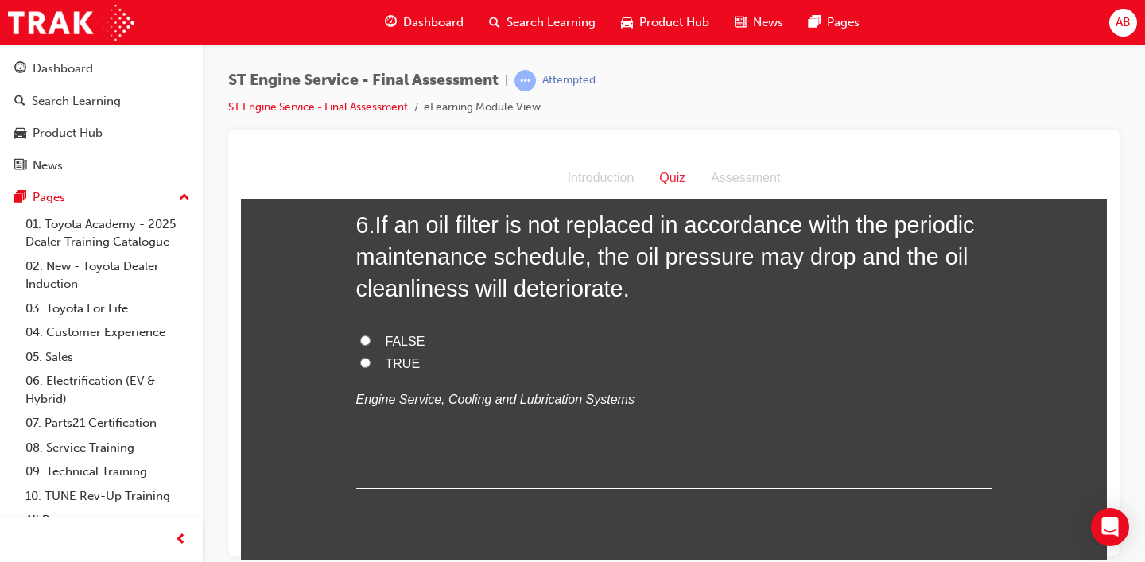
click at [389, 360] on span "TRUE" at bounding box center [403, 363] width 35 height 14
click at [371, 360] on input "TRUE" at bounding box center [365, 362] width 10 height 10
radio input "true"
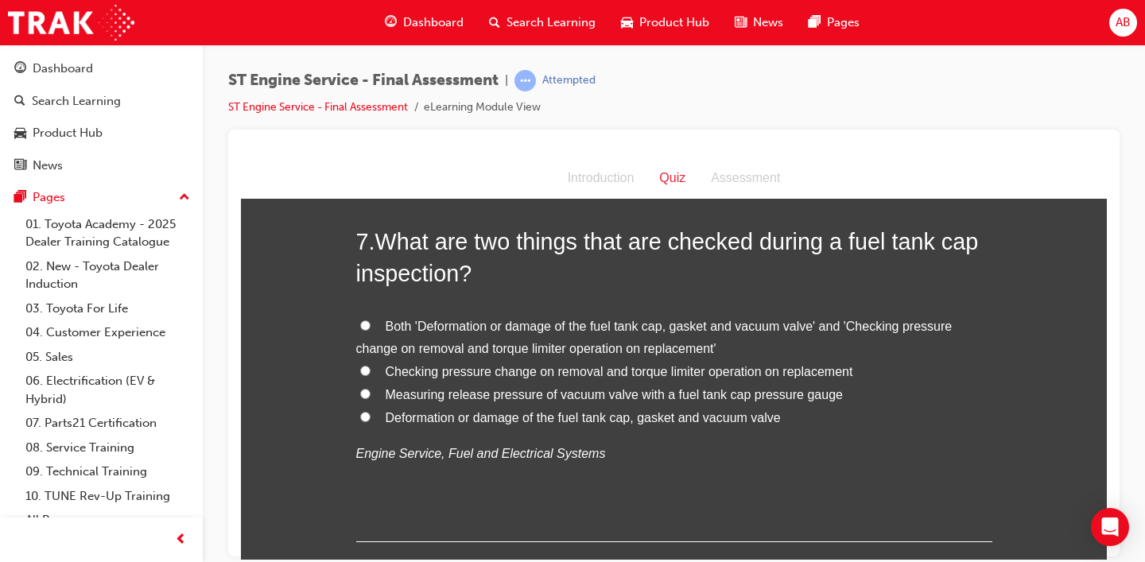
scroll to position [2183, 0]
click at [709, 325] on span "Both 'Deformation or damage of the fuel tank cap, gasket and vacuum valve' and …" at bounding box center [654, 336] width 596 height 37
click at [371, 325] on input "Both 'Deformation or damage of the fuel tank cap, gasket and vacuum valve' and …" at bounding box center [365, 324] width 10 height 10
radio input "true"
click at [591, 414] on span "Deformation or damage of the fuel tank cap, gasket and vacuum valve" at bounding box center [583, 417] width 395 height 14
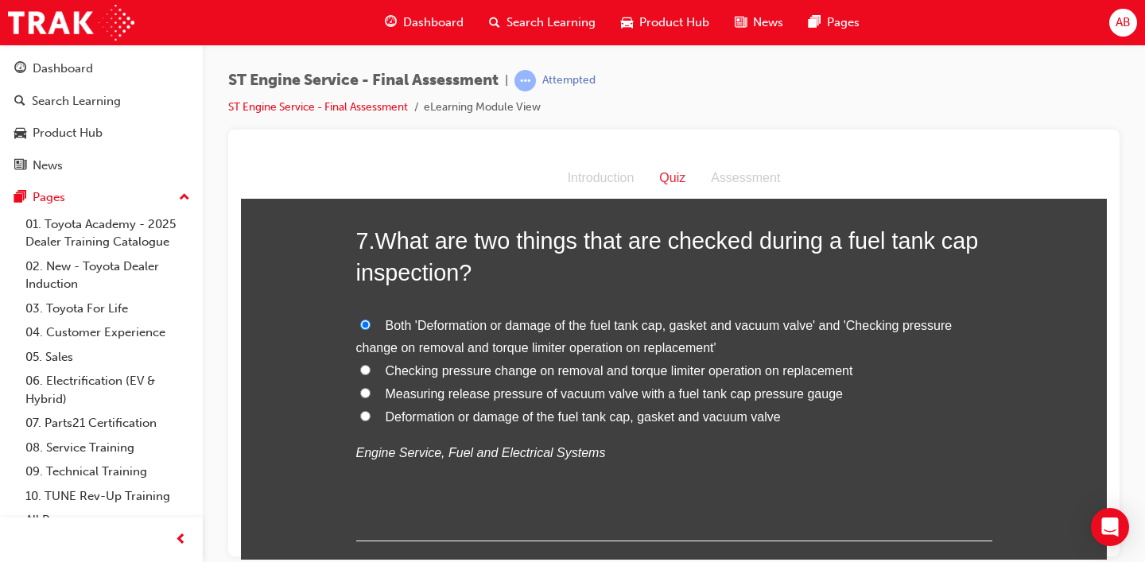
click at [371, 414] on input "Deformation or damage of the fuel tank cap, gasket and vacuum valve" at bounding box center [365, 415] width 10 height 10
radio input "true"
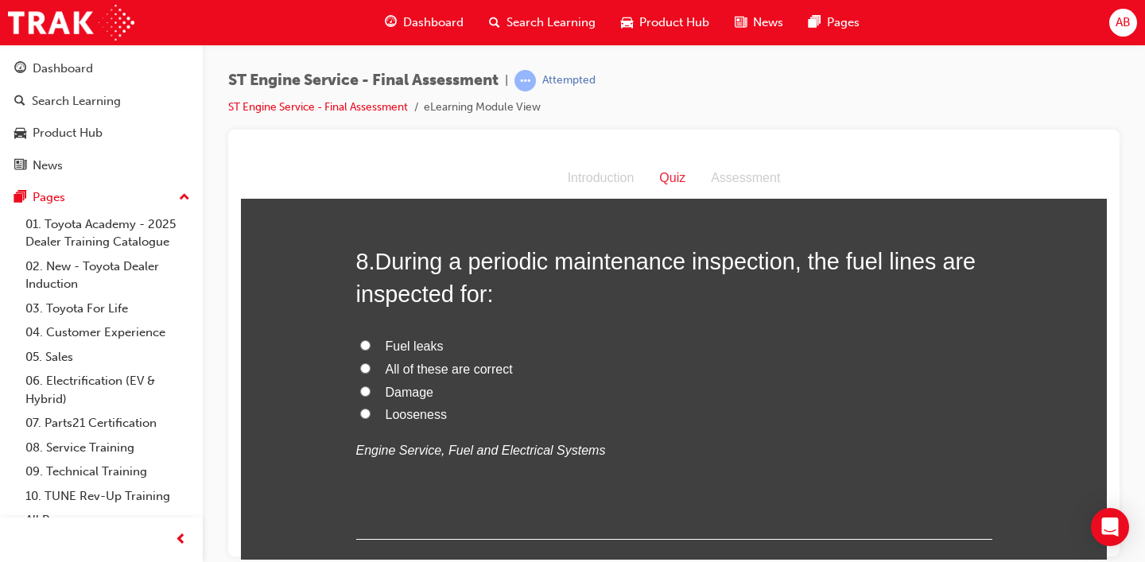
scroll to position [2562, 0]
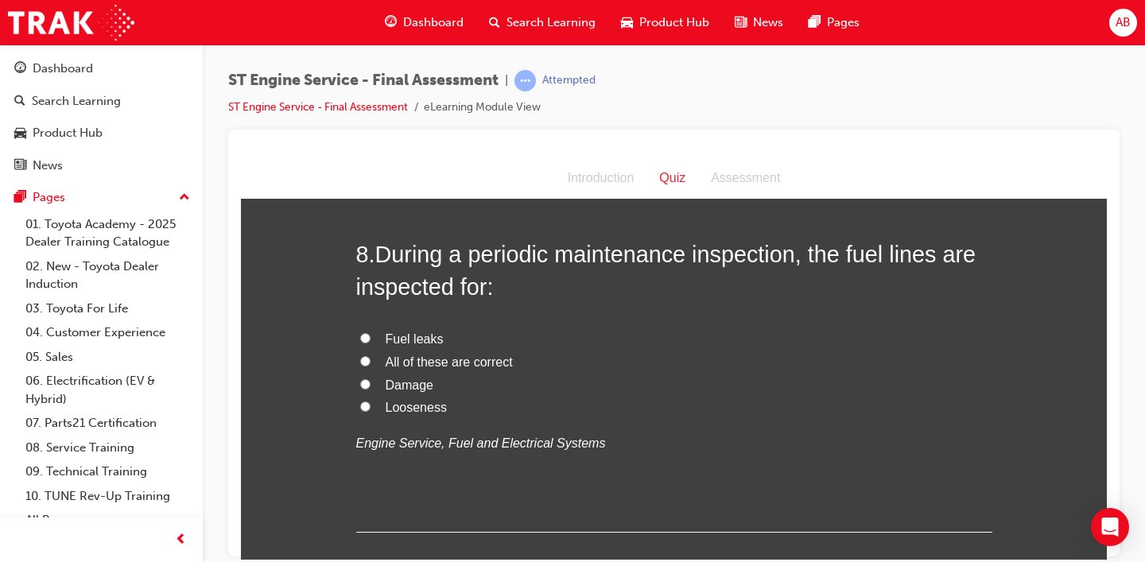
click at [421, 337] on span "Fuel leaks" at bounding box center [415, 339] width 58 height 14
click at [371, 337] on input "Fuel leaks" at bounding box center [365, 337] width 10 height 10
radio input "true"
click at [421, 365] on span "All of these are correct" at bounding box center [449, 362] width 127 height 14
click at [371, 365] on input "All of these are correct" at bounding box center [365, 360] width 10 height 10
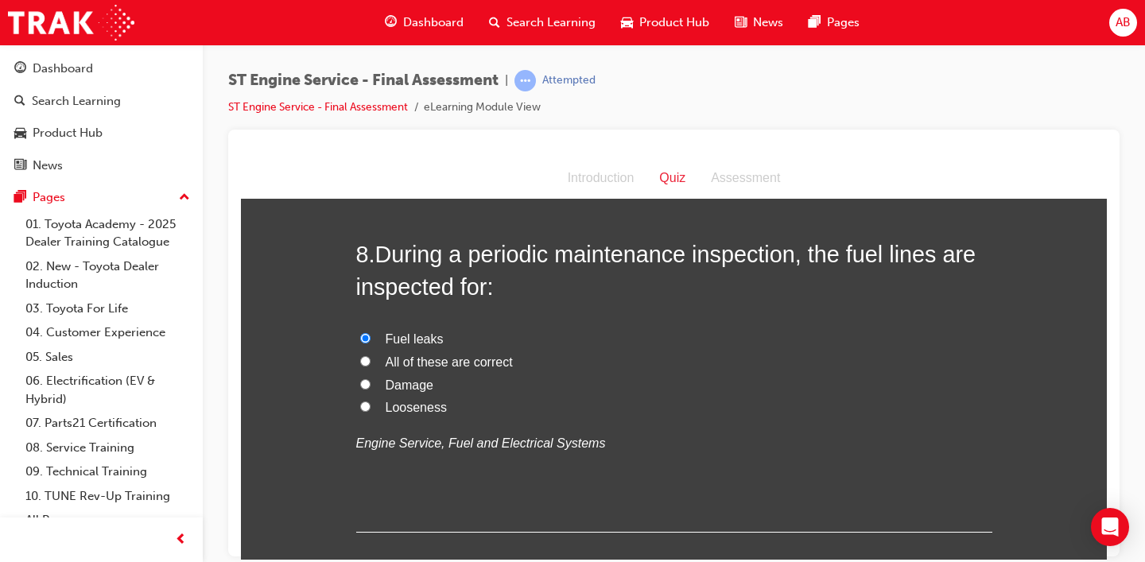
radio input "true"
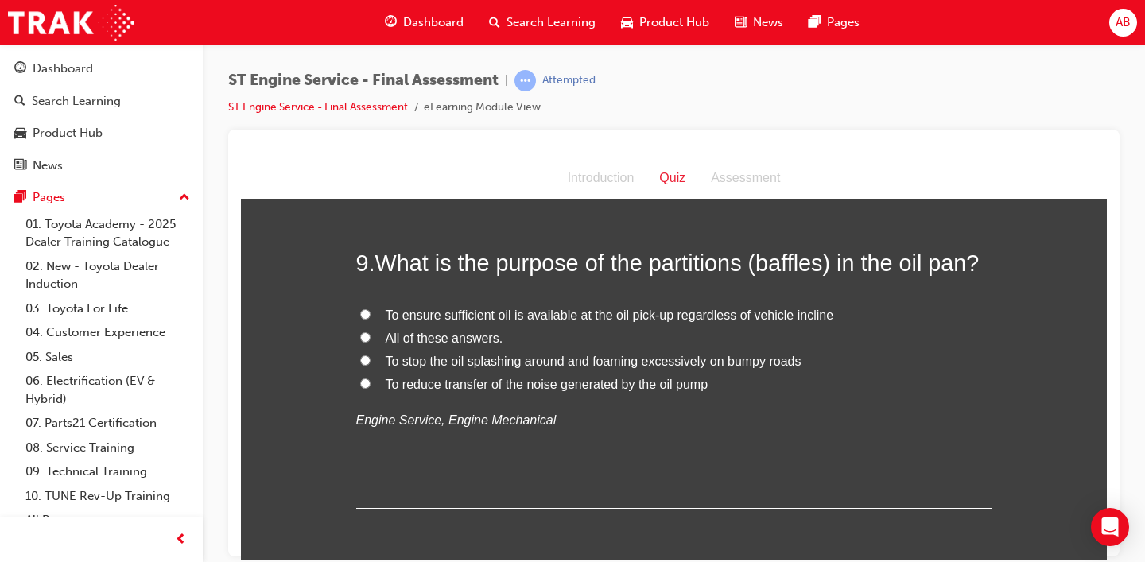
scroll to position [2926, 0]
click at [544, 363] on span "To stop the oil splashing around and foaming excessively on bumpy roads" at bounding box center [594, 359] width 416 height 14
click at [371, 363] on input "To stop the oil splashing around and foaming excessively on bumpy roads" at bounding box center [365, 358] width 10 height 10
radio input "true"
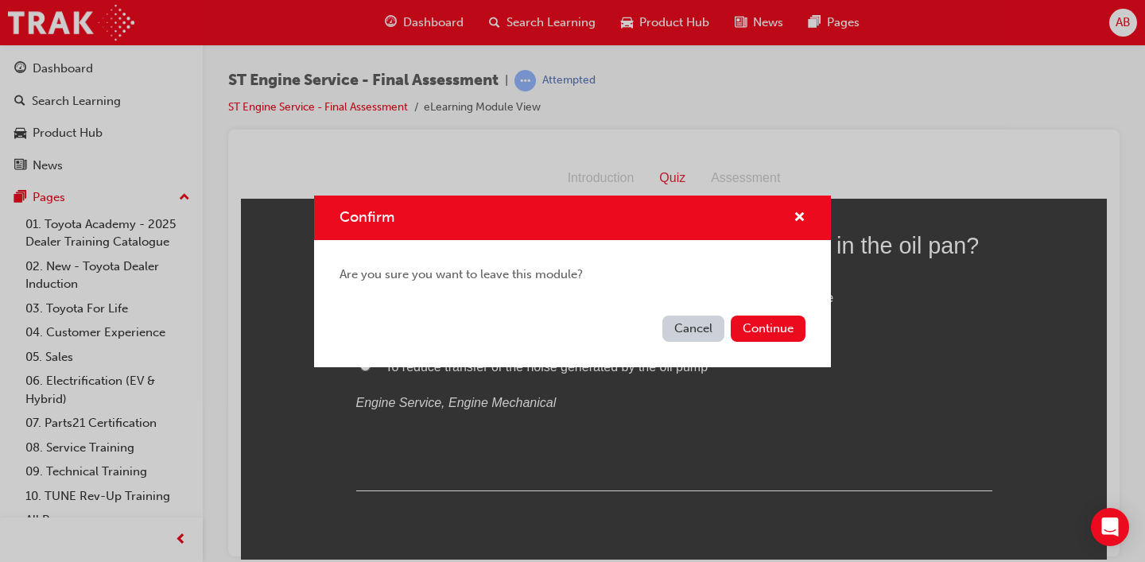
click at [697, 336] on button "Cancel" at bounding box center [693, 329] width 62 height 26
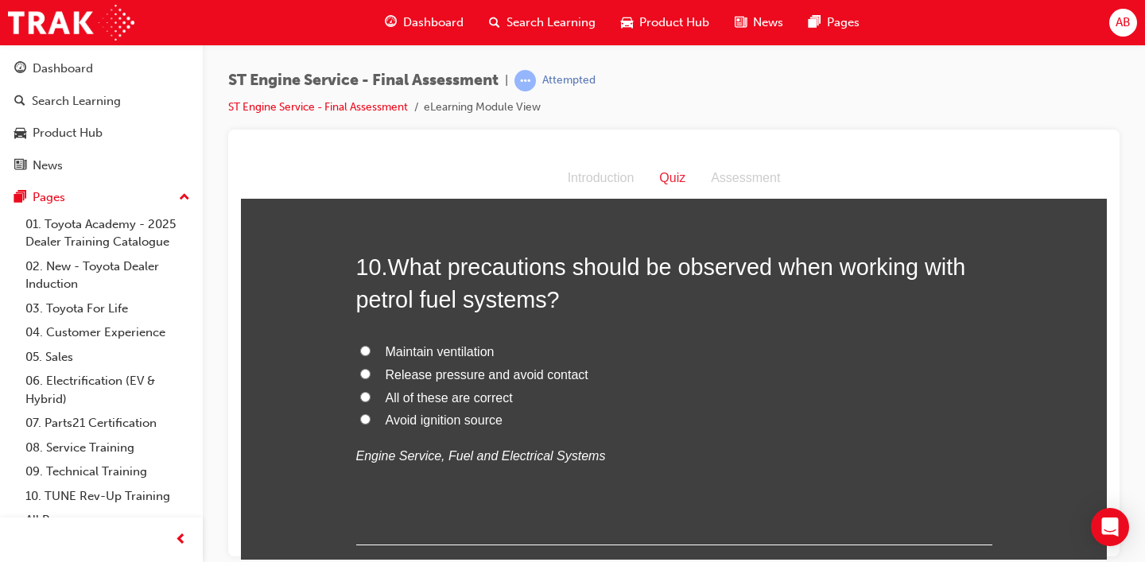
scroll to position [3260, 0]
click at [431, 400] on span "All of these are correct" at bounding box center [449, 396] width 127 height 14
click at [371, 400] on input "All of these are correct" at bounding box center [365, 395] width 10 height 10
radio input "true"
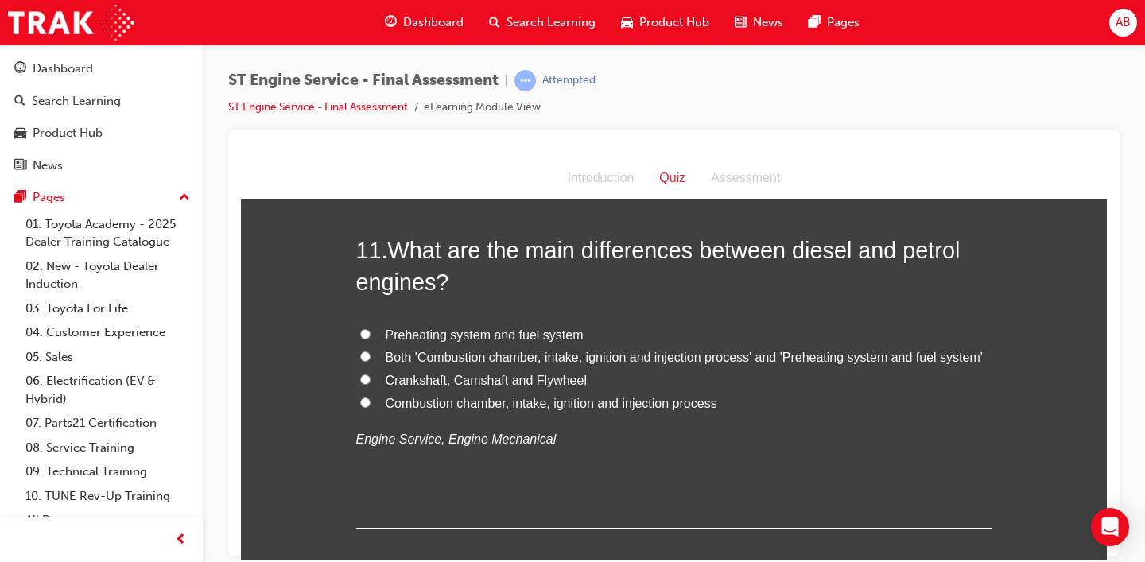
scroll to position [3652, 0]
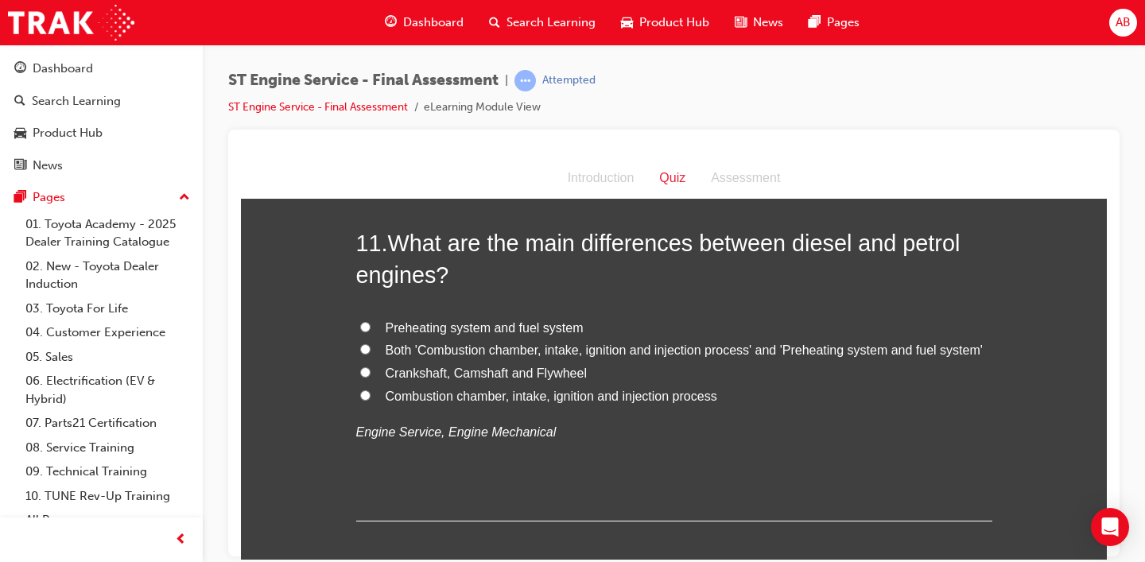
click at [505, 353] on span "Both 'Combustion chamber, intake, ignition and injection process' and 'Preheati…" at bounding box center [684, 350] width 597 height 14
click at [371, 353] on input "Both 'Combustion chamber, intake, ignition and injection process' and 'Preheati…" at bounding box center [365, 349] width 10 height 10
radio input "true"
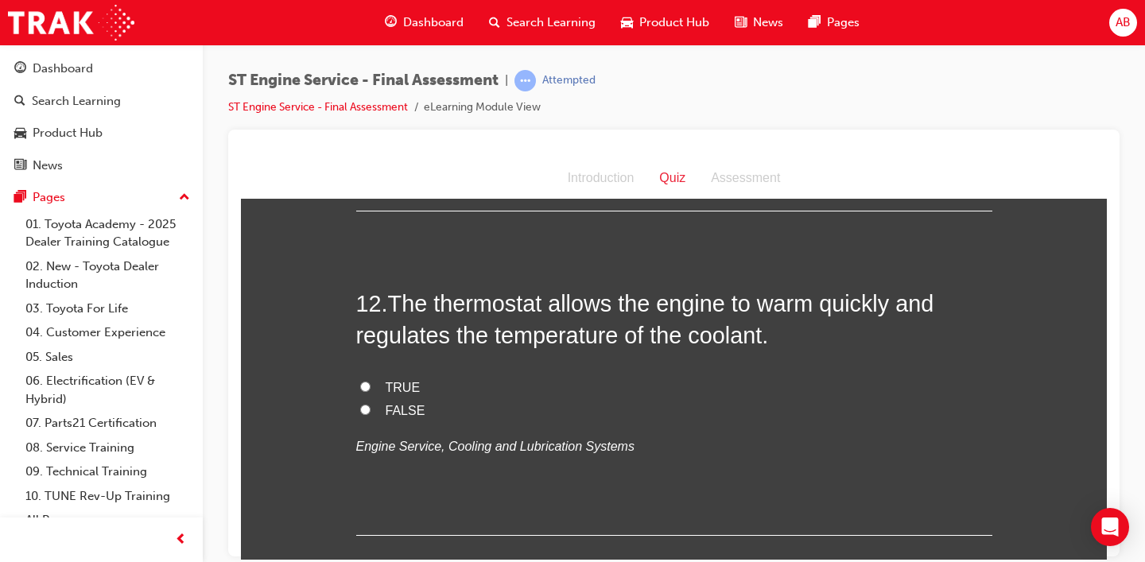
scroll to position [3986, 0]
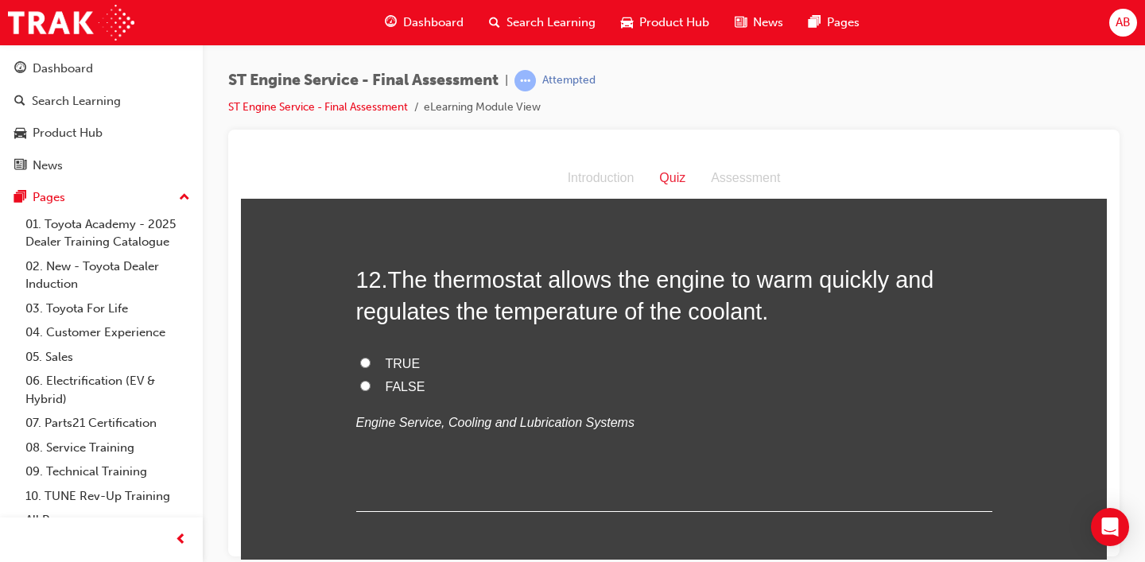
click at [388, 362] on span "TRUE" at bounding box center [403, 363] width 35 height 14
click at [371, 362] on input "TRUE" at bounding box center [365, 362] width 10 height 10
radio input "true"
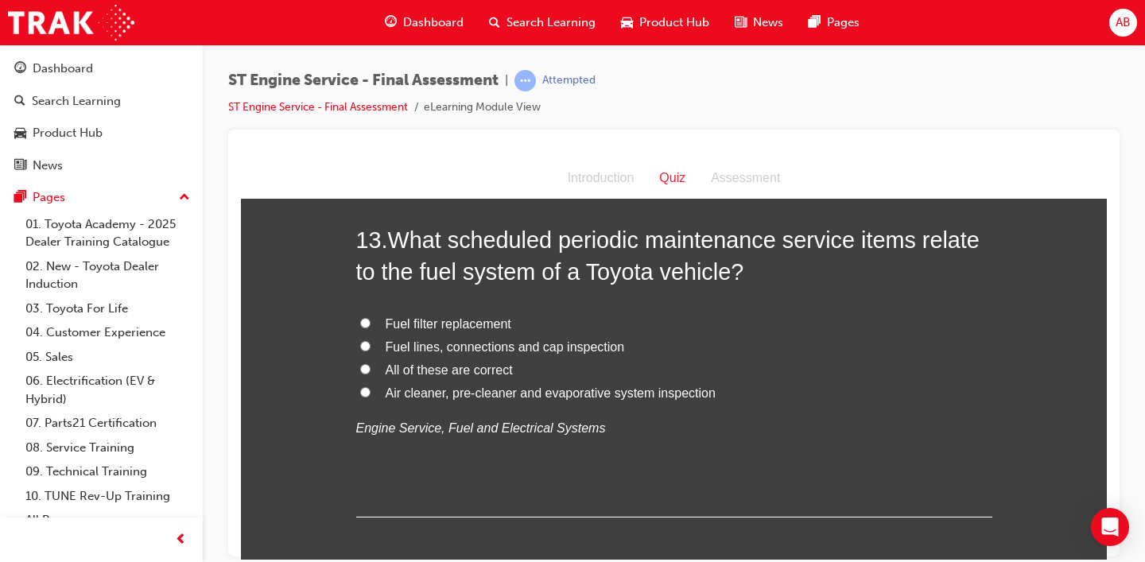
scroll to position [4350, 0]
click at [434, 332] on label "Fuel filter replacement" at bounding box center [674, 324] width 636 height 23
click at [371, 328] on input "Fuel filter replacement" at bounding box center [365, 323] width 10 height 10
radio input "true"
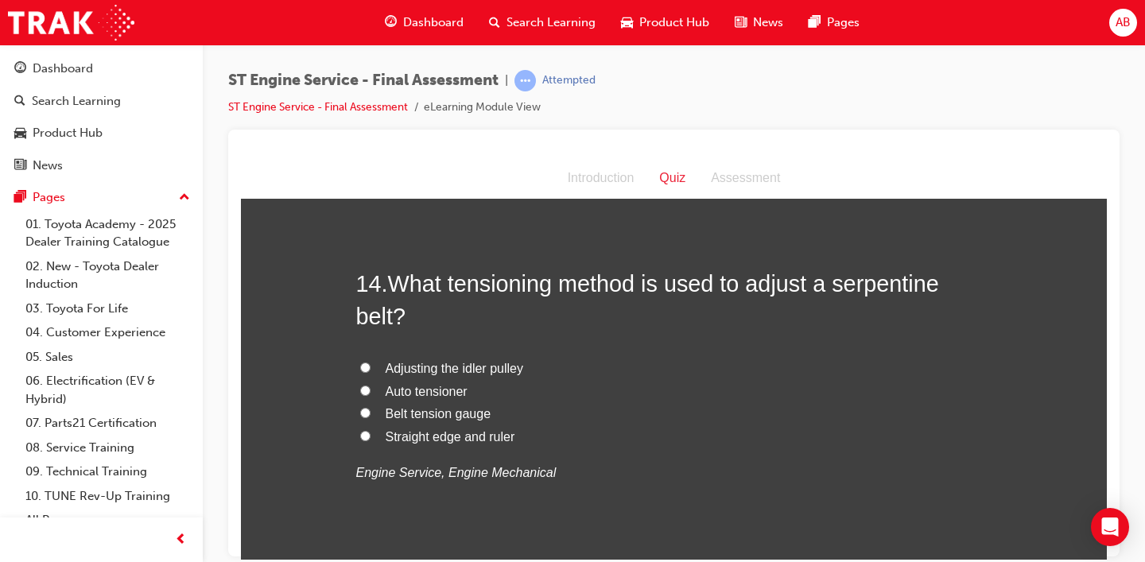
scroll to position [4686, 0]
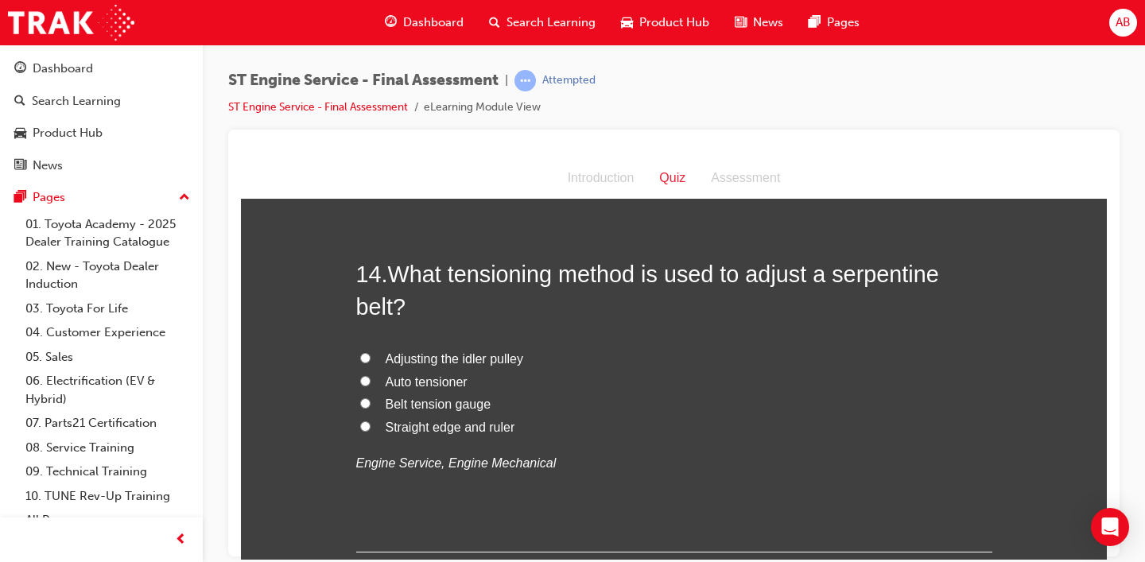
click at [438, 362] on span "Adjusting the idler pulley" at bounding box center [455, 358] width 138 height 14
click at [371, 362] on input "Adjusting the idler pulley" at bounding box center [365, 357] width 10 height 10
radio input "true"
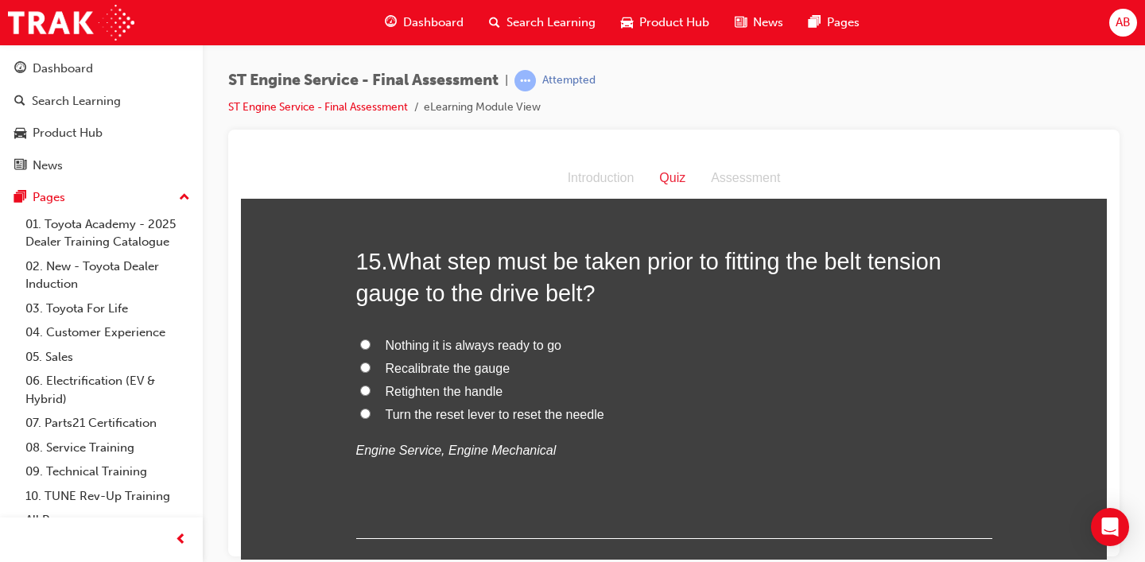
scroll to position [5070, 0]
click at [487, 414] on span "Turn the reset lever to reset the needle" at bounding box center [495, 413] width 219 height 14
click at [371, 414] on input "Turn the reset lever to reset the needle" at bounding box center [365, 412] width 10 height 10
radio input "true"
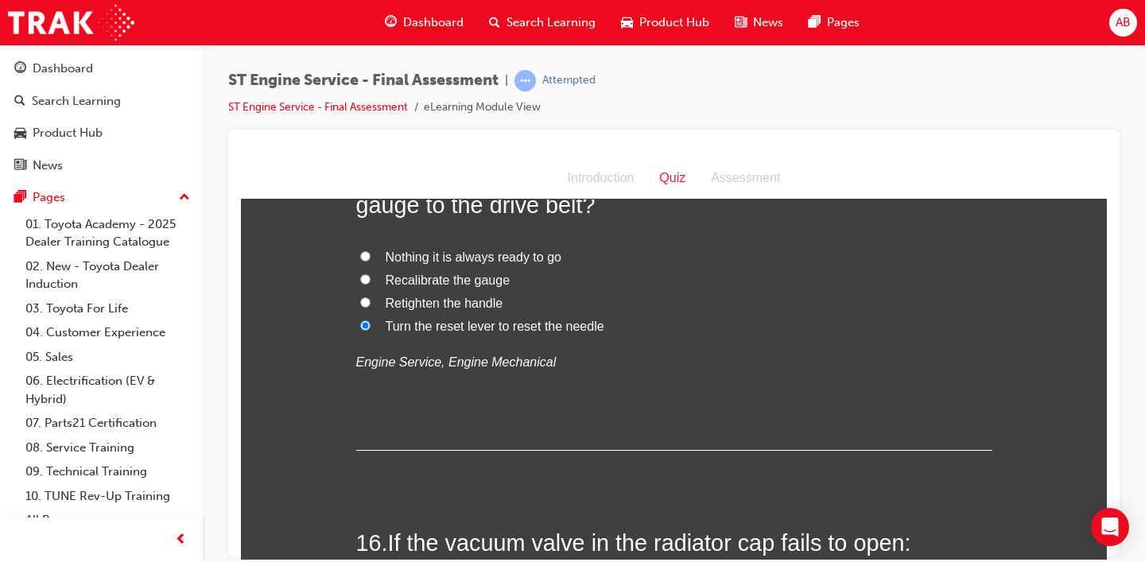
scroll to position [5150, 0]
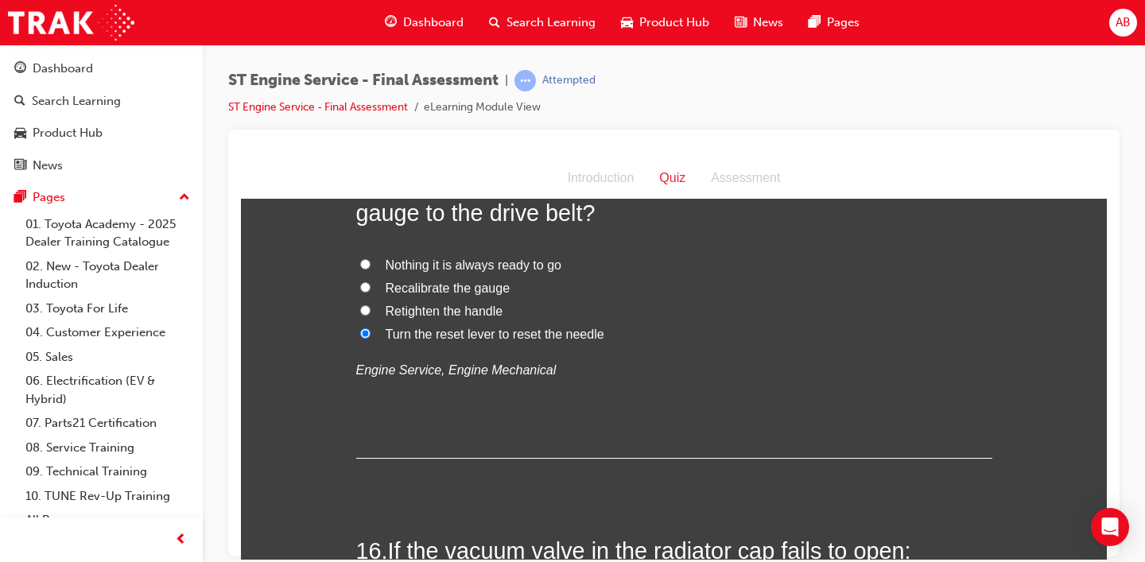
click at [507, 261] on span "Nothing it is always ready to go" at bounding box center [474, 265] width 176 height 14
click at [371, 261] on input "Nothing it is always ready to go" at bounding box center [365, 263] width 10 height 10
radio input "true"
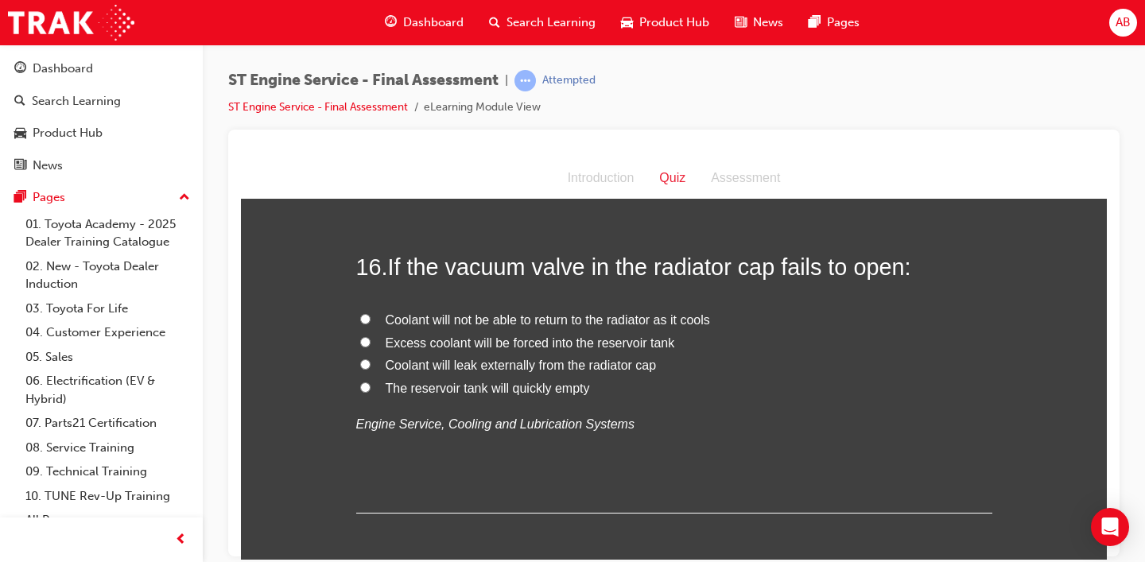
scroll to position [5424, 0]
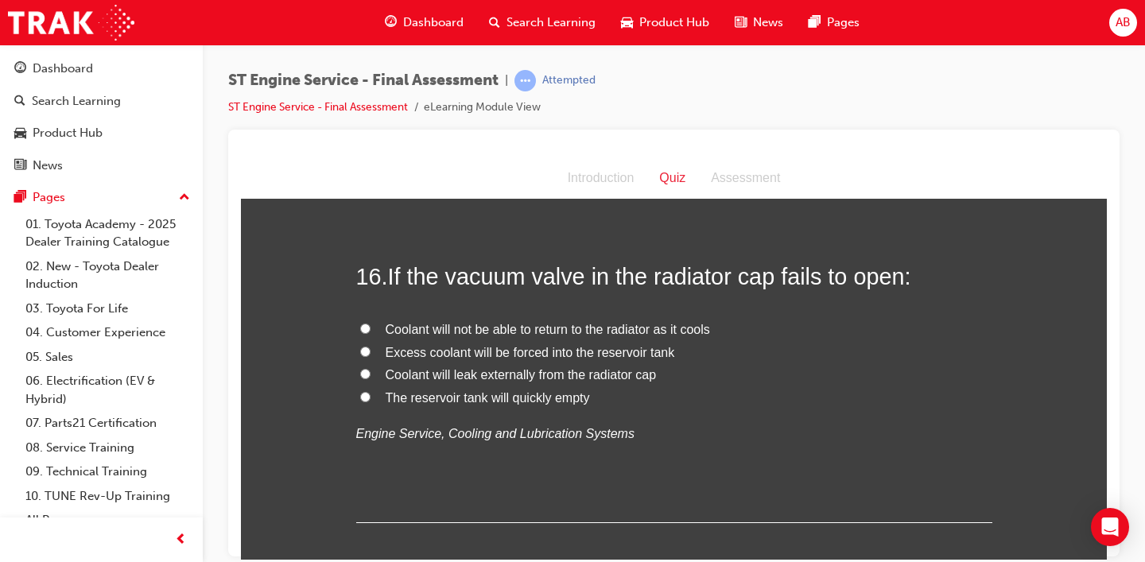
click at [517, 355] on span "Excess coolant will be forced into the reservoir tank" at bounding box center [530, 352] width 289 height 14
click at [371, 355] on input "Excess coolant will be forced into the reservoir tank" at bounding box center [365, 351] width 10 height 10
radio input "true"
click at [534, 332] on span "Coolant will not be able to return to the radiator as it cools" at bounding box center [548, 329] width 324 height 14
click at [371, 332] on input "Coolant will not be able to return to the radiator as it cools" at bounding box center [365, 328] width 10 height 10
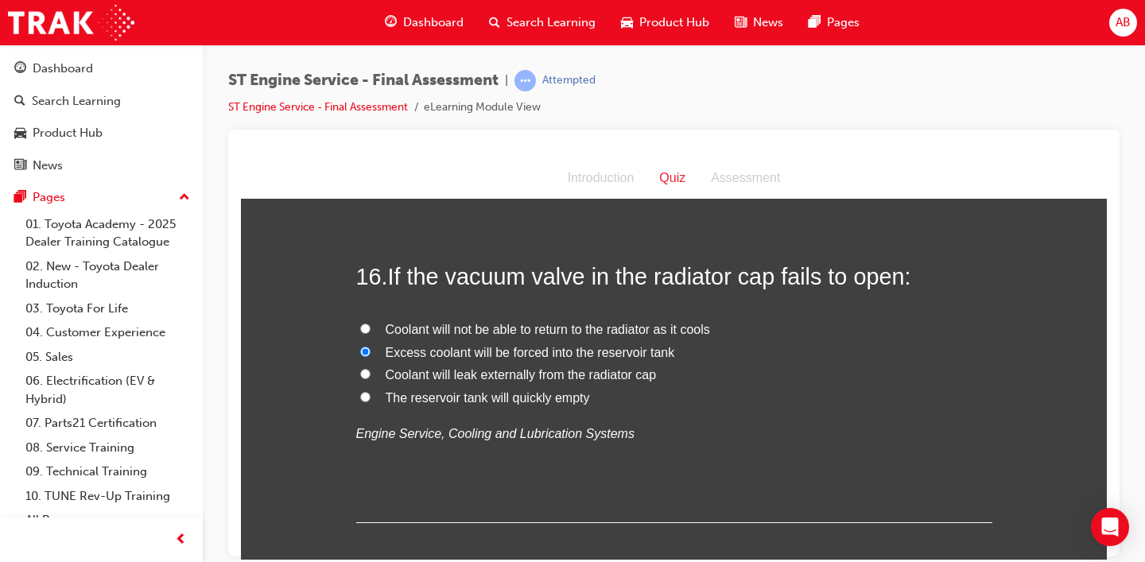
radio input "true"
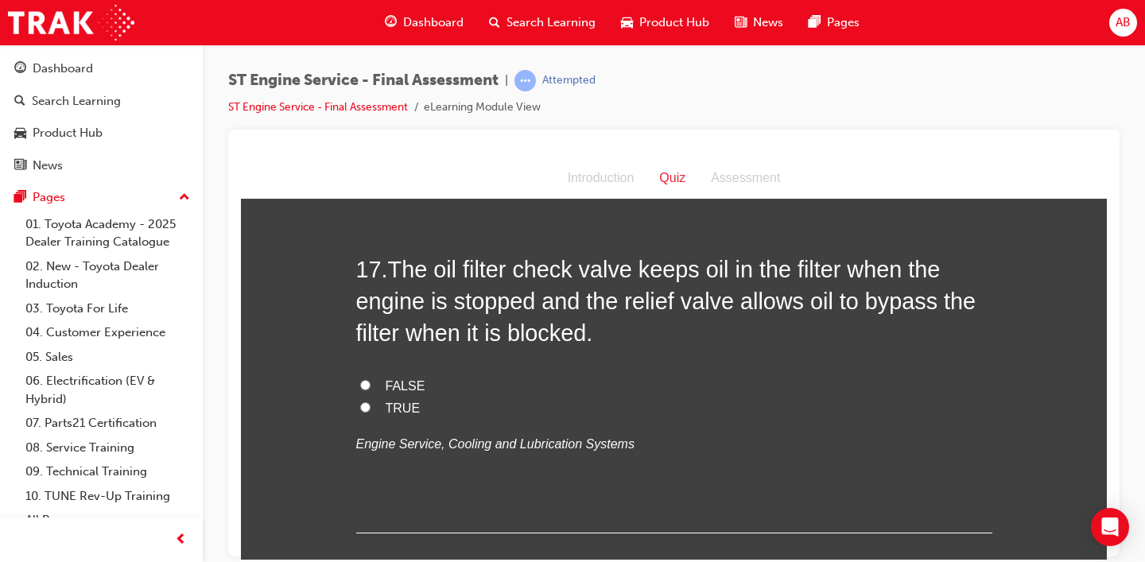
scroll to position [5769, 0]
click at [392, 417] on label "TRUE" at bounding box center [674, 409] width 636 height 23
click at [371, 414] on input "TRUE" at bounding box center [365, 408] width 10 height 10
radio input "true"
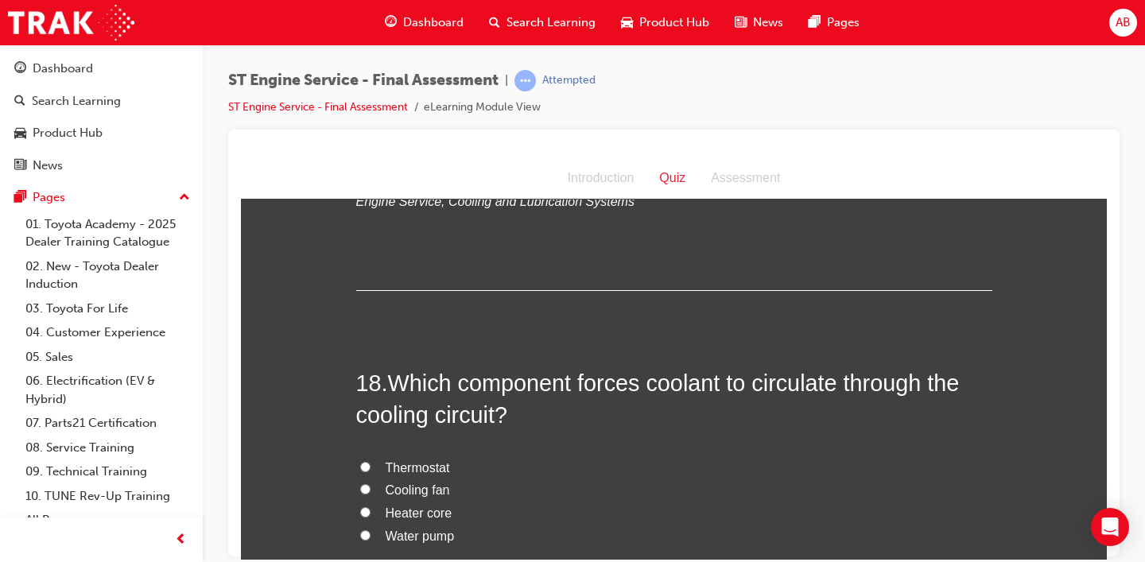
scroll to position [6029, 0]
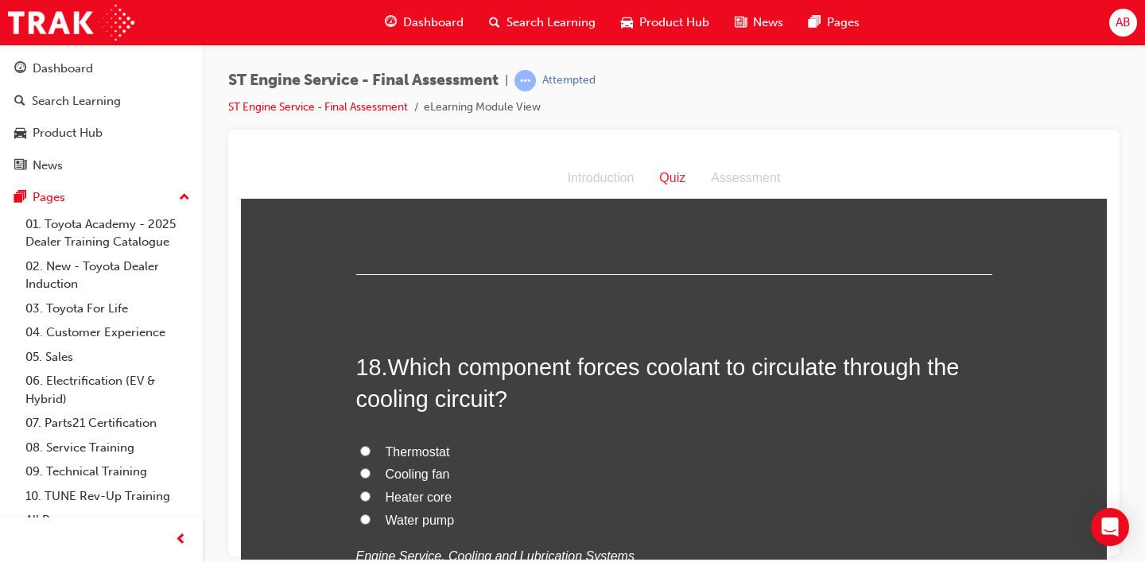
click at [395, 521] on span "Water pump" at bounding box center [420, 520] width 69 height 14
click at [371, 521] on input "Water pump" at bounding box center [365, 519] width 10 height 10
radio input "true"
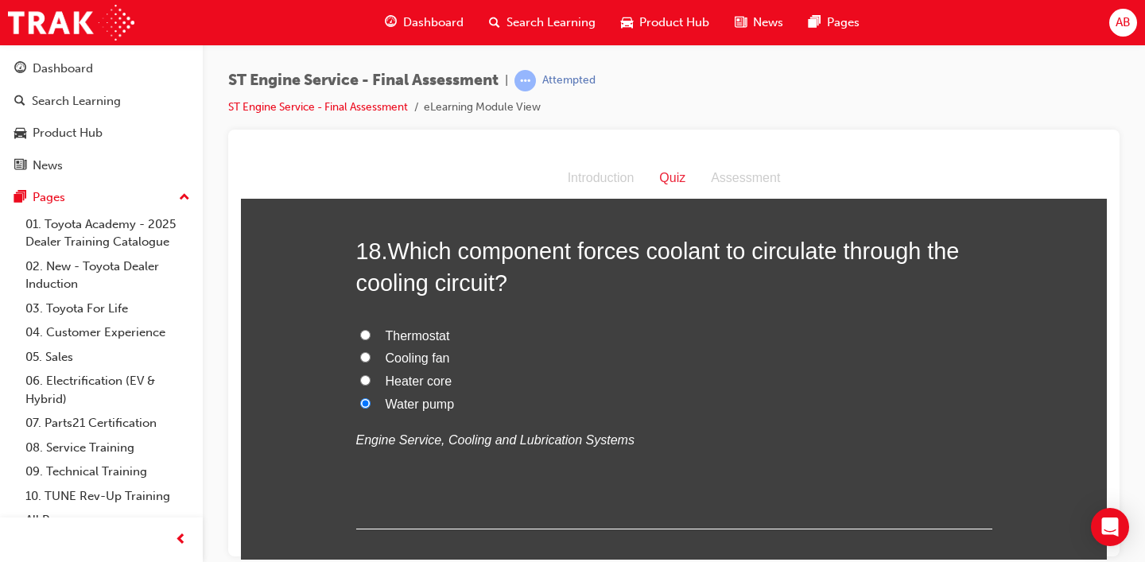
scroll to position [6235, 0]
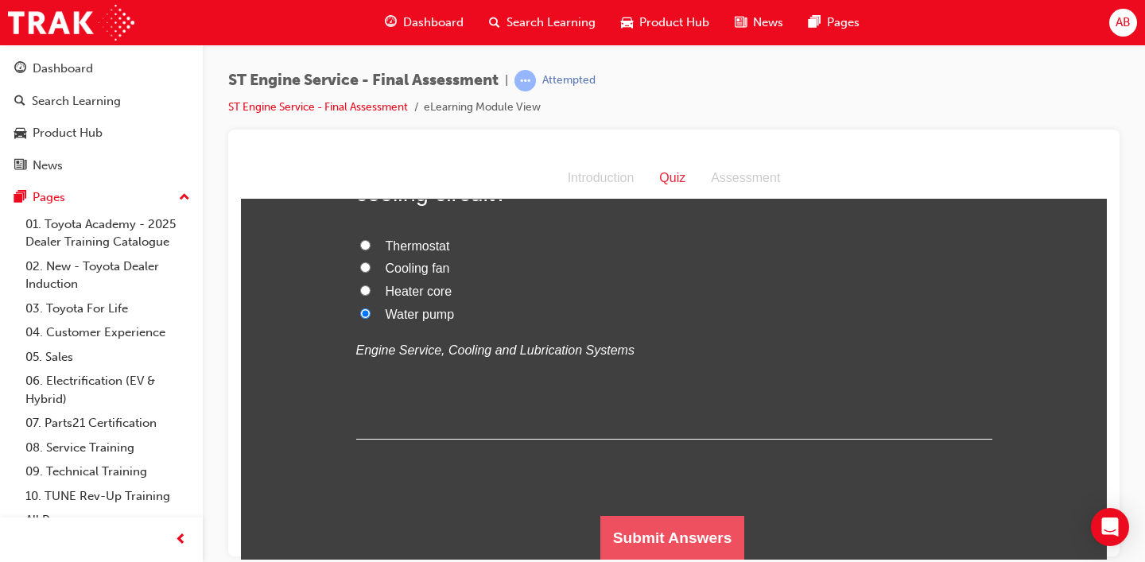
click at [667, 534] on button "Submit Answers" at bounding box center [672, 537] width 145 height 45
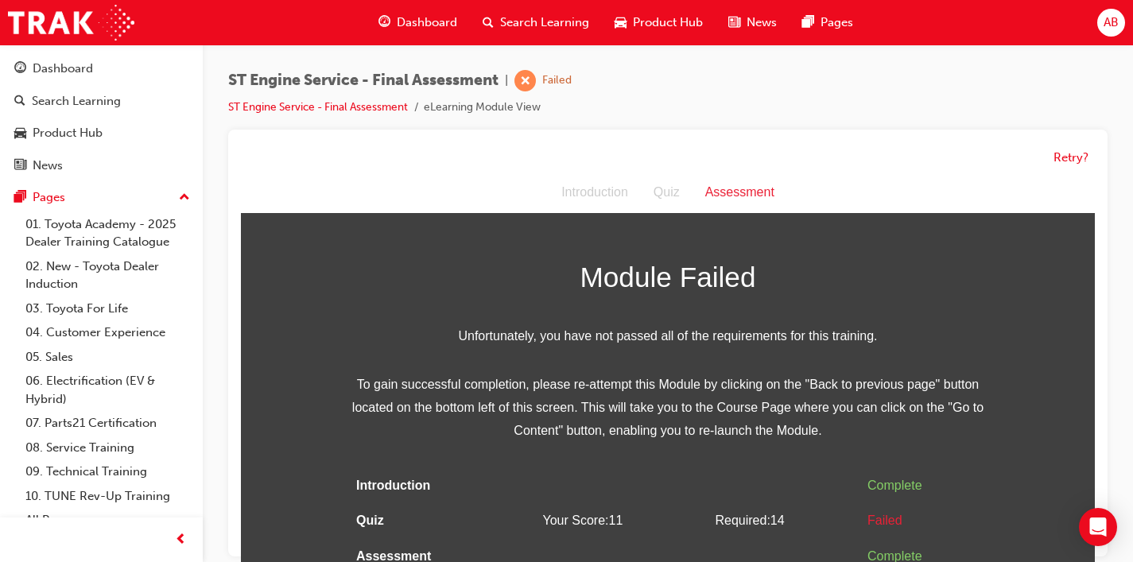
scroll to position [12, 0]
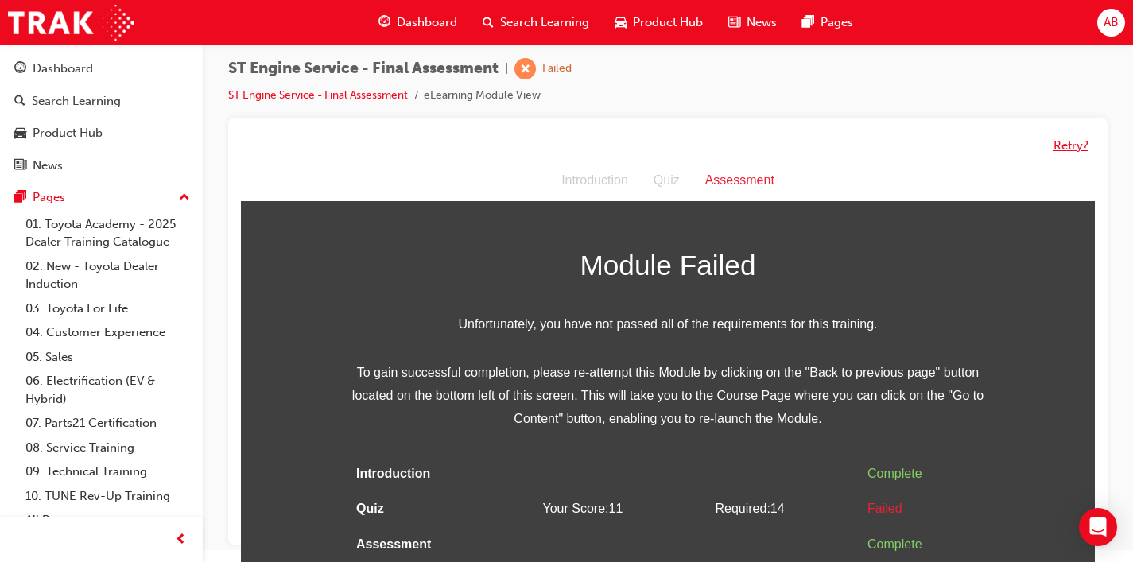
click at [1061, 145] on button "Retry?" at bounding box center [1071, 146] width 35 height 18
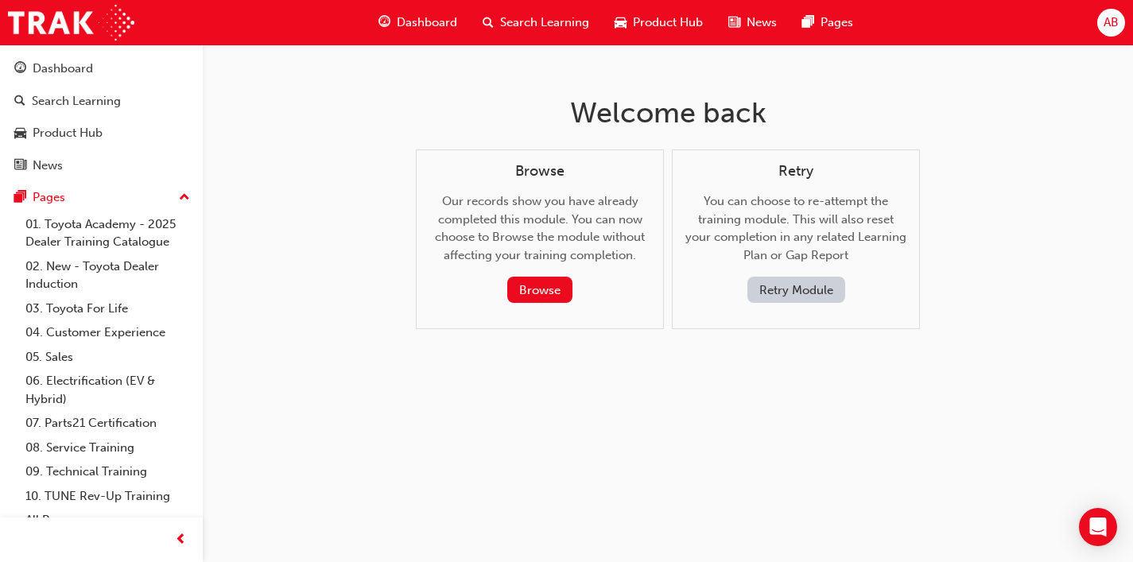
scroll to position [0, 0]
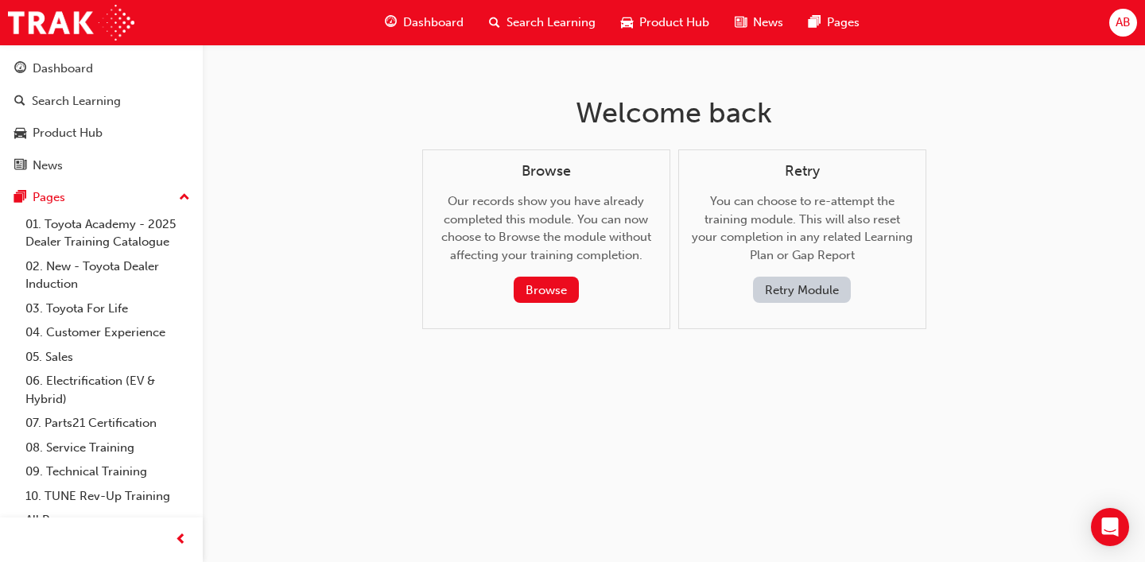
click at [784, 289] on button "Retry Module" at bounding box center [802, 290] width 98 height 26
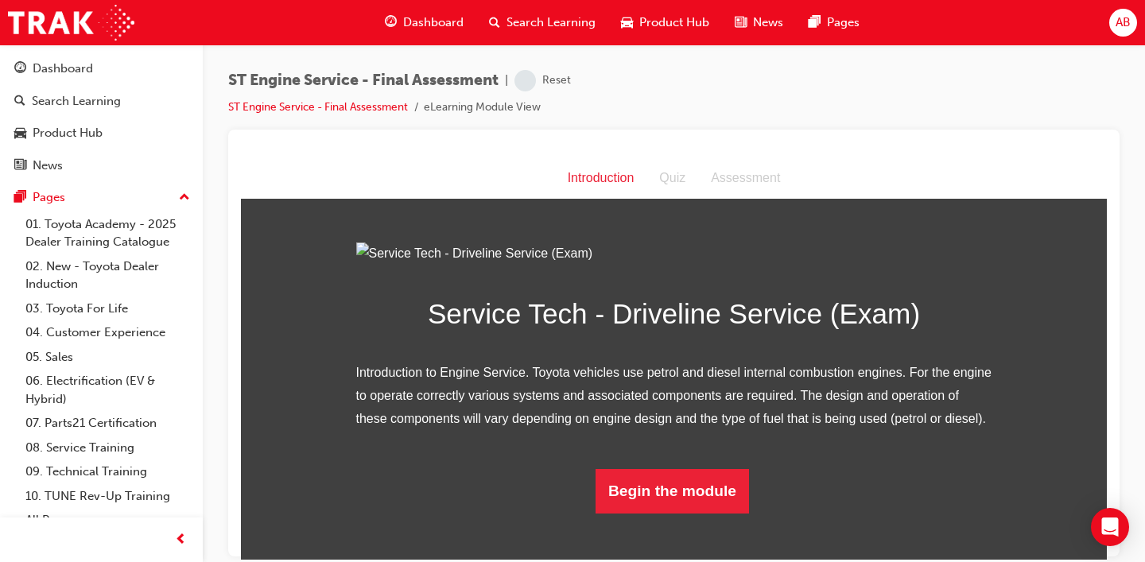
scroll to position [129, 0]
click at [693, 513] on button "Begin the module" at bounding box center [672, 490] width 153 height 45
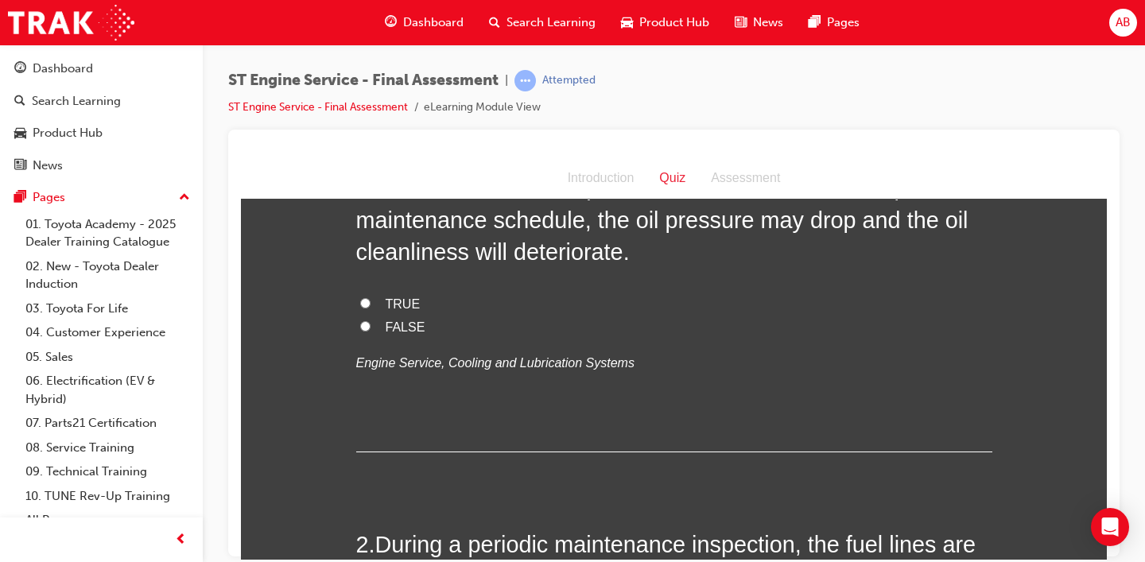
scroll to position [0, 0]
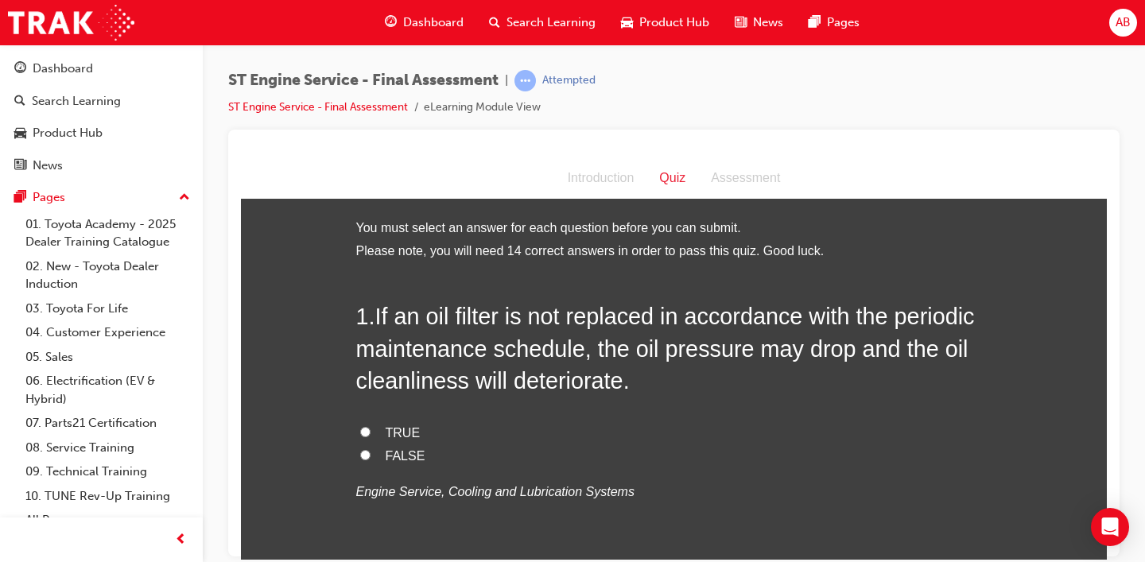
click at [400, 441] on label "TRUE" at bounding box center [674, 432] width 636 height 23
click at [371, 437] on input "TRUE" at bounding box center [365, 431] width 10 height 10
radio input "true"
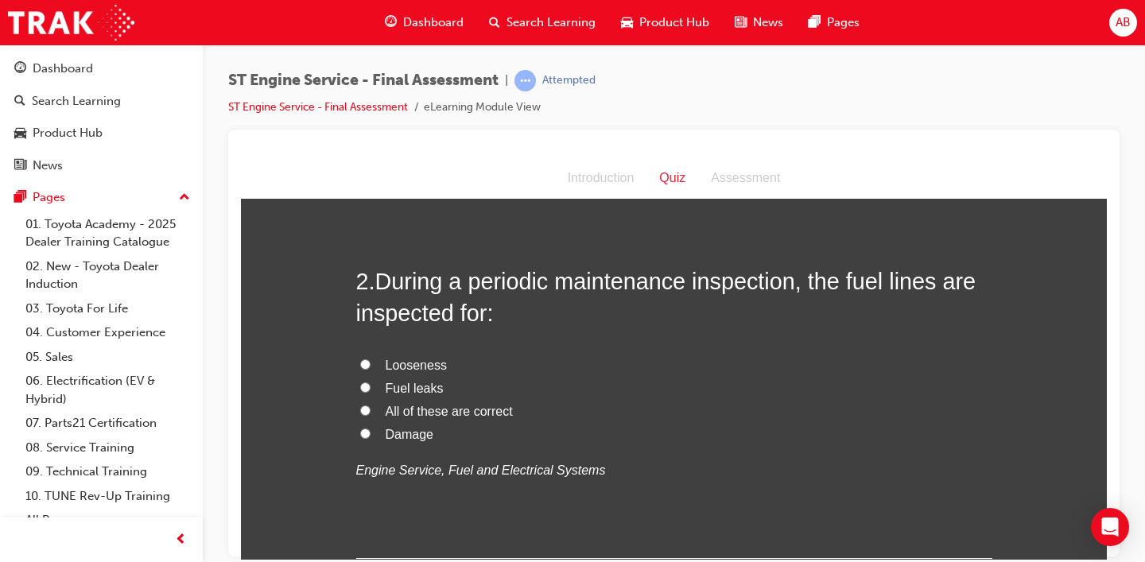
scroll to position [399, 0]
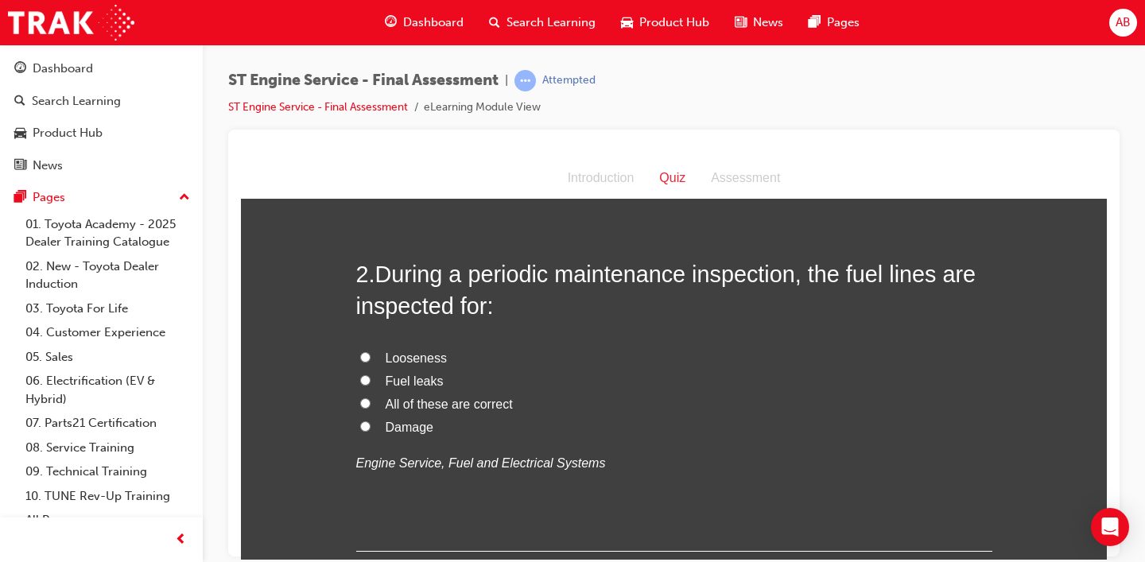
click at [392, 382] on span "Fuel leaks" at bounding box center [415, 381] width 58 height 14
click at [371, 382] on input "Fuel leaks" at bounding box center [365, 380] width 10 height 10
radio input "true"
click at [450, 411] on label "All of these are correct" at bounding box center [674, 404] width 636 height 23
click at [371, 408] on input "All of these are correct" at bounding box center [365, 403] width 10 height 10
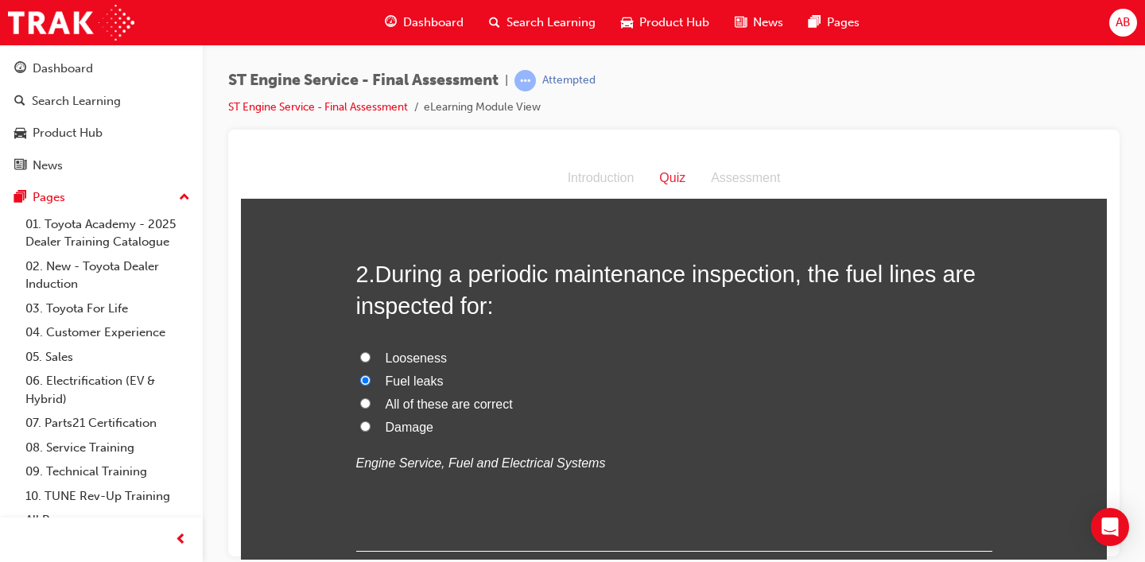
radio input "true"
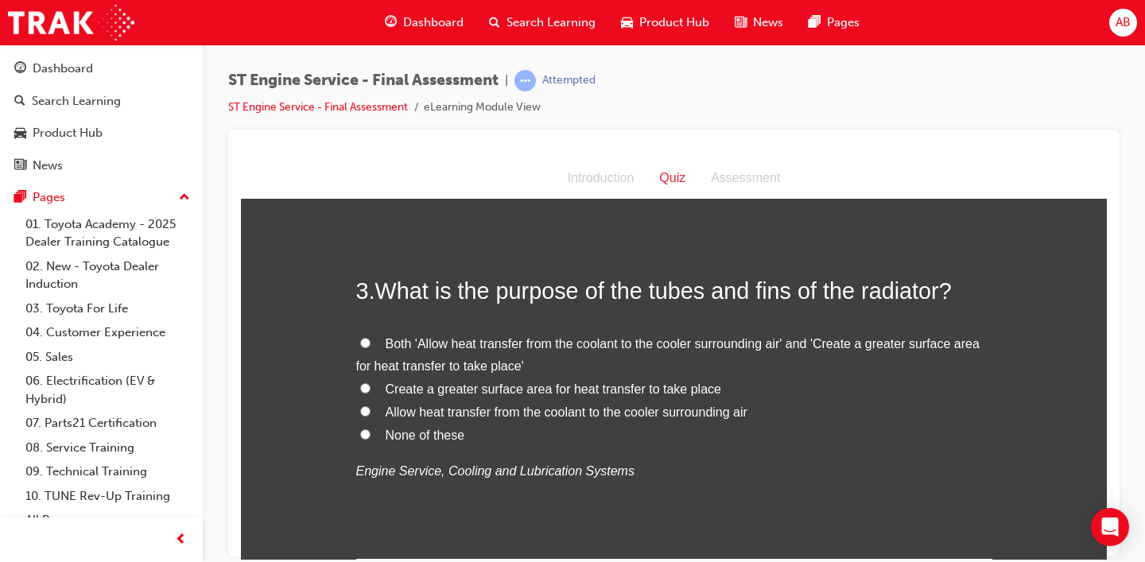
scroll to position [779, 0]
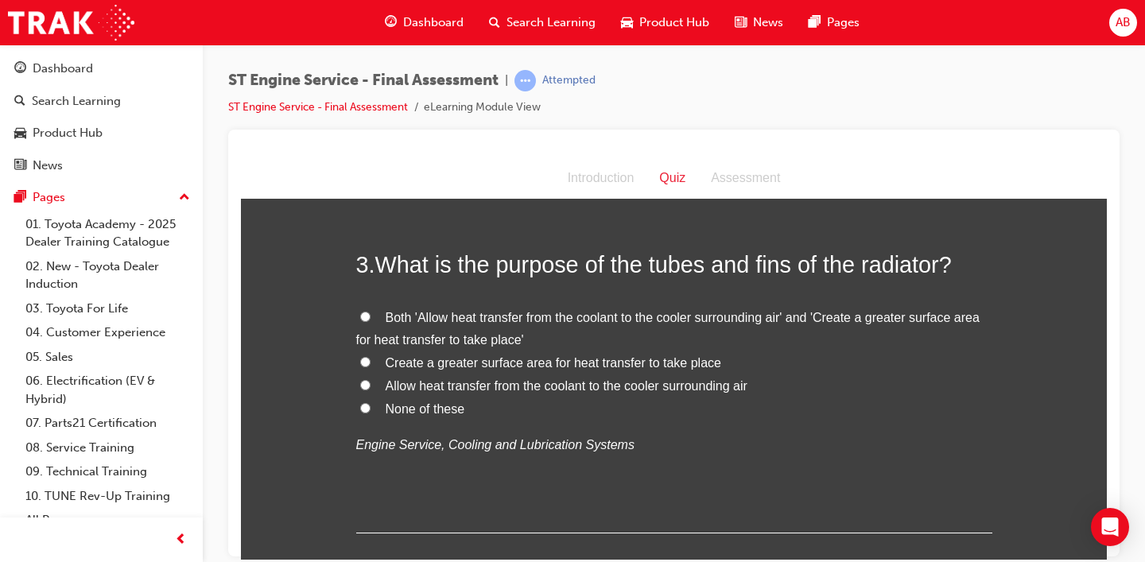
click at [429, 318] on span "Both 'Allow heat transfer from the coolant to the cooler surrounding air' and '…" at bounding box center [667, 328] width 623 height 37
click at [371, 318] on input "Both 'Allow heat transfer from the coolant to the cooler surrounding air' and '…" at bounding box center [365, 316] width 10 height 10
radio input "true"
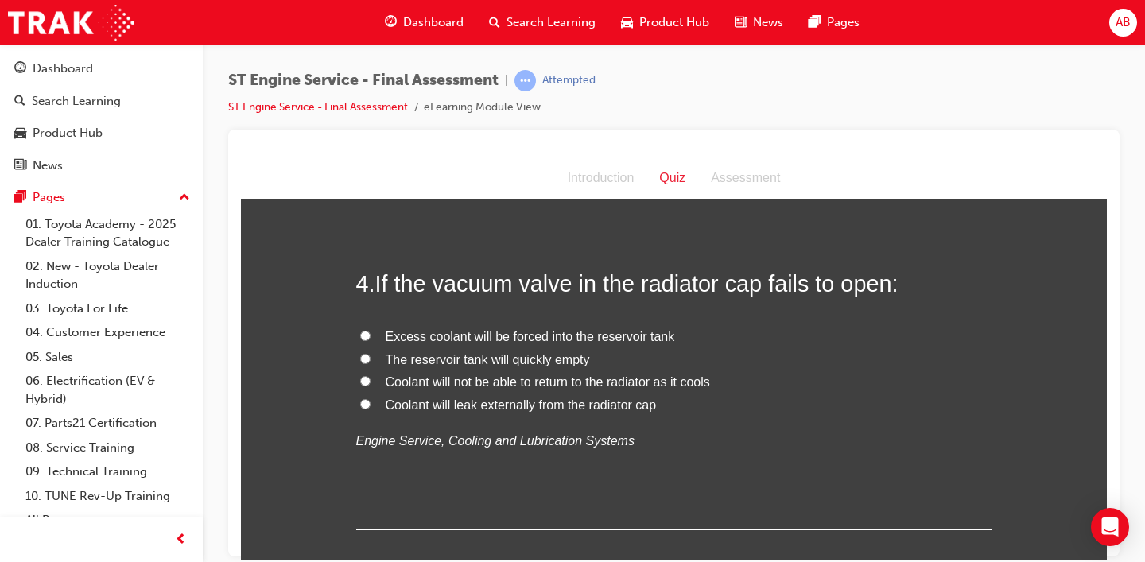
scroll to position [1125, 0]
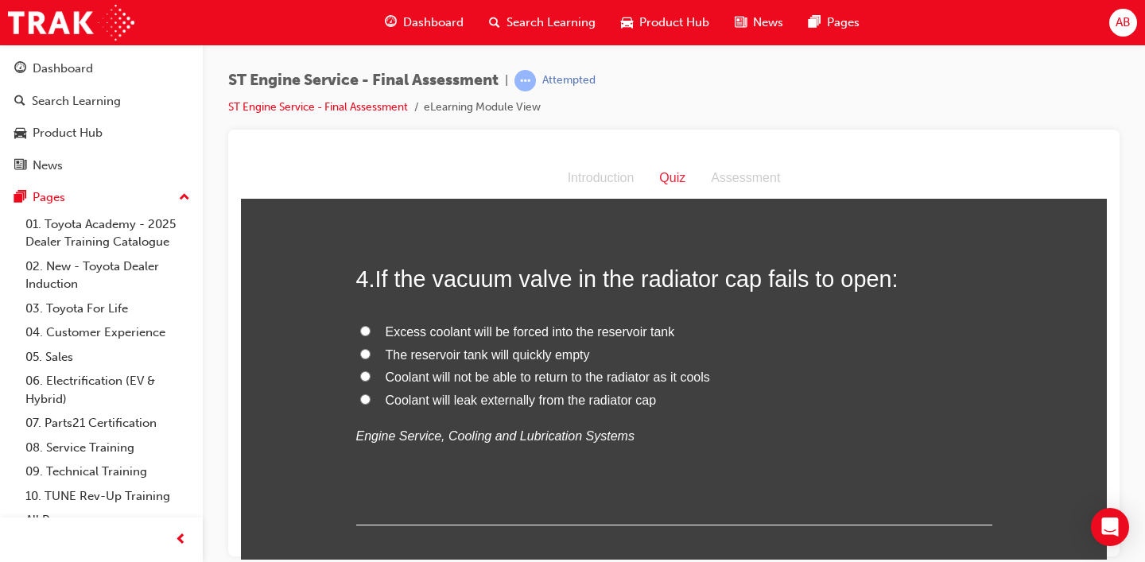
click at [419, 376] on span "Coolant will not be able to return to the radiator as it cools" at bounding box center [548, 377] width 324 height 14
click at [371, 376] on input "Coolant will not be able to return to the radiator as it cools" at bounding box center [365, 376] width 10 height 10
radio input "true"
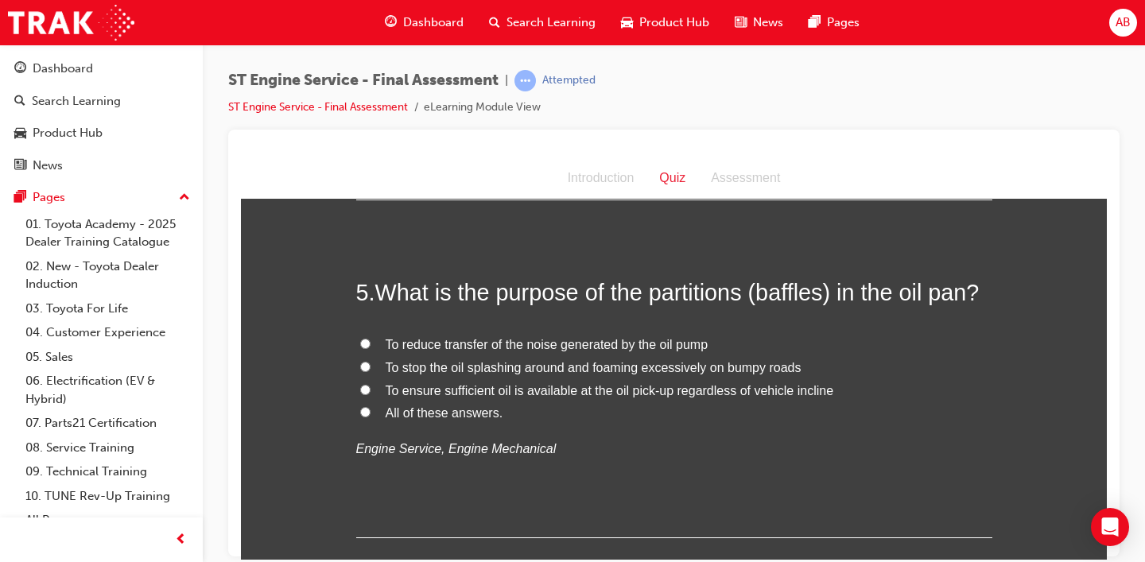
scroll to position [1461, 0]
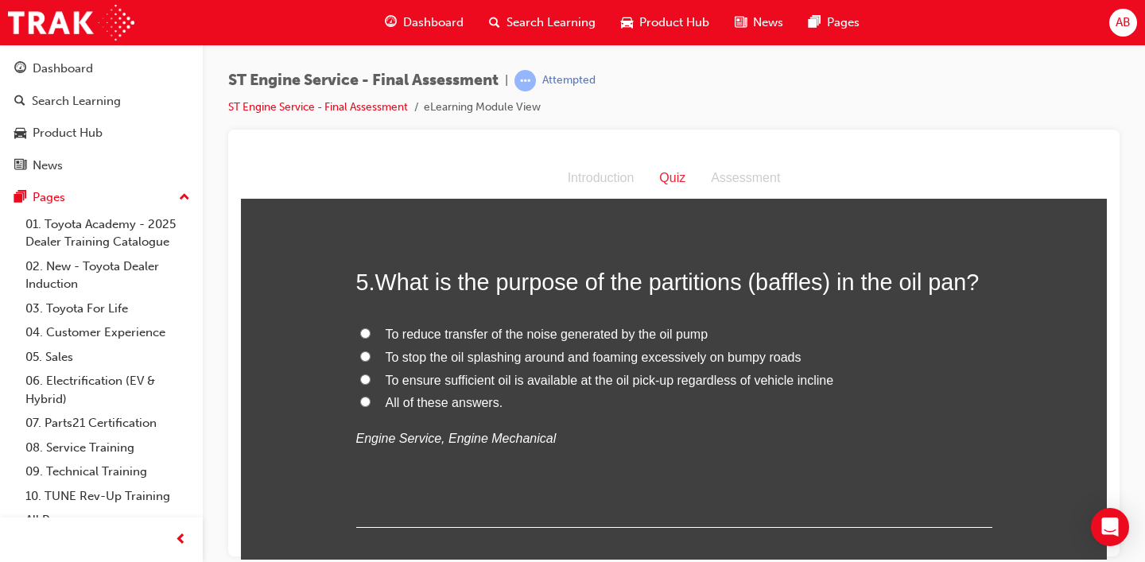
click at [456, 359] on span "To stop the oil splashing around and foaming excessively on bumpy roads" at bounding box center [594, 357] width 416 height 14
click at [371, 359] on input "To stop the oil splashing around and foaming excessively on bumpy roads" at bounding box center [365, 356] width 10 height 10
radio input "true"
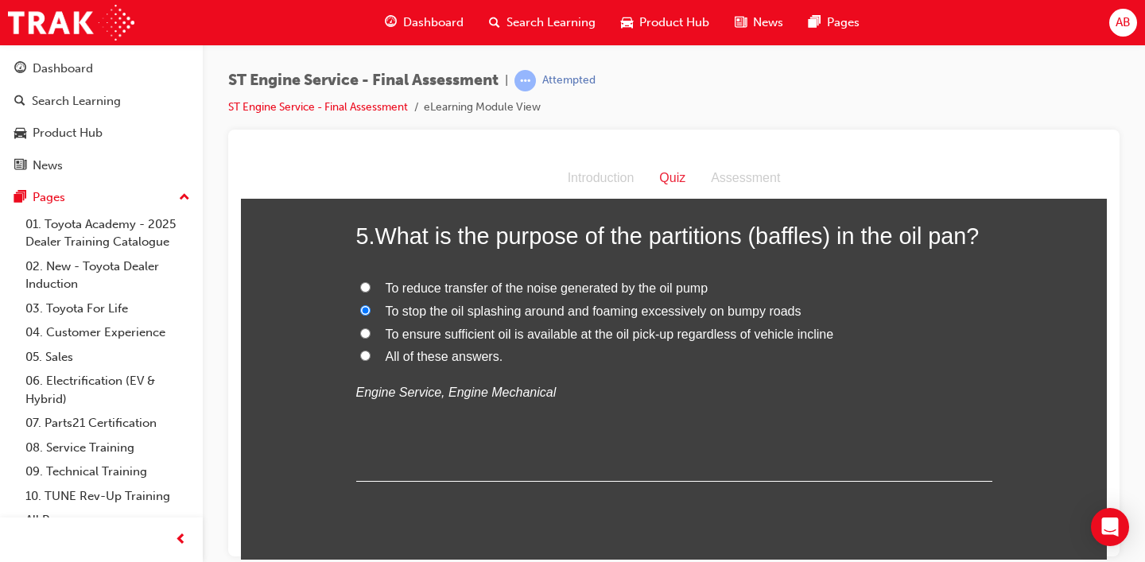
scroll to position [1514, 0]
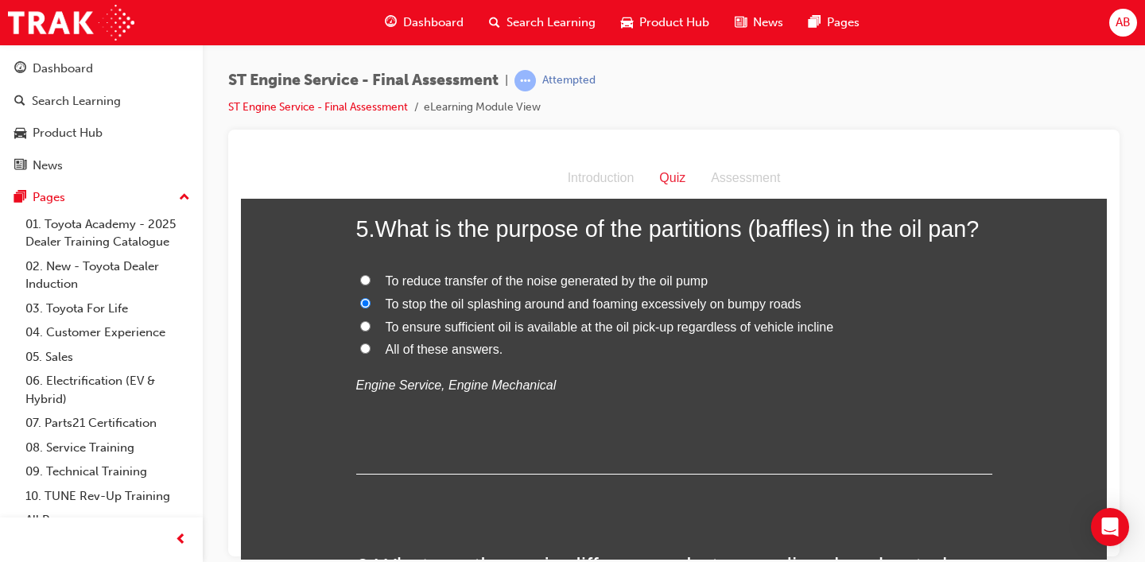
click at [454, 342] on span "All of these answers." at bounding box center [445, 349] width 118 height 14
click at [371, 343] on input "All of these answers." at bounding box center [365, 348] width 10 height 10
radio input "true"
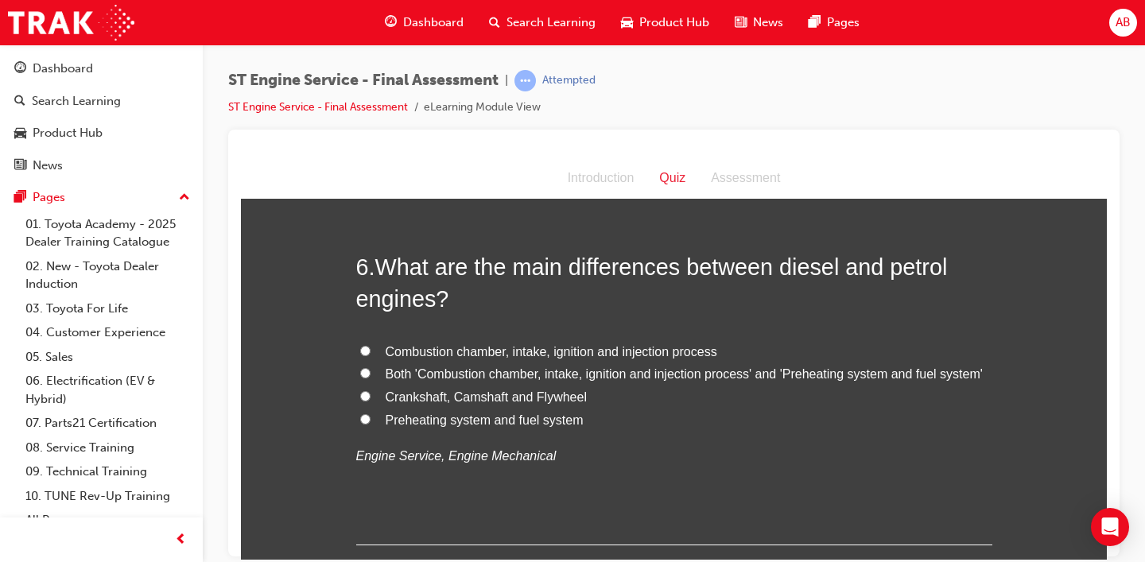
scroll to position [1830, 0]
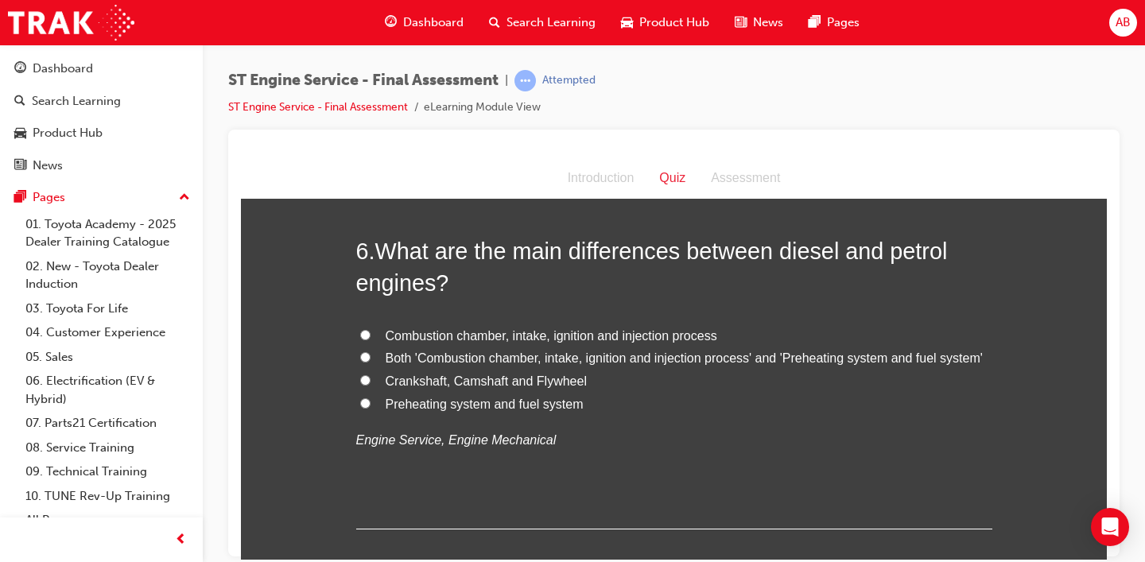
click at [526, 359] on span "Both 'Combustion chamber, intake, ignition and injection process' and 'Preheati…" at bounding box center [684, 358] width 597 height 14
click at [371, 359] on input "Both 'Combustion chamber, intake, ignition and injection process' and 'Preheati…" at bounding box center [365, 356] width 10 height 10
radio input "true"
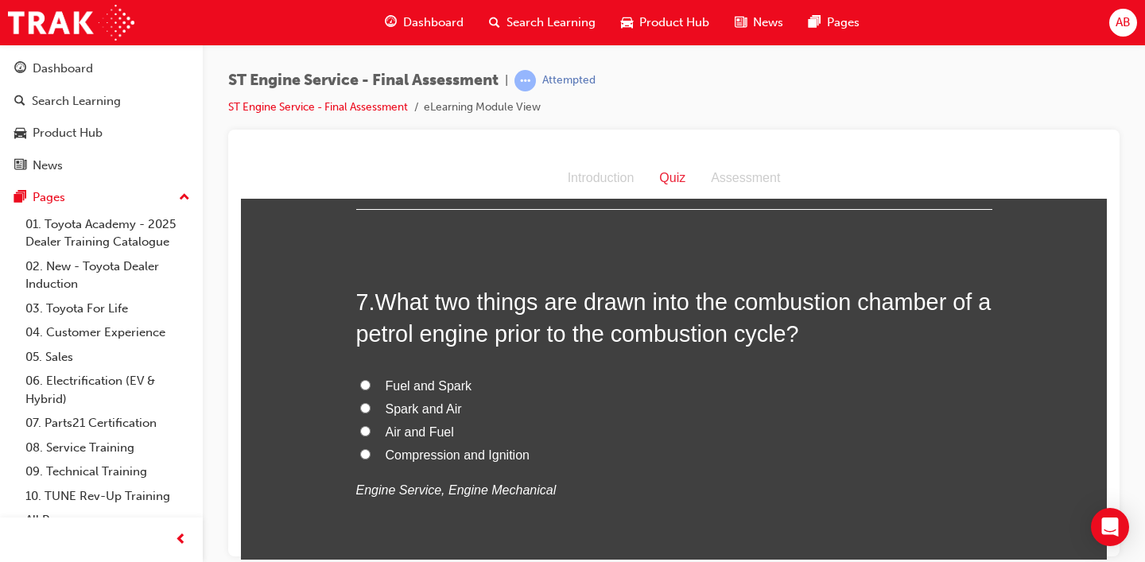
scroll to position [2152, 0]
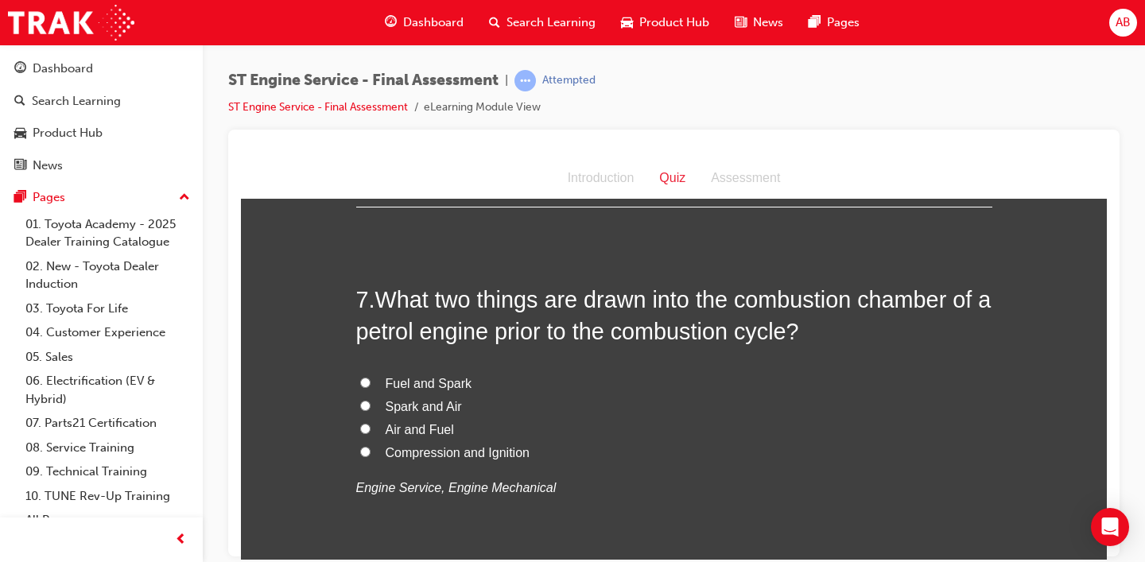
click at [431, 456] on span "Compression and Ignition" at bounding box center [458, 452] width 144 height 14
click at [371, 456] on input "Compression and Ignition" at bounding box center [365, 451] width 10 height 10
radio input "true"
click at [425, 384] on span "Fuel and Spark" at bounding box center [429, 383] width 87 height 14
click at [371, 384] on input "Fuel and Spark" at bounding box center [365, 382] width 10 height 10
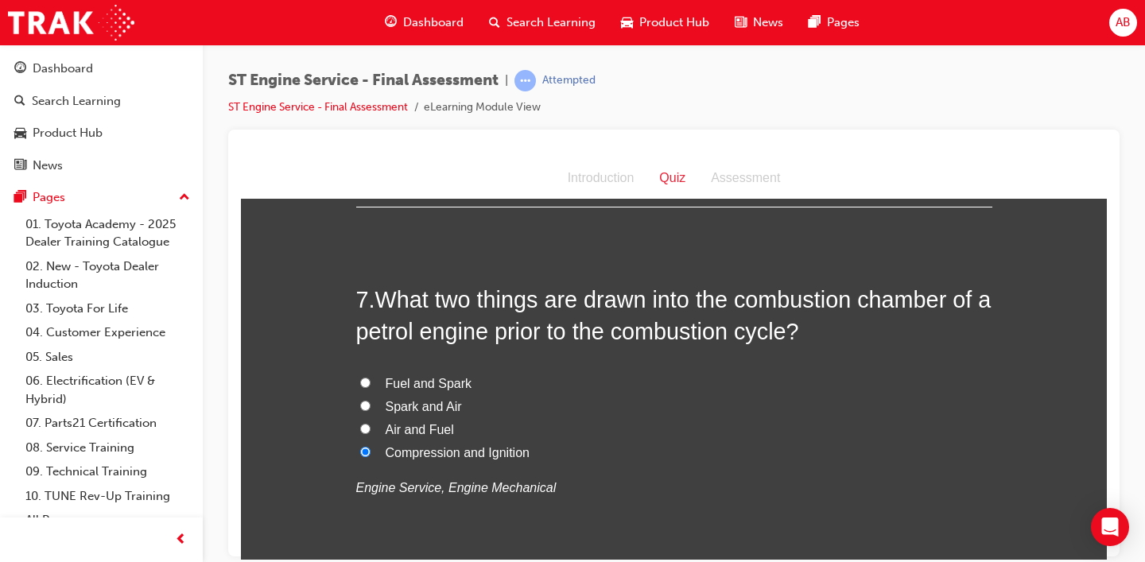
radio input "true"
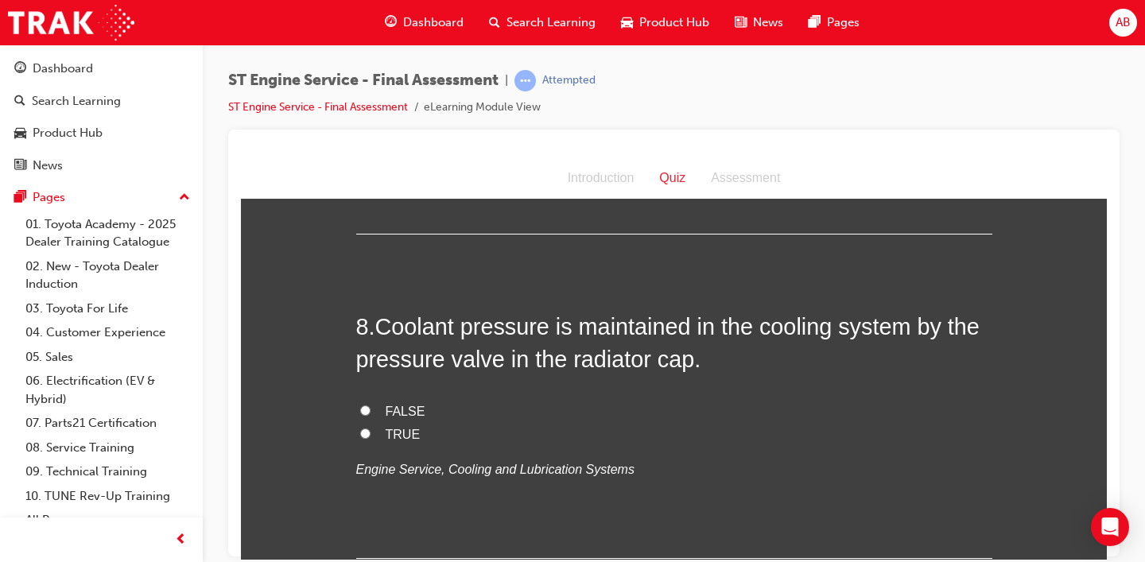
scroll to position [2509, 0]
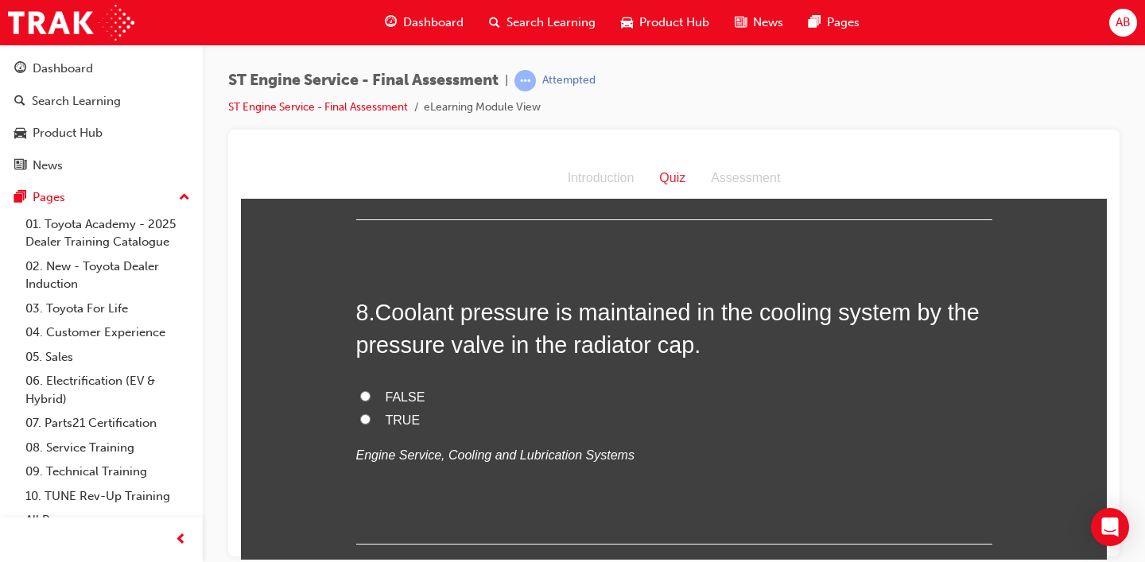
click at [393, 397] on span "FALSE" at bounding box center [406, 397] width 40 height 14
click at [371, 397] on input "FALSE" at bounding box center [365, 395] width 10 height 10
radio input "true"
click at [394, 425] on span "TRUE" at bounding box center [403, 420] width 35 height 14
click at [371, 424] on input "TRUE" at bounding box center [365, 419] width 10 height 10
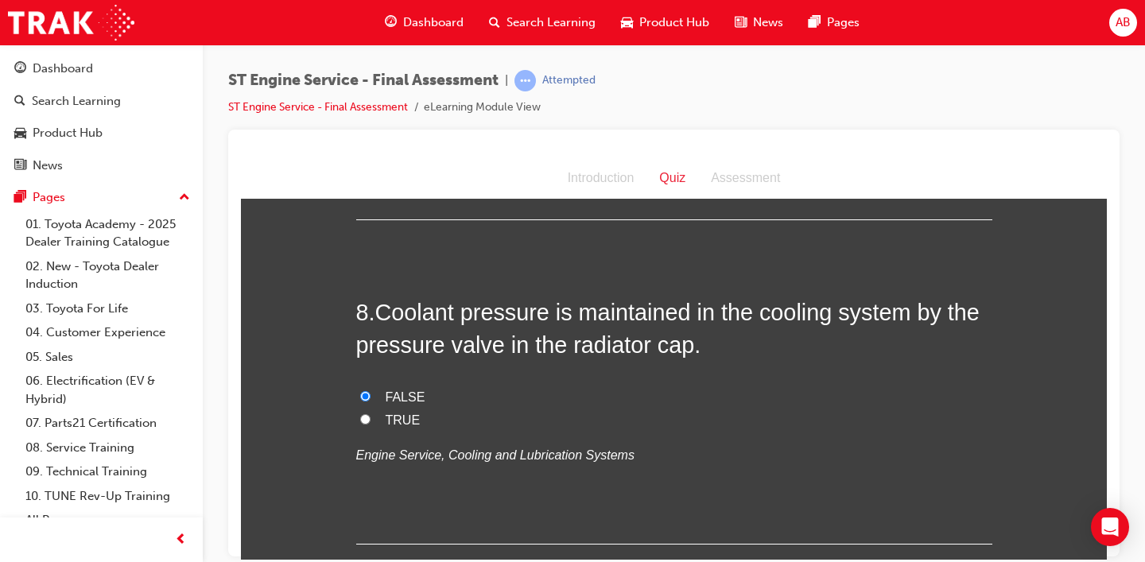
radio input "true"
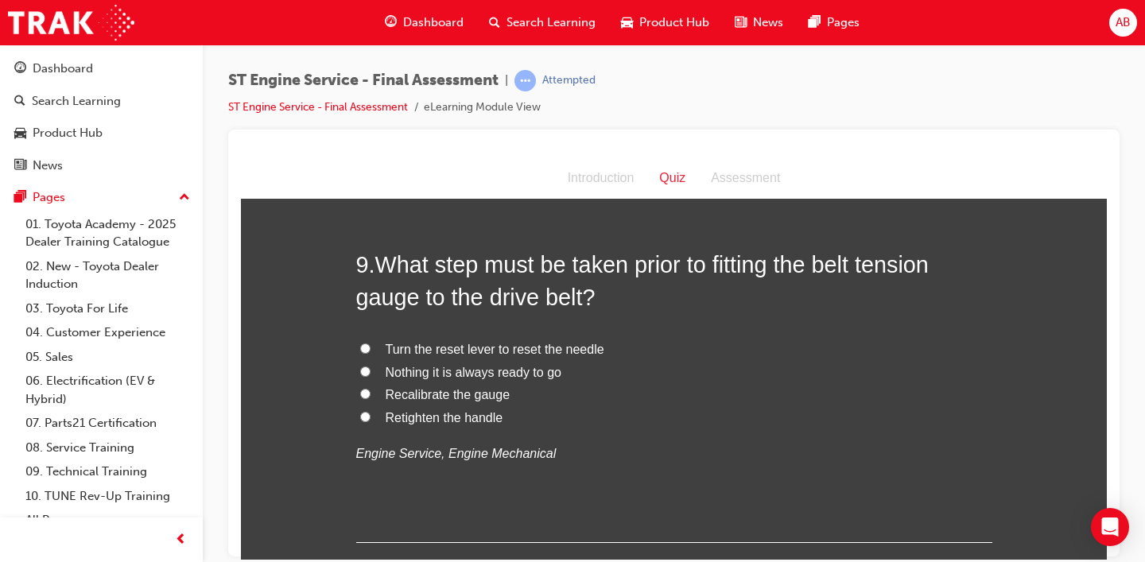
scroll to position [2886, 0]
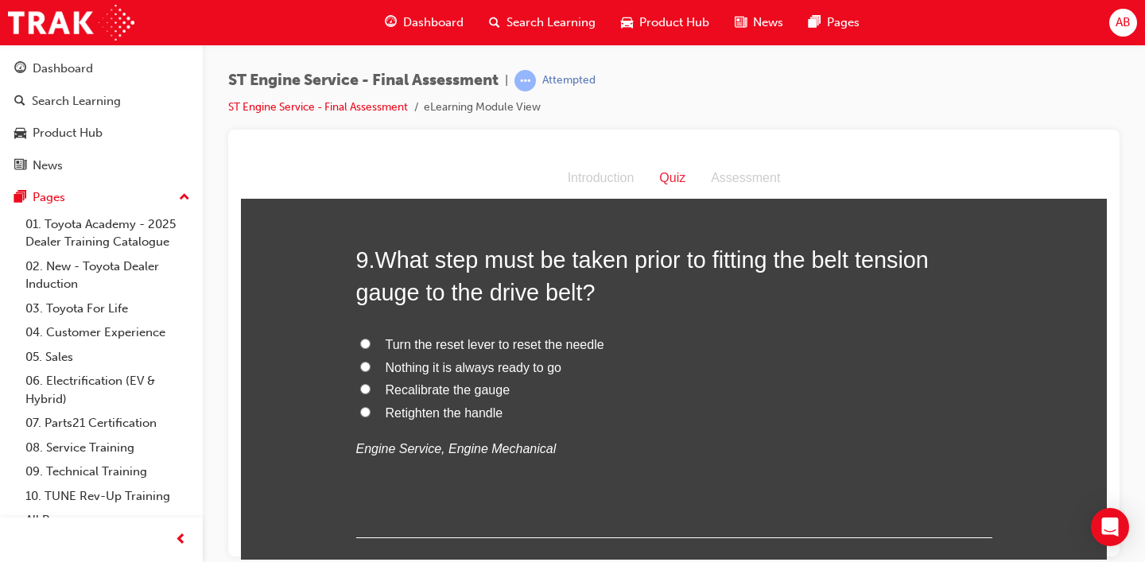
click at [450, 372] on span "Nothing it is always ready to go" at bounding box center [474, 367] width 176 height 14
click at [371, 371] on input "Nothing it is always ready to go" at bounding box center [365, 366] width 10 height 10
radio input "true"
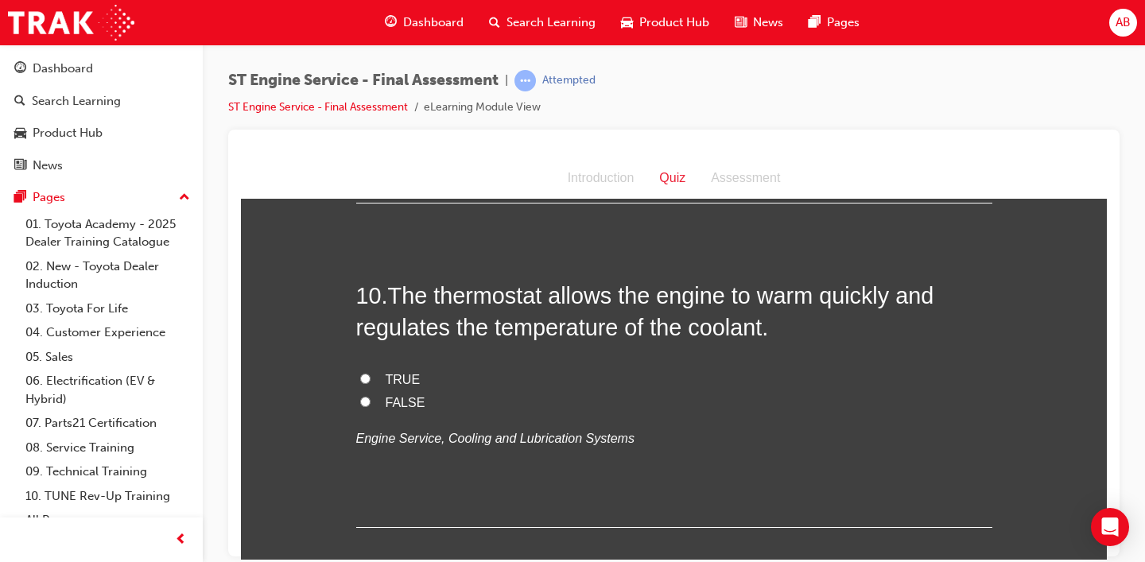
scroll to position [3257, 0]
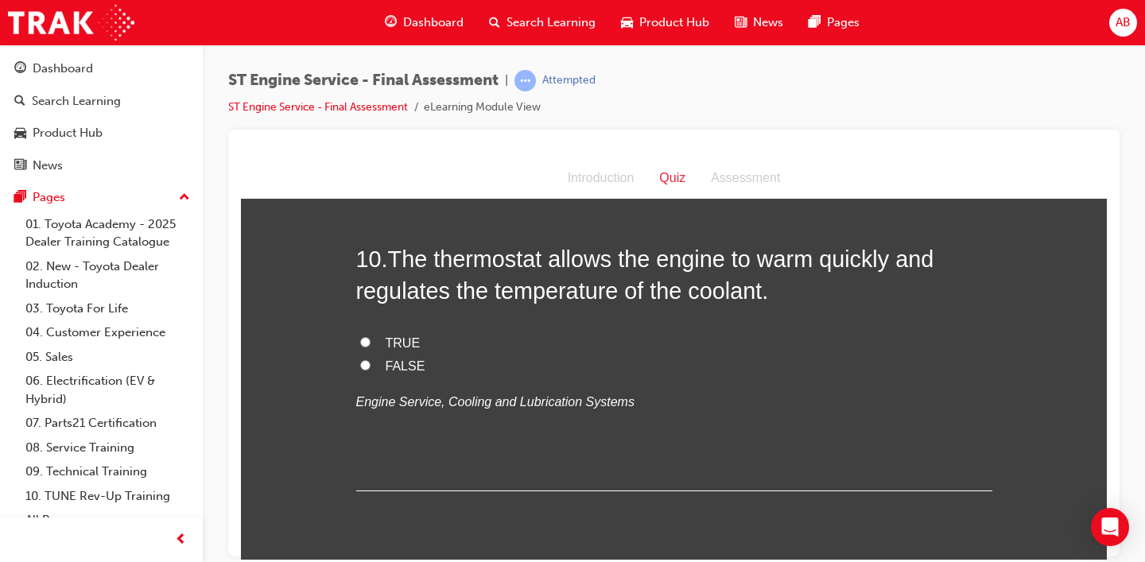
click at [395, 350] on label "TRUE" at bounding box center [674, 343] width 636 height 23
click at [371, 347] on input "TRUE" at bounding box center [365, 341] width 10 height 10
radio input "true"
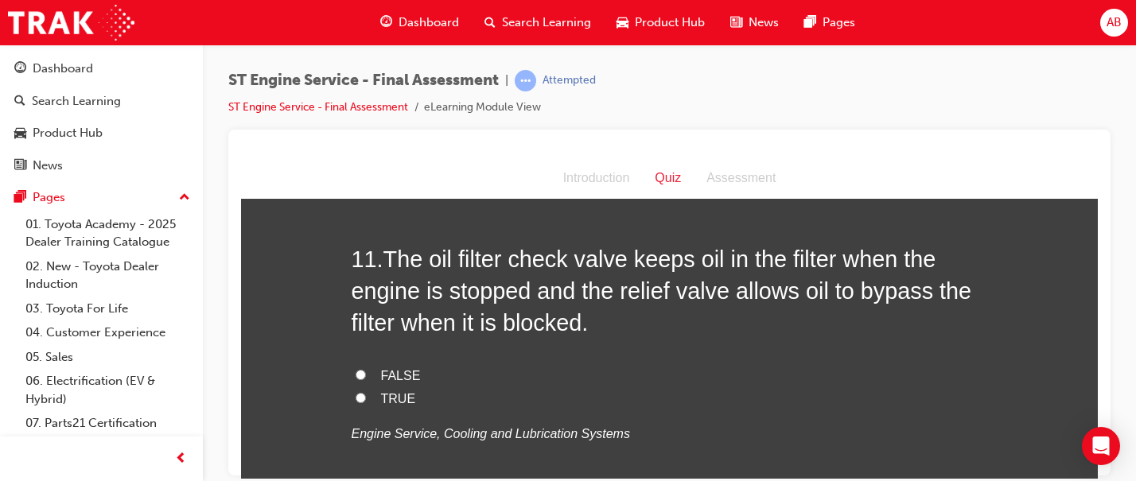
scroll to position [3594, 0]
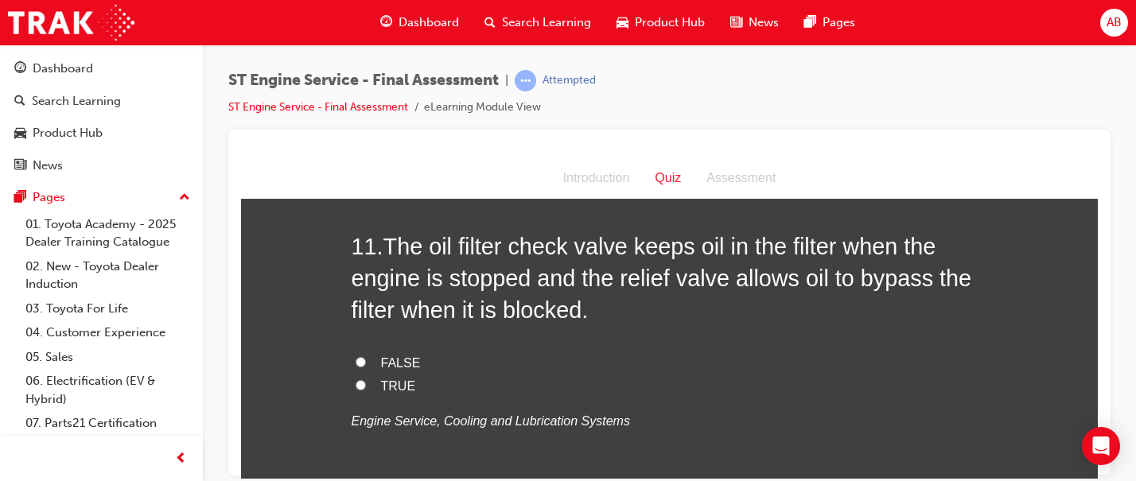
click at [381, 366] on span "FALSE" at bounding box center [401, 362] width 40 height 14
click at [366, 366] on input "FALSE" at bounding box center [360, 361] width 10 height 10
radio input "true"
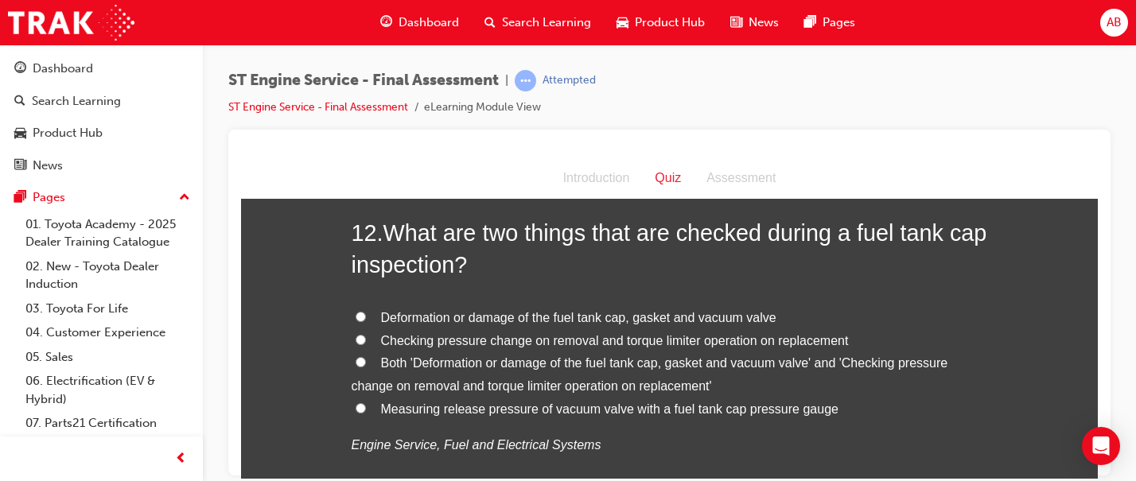
scroll to position [3967, 0]
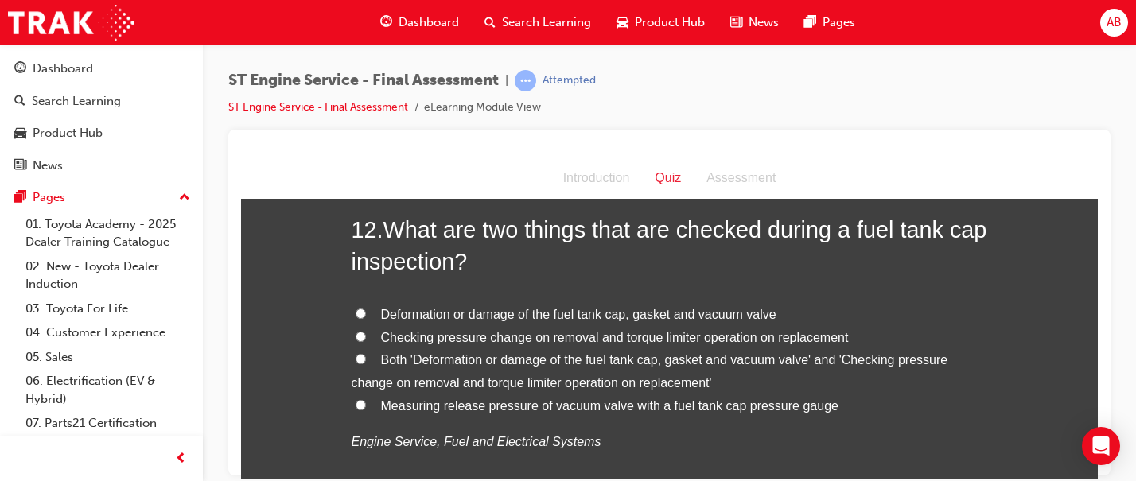
click at [454, 359] on span "Both 'Deformation or damage of the fuel tank cap, gasket and vacuum valve' and …" at bounding box center [649, 370] width 596 height 37
click at [366, 359] on input "Both 'Deformation or damage of the fuel tank cap, gasket and vacuum valve' and …" at bounding box center [360, 358] width 10 height 10
radio input "true"
click at [495, 313] on span "Deformation or damage of the fuel tank cap, gasket and vacuum valve" at bounding box center [578, 314] width 395 height 14
click at [366, 313] on input "Deformation or damage of the fuel tank cap, gasket and vacuum valve" at bounding box center [360, 313] width 10 height 10
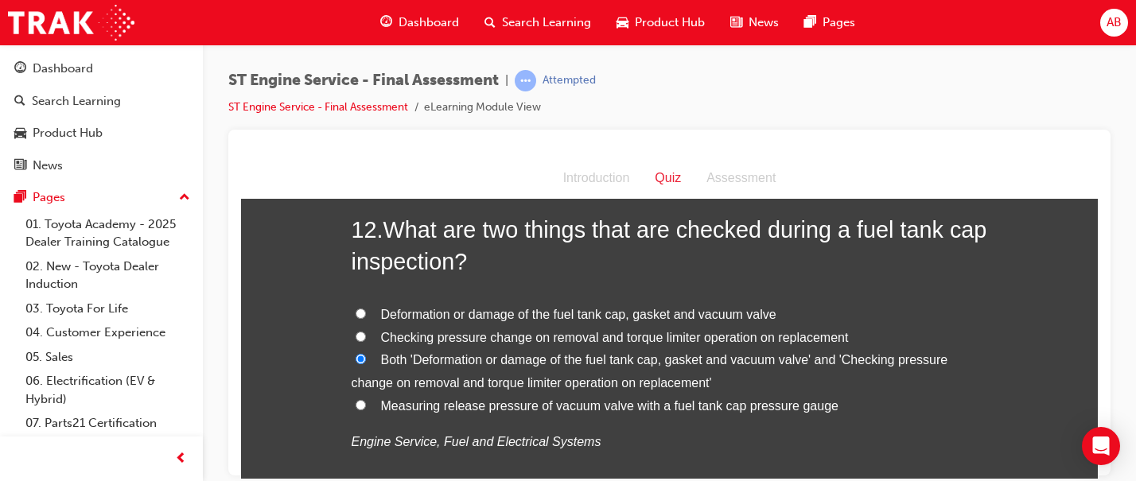
radio input "true"
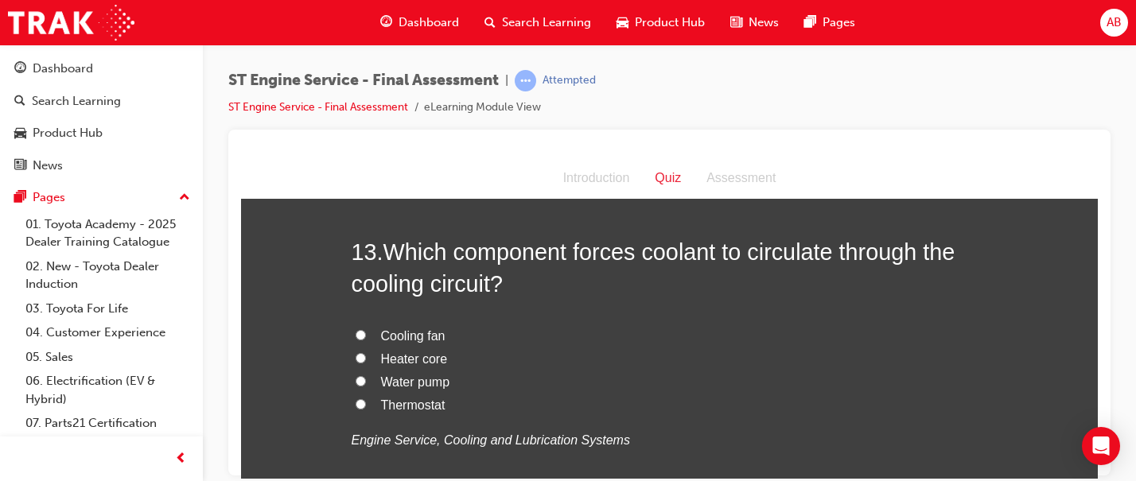
scroll to position [4347, 0]
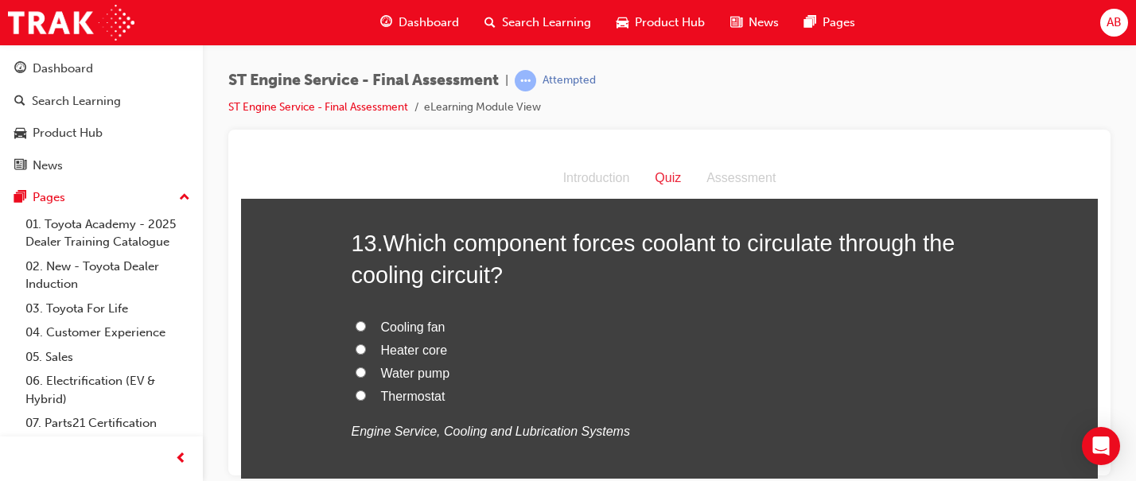
click at [408, 377] on span "Water pump" at bounding box center [415, 373] width 69 height 14
click at [366, 377] on input "Water pump" at bounding box center [360, 372] width 10 height 10
radio input "true"
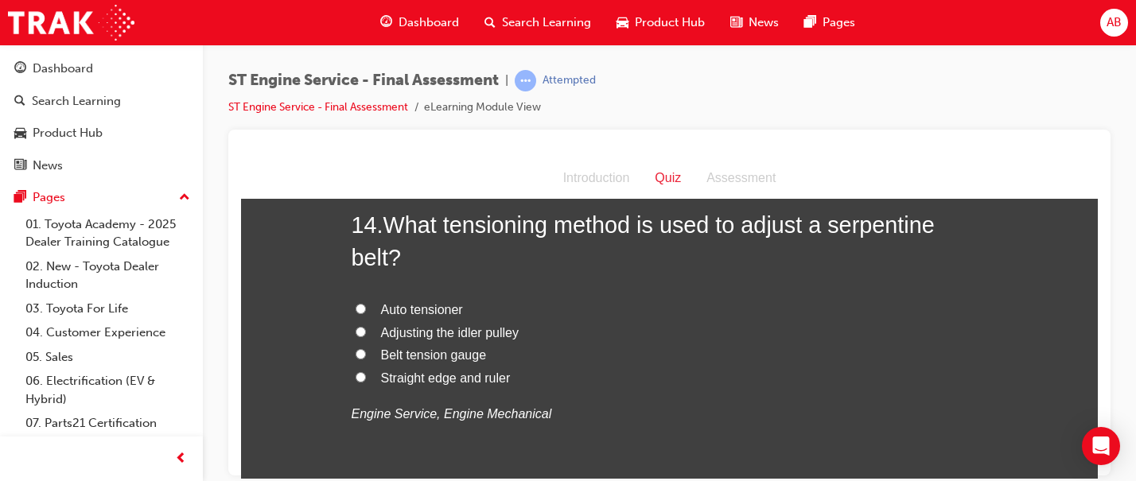
scroll to position [4735, 0]
click at [401, 336] on span "Adjusting the idler pulley" at bounding box center [450, 333] width 138 height 14
click at [366, 336] on input "Adjusting the idler pulley" at bounding box center [360, 332] width 10 height 10
radio input "true"
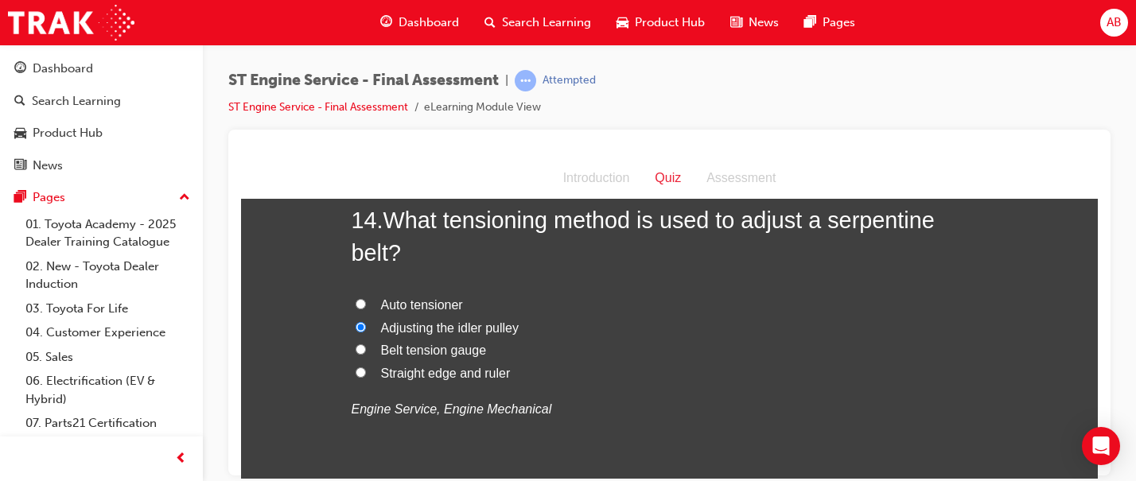
scroll to position [4726, 0]
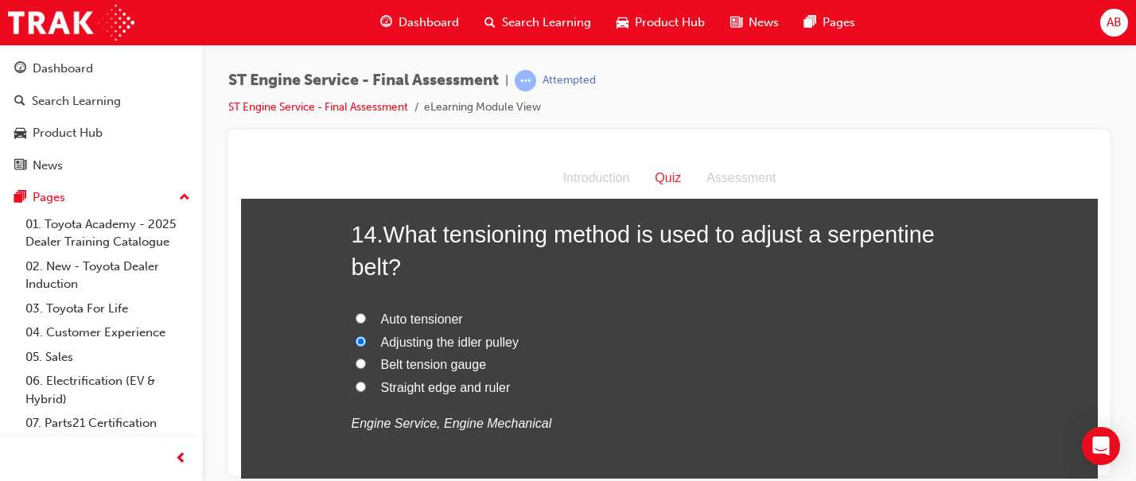
click at [440, 363] on span "Belt tension gauge" at bounding box center [434, 364] width 106 height 14
click at [366, 363] on input "Belt tension gauge" at bounding box center [360, 363] width 10 height 10
radio input "true"
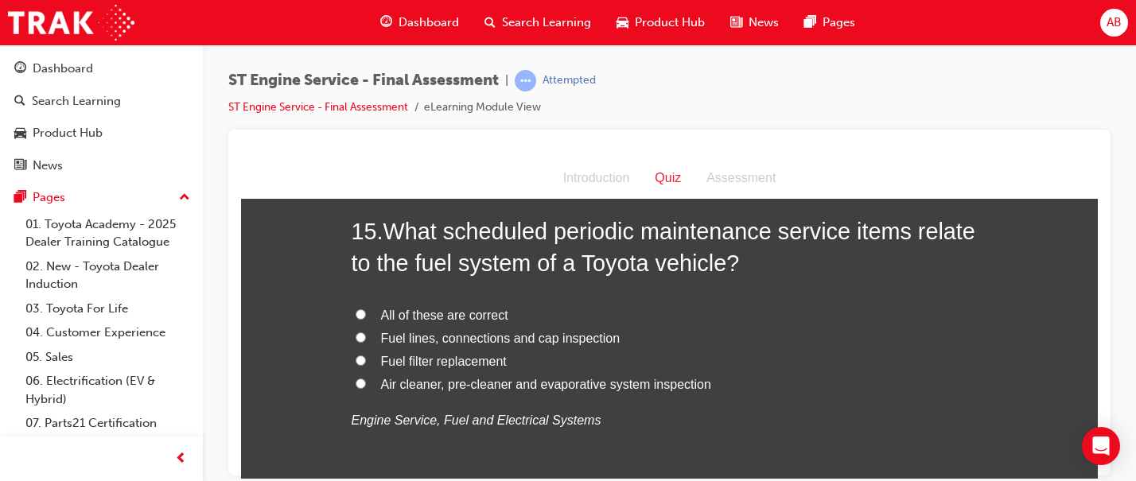
scroll to position [5099, 0]
click at [406, 362] on span "Fuel filter replacement" at bounding box center [444, 362] width 126 height 14
click at [366, 362] on input "Fuel filter replacement" at bounding box center [360, 360] width 10 height 10
radio input "true"
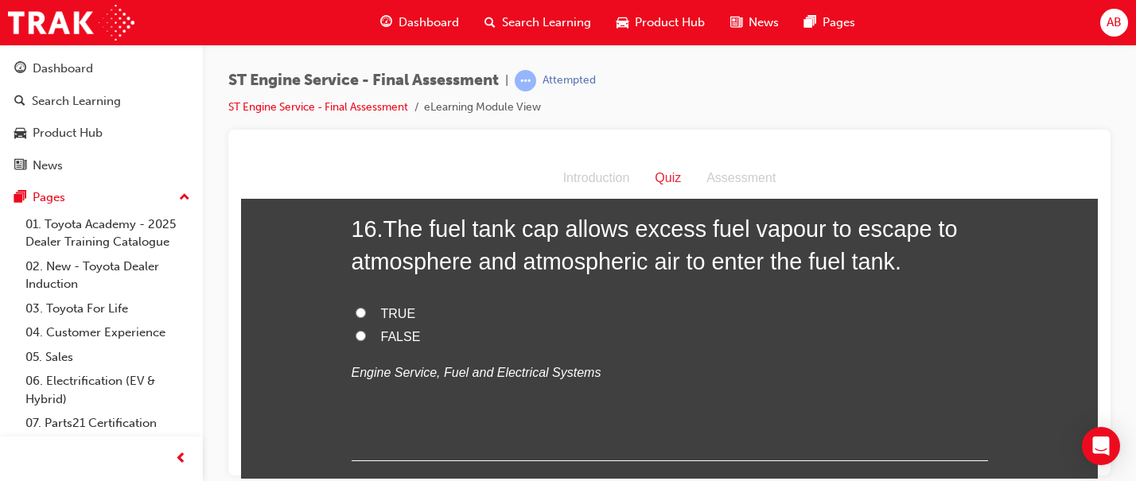
scroll to position [5483, 0]
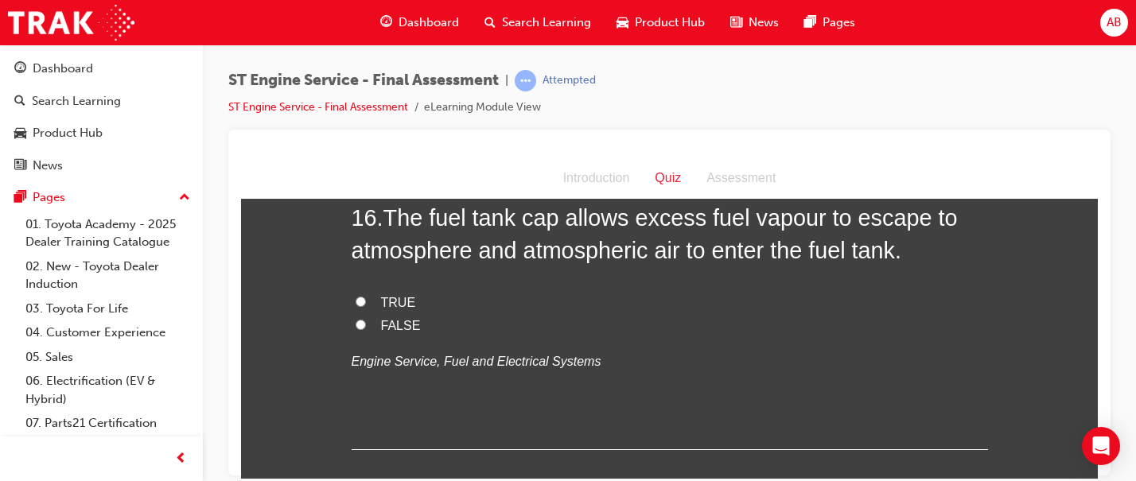
click at [390, 302] on span "TRUE" at bounding box center [398, 302] width 35 height 14
click at [366, 302] on input "TRUE" at bounding box center [360, 301] width 10 height 10
radio input "true"
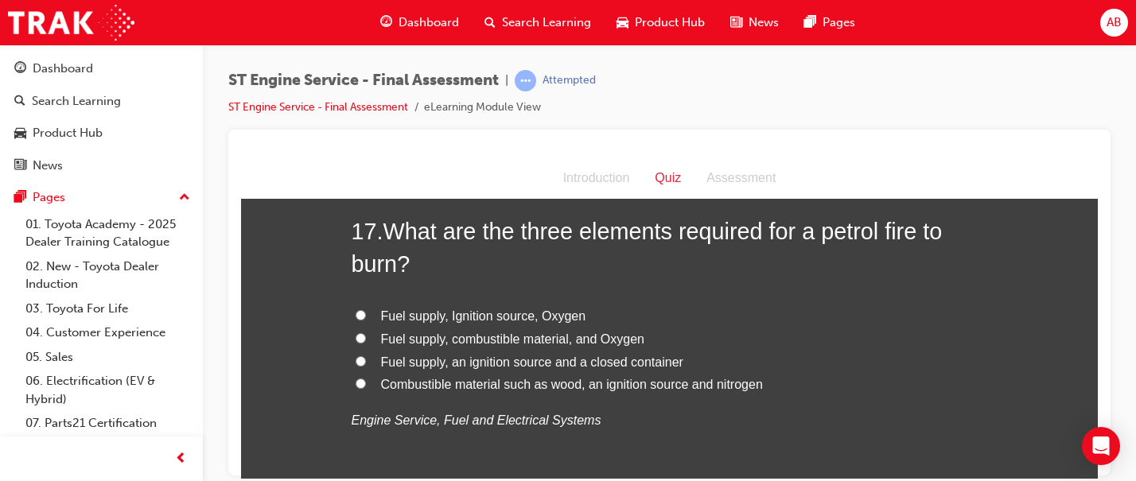
scroll to position [5788, 0]
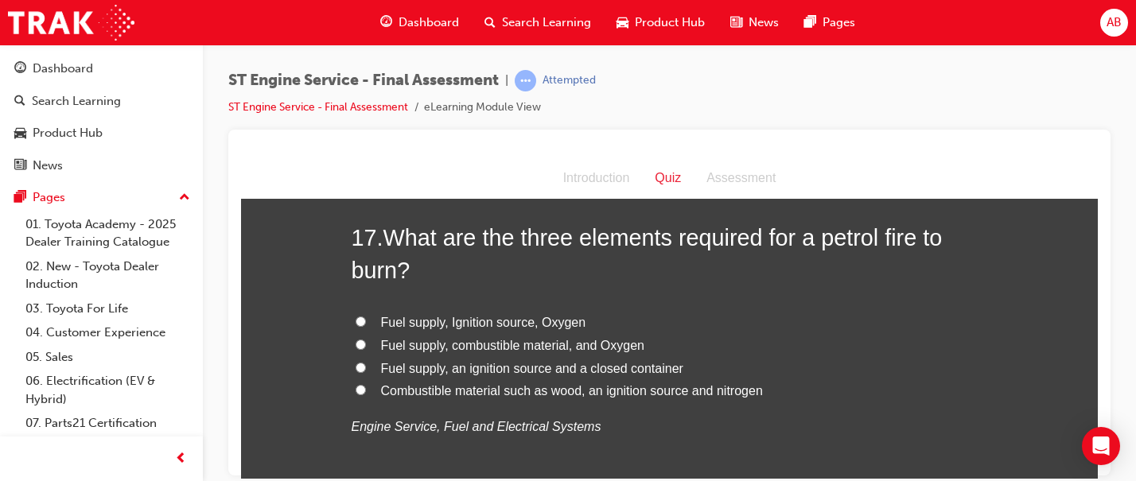
click at [472, 324] on span "Fuel supply, Ignition source, Oxygen" at bounding box center [483, 322] width 205 height 14
click at [366, 324] on input "Fuel supply, Ignition source, Oxygen" at bounding box center [360, 321] width 10 height 10
radio input "true"
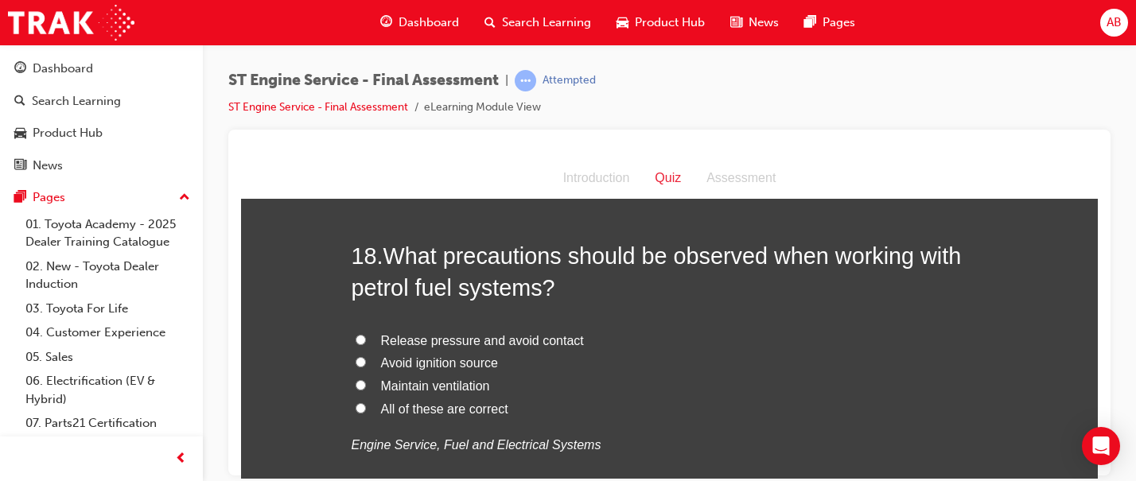
scroll to position [6147, 0]
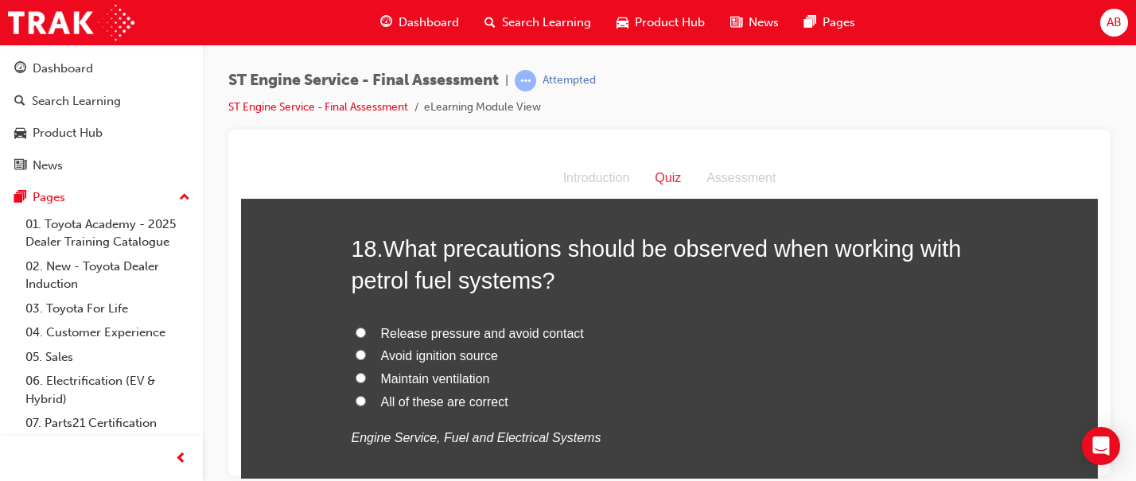
click at [395, 403] on span "All of these are correct" at bounding box center [444, 401] width 127 height 14
click at [366, 403] on input "All of these are correct" at bounding box center [360, 400] width 10 height 10
radio input "true"
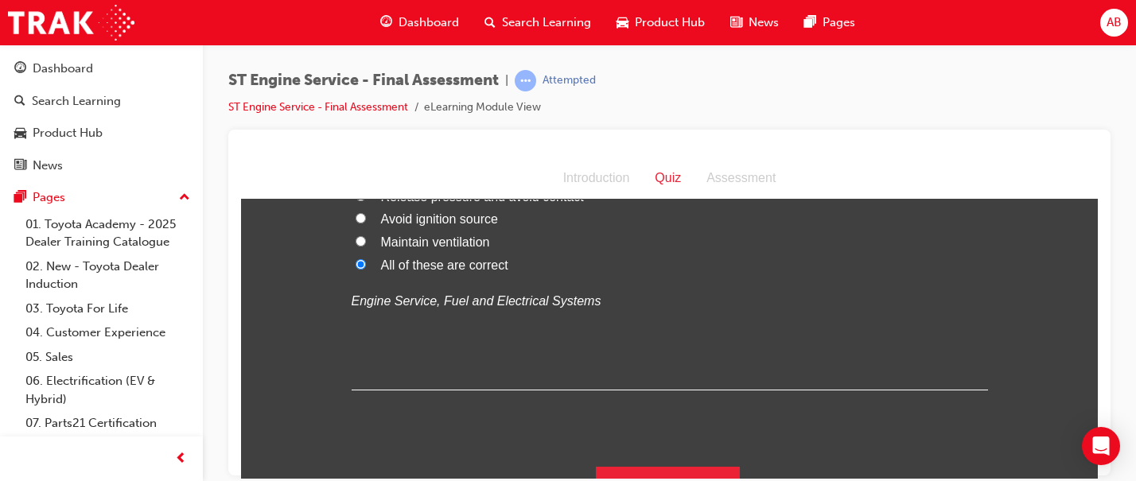
scroll to position [6316, 0]
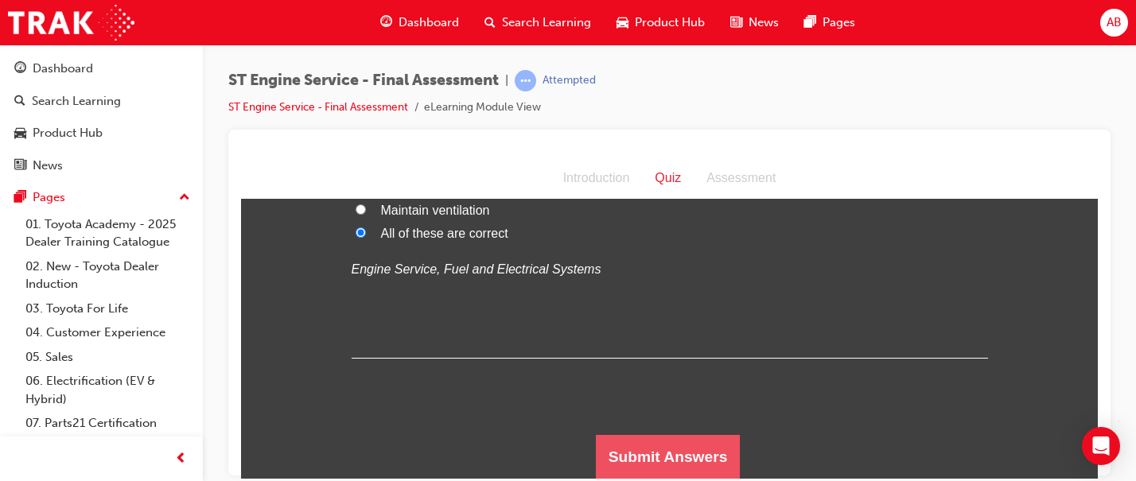
click at [695, 456] on button "Submit Answers" at bounding box center [668, 456] width 145 height 45
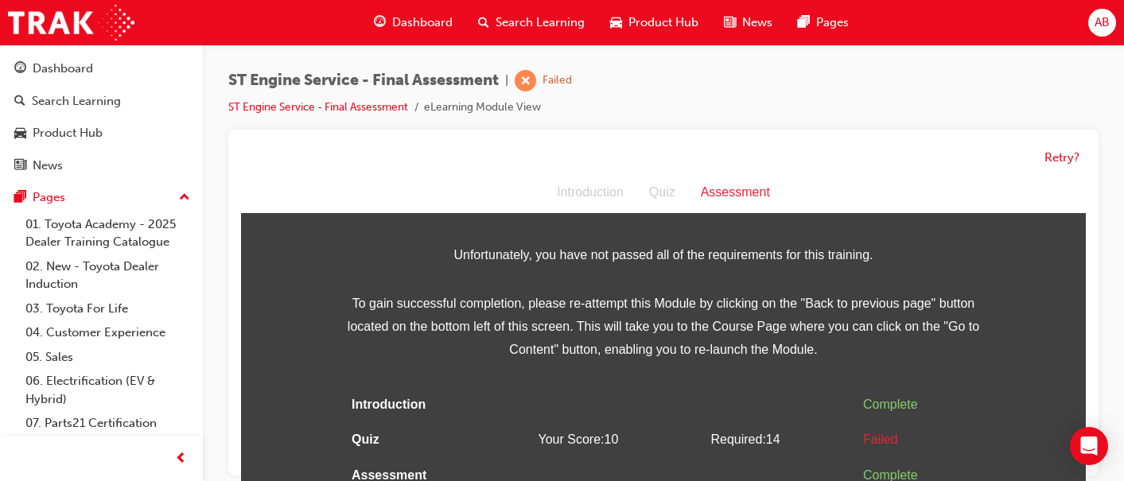
scroll to position [12, 0]
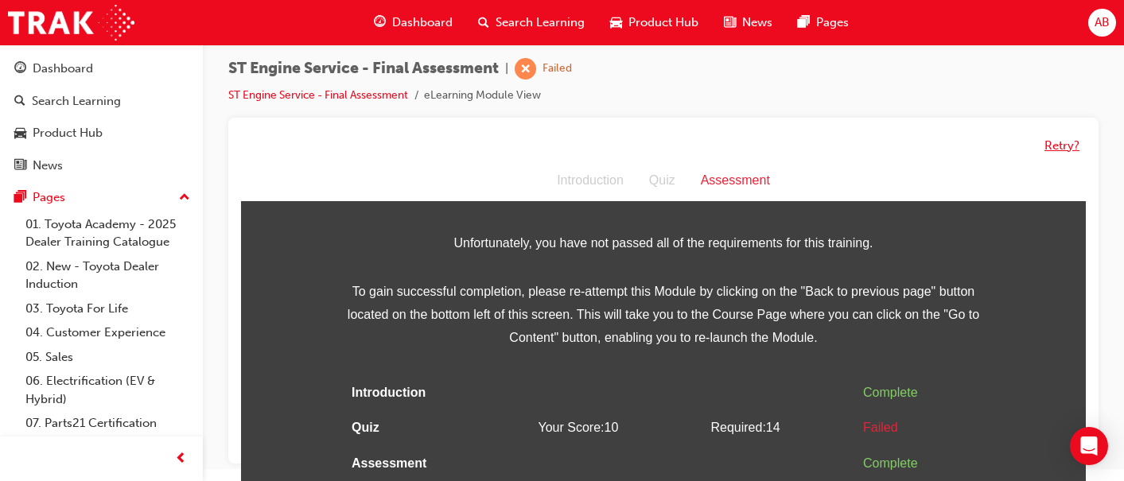
click at [1069, 143] on button "Retry?" at bounding box center [1061, 146] width 35 height 18
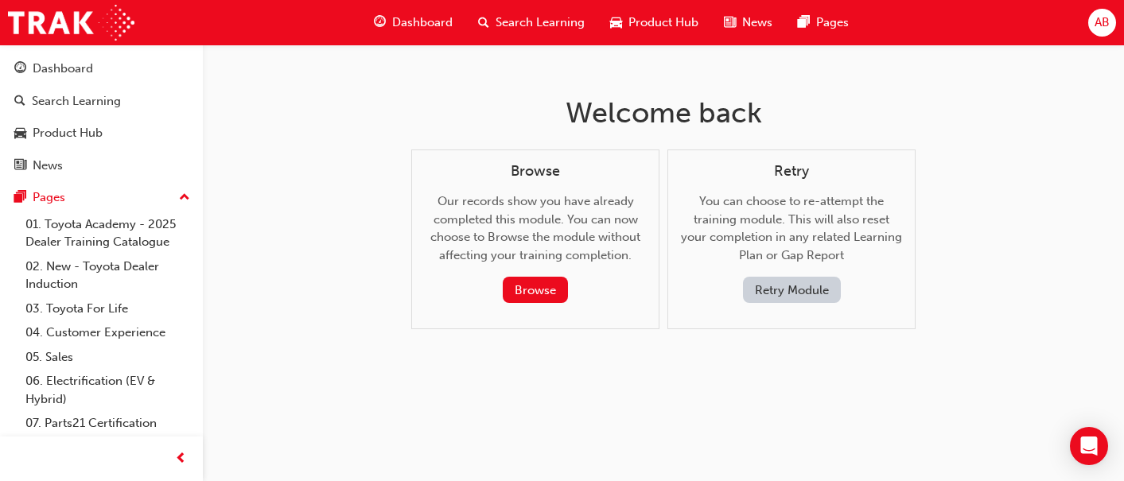
scroll to position [0, 0]
click at [799, 292] on button "Retry Module" at bounding box center [797, 290] width 98 height 26
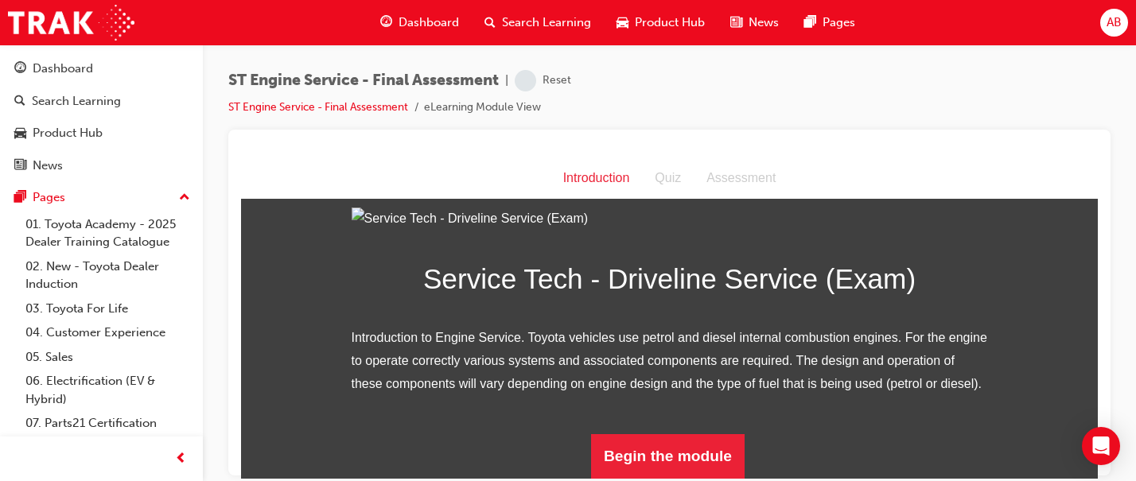
scroll to position [210, 0]
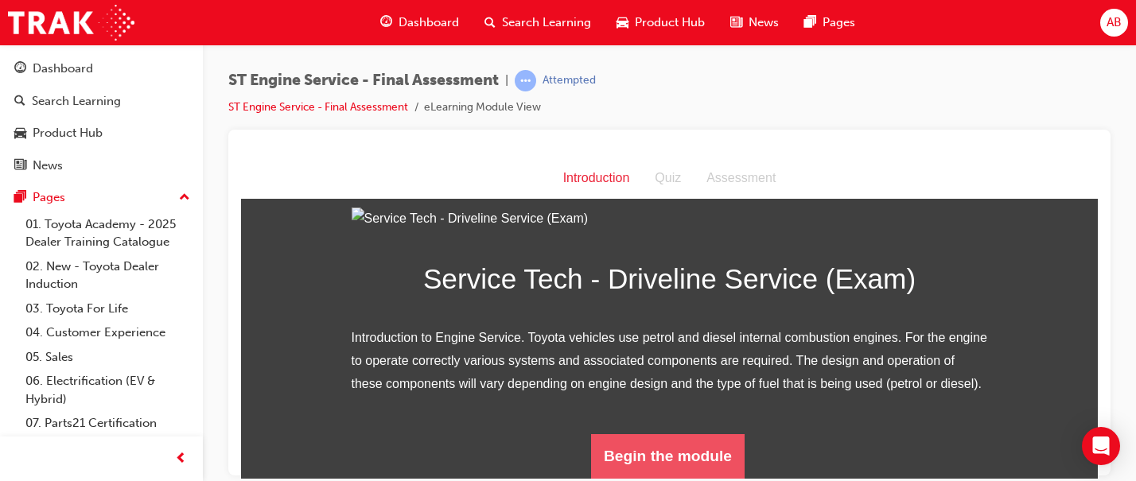
click at [633, 458] on button "Begin the module" at bounding box center [667, 455] width 153 height 45
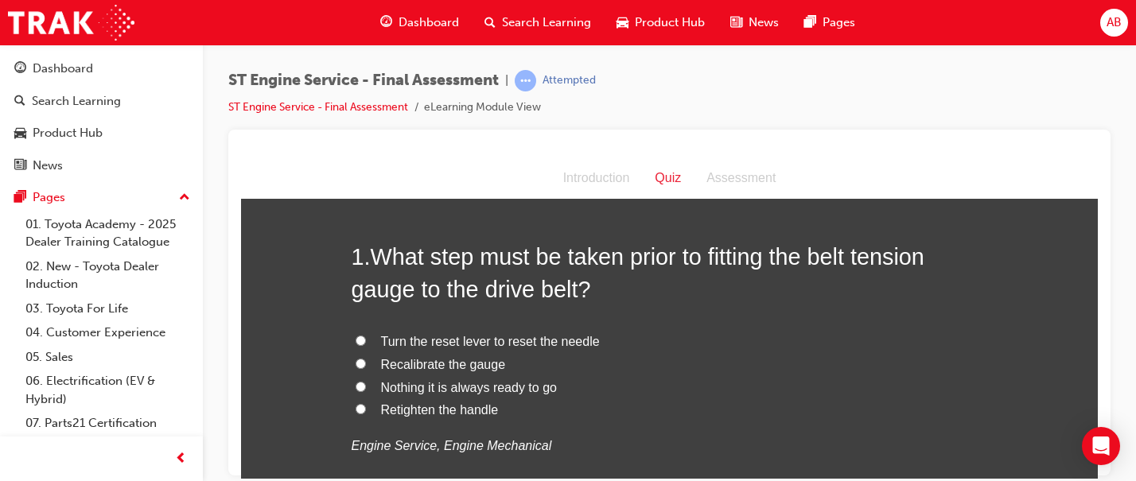
scroll to position [64, 0]
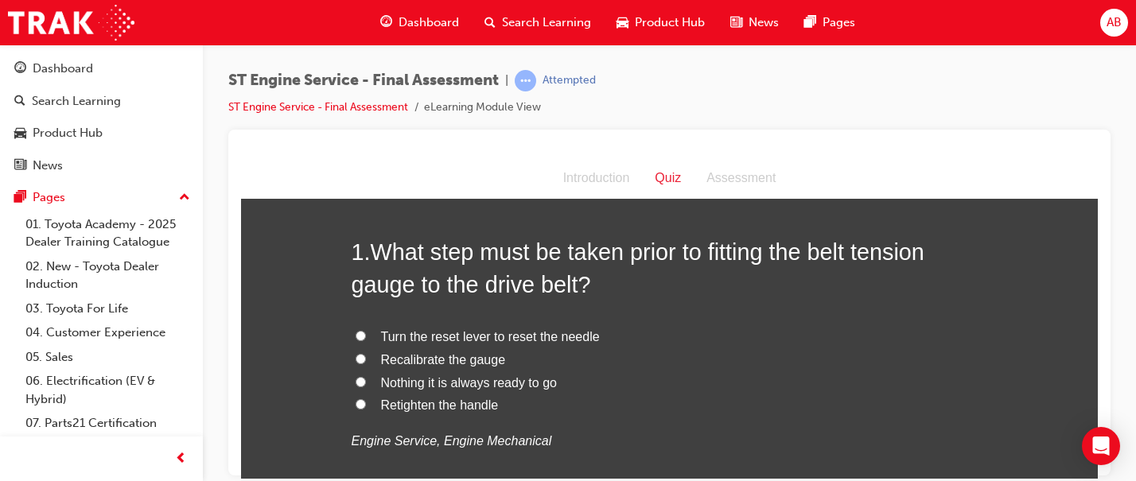
click at [439, 342] on span "Turn the reset lever to reset the needle" at bounding box center [490, 336] width 219 height 14
click at [366, 340] on input "Turn the reset lever to reset the needle" at bounding box center [360, 335] width 10 height 10
radio input "true"
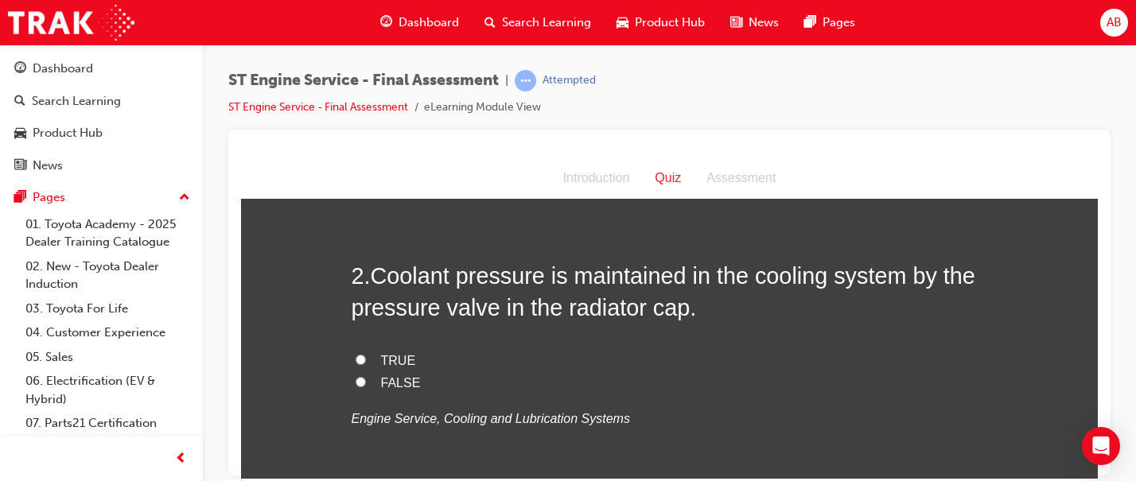
scroll to position [423, 0]
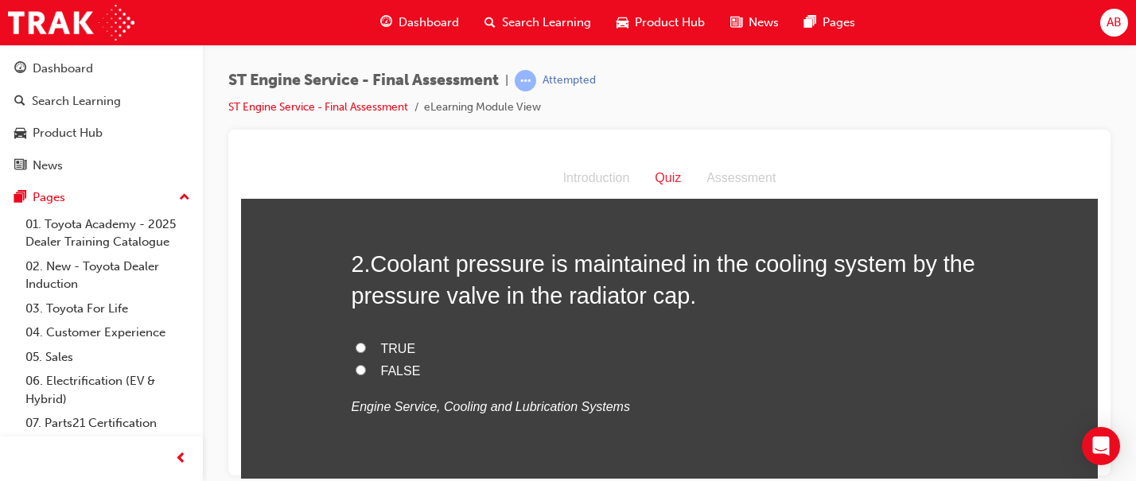
click at [381, 344] on span "TRUE" at bounding box center [398, 348] width 35 height 14
click at [366, 344] on input "TRUE" at bounding box center [360, 347] width 10 height 10
radio input "true"
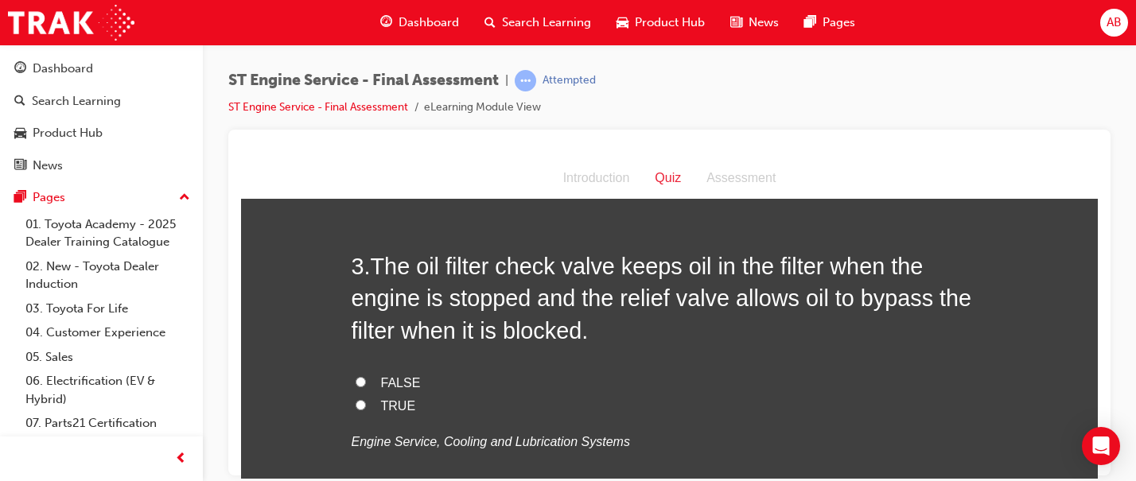
scroll to position [746, 0]
click at [371, 408] on label "TRUE" at bounding box center [669, 405] width 636 height 23
click at [366, 408] on input "TRUE" at bounding box center [360, 403] width 10 height 10
radio input "true"
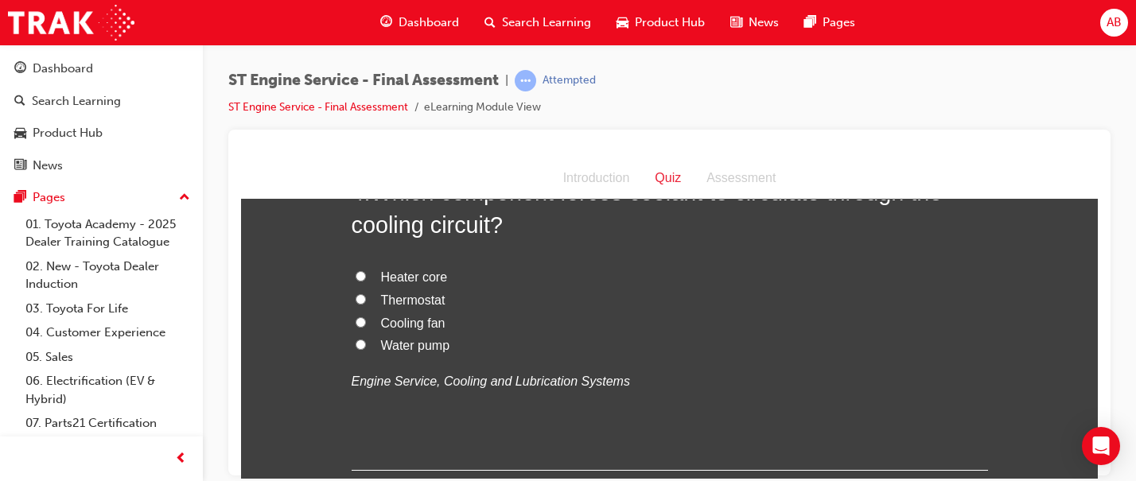
scroll to position [1165, 0]
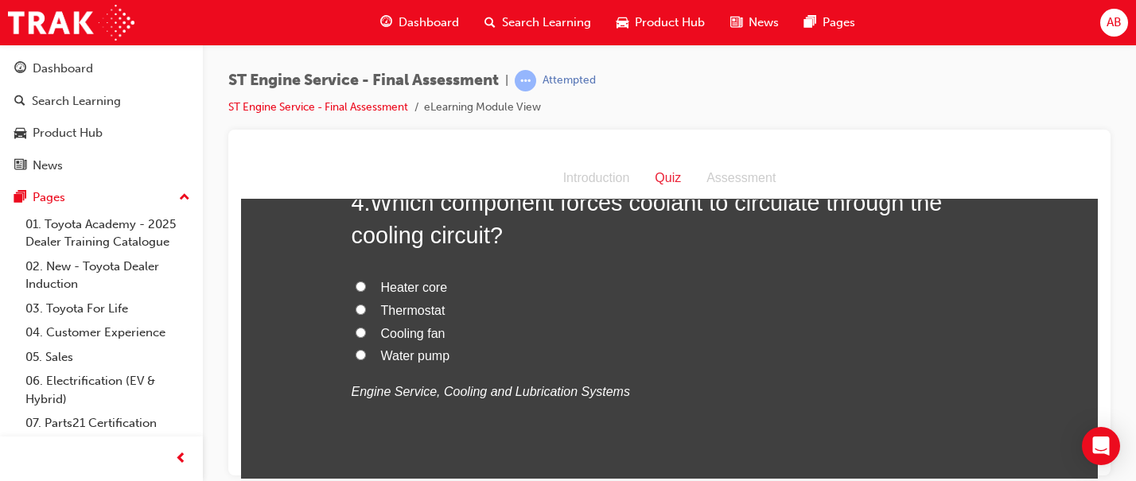
click at [394, 360] on span "Water pump" at bounding box center [415, 355] width 69 height 14
click at [366, 359] on input "Water pump" at bounding box center [360, 354] width 10 height 10
radio input "true"
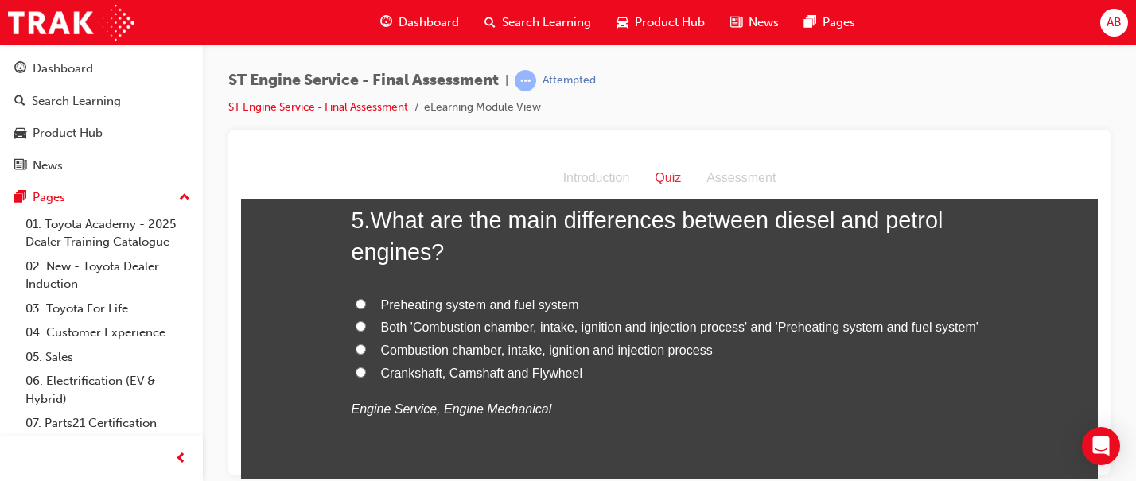
scroll to position [1519, 0]
click at [457, 328] on span "Both 'Combustion chamber, intake, ignition and injection process' and 'Preheati…" at bounding box center [679, 326] width 597 height 14
click at [366, 328] on input "Both 'Combustion chamber, intake, ignition and injection process' and 'Preheati…" at bounding box center [360, 325] width 10 height 10
radio input "true"
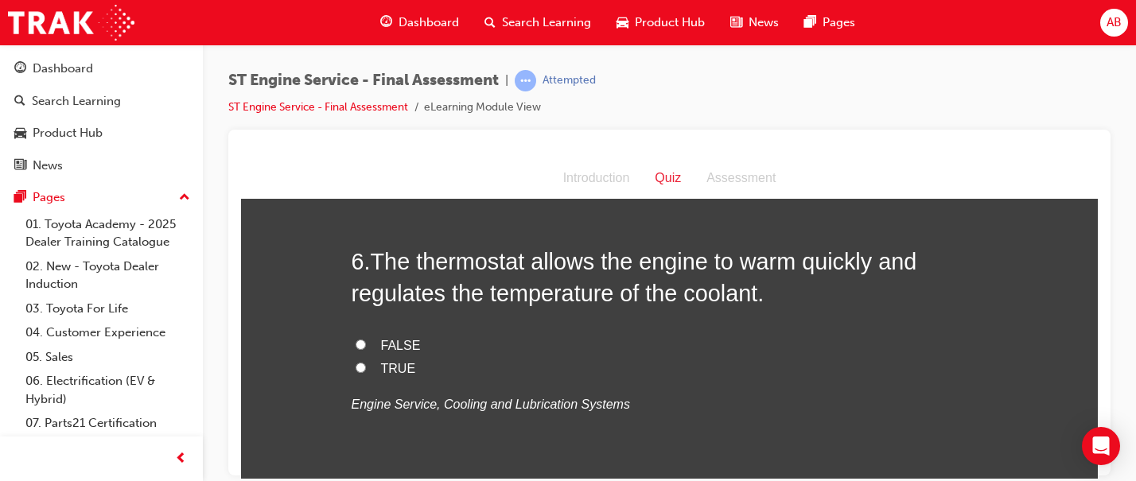
scroll to position [1854, 0]
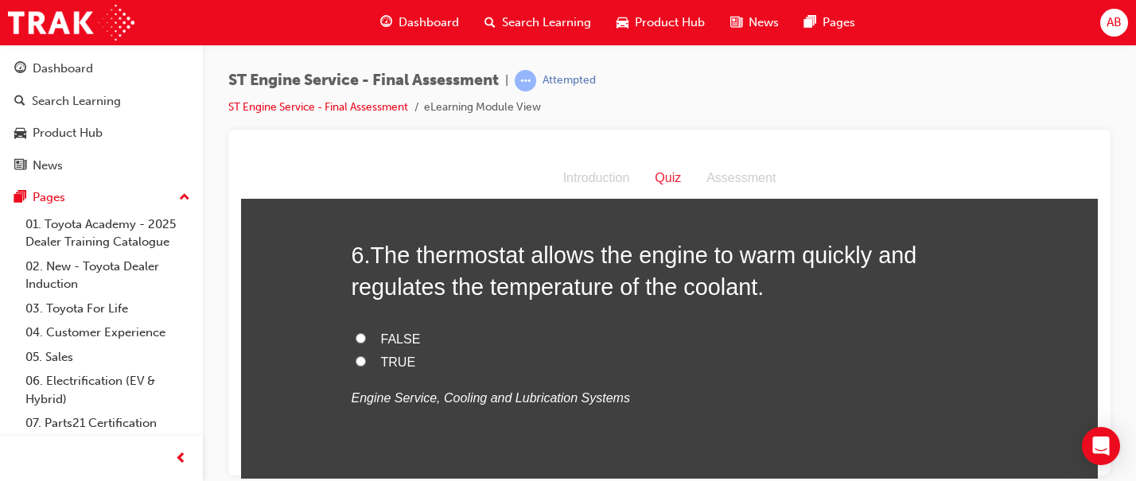
click at [388, 363] on span "TRUE" at bounding box center [398, 362] width 35 height 14
click at [366, 363] on input "TRUE" at bounding box center [360, 360] width 10 height 10
radio input "true"
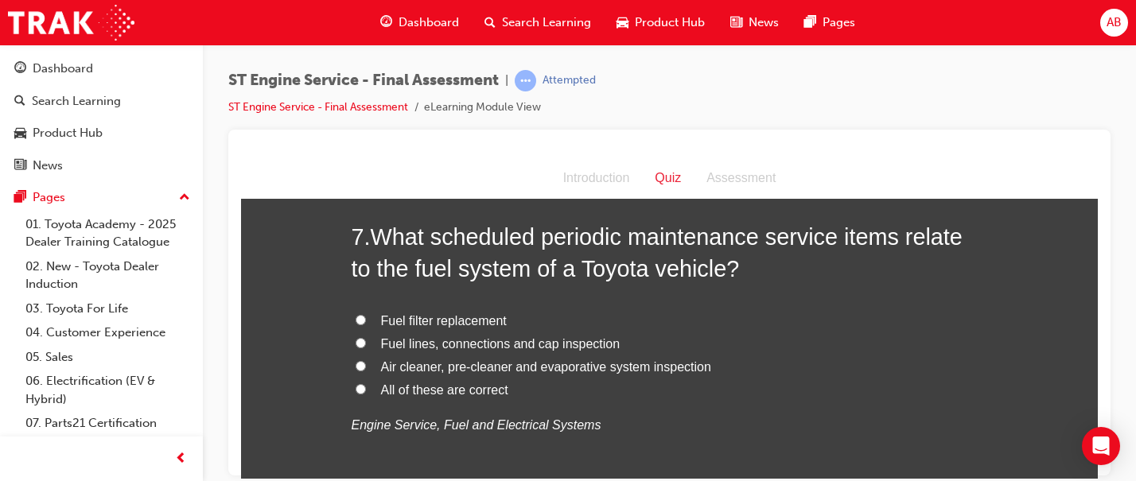
scroll to position [2197, 0]
click at [414, 323] on span "Fuel filter replacement" at bounding box center [444, 320] width 126 height 14
click at [366, 323] on input "Fuel filter replacement" at bounding box center [360, 318] width 10 height 10
radio input "true"
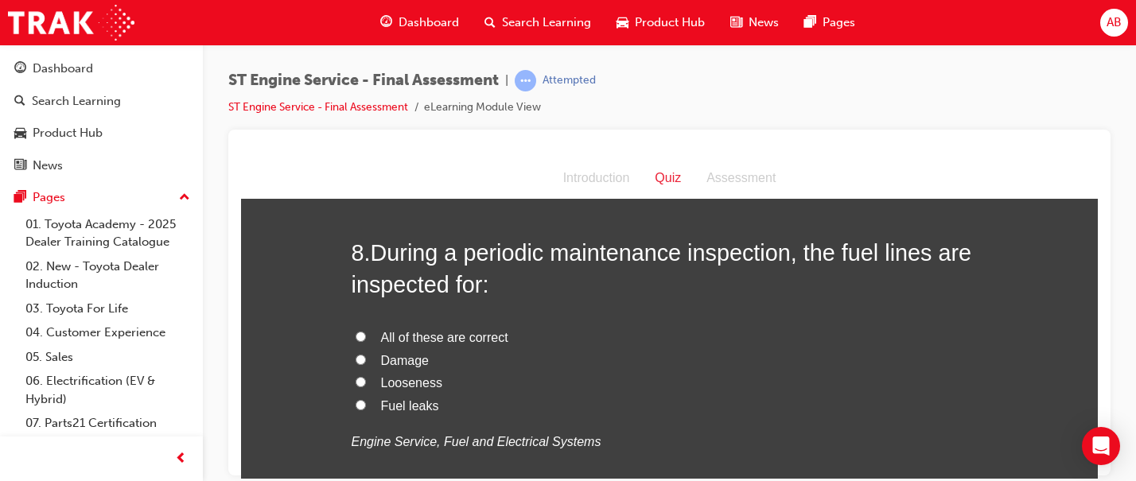
scroll to position [2553, 0]
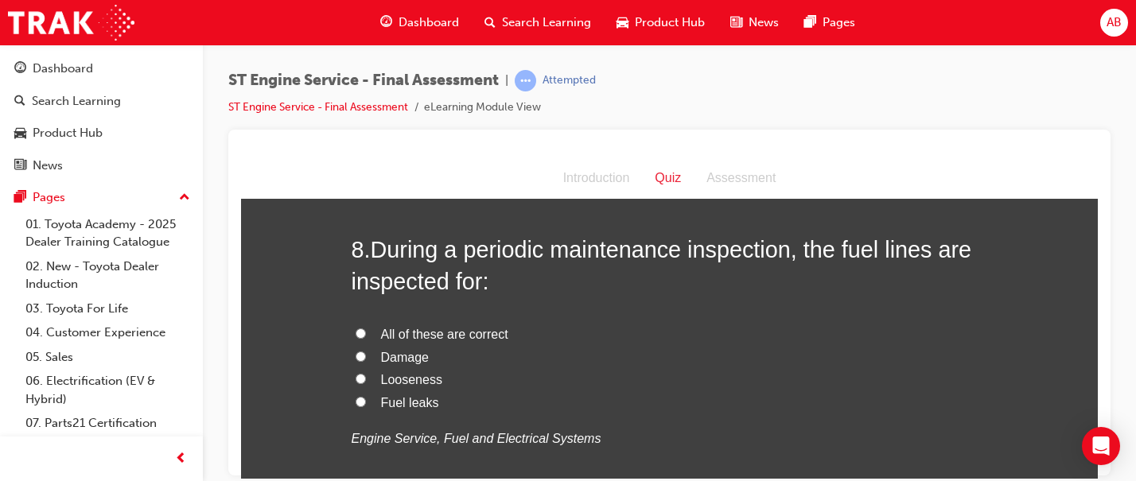
click at [421, 333] on span "All of these are correct" at bounding box center [444, 334] width 127 height 14
click at [366, 333] on input "All of these are correct" at bounding box center [360, 333] width 10 height 10
radio input "true"
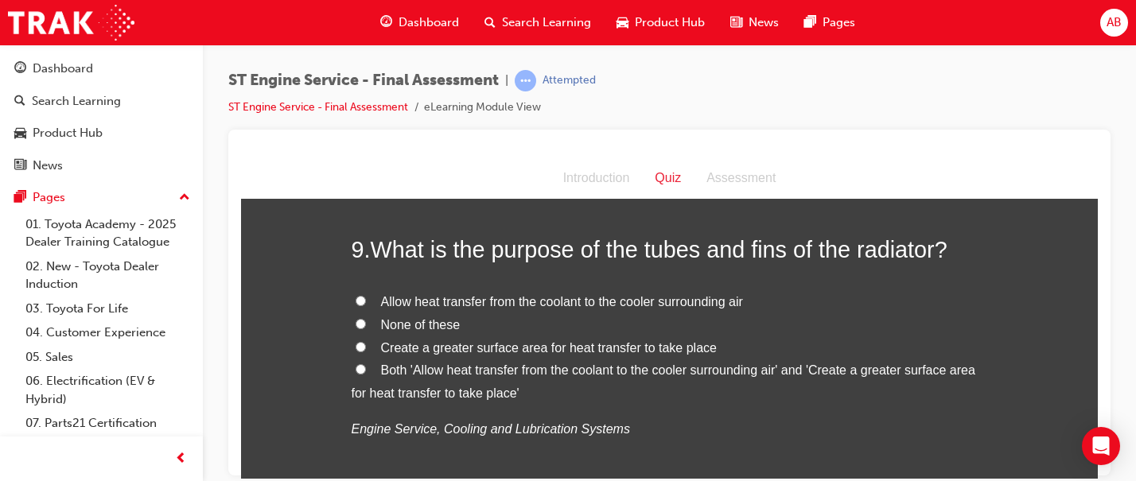
scroll to position [2925, 0]
click at [421, 301] on span "Allow heat transfer from the coolant to the cooler surrounding air" at bounding box center [562, 300] width 362 height 14
click at [366, 301] on input "Allow heat transfer from the coolant to the cooler surrounding air" at bounding box center [360, 299] width 10 height 10
radio input "true"
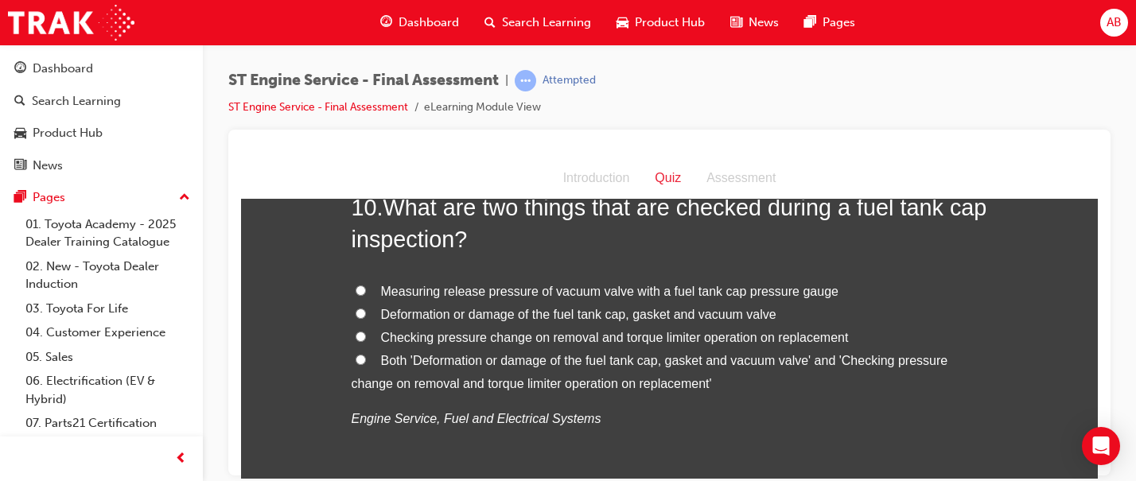
scroll to position [3287, 0]
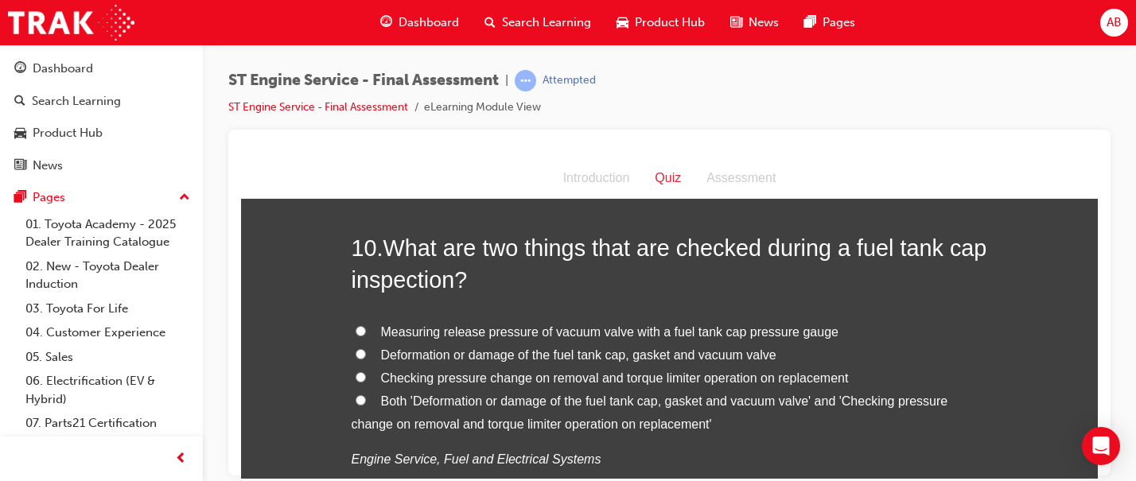
click at [407, 359] on span "Deformation or damage of the fuel tank cap, gasket and vacuum valve" at bounding box center [578, 355] width 395 height 14
click at [366, 359] on input "Deformation or damage of the fuel tank cap, gasket and vacuum valve" at bounding box center [360, 353] width 10 height 10
radio input "true"
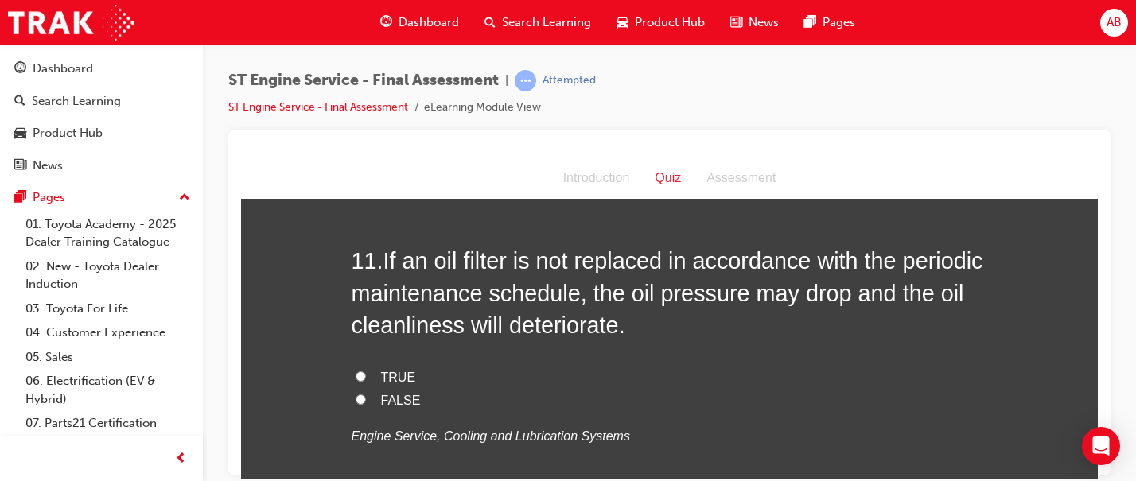
scroll to position [3668, 0]
click at [372, 375] on label "TRUE" at bounding box center [669, 376] width 636 height 23
click at [366, 375] on input "TRUE" at bounding box center [360, 375] width 10 height 10
radio input "true"
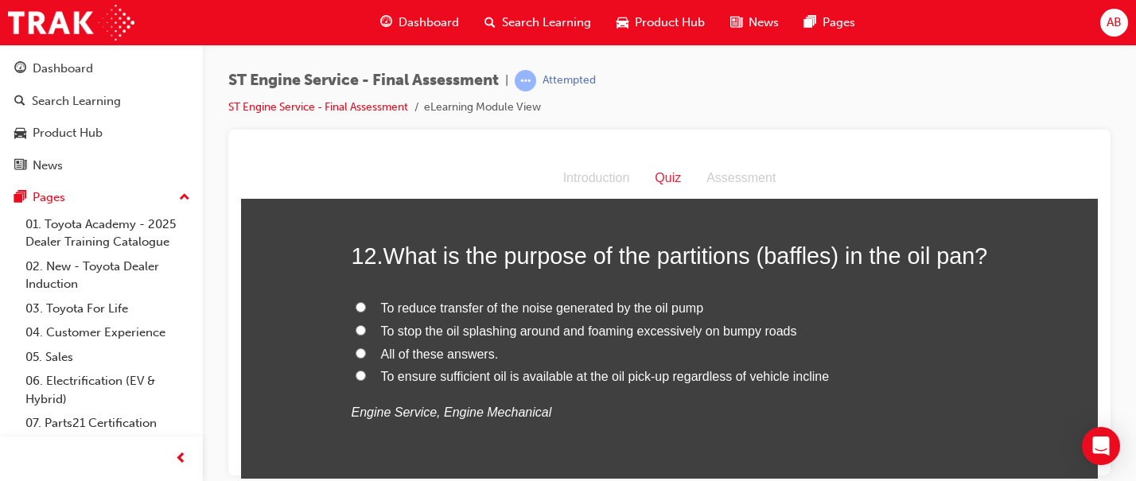
scroll to position [4038, 0]
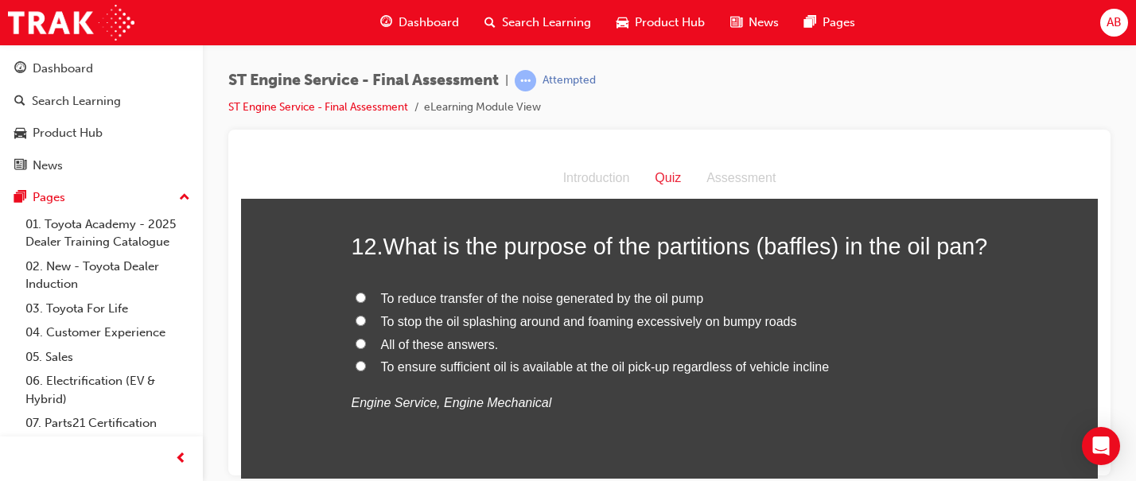
click at [441, 328] on span "To stop the oil splashing around and foaming excessively on bumpy roads" at bounding box center [589, 321] width 416 height 14
click at [366, 325] on input "To stop the oil splashing around and foaming excessively on bumpy roads" at bounding box center [360, 320] width 10 height 10
radio input "true"
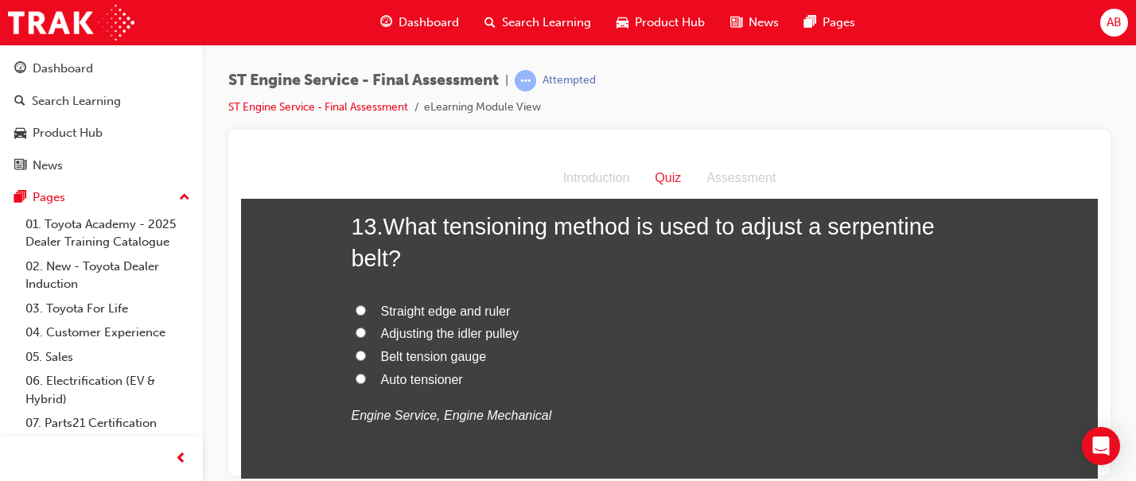
scroll to position [4401, 0]
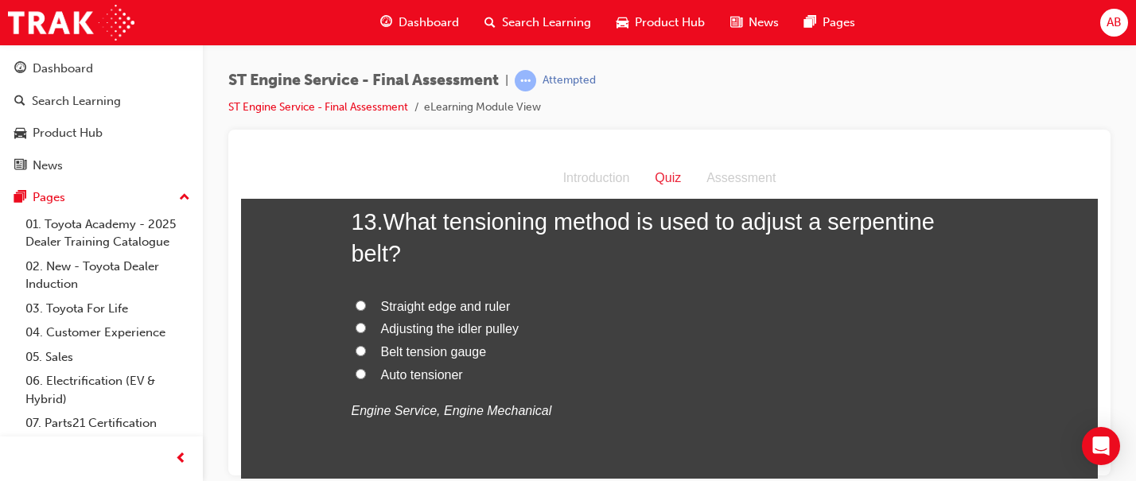
click at [418, 358] on span "Belt tension gauge" at bounding box center [434, 351] width 106 height 14
click at [366, 355] on input "Belt tension gauge" at bounding box center [360, 350] width 10 height 10
radio input "true"
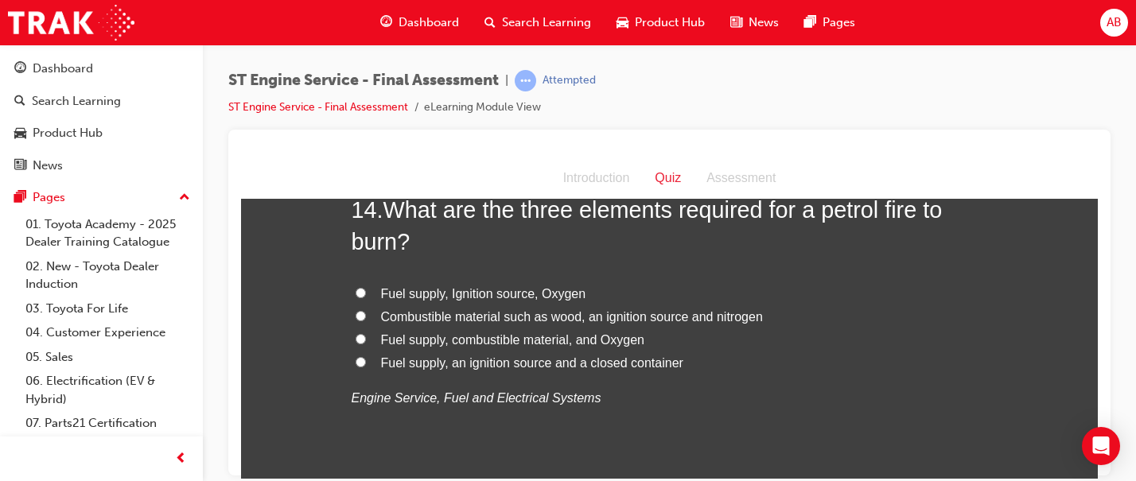
scroll to position [4807, 0]
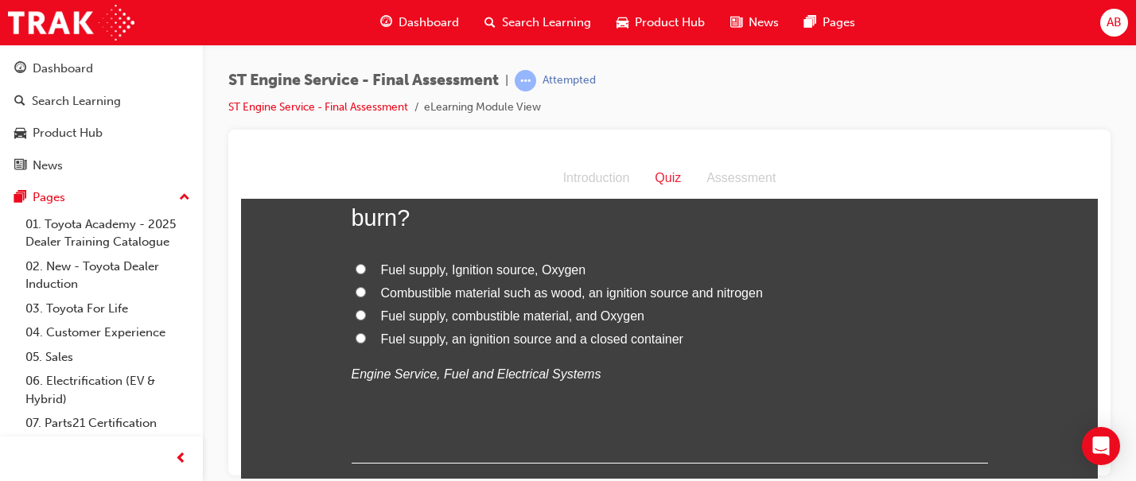
click at [437, 276] on span "Fuel supply, Ignition source, Oxygen" at bounding box center [483, 269] width 205 height 14
click at [366, 274] on input "Fuel supply, Ignition source, Oxygen" at bounding box center [360, 268] width 10 height 10
radio input "true"
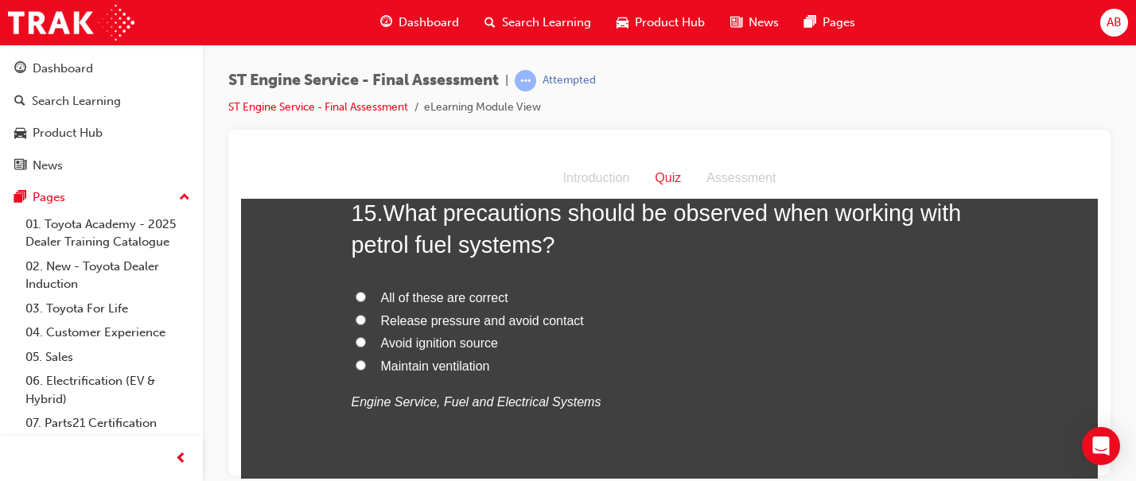
scroll to position [5155, 0]
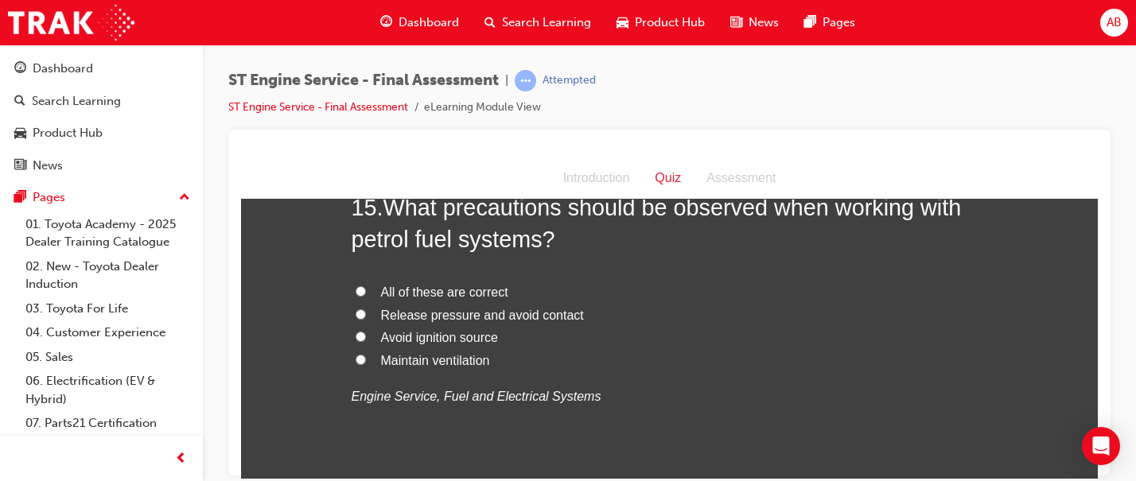
click at [465, 344] on span "Avoid ignition source" at bounding box center [439, 337] width 117 height 14
click at [366, 341] on input "Avoid ignition source" at bounding box center [360, 336] width 10 height 10
radio input "true"
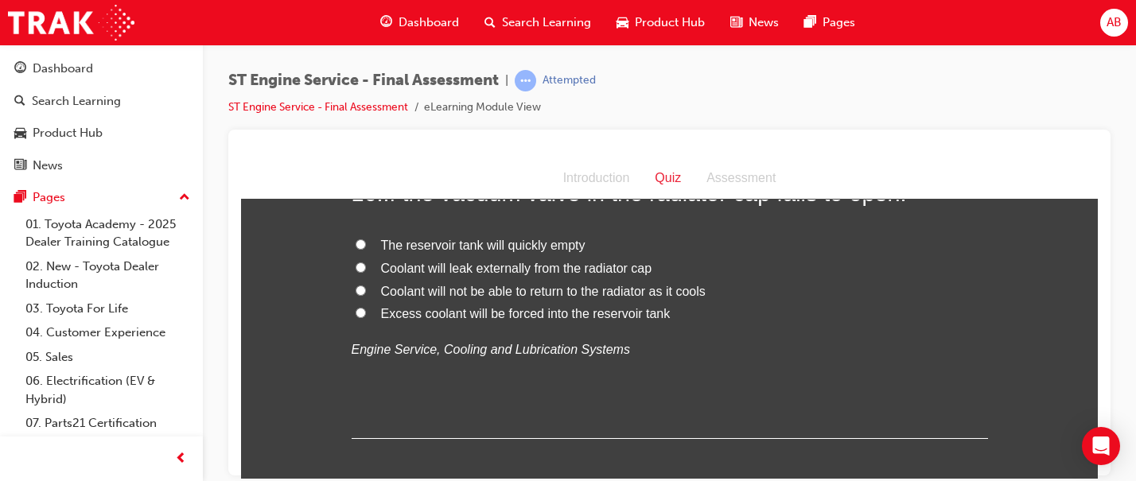
scroll to position [5544, 0]
click at [402, 294] on span "Coolant will not be able to return to the radiator as it cools" at bounding box center [543, 288] width 324 height 14
click at [366, 292] on input "Coolant will not be able to return to the radiator as it cools" at bounding box center [360, 287] width 10 height 10
radio input "true"
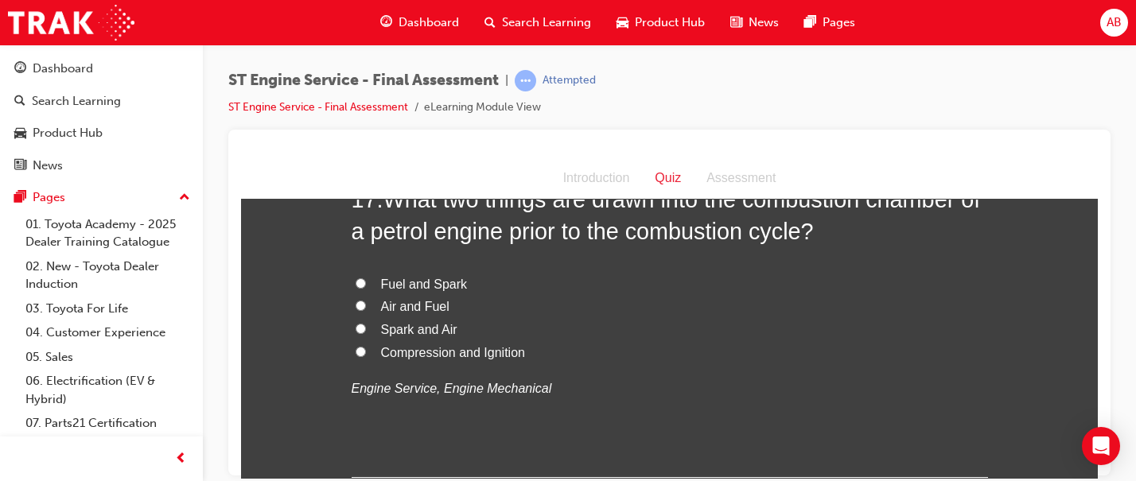
scroll to position [5873, 0]
click at [435, 289] on span "Fuel and Spark" at bounding box center [424, 283] width 87 height 14
click at [366, 287] on input "Fuel and Spark" at bounding box center [360, 282] width 10 height 10
radio input "true"
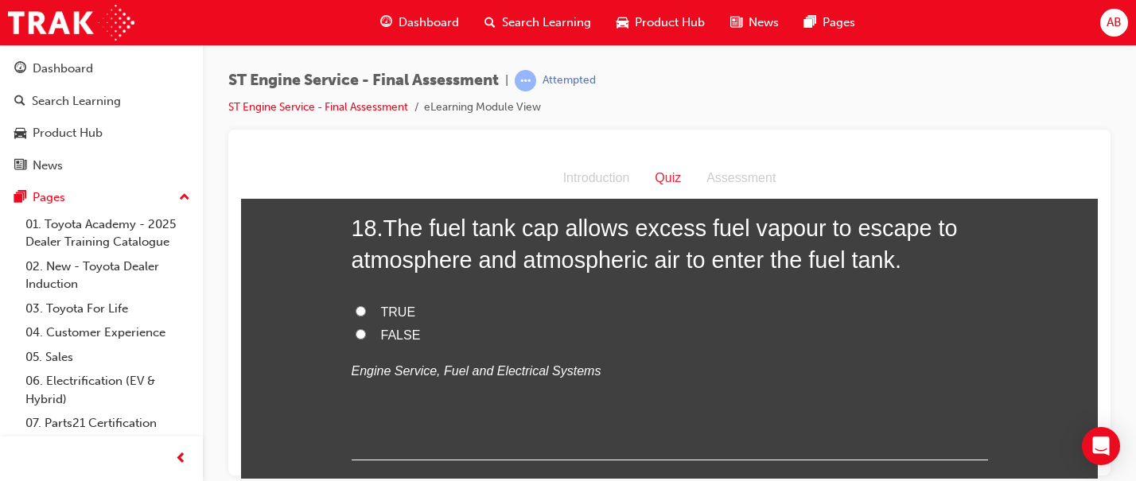
scroll to position [6216, 0]
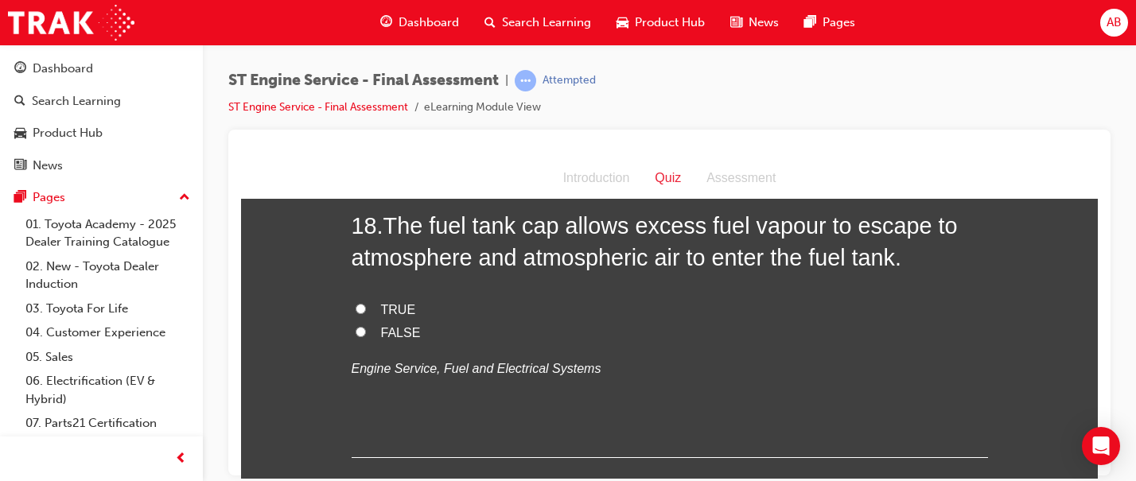
click at [393, 316] on span "TRUE" at bounding box center [398, 309] width 35 height 14
click at [366, 313] on input "TRUE" at bounding box center [360, 308] width 10 height 10
radio input "true"
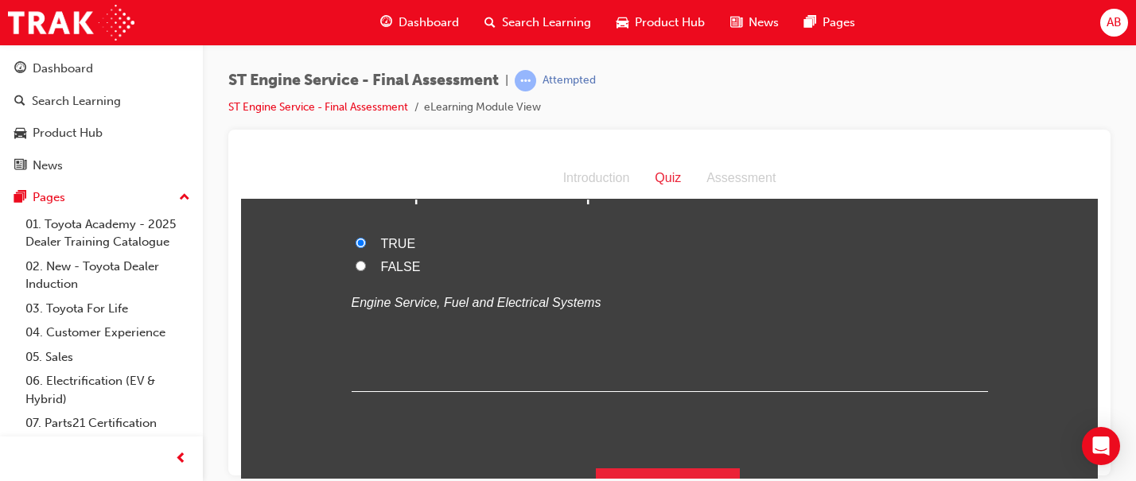
scroll to position [6347, 0]
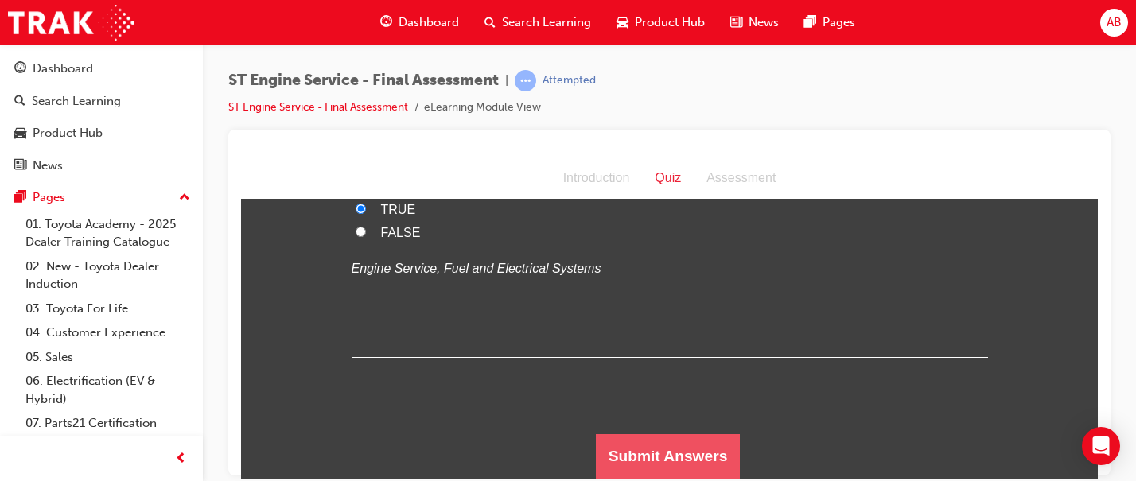
click at [668, 460] on button "Submit Answers" at bounding box center [668, 455] width 145 height 45
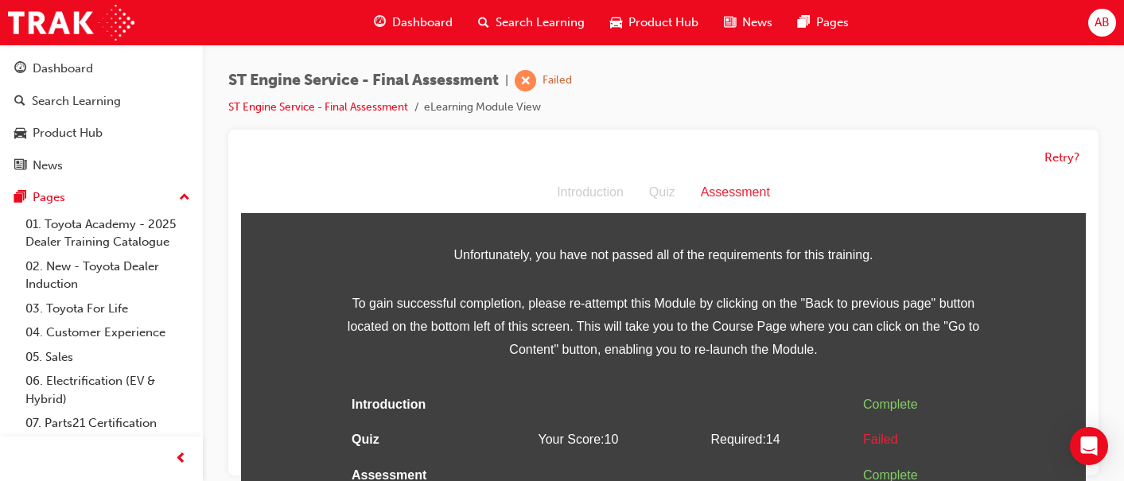
scroll to position [12, 0]
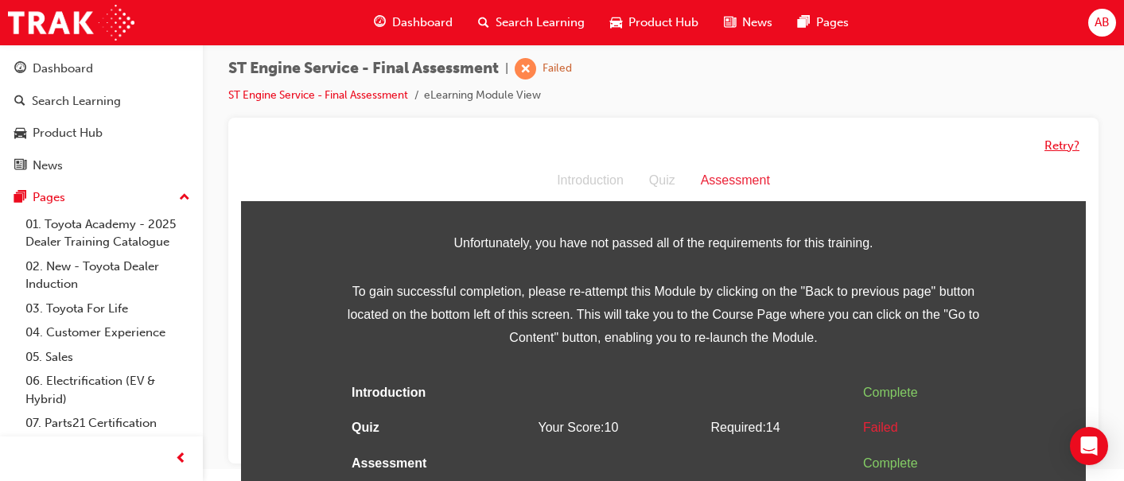
click at [1063, 146] on button "Retry?" at bounding box center [1061, 146] width 35 height 18
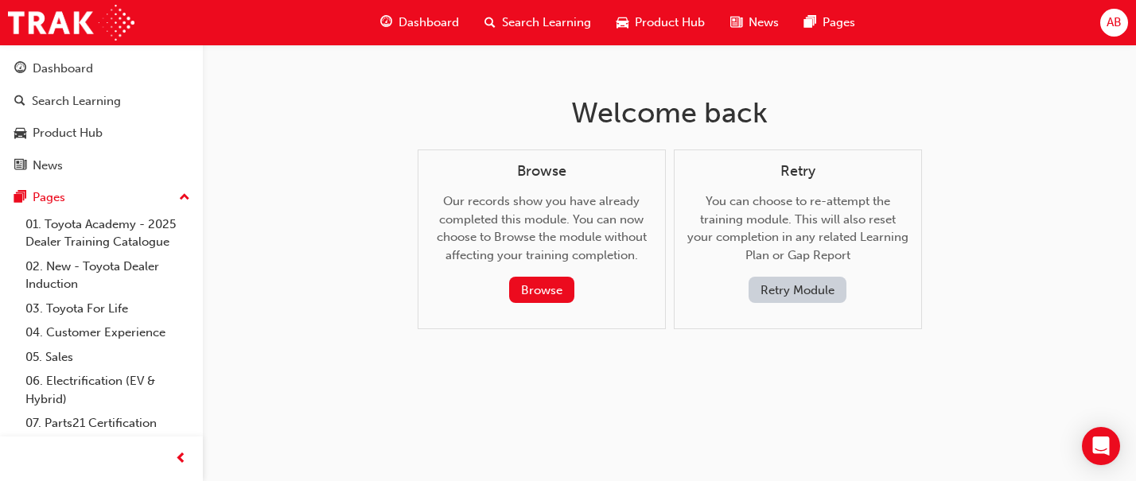
click at [769, 285] on button "Retry Module" at bounding box center [797, 290] width 98 height 26
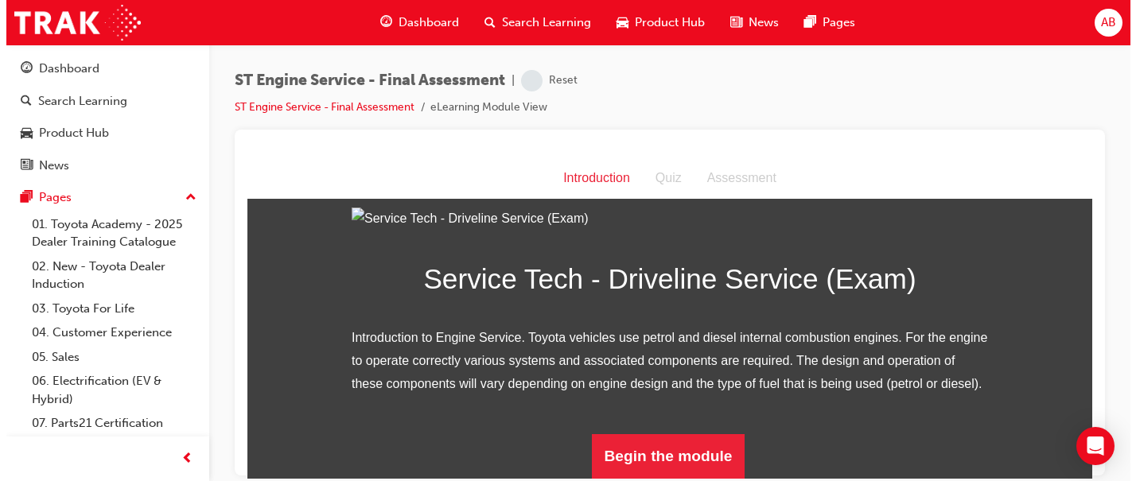
scroll to position [210, 0]
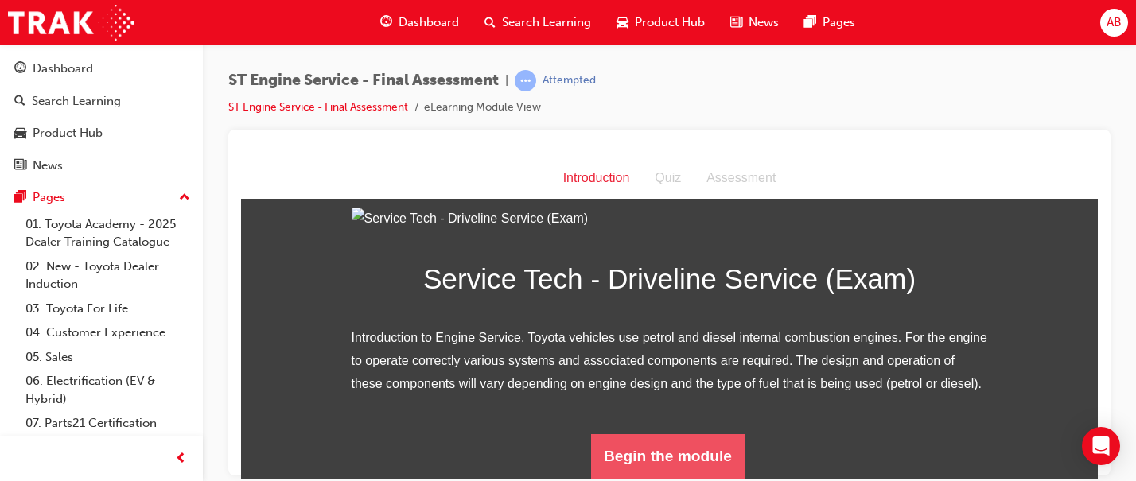
click at [639, 451] on button "Begin the module" at bounding box center [667, 455] width 153 height 45
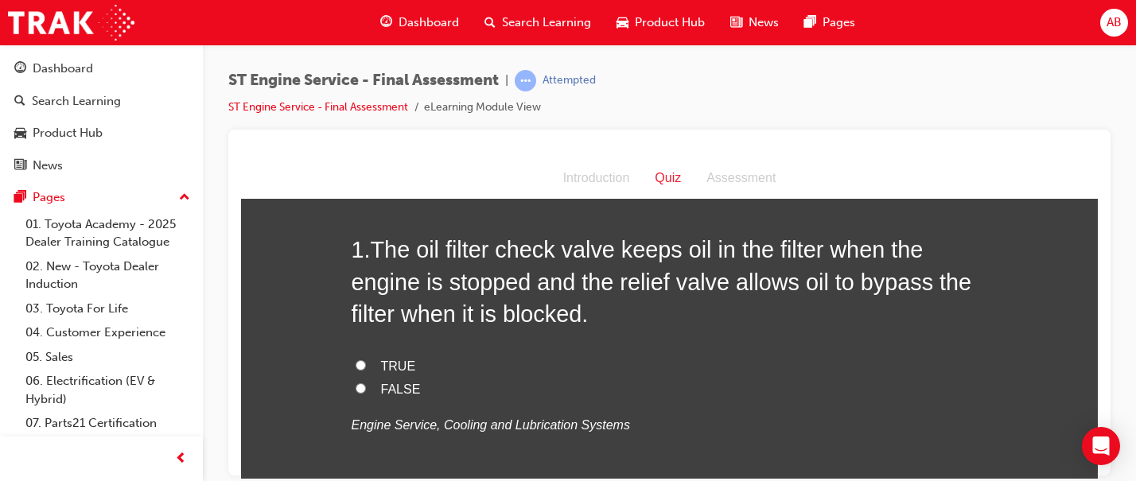
scroll to position [68, 0]
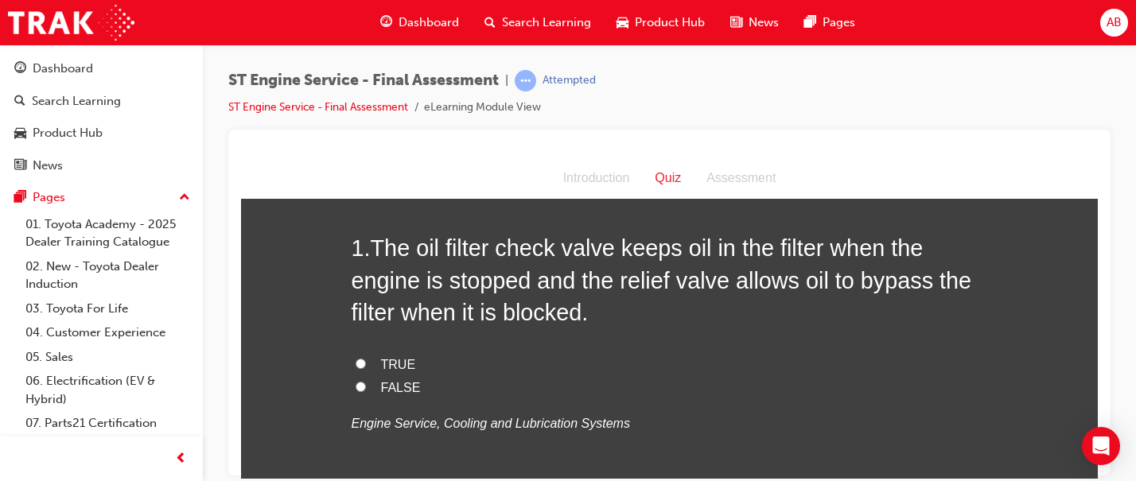
click at [399, 361] on span "TRUE" at bounding box center [398, 364] width 35 height 14
click at [366, 361] on input "TRUE" at bounding box center [360, 363] width 10 height 10
radio input "true"
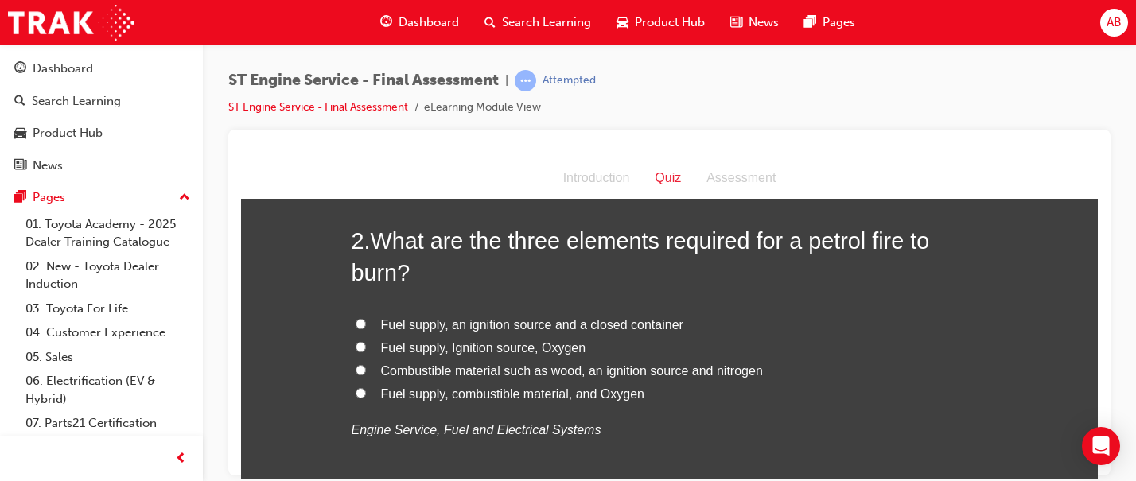
scroll to position [433, 0]
click at [464, 349] on span "Fuel supply, Ignition source, Oxygen" at bounding box center [483, 347] width 205 height 14
click at [366, 349] on input "Fuel supply, Ignition source, Oxygen" at bounding box center [360, 345] width 10 height 10
radio input "true"
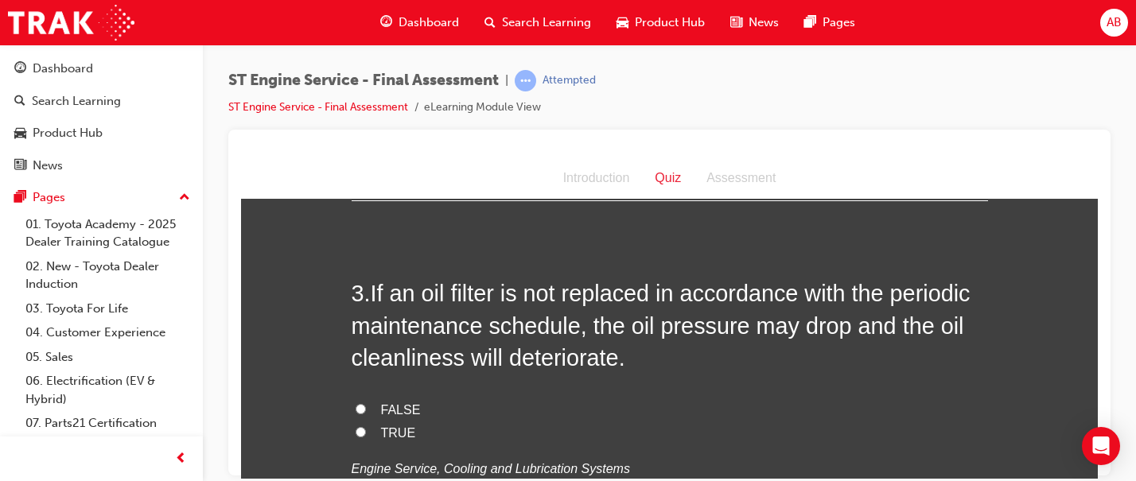
scroll to position [752, 0]
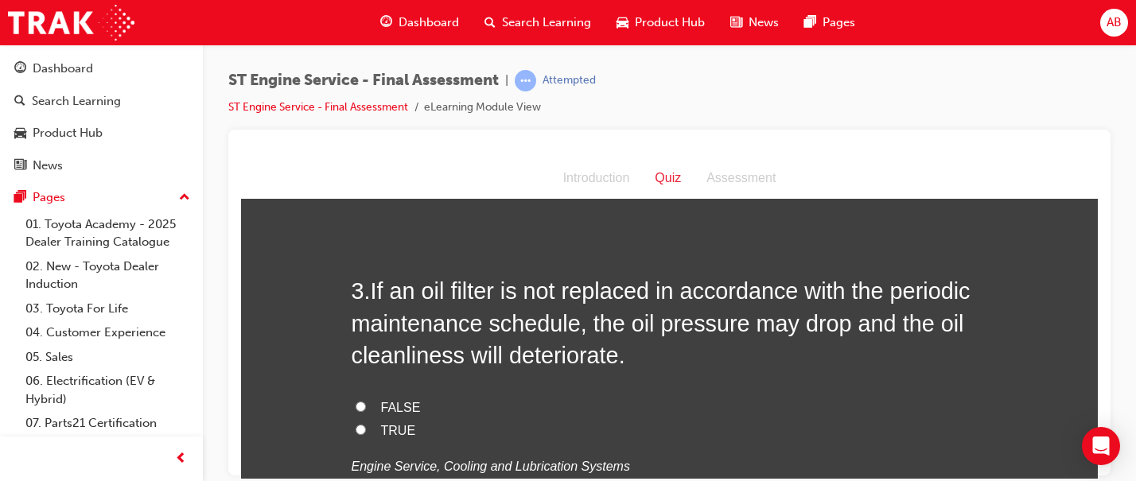
click at [381, 427] on span "TRUE" at bounding box center [398, 430] width 35 height 14
click at [366, 427] on input "TRUE" at bounding box center [360, 429] width 10 height 10
radio input "true"
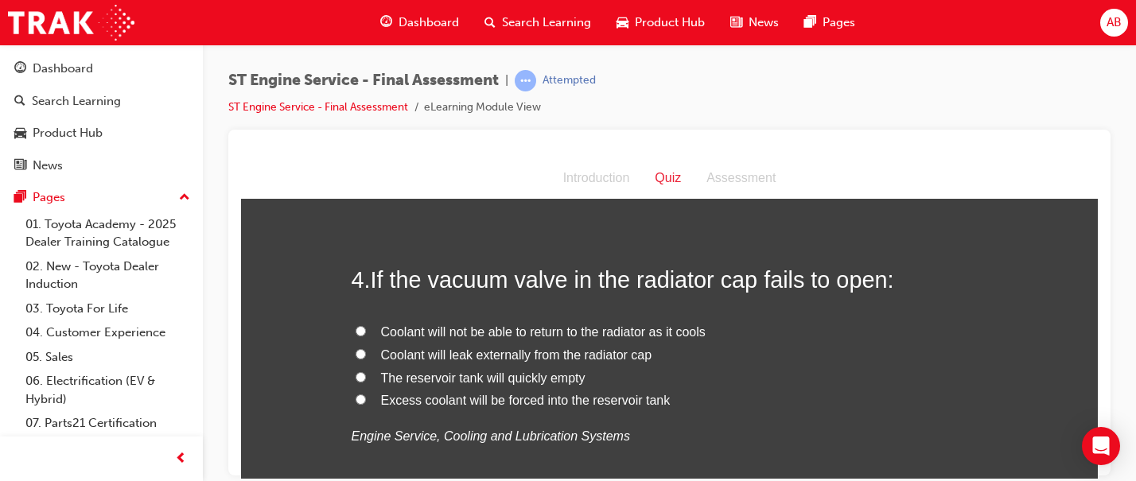
scroll to position [1123, 0]
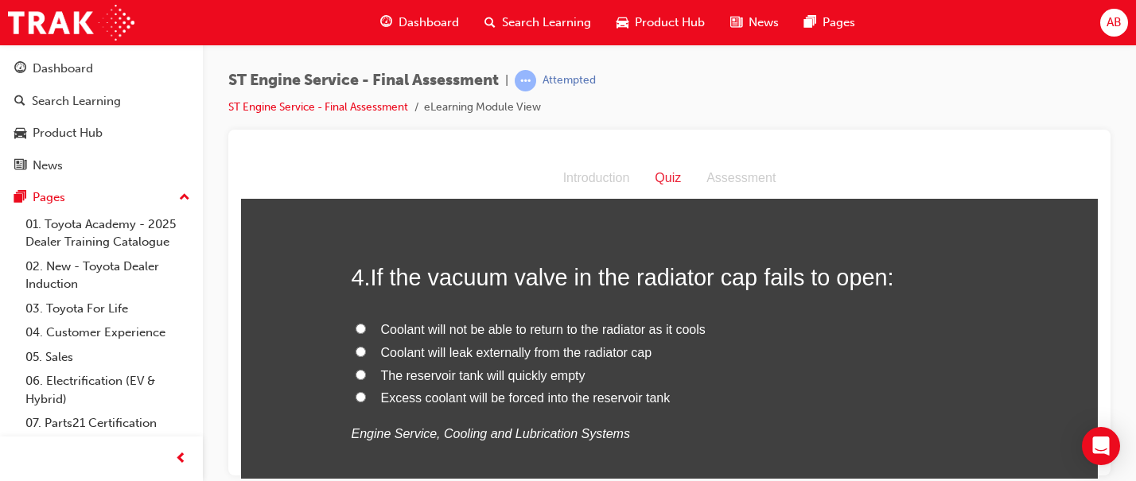
click at [470, 326] on span "Coolant will not be able to return to the radiator as it cools" at bounding box center [543, 329] width 324 height 14
click at [366, 326] on input "Coolant will not be able to return to the radiator as it cools" at bounding box center [360, 328] width 10 height 10
radio input "true"
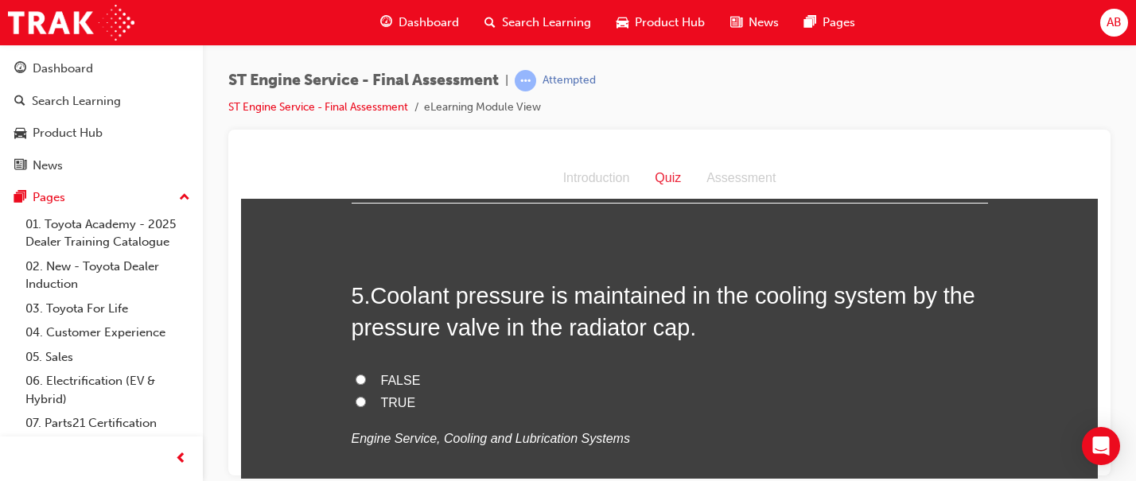
scroll to position [1472, 0]
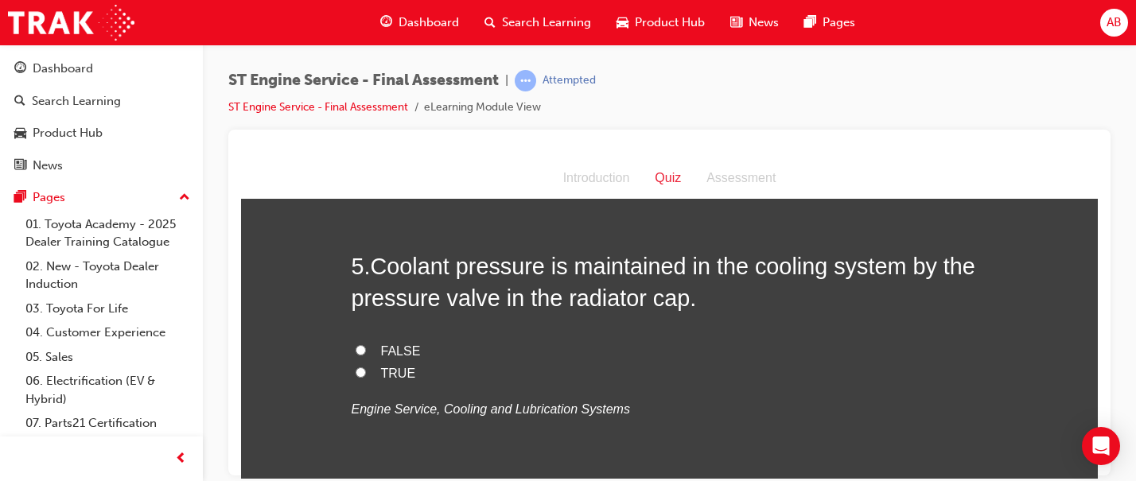
click at [385, 375] on span "TRUE" at bounding box center [398, 373] width 35 height 14
click at [366, 375] on input "TRUE" at bounding box center [360, 372] width 10 height 10
radio input "true"
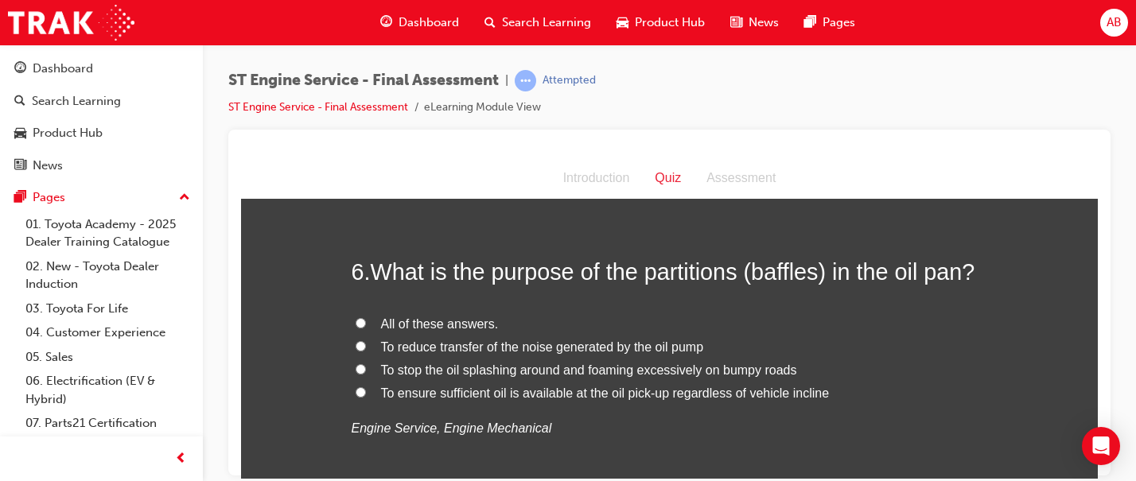
scroll to position [1798, 0]
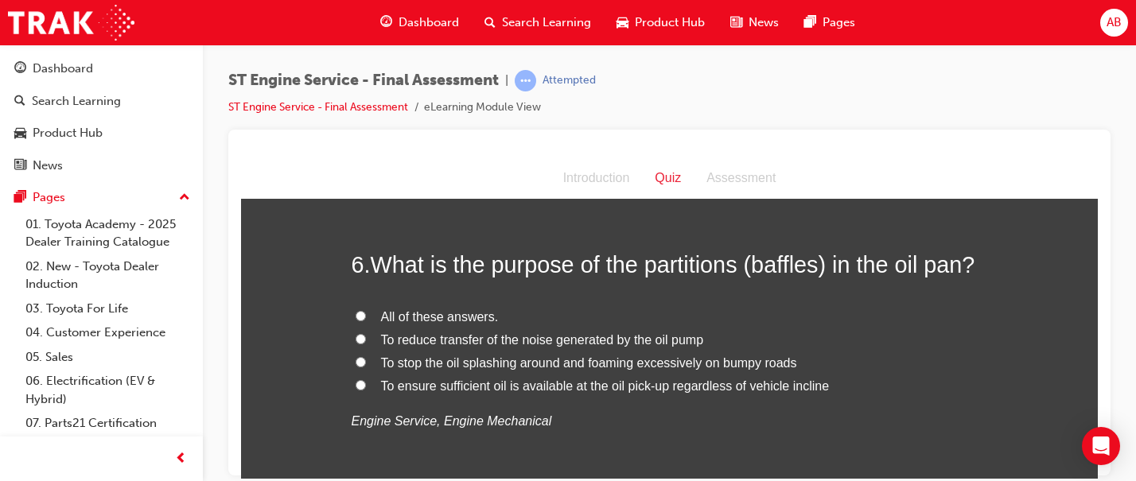
click at [449, 318] on span "All of these answers." at bounding box center [440, 316] width 118 height 14
click at [366, 318] on input "All of these answers." at bounding box center [360, 315] width 10 height 10
radio input "true"
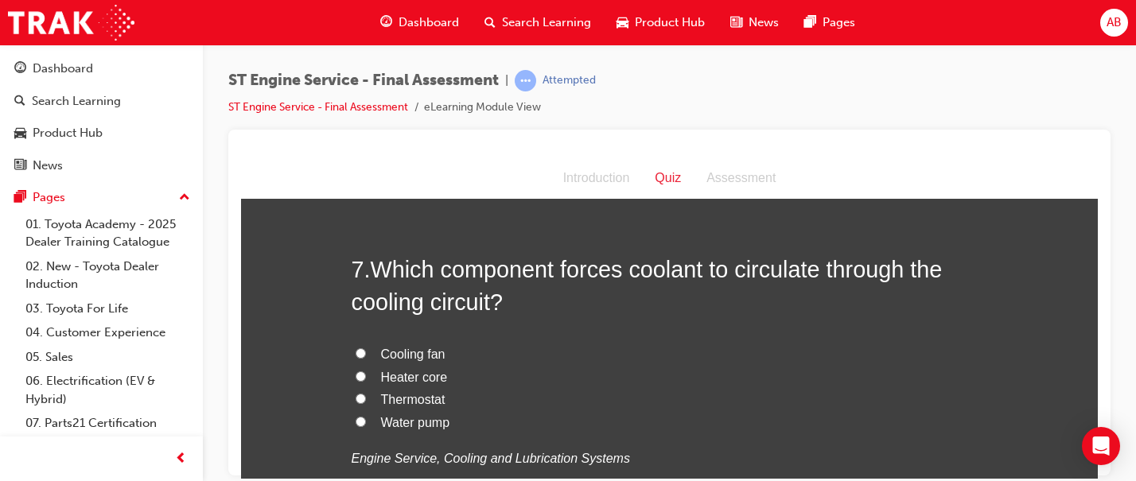
scroll to position [2140, 0]
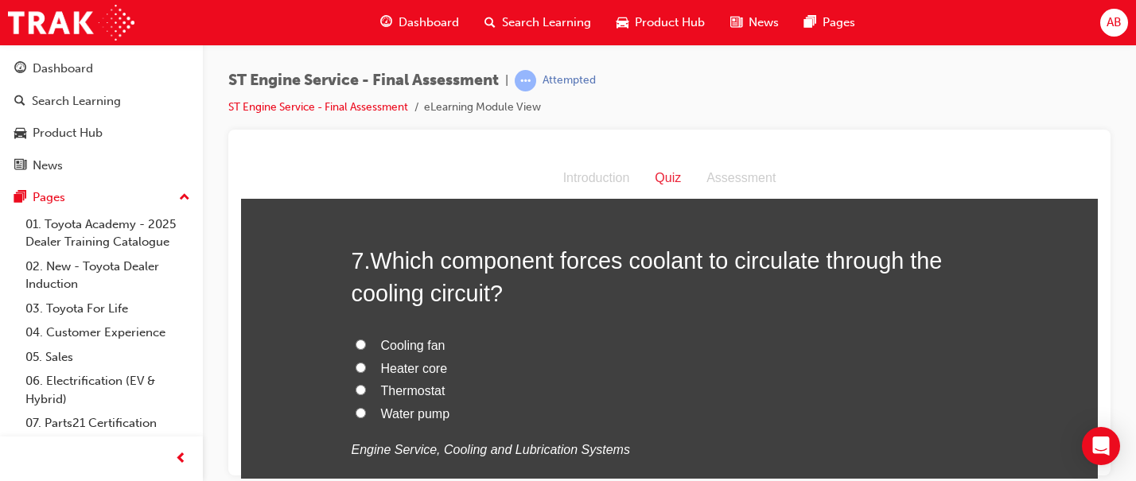
click at [406, 417] on span "Water pump" at bounding box center [415, 413] width 69 height 14
click at [366, 417] on input "Water pump" at bounding box center [360, 412] width 10 height 10
radio input "true"
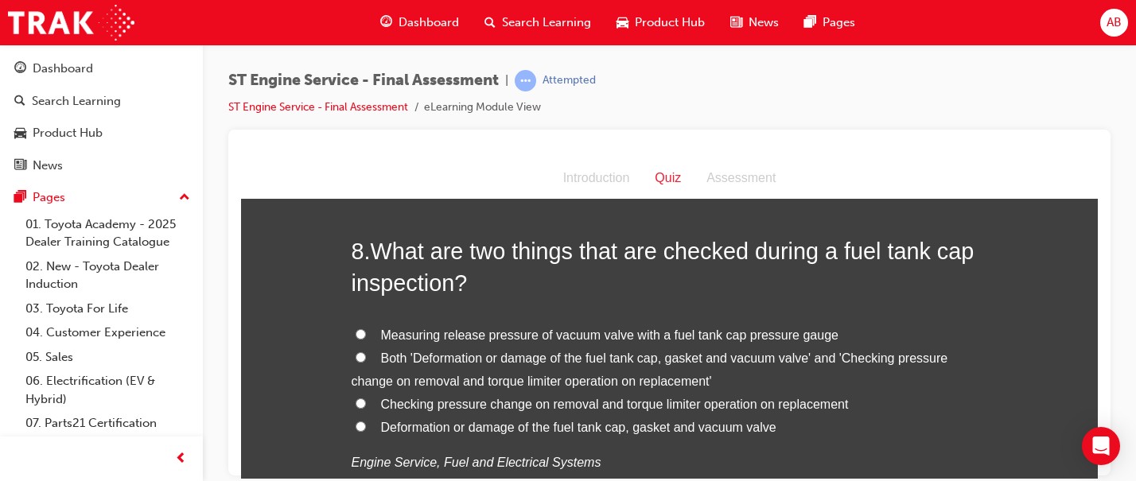
scroll to position [2526, 0]
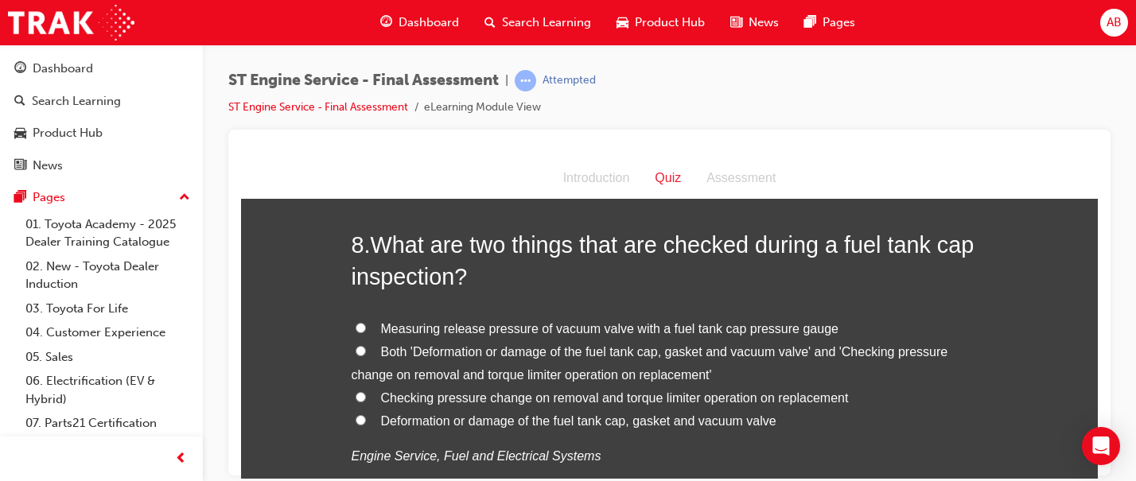
click at [431, 422] on span "Deformation or damage of the fuel tank cap, gasket and vacuum valve" at bounding box center [578, 421] width 395 height 14
click at [366, 422] on input "Deformation or damage of the fuel tank cap, gasket and vacuum valve" at bounding box center [360, 419] width 10 height 10
radio input "true"
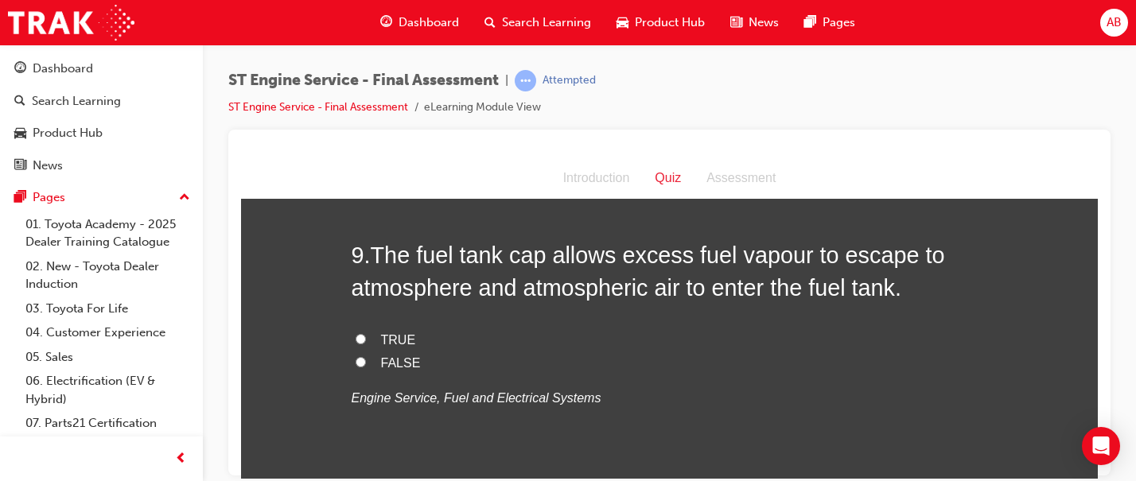
scroll to position [2900, 0]
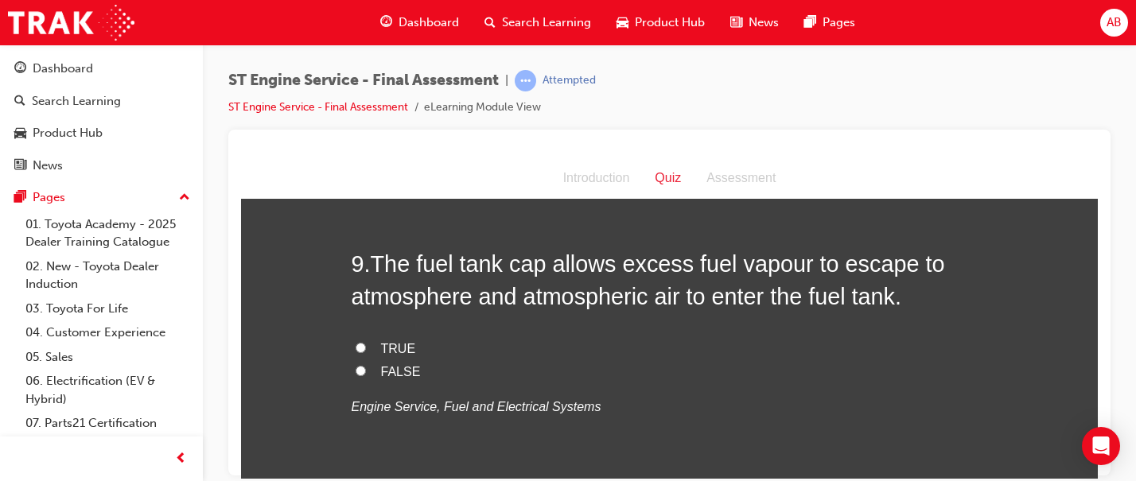
click at [400, 367] on span "FALSE" at bounding box center [401, 371] width 40 height 14
click at [366, 367] on input "FALSE" at bounding box center [360, 370] width 10 height 10
radio input "true"
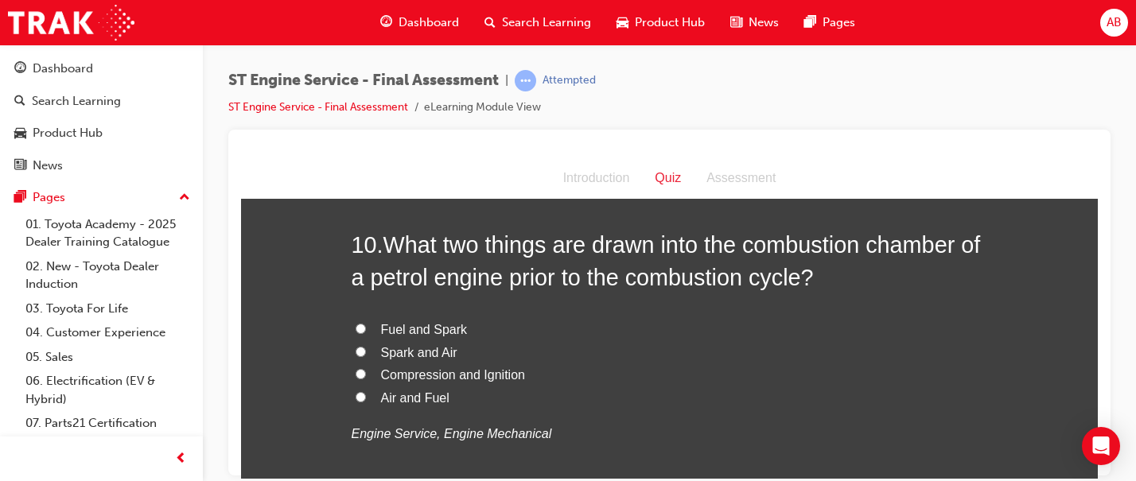
scroll to position [3263, 0]
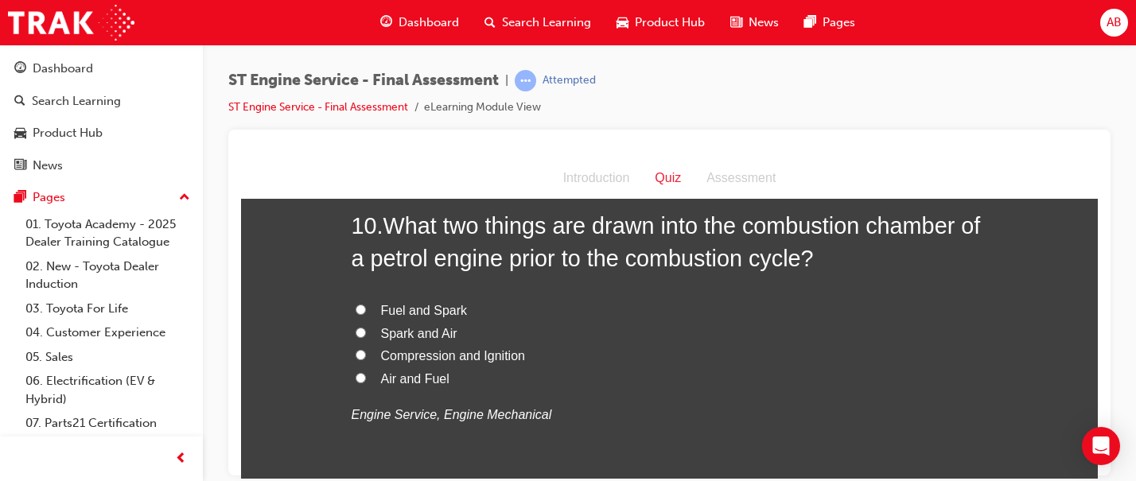
click at [407, 310] on span "Fuel and Spark" at bounding box center [424, 310] width 87 height 14
click at [366, 310] on input "Fuel and Spark" at bounding box center [360, 309] width 10 height 10
radio input "true"
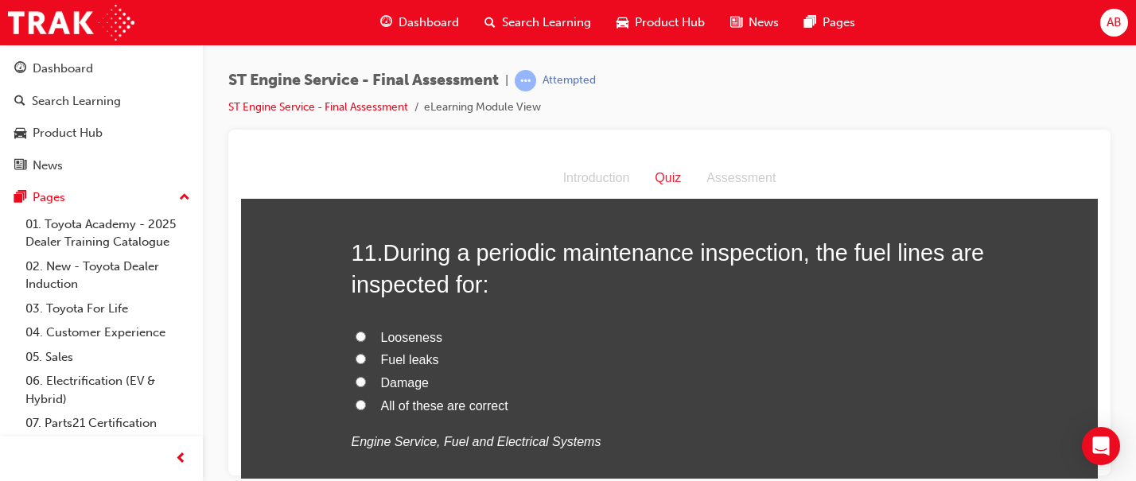
scroll to position [3607, 0]
click at [410, 402] on span "All of these are correct" at bounding box center [444, 405] width 127 height 14
click at [366, 402] on input "All of these are correct" at bounding box center [360, 403] width 10 height 10
radio input "true"
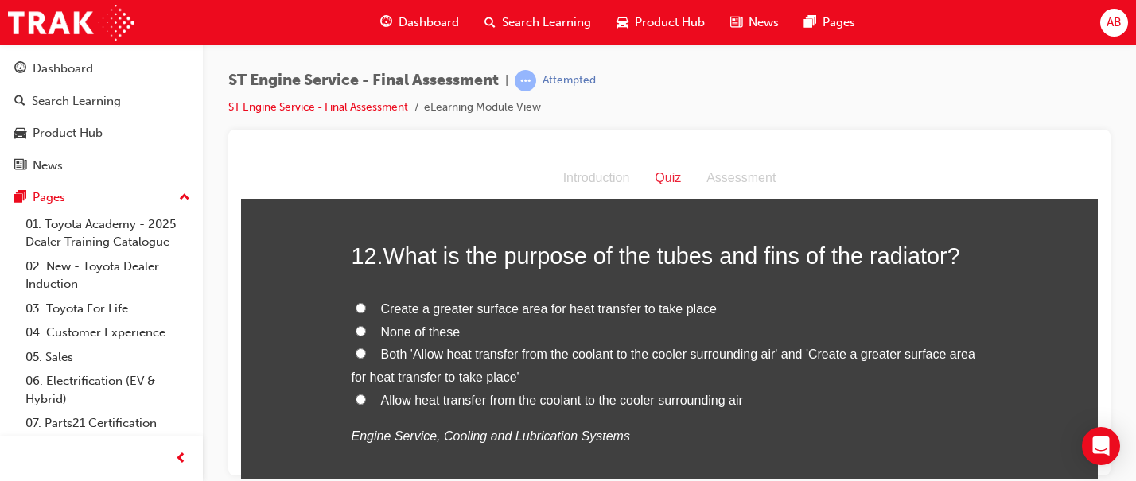
scroll to position [3978, 0]
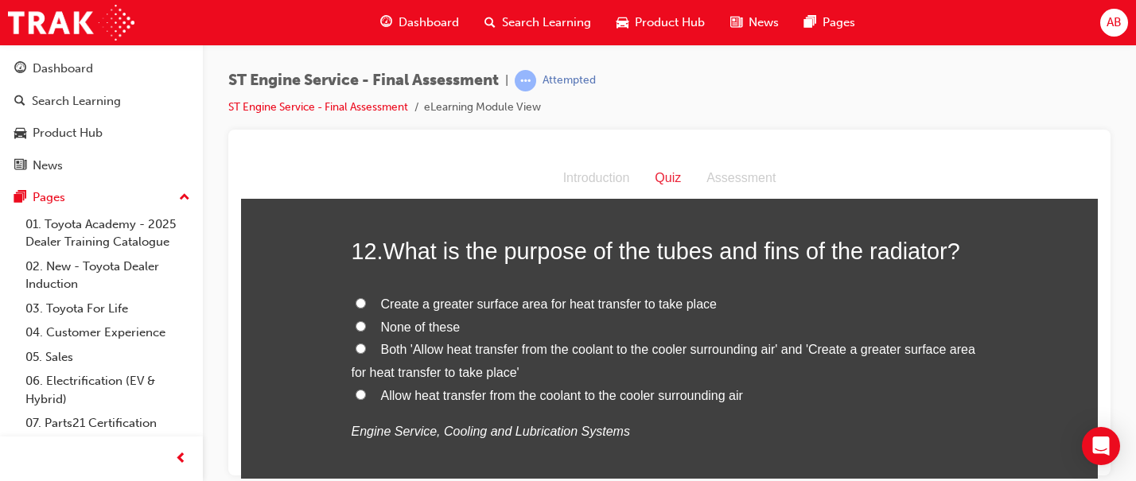
click at [433, 394] on span "Allow heat transfer from the coolant to the cooler surrounding air" at bounding box center [562, 395] width 362 height 14
click at [366, 394] on input "Allow heat transfer from the coolant to the cooler surrounding air" at bounding box center [360, 394] width 10 height 10
radio input "true"
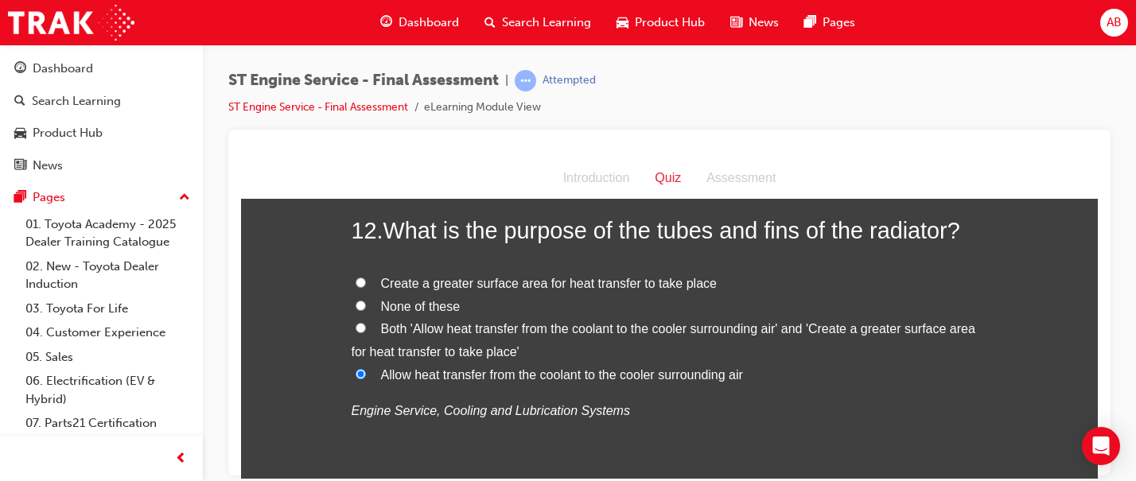
scroll to position [4000, 0]
click at [414, 309] on span "None of these" at bounding box center [421, 304] width 80 height 14
click at [366, 309] on input "None of these" at bounding box center [360, 303] width 10 height 10
radio input "true"
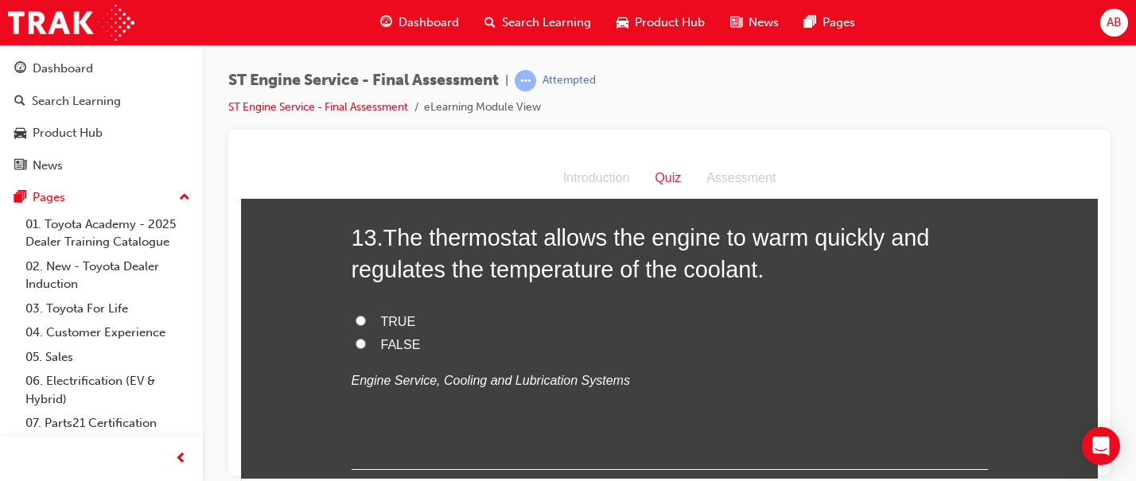
scroll to position [4359, 0]
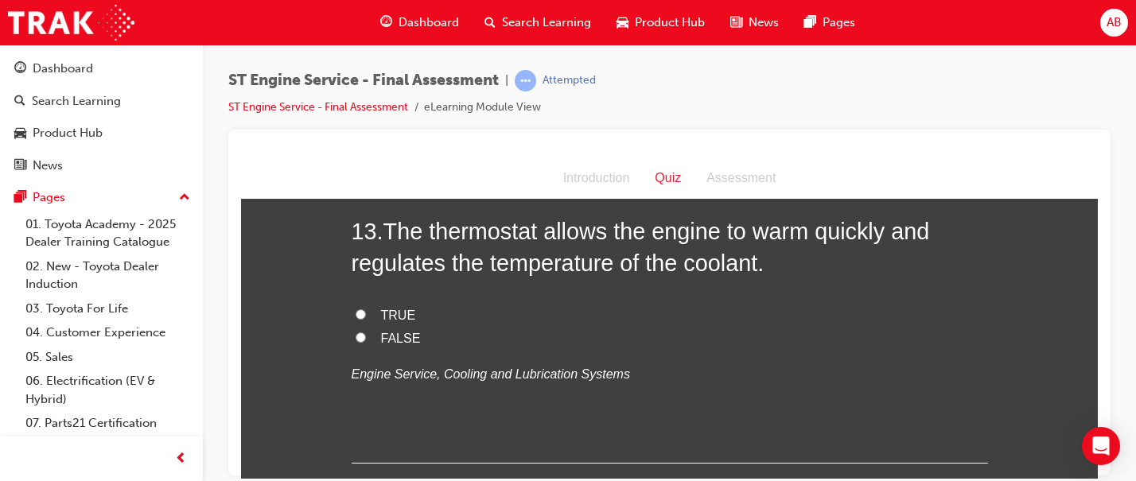
click at [386, 318] on span "TRUE" at bounding box center [398, 315] width 35 height 14
click at [366, 318] on input "TRUE" at bounding box center [360, 314] width 10 height 10
radio input "true"
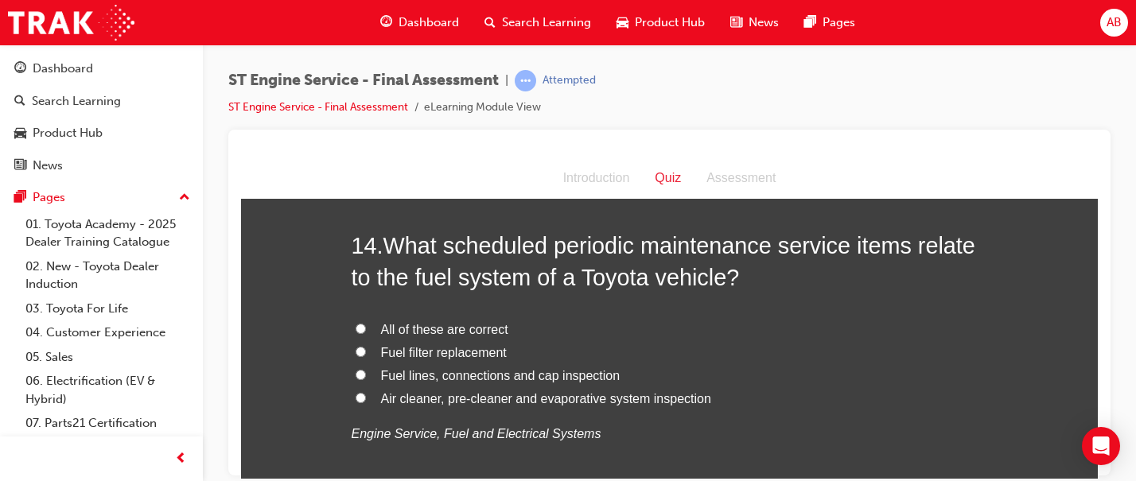
scroll to position [4654, 0]
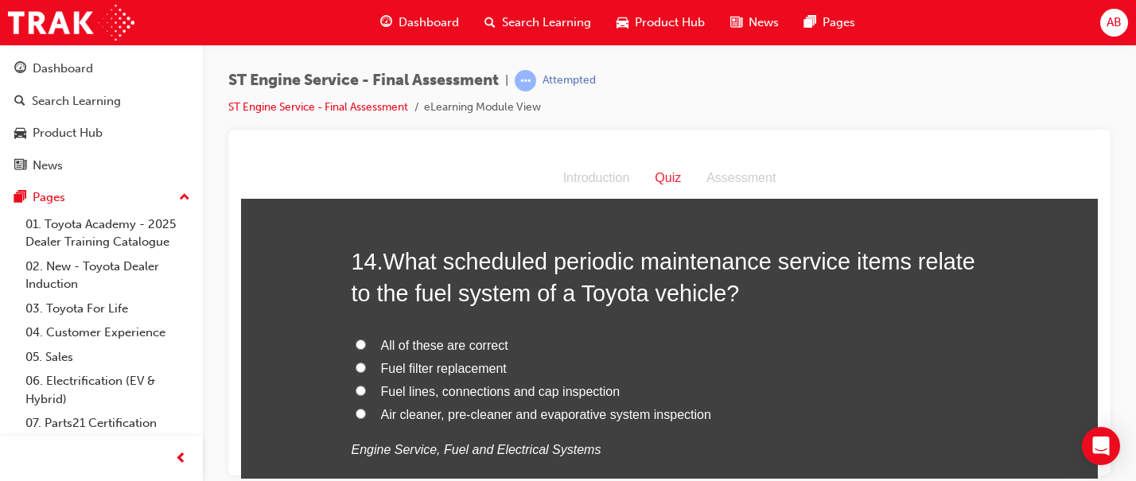
click at [443, 371] on span "Fuel filter replacement" at bounding box center [444, 368] width 126 height 14
click at [366, 371] on input "Fuel filter replacement" at bounding box center [360, 367] width 10 height 10
radio input "true"
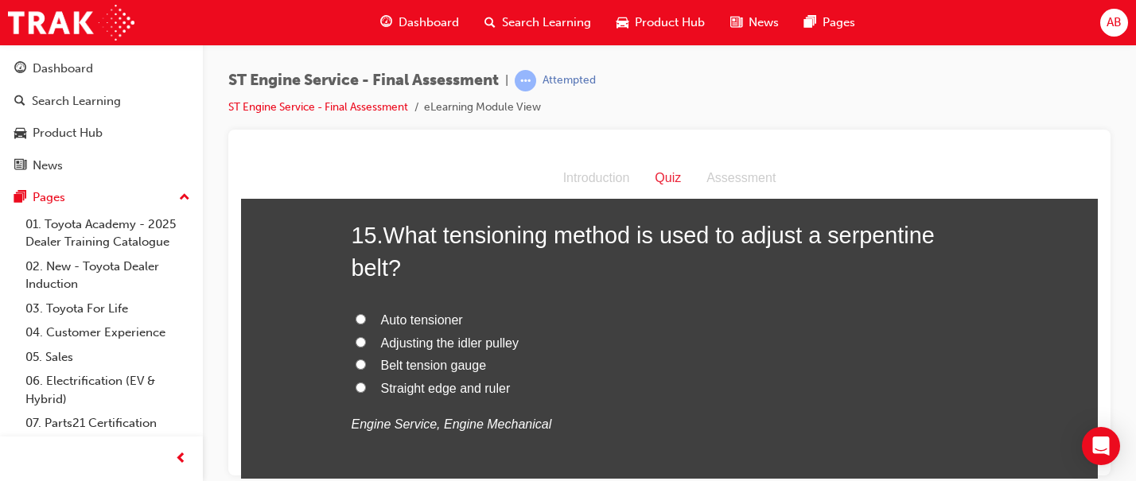
scroll to position [5050, 0]
click at [441, 344] on span "Adjusting the idler pulley" at bounding box center [450, 342] width 138 height 14
click at [366, 344] on input "Adjusting the idler pulley" at bounding box center [360, 341] width 10 height 10
radio input "true"
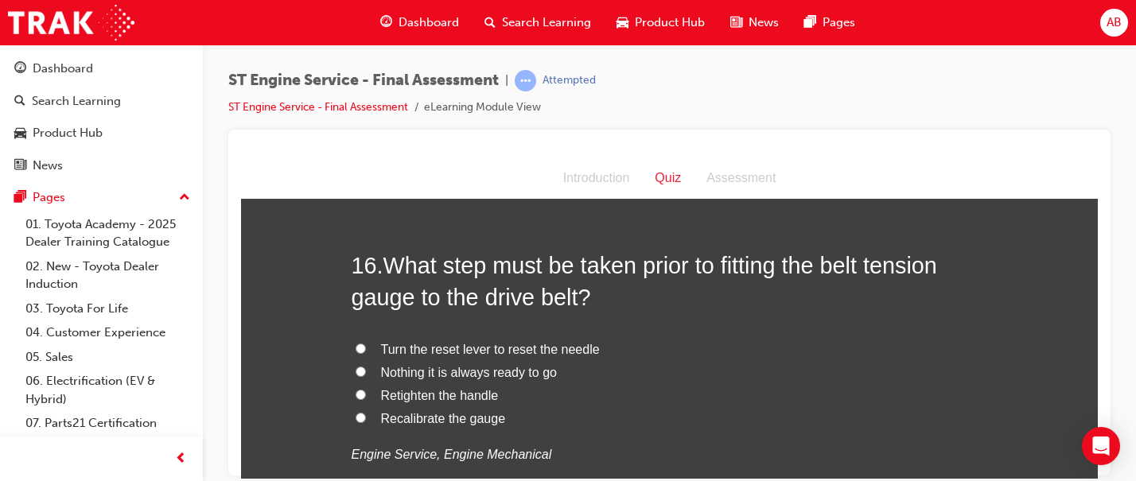
scroll to position [5400, 0]
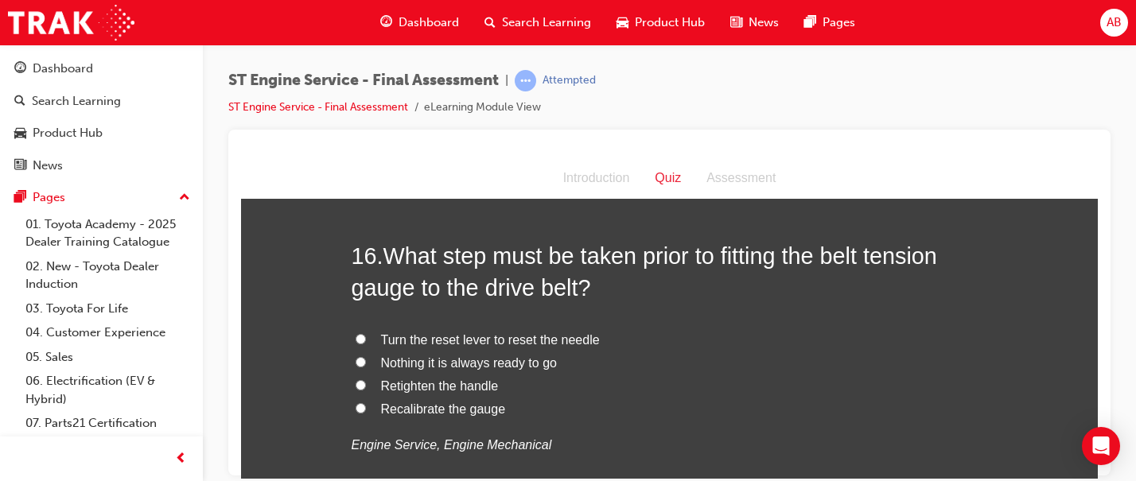
click at [428, 415] on span "Recalibrate the gauge" at bounding box center [443, 409] width 125 height 14
click at [366, 413] on input "Recalibrate the gauge" at bounding box center [360, 407] width 10 height 10
radio input "true"
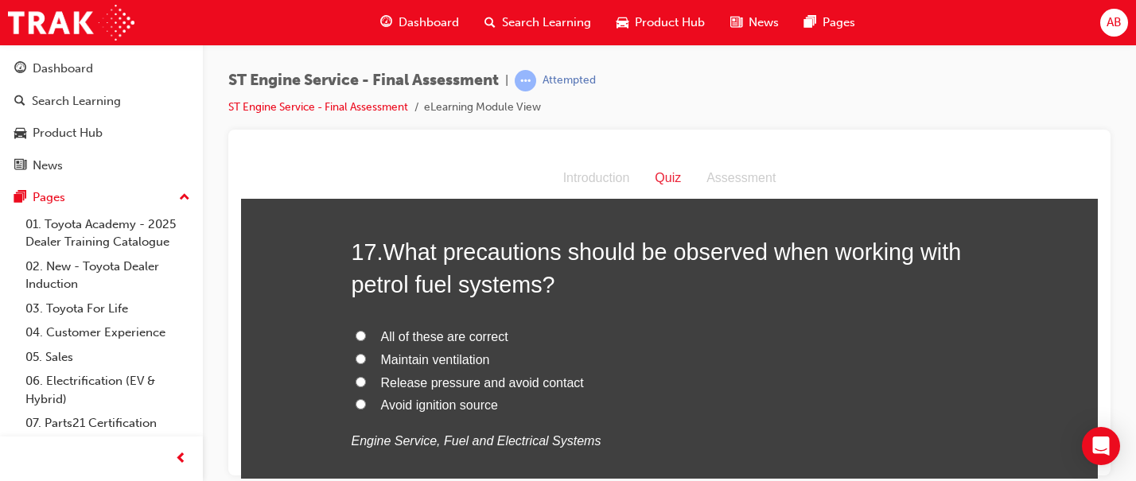
scroll to position [5787, 0]
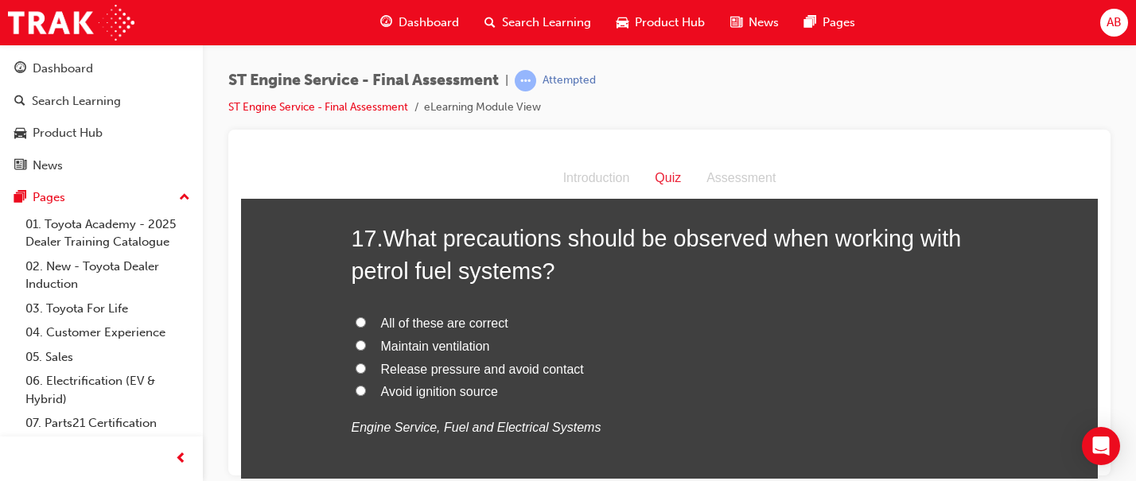
click at [431, 392] on span "Avoid ignition source" at bounding box center [439, 391] width 117 height 14
click at [366, 392] on input "Avoid ignition source" at bounding box center [360, 390] width 10 height 10
radio input "true"
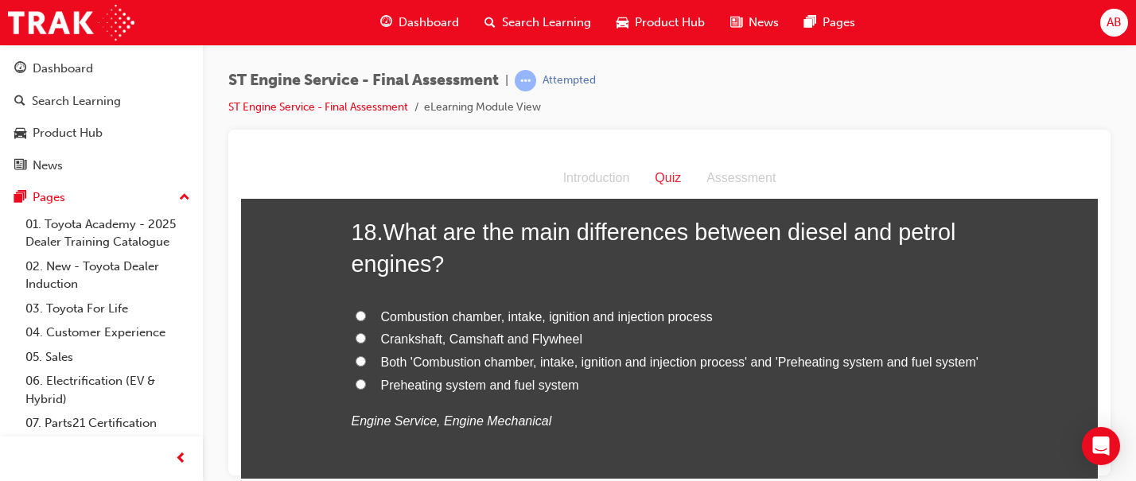
scroll to position [6165, 0]
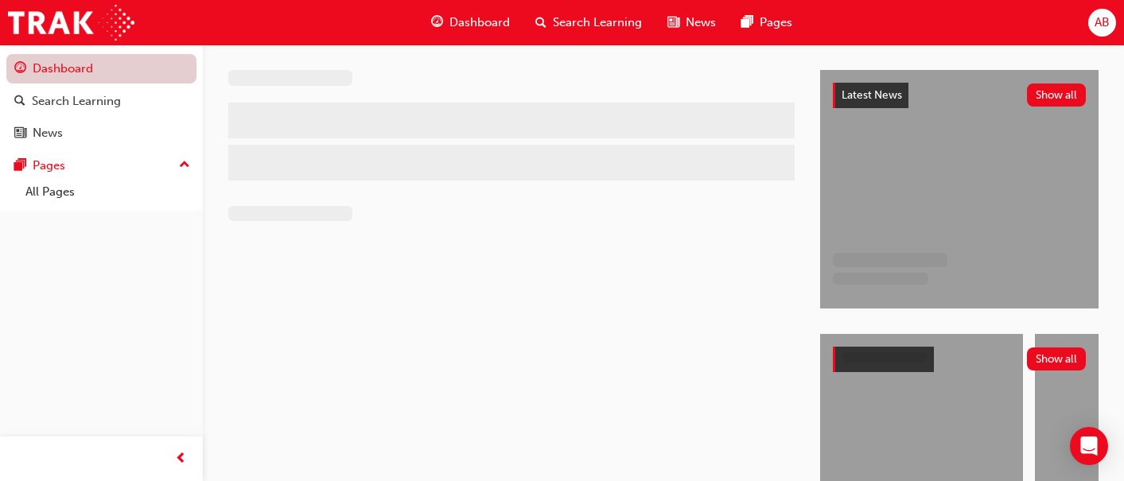
click at [102, 68] on link "Dashboard" at bounding box center [101, 68] width 190 height 29
